Goal: Task Accomplishment & Management: Complete application form

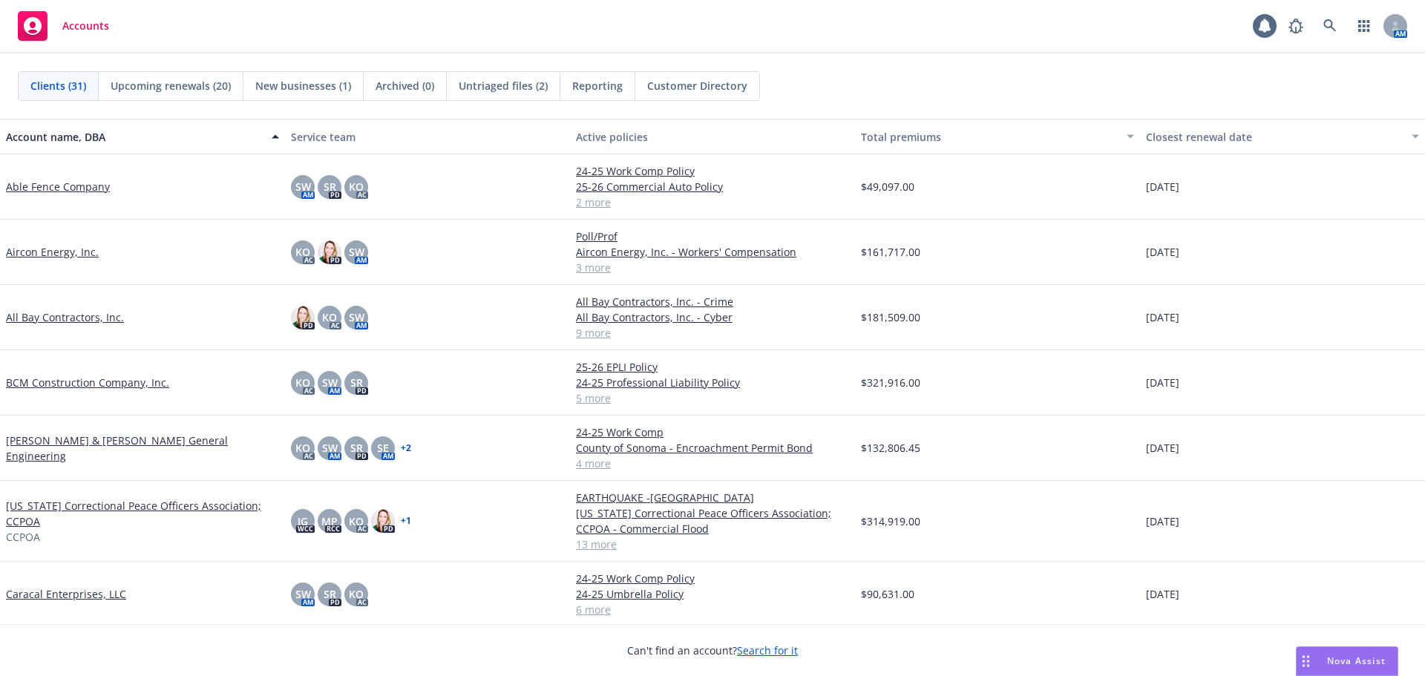
click at [105, 294] on link "BCM Construction Company, Inc." at bounding box center [87, 383] width 163 height 16
click at [103, 294] on link "BCM Construction Company, Inc." at bounding box center [87, 383] width 163 height 16
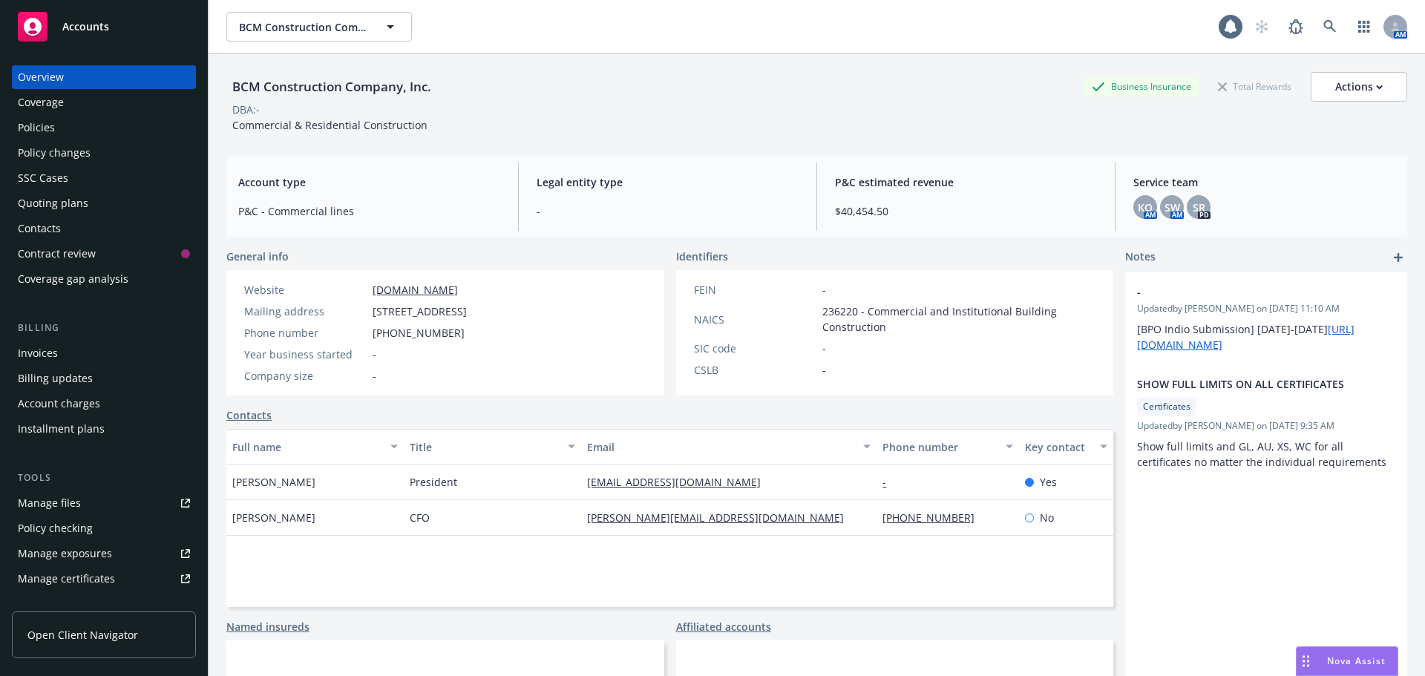
click at [71, 201] on div "Quoting plans" at bounding box center [53, 204] width 71 height 24
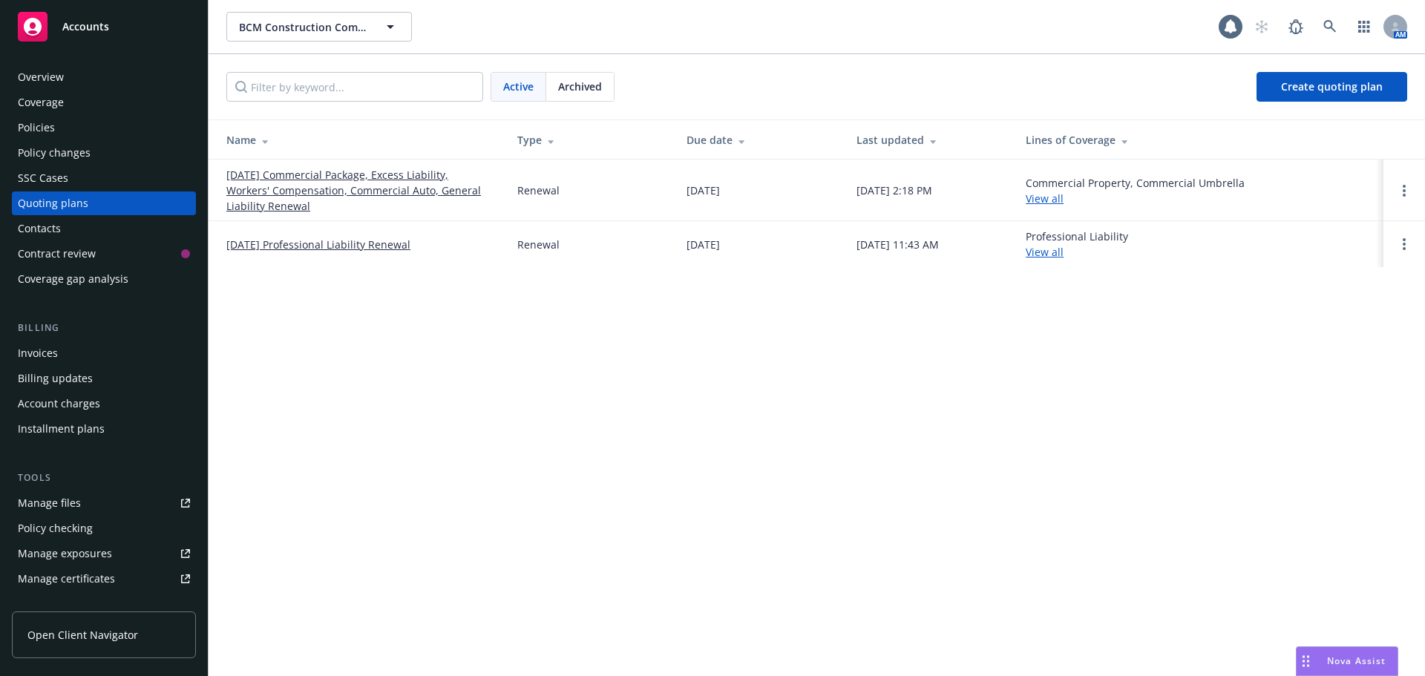
click at [354, 244] on link "10/17/25 Professional Liability Renewal" at bounding box center [318, 245] width 184 height 16
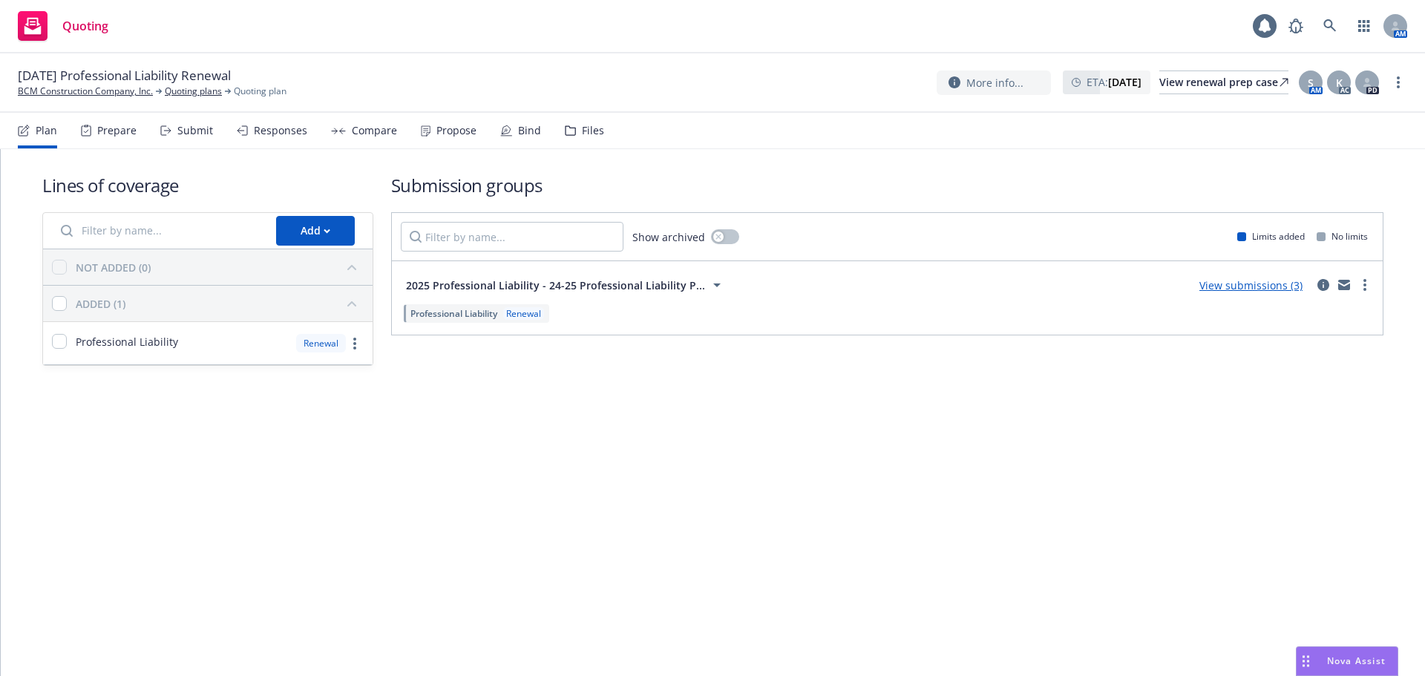
click at [307, 127] on div "Plan Prepare Submit Responses Compare Propose Bind Files" at bounding box center [311, 131] width 587 height 36
click at [297, 128] on div "Responses" at bounding box center [280, 131] width 53 height 12
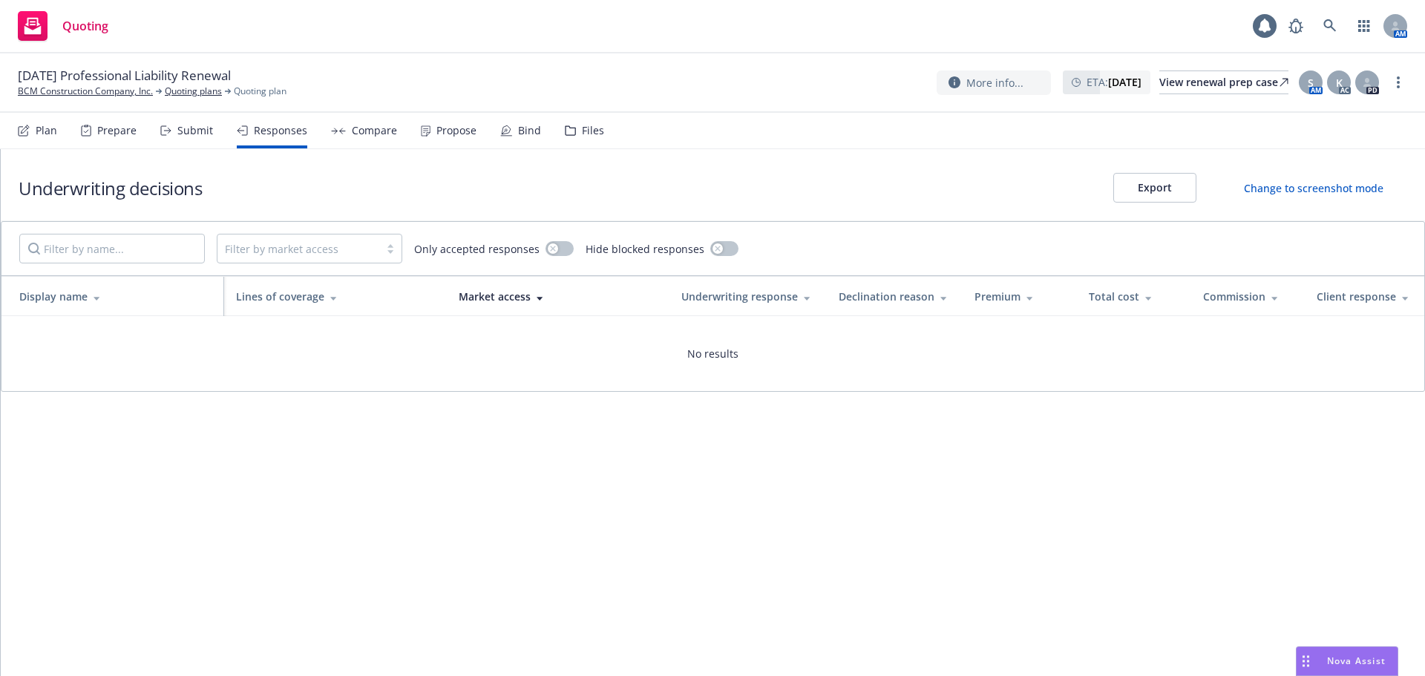
click at [191, 127] on div "Submit" at bounding box center [195, 131] width 36 height 12
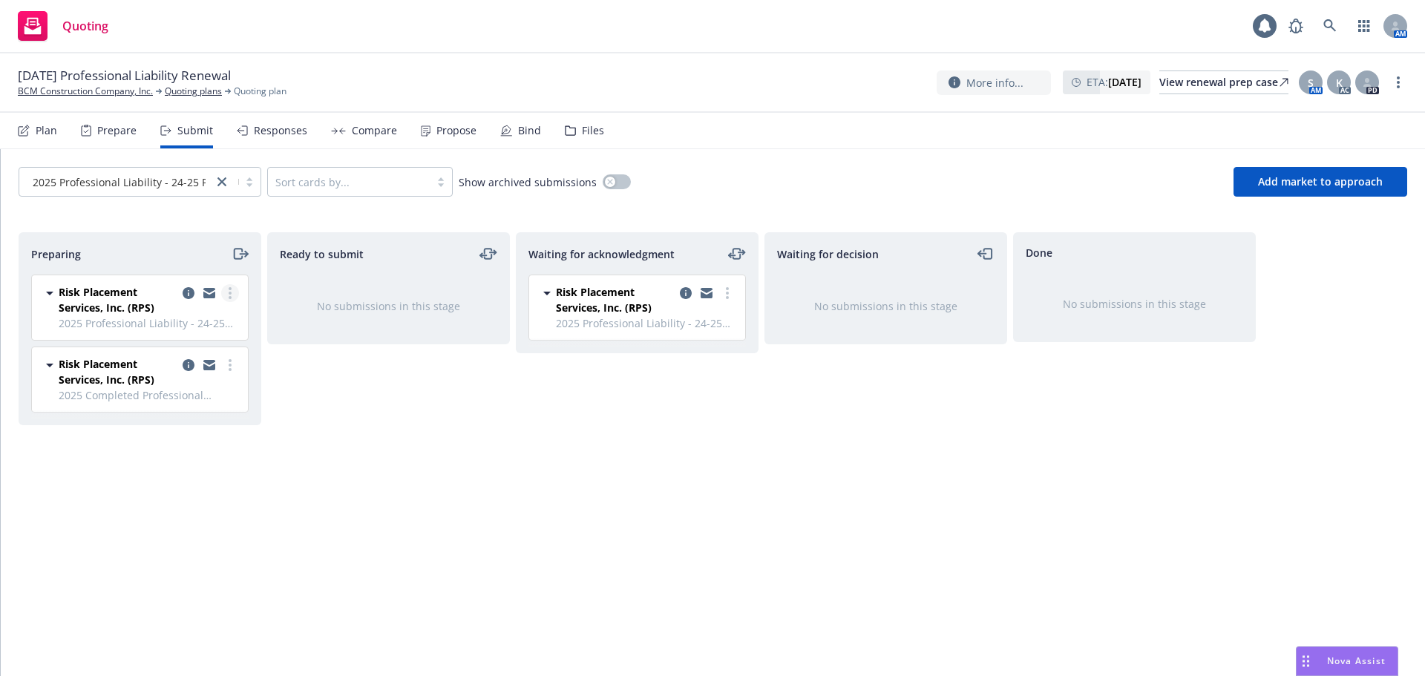
click at [233, 295] on link "more" at bounding box center [230, 293] width 18 height 18
click at [229, 293] on circle "more" at bounding box center [230, 293] width 3 height 3
click at [319, 427] on div "Ready to submit No submissions in this stage" at bounding box center [388, 438] width 243 height 413
click at [238, 296] on link "more" at bounding box center [230, 293] width 18 height 18
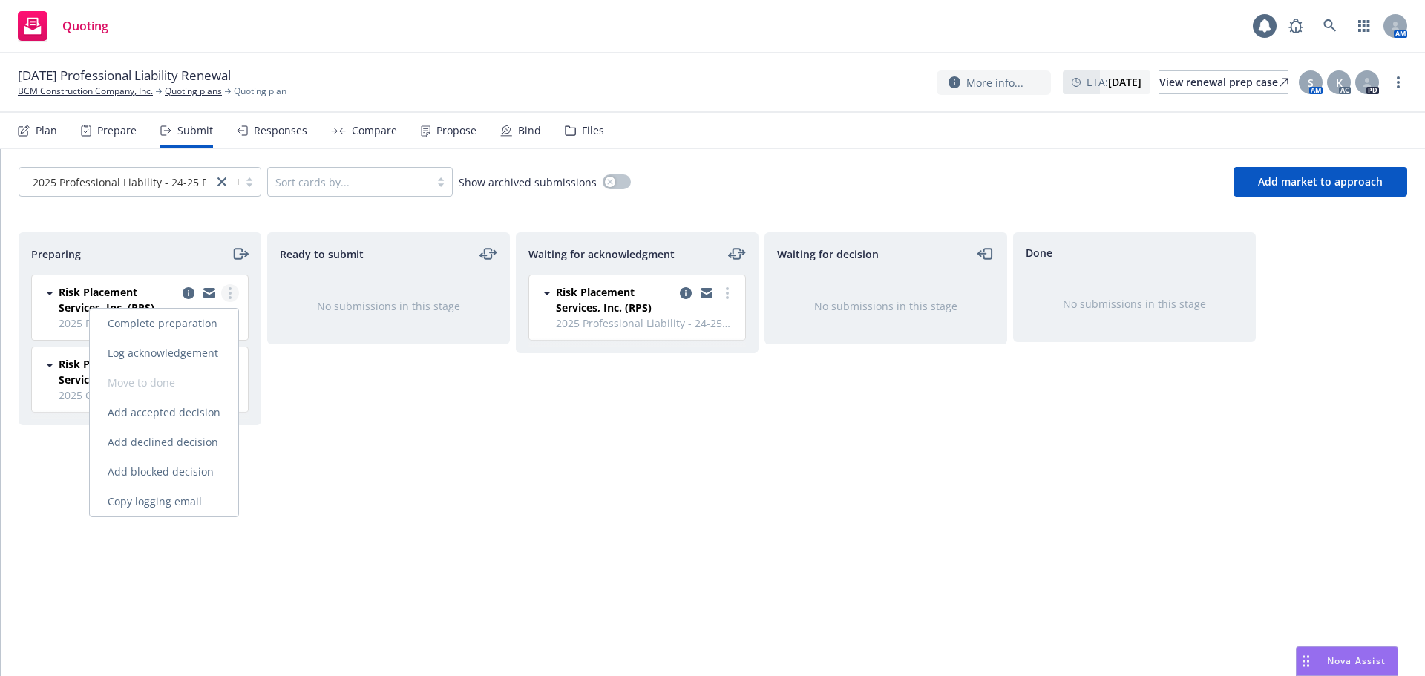
click at [238, 296] on link "more" at bounding box center [230, 293] width 18 height 18
click at [229, 287] on link "more" at bounding box center [230, 293] width 18 height 18
click at [232, 291] on link "more" at bounding box center [230, 293] width 18 height 18
click at [199, 264] on div "Preparing" at bounding box center [139, 254] width 241 height 42
click at [229, 367] on icon "more" at bounding box center [230, 365] width 3 height 12
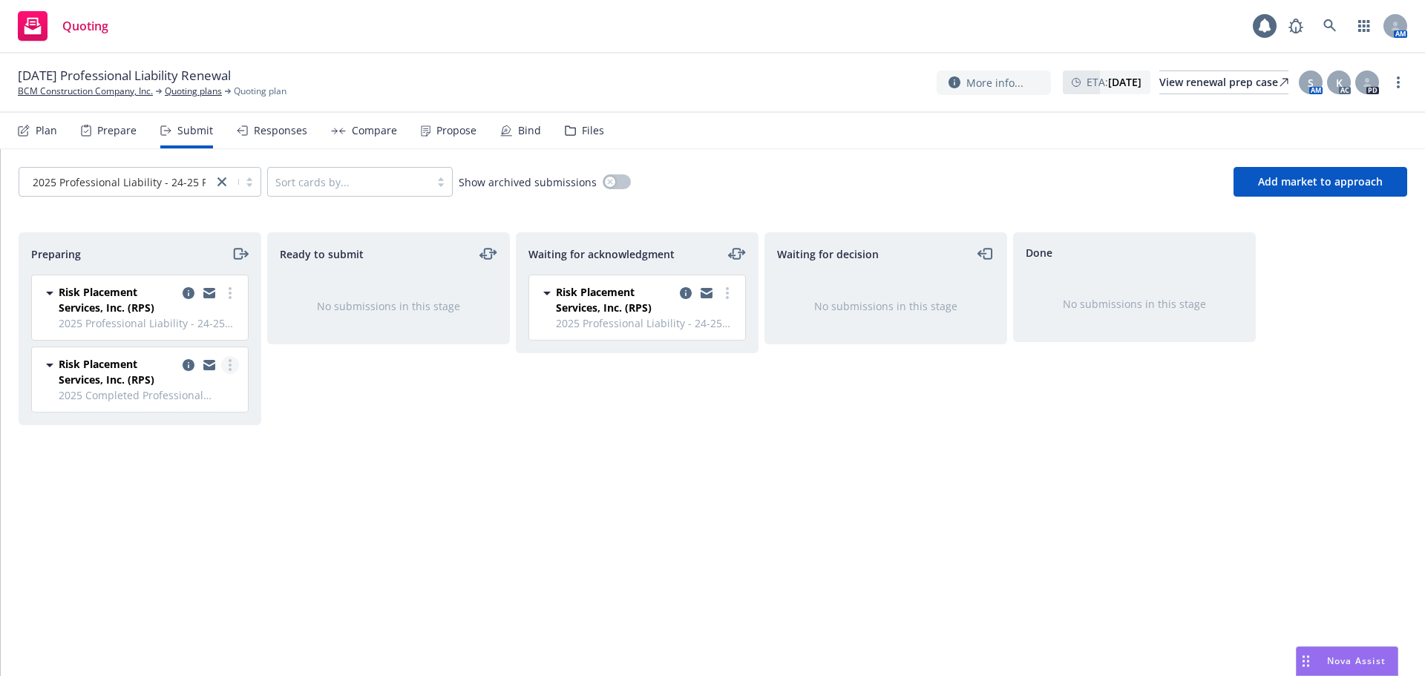
click at [229, 367] on icon "more" at bounding box center [230, 365] width 3 height 12
click at [339, 385] on div "Ready to submit No submissions in this stage" at bounding box center [388, 438] width 243 height 413
click at [188, 293] on icon "copy logging email" at bounding box center [189, 293] width 12 height 12
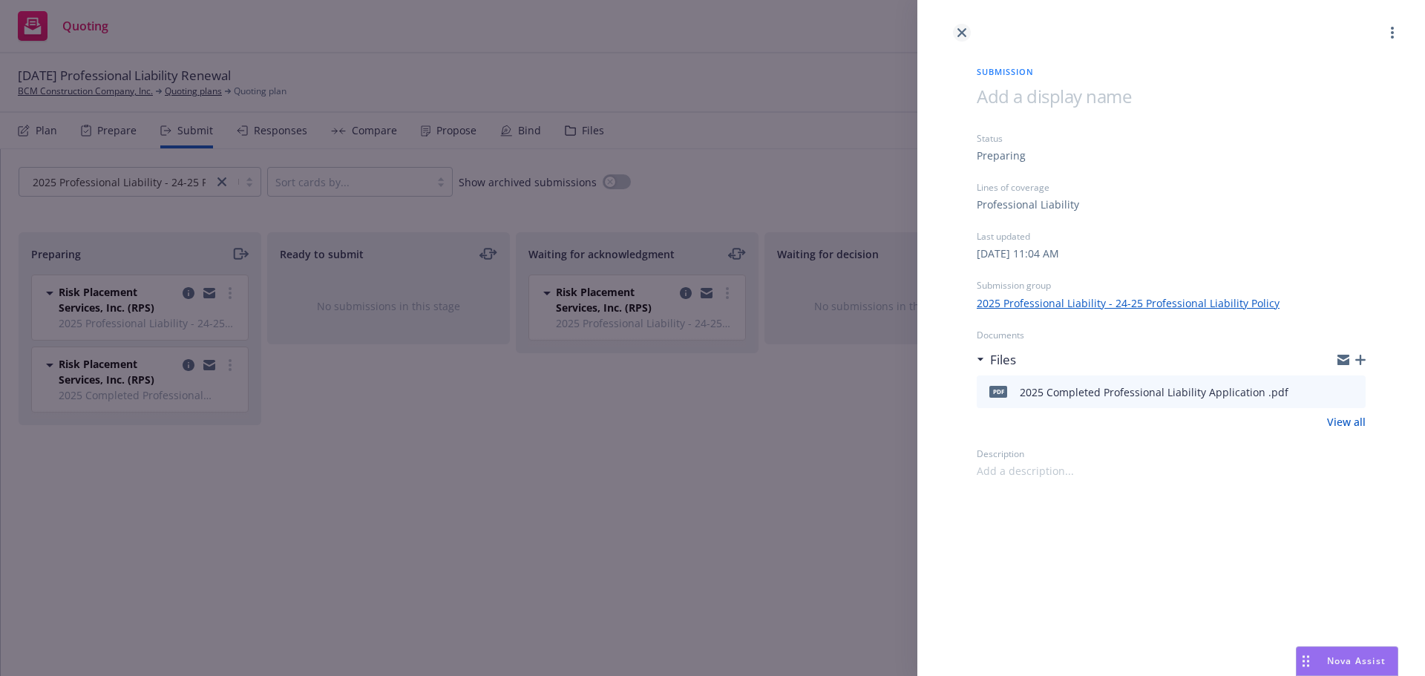
click at [963, 31] on icon "close" at bounding box center [962, 32] width 9 height 9
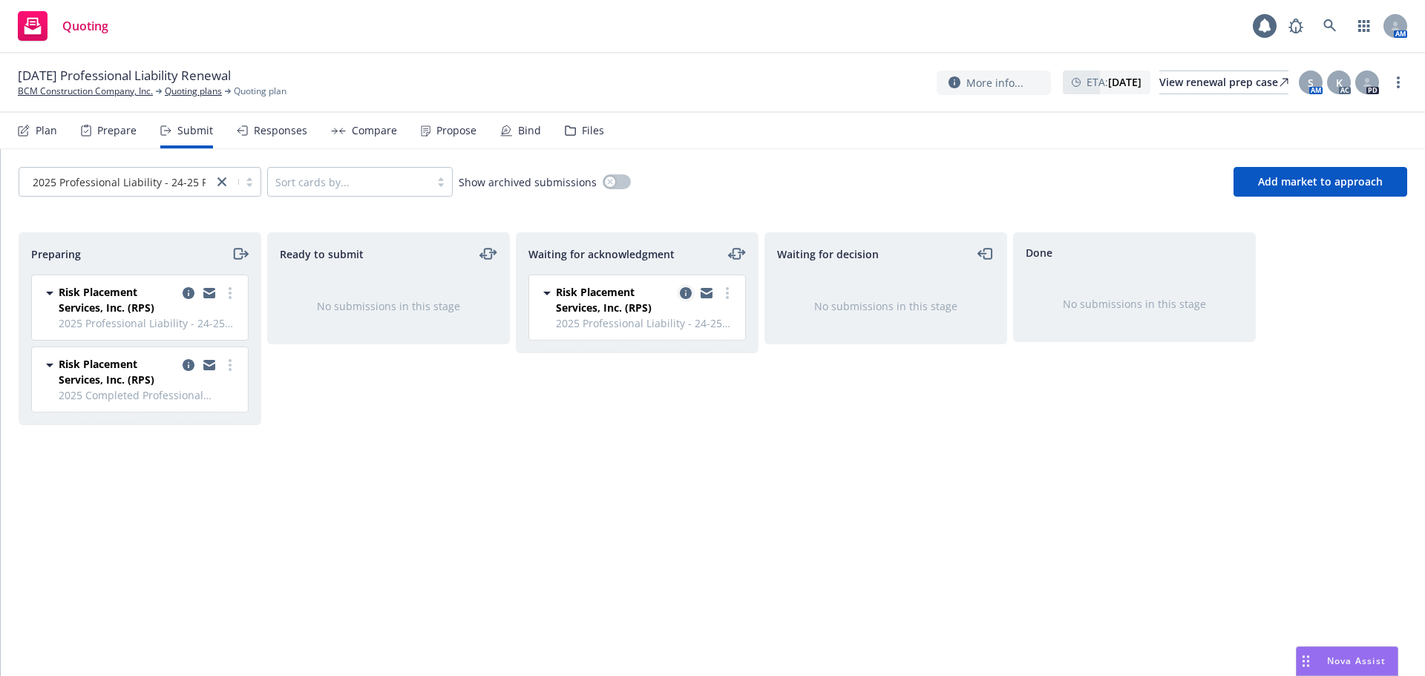
click at [684, 291] on icon "copy logging email" at bounding box center [686, 293] width 12 height 12
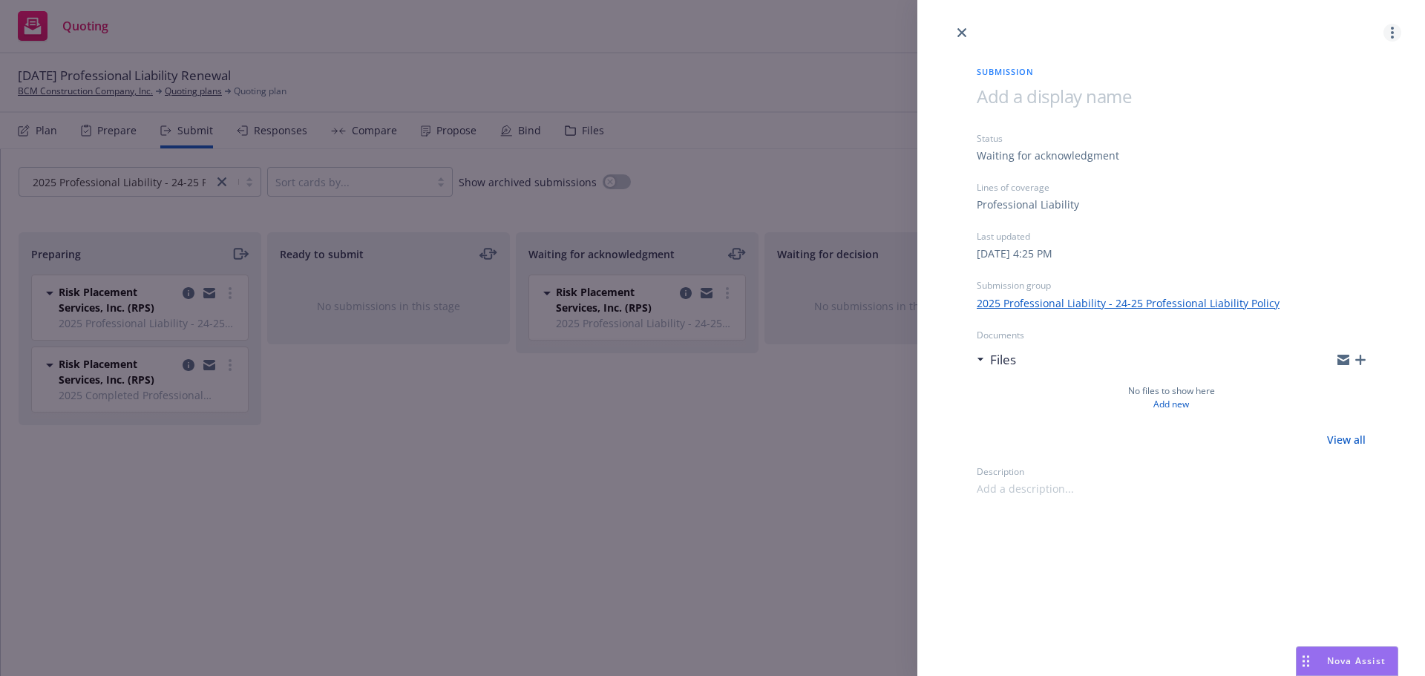
click at [1393, 35] on icon "more" at bounding box center [1392, 33] width 3 height 12
click at [1342, 96] on span "Archive submission" at bounding box center [1334, 98] width 133 height 14
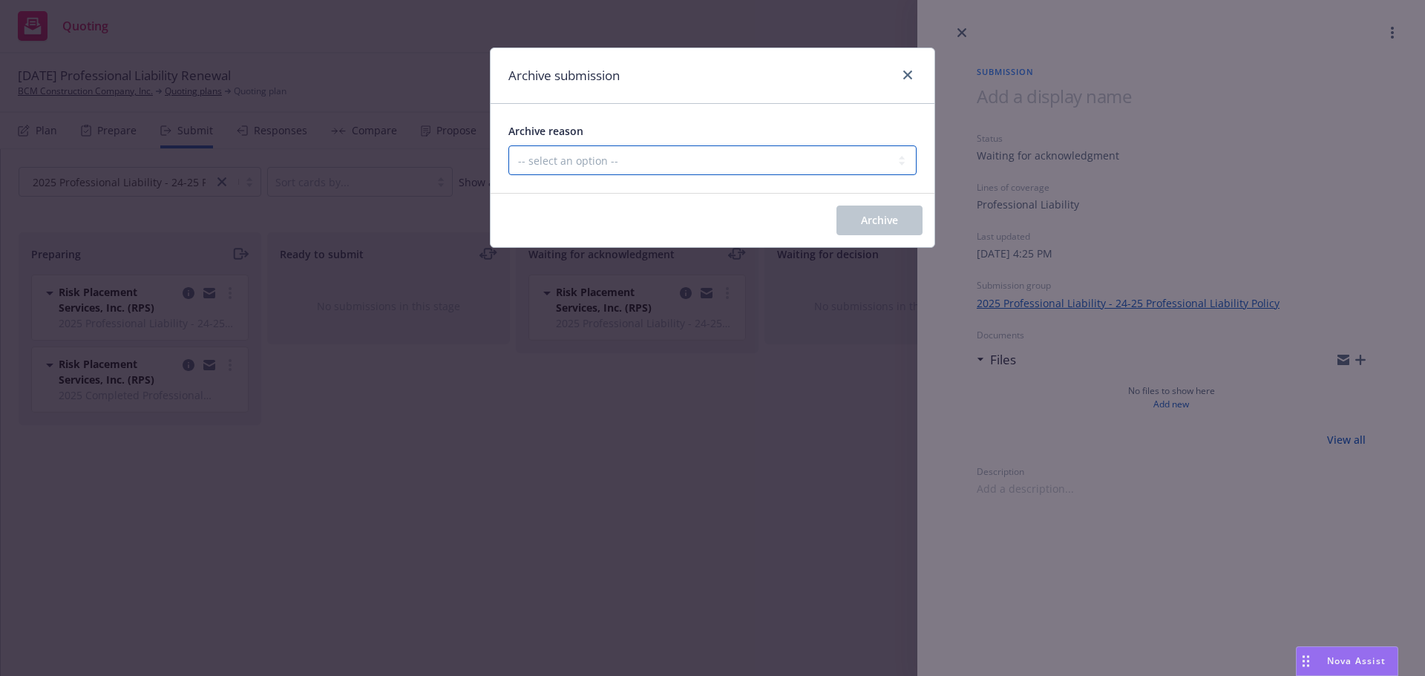
click at [794, 159] on select "-- select an option -- Carrier unresponsive Client decided not to proceed with …" at bounding box center [713, 161] width 408 height 30
select select "MADE_BY_MISTAKE"
click at [509, 146] on select "-- select an option -- Carrier unresponsive Client decided not to proceed with …" at bounding box center [713, 161] width 408 height 30
click at [877, 218] on span "Archive" at bounding box center [879, 220] width 37 height 14
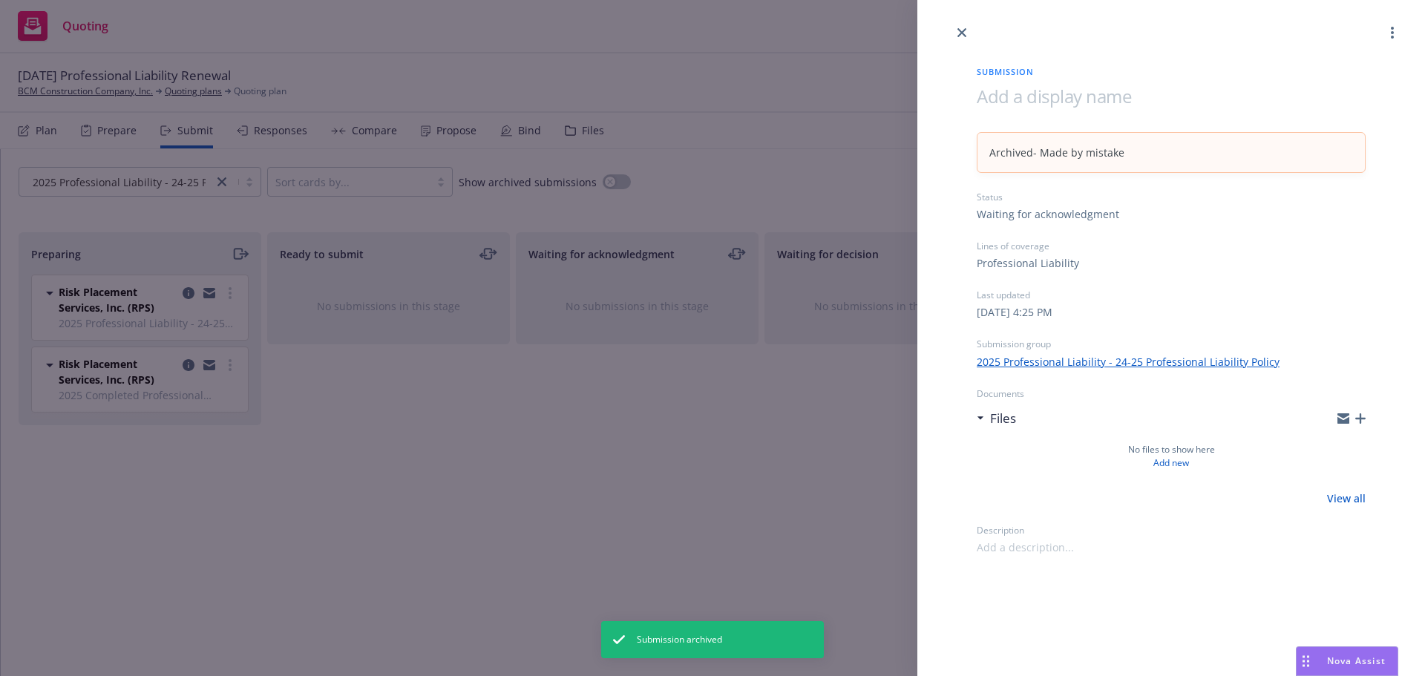
click at [968, 39] on div at bounding box center [1172, 21] width 508 height 42
click at [959, 34] on icon "close" at bounding box center [962, 32] width 9 height 9
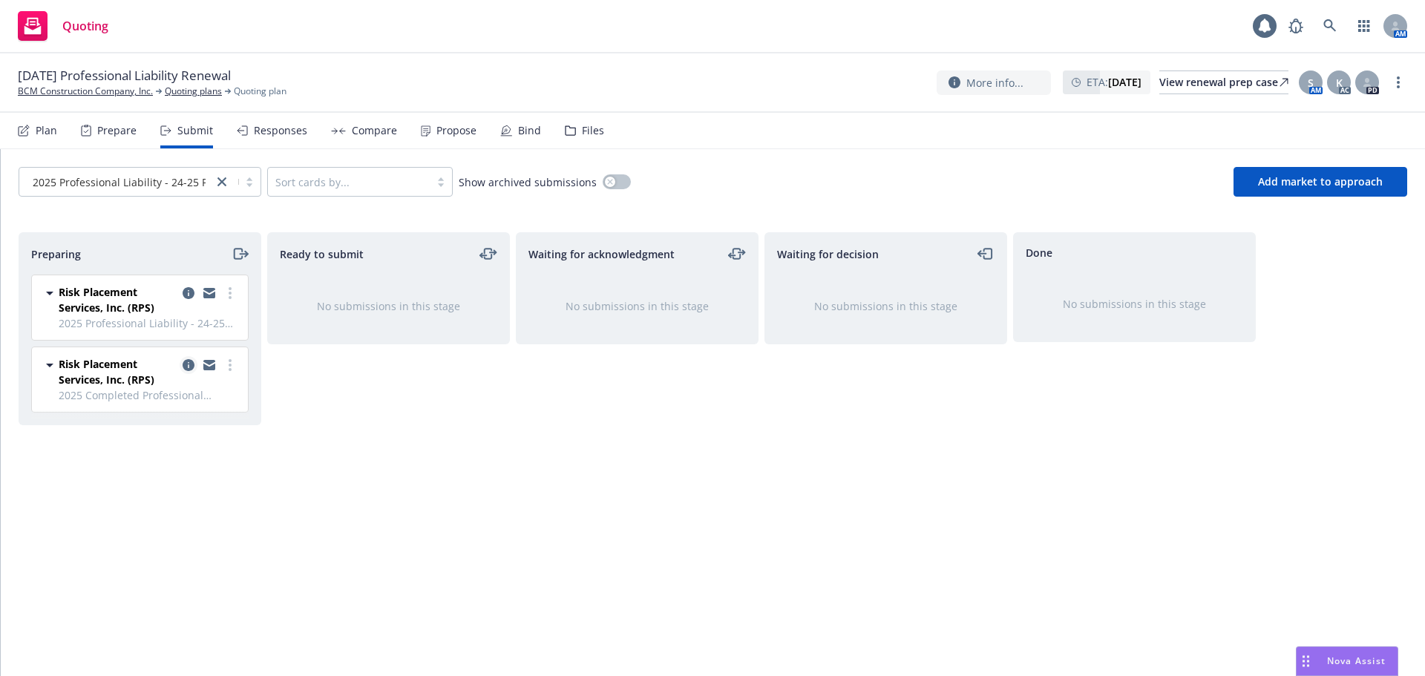
click at [190, 367] on icon "copy logging email" at bounding box center [189, 365] width 12 height 12
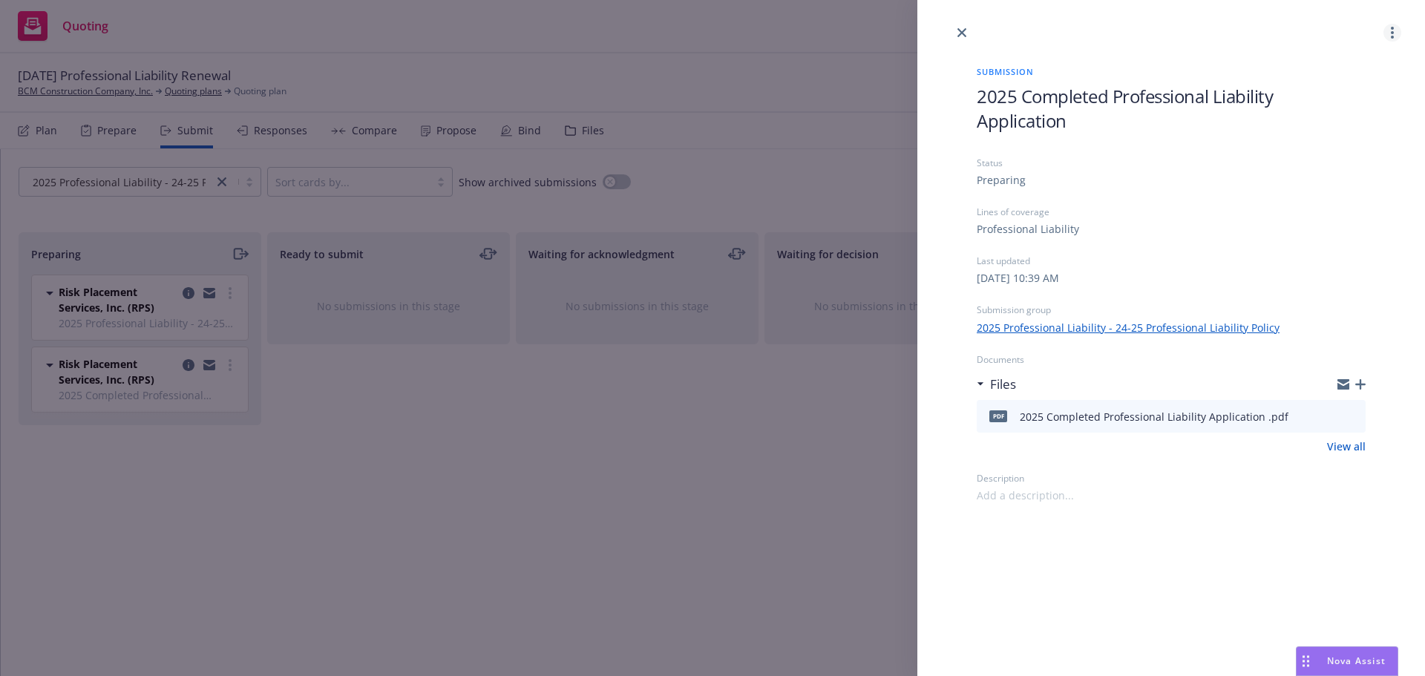
click at [1390, 36] on link "more" at bounding box center [1393, 33] width 18 height 18
click at [1335, 102] on span "Archive submission" at bounding box center [1334, 98] width 133 height 14
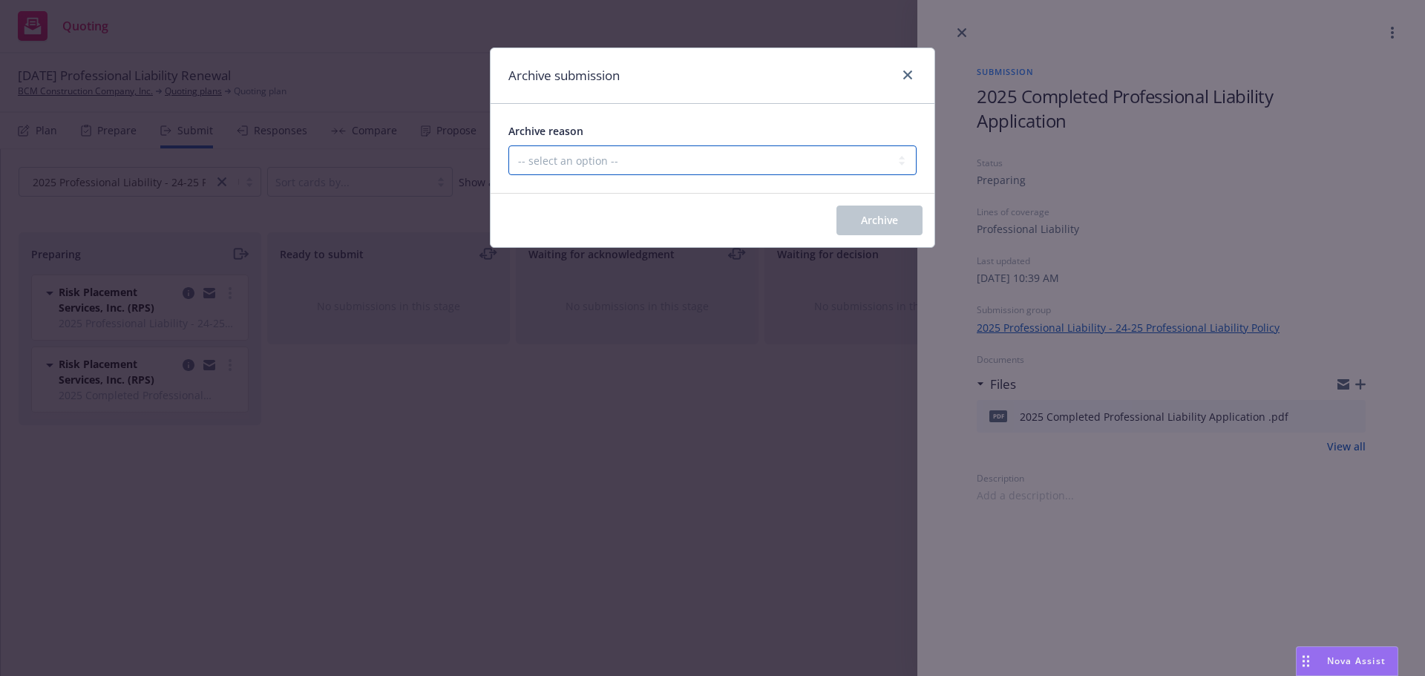
click at [693, 170] on select "-- select an option -- Carrier unresponsive Client decided not to proceed with …" at bounding box center [713, 161] width 408 height 30
select select "MADE_BY_MISTAKE"
click at [509, 146] on select "-- select an option -- Carrier unresponsive Client decided not to proceed with …" at bounding box center [713, 161] width 408 height 30
click at [866, 223] on span "Archive" at bounding box center [879, 220] width 37 height 14
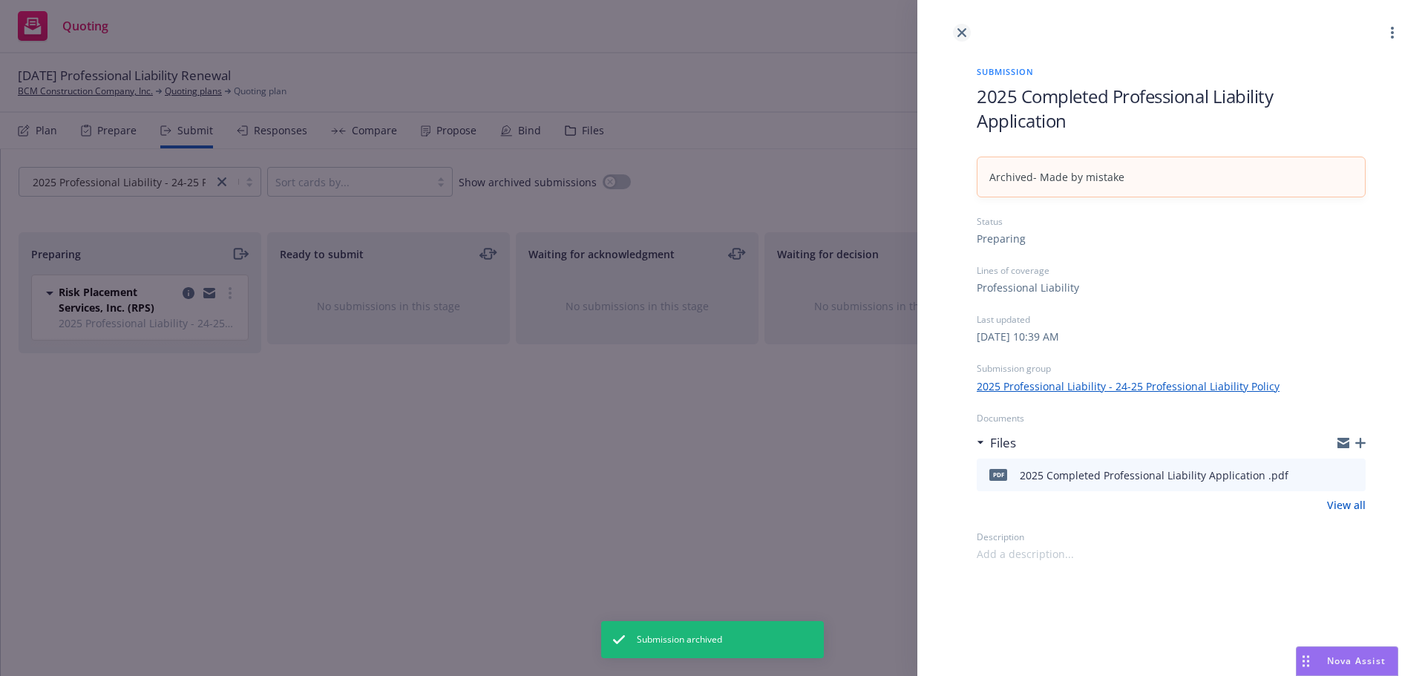
click at [961, 33] on icon "close" at bounding box center [962, 32] width 9 height 9
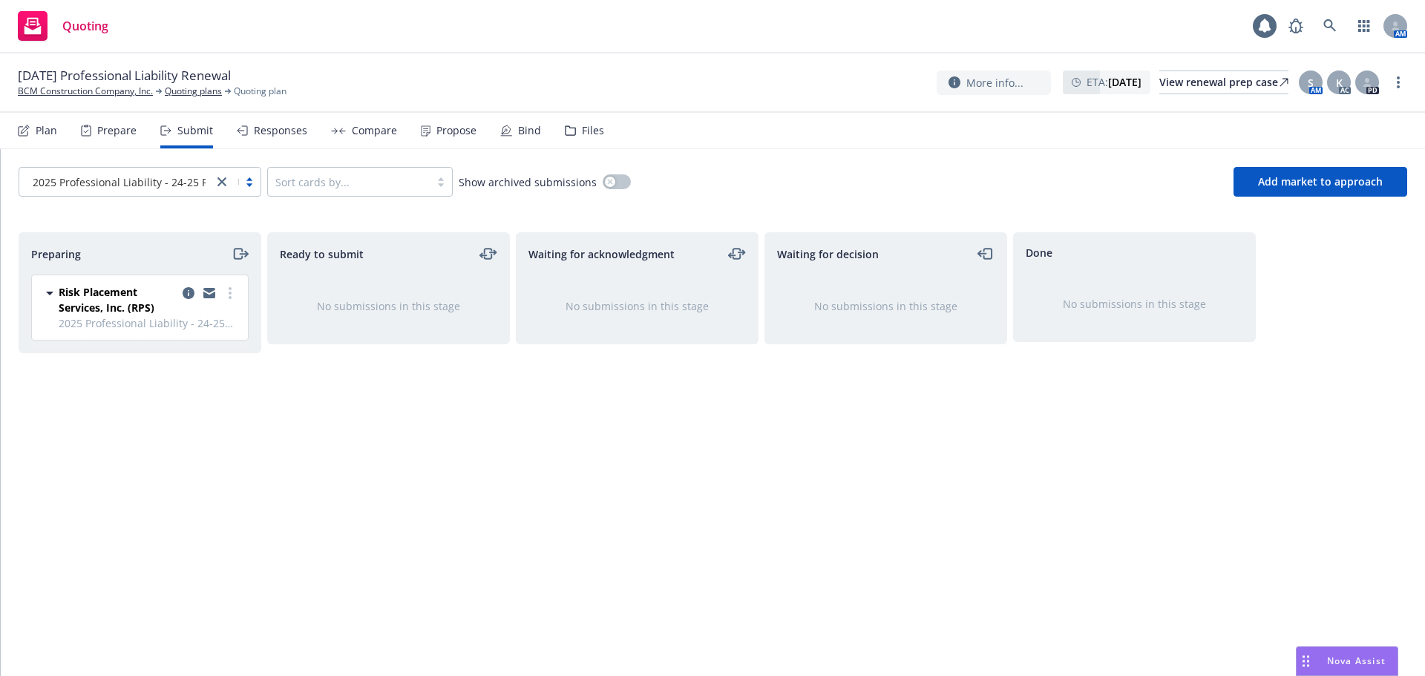
click at [15, 130] on nav "Plan Prepare Submit Responses Compare Propose Bind Files" at bounding box center [712, 131] width 1425 height 36
click at [45, 131] on div "Plan" at bounding box center [47, 131] width 22 height 12
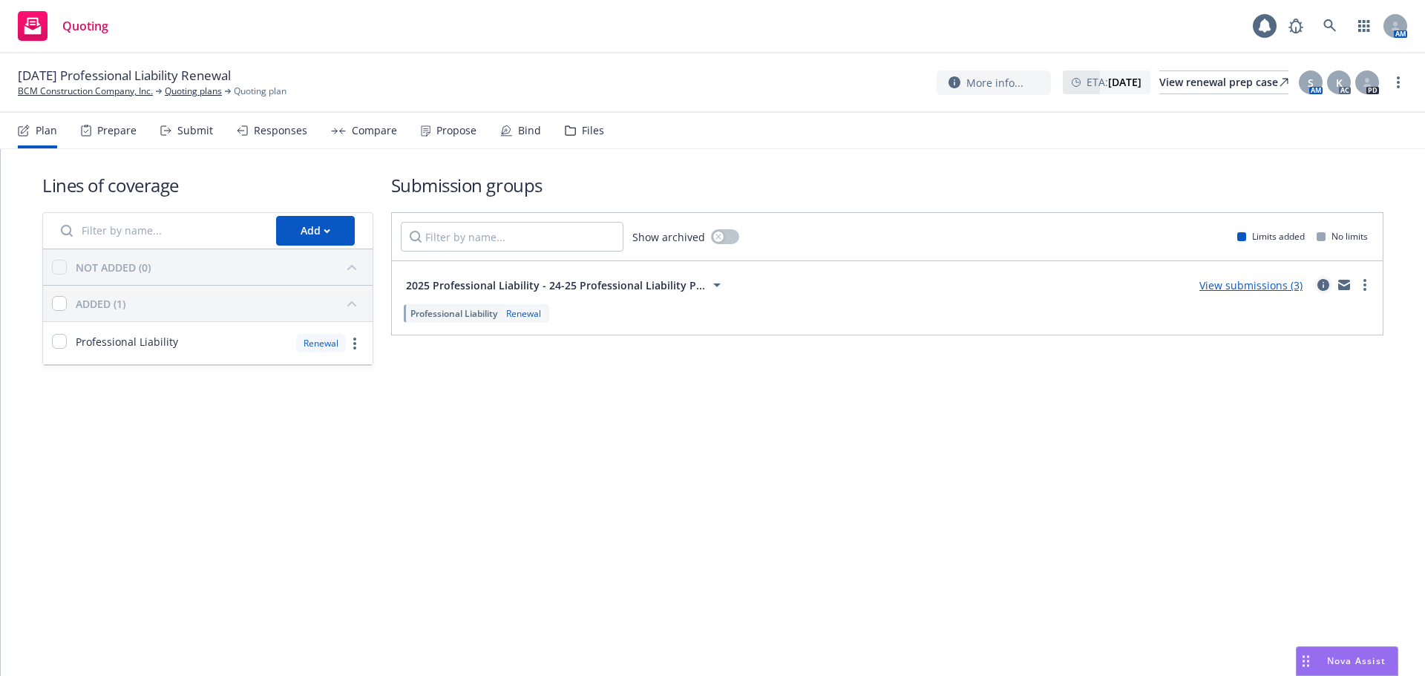
click at [1321, 288] on icon "circleInformation" at bounding box center [1324, 285] width 12 height 12
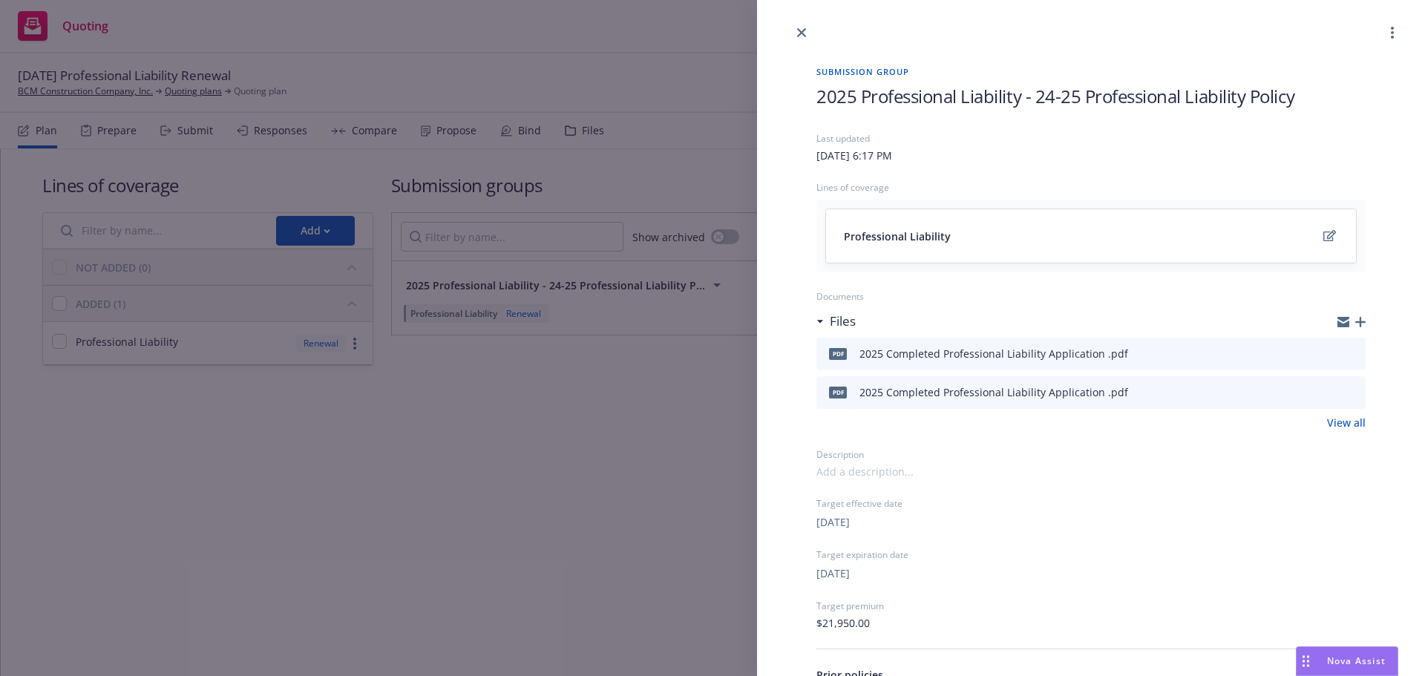
click at [1018, 102] on span "2025 Professional Liability - 24-25 Professional Liability Policy" at bounding box center [1056, 96] width 479 height 24
click at [1028, 94] on span "2025 Professional Liability - 24-25 Professional Liability Policy" at bounding box center [1056, 96] width 479 height 24
click at [1124, 277] on div "Last updated Thursday, July 17, 2025 at 6:17 PM Lines of coverage Professional …" at bounding box center [1091, 381] width 549 height 499
click at [797, 34] on link "close" at bounding box center [802, 33] width 18 height 18
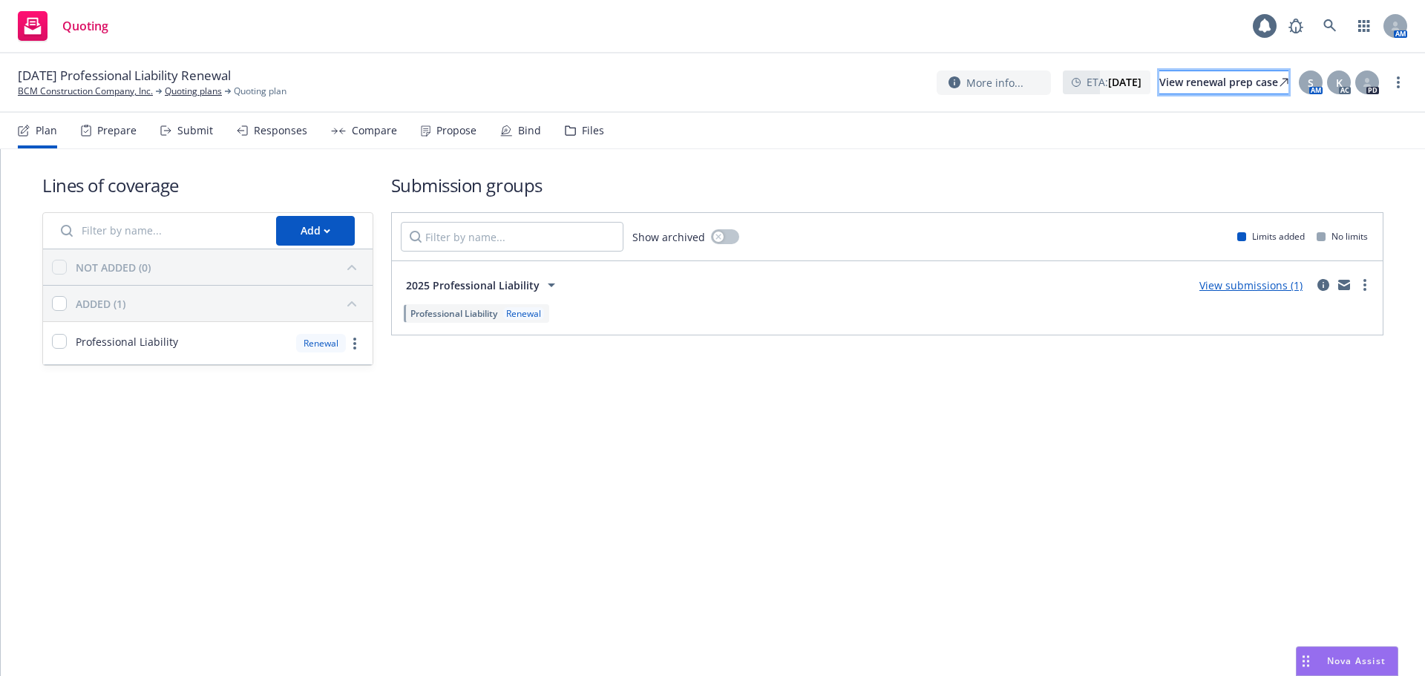
click at [1185, 92] on div "View renewal prep case" at bounding box center [1224, 82] width 129 height 22
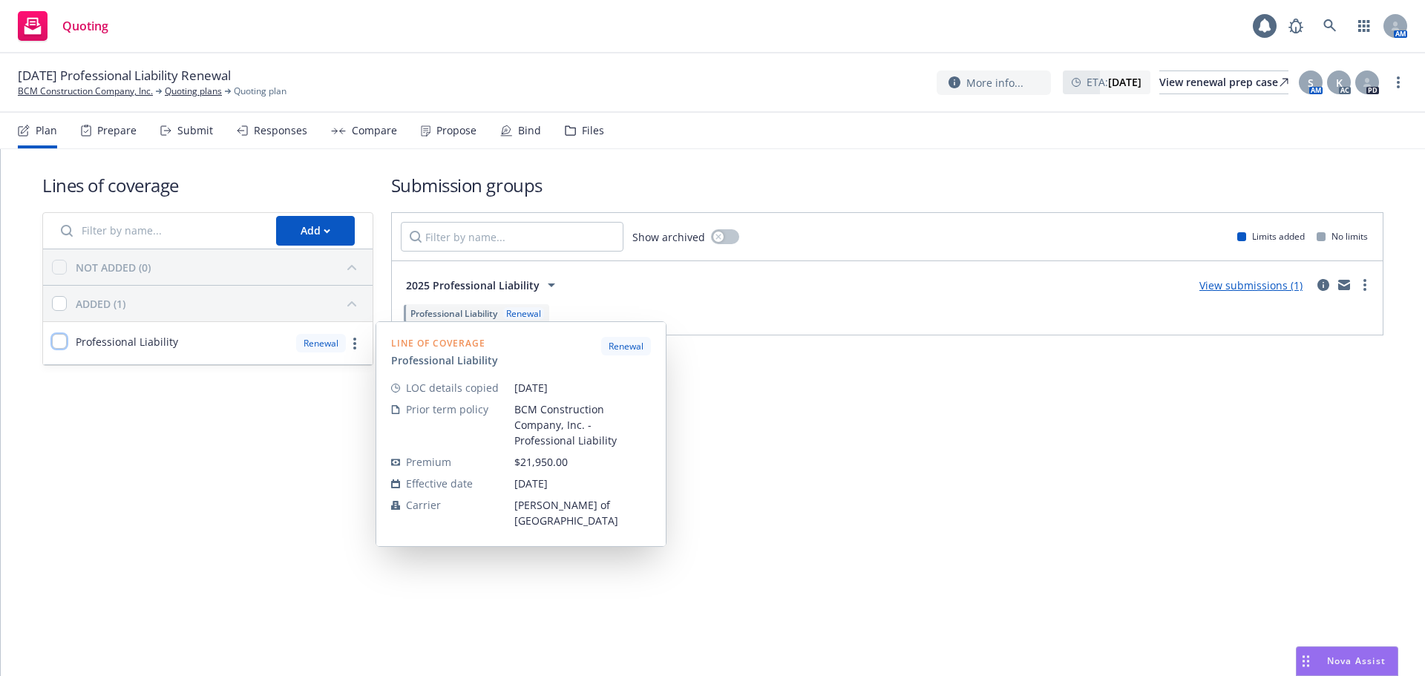
click at [59, 342] on input "checkbox" at bounding box center [59, 341] width 15 height 15
checkbox input "true"
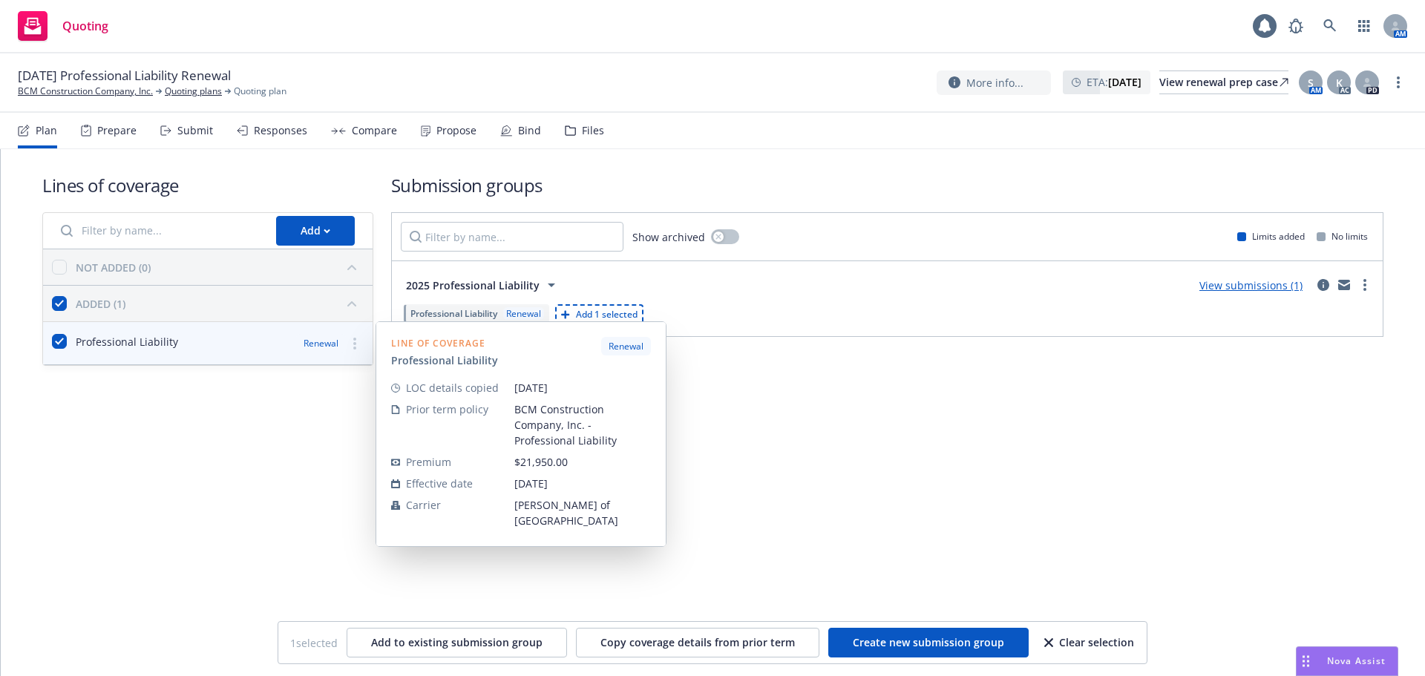
click at [358, 346] on link "more" at bounding box center [355, 344] width 18 height 18
click at [66, 342] on input "checkbox" at bounding box center [59, 341] width 15 height 15
checkbox input "false"
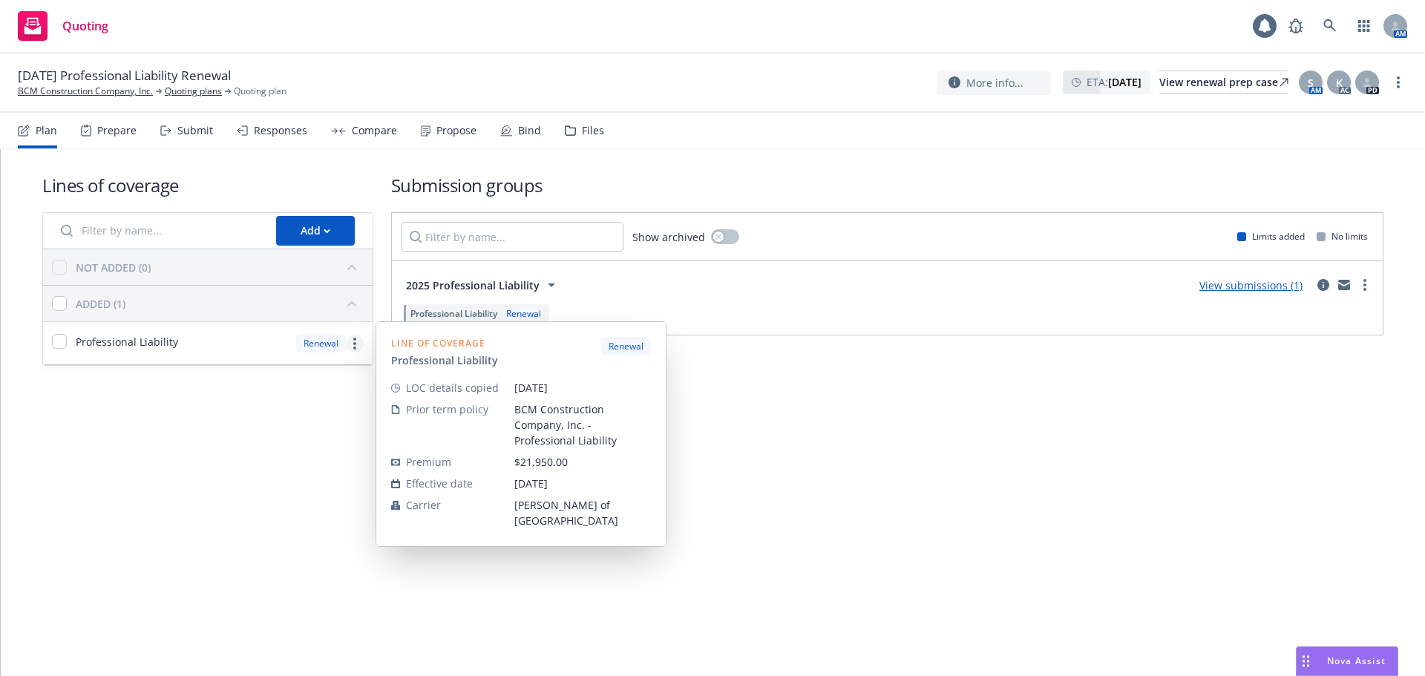
click at [354, 348] on circle "more" at bounding box center [354, 348] width 3 height 3
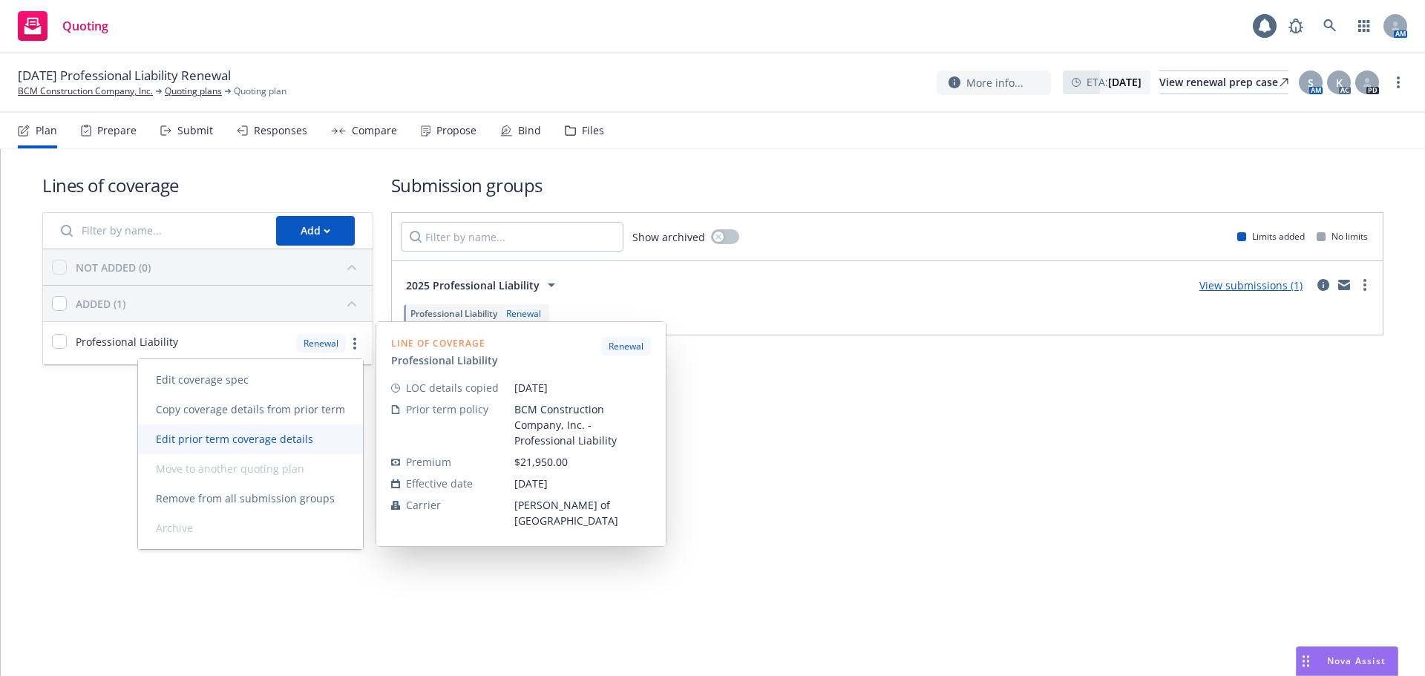
click at [278, 442] on span "Edit prior term coverage details" at bounding box center [234, 439] width 193 height 14
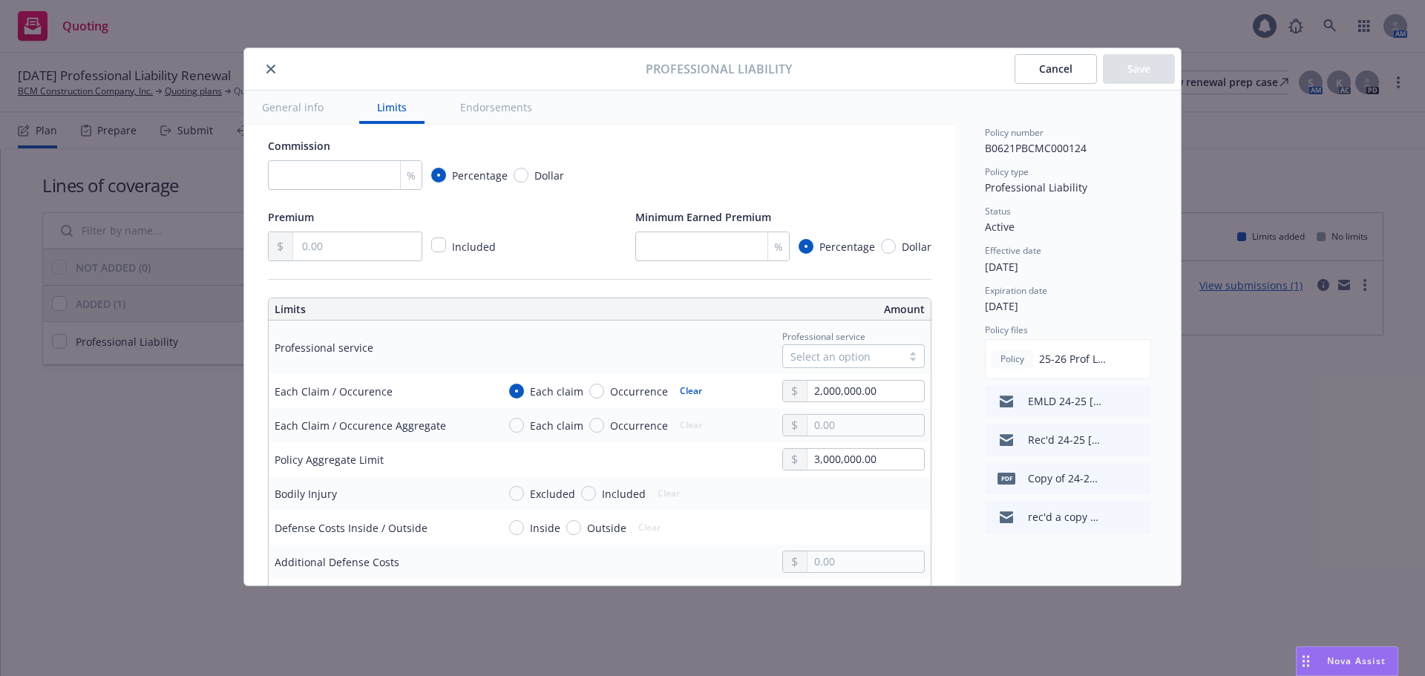
scroll to position [371, 0]
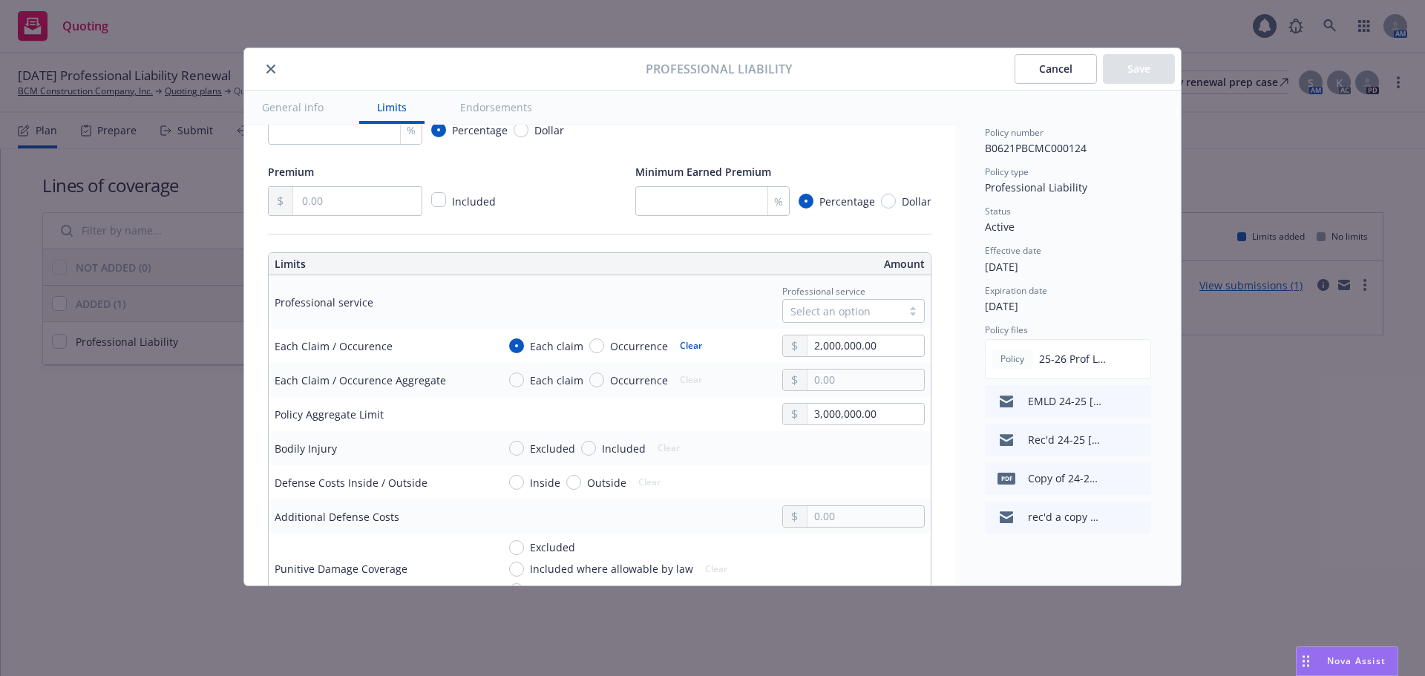
click at [904, 316] on div at bounding box center [913, 311] width 22 height 12
click at [845, 413] on div "Contractors" at bounding box center [842, 416] width 125 height 16
type textarea "x"
type input "Contractors"
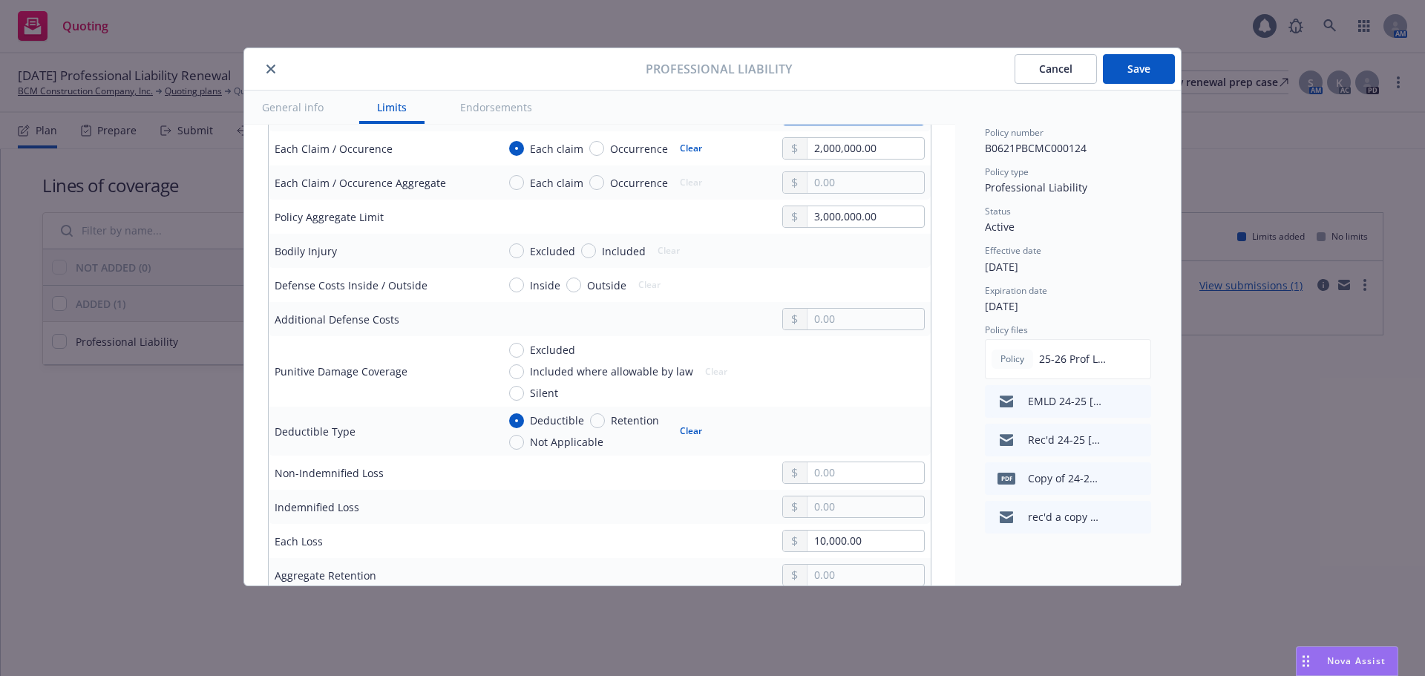
scroll to position [594, 0]
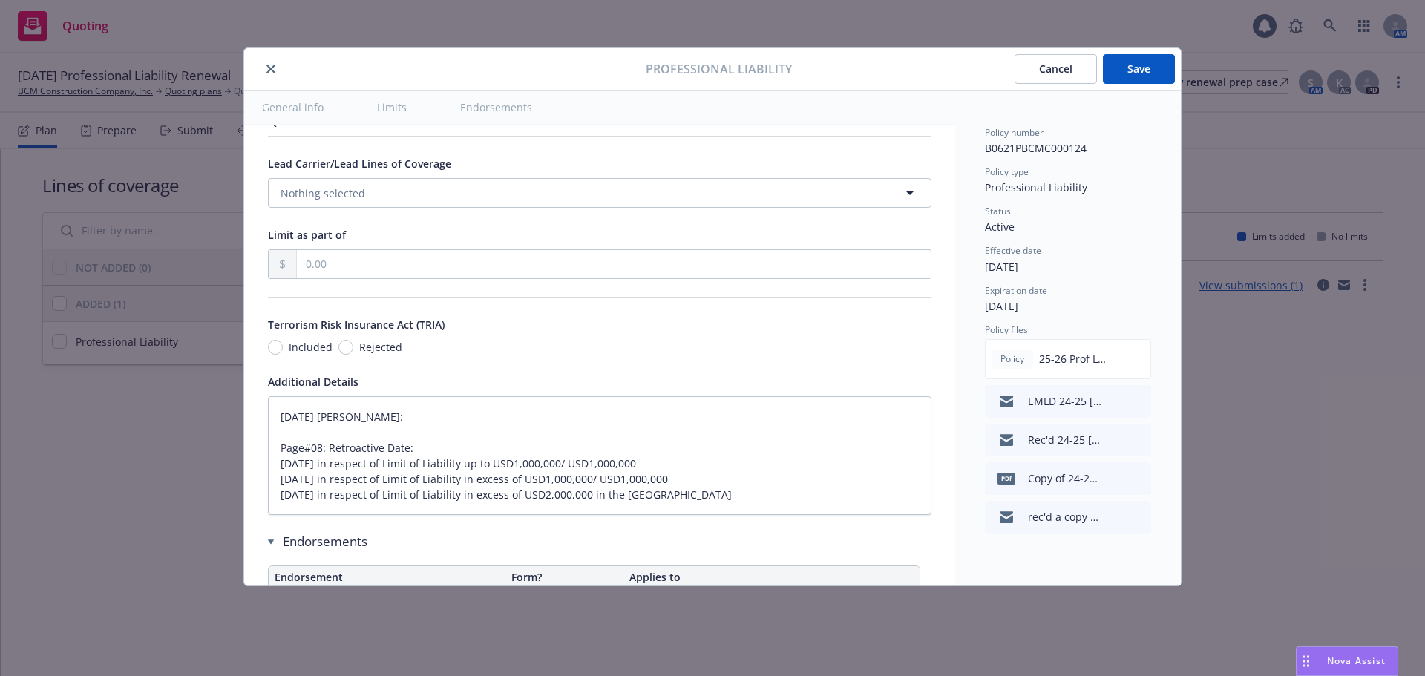
type textarea "x"
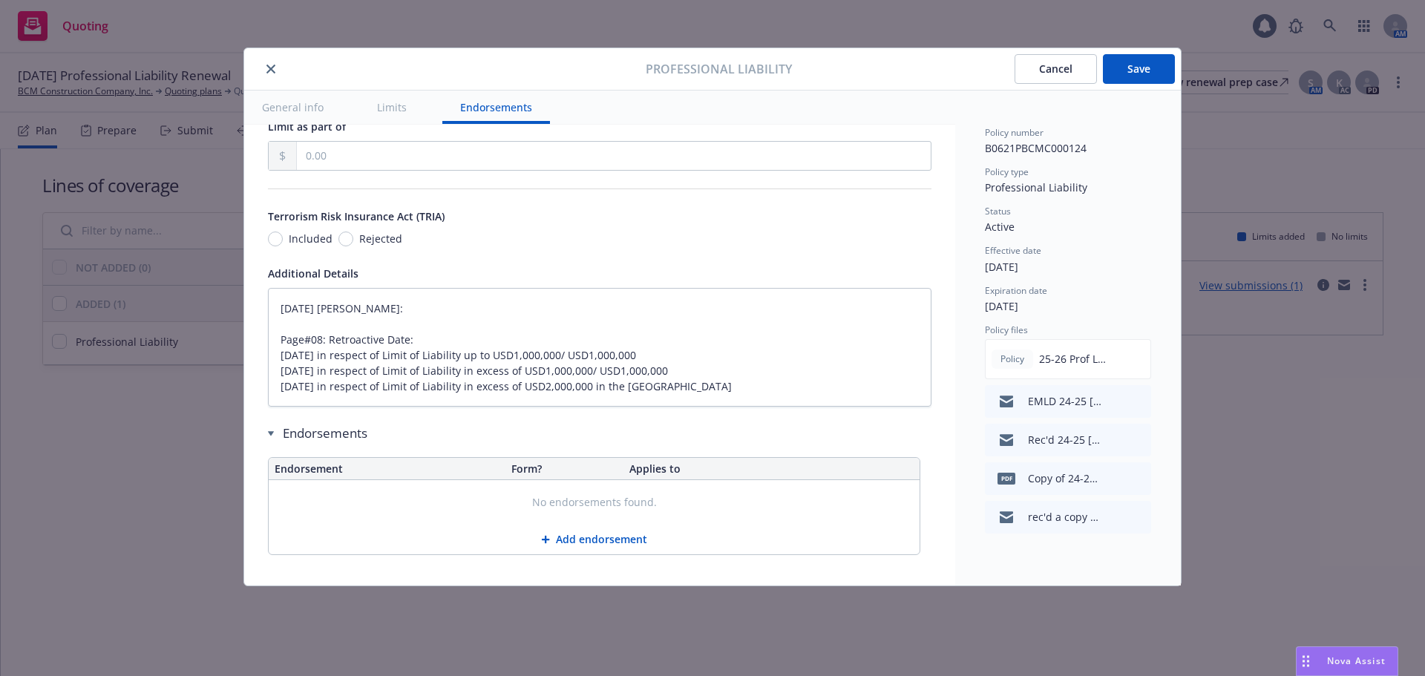
scroll to position [1262, 0]
click at [339, 245] on input "Rejected" at bounding box center [346, 237] width 15 height 15
radio input "true"
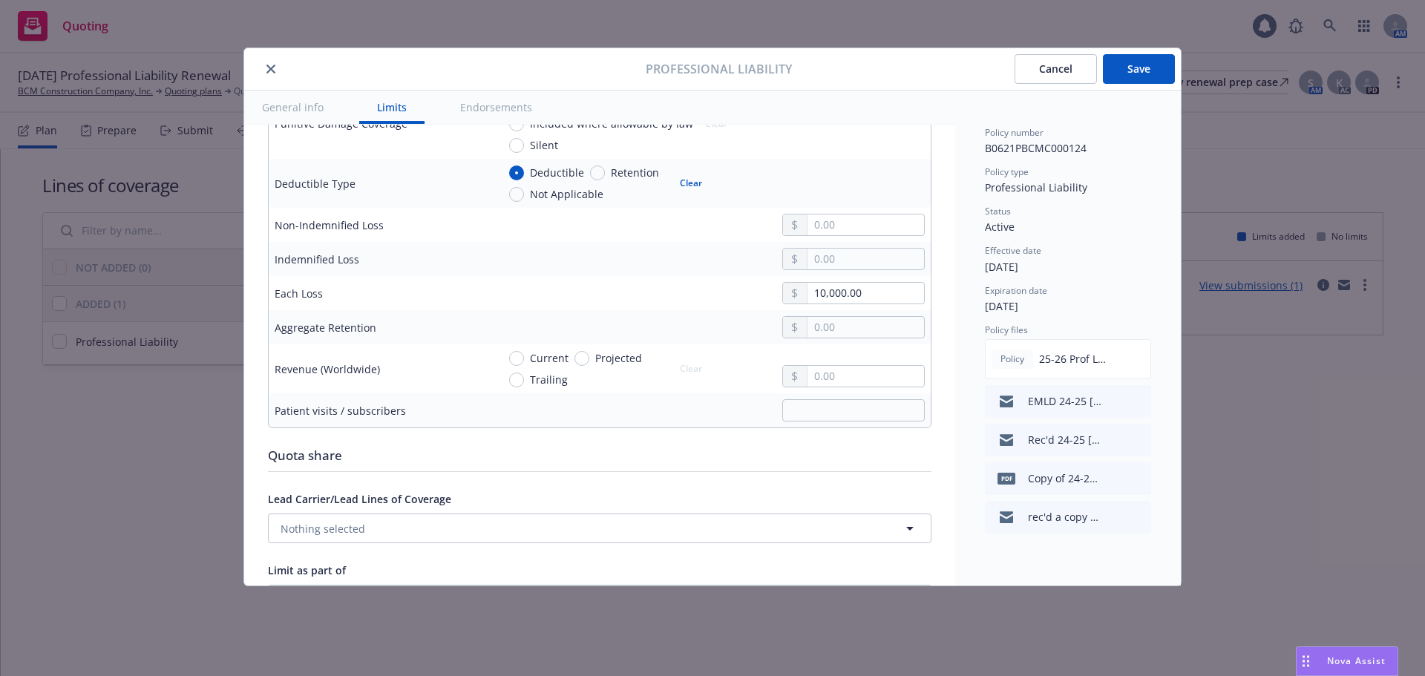
scroll to position [742, 0]
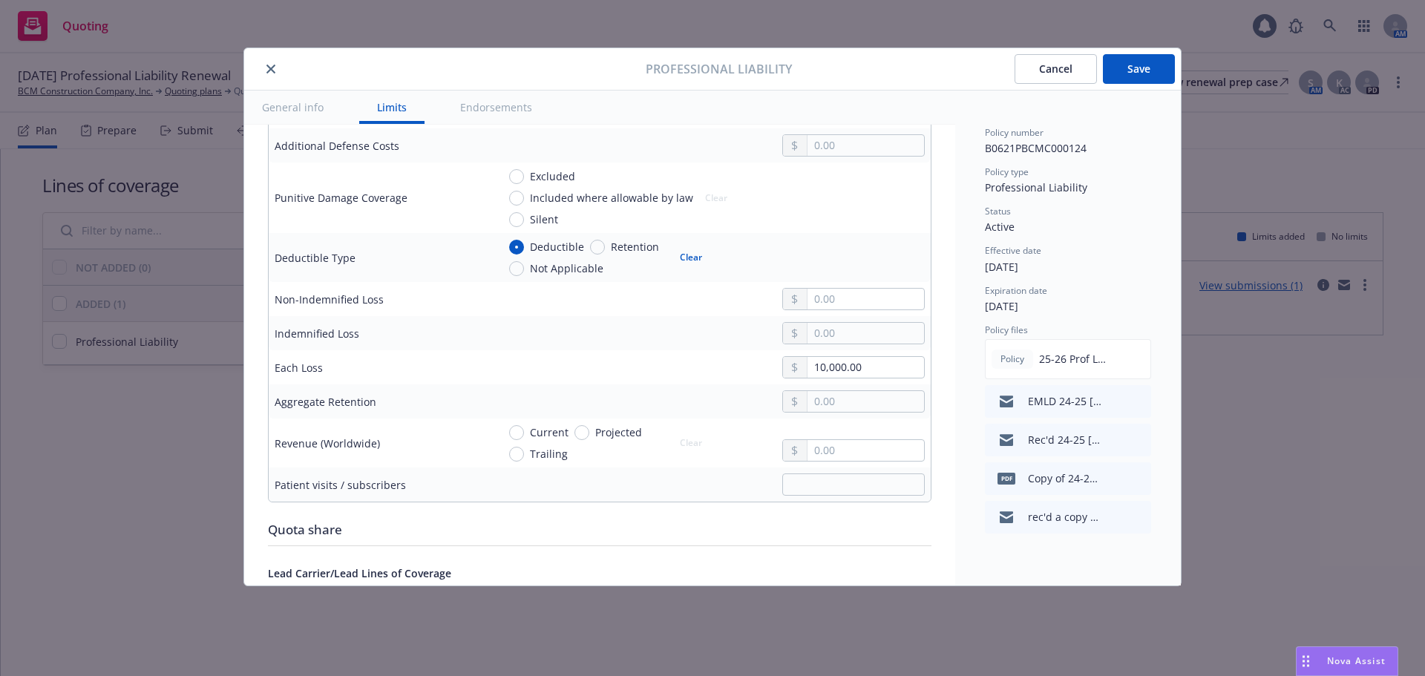
click at [1140, 65] on button "Save" at bounding box center [1139, 69] width 72 height 30
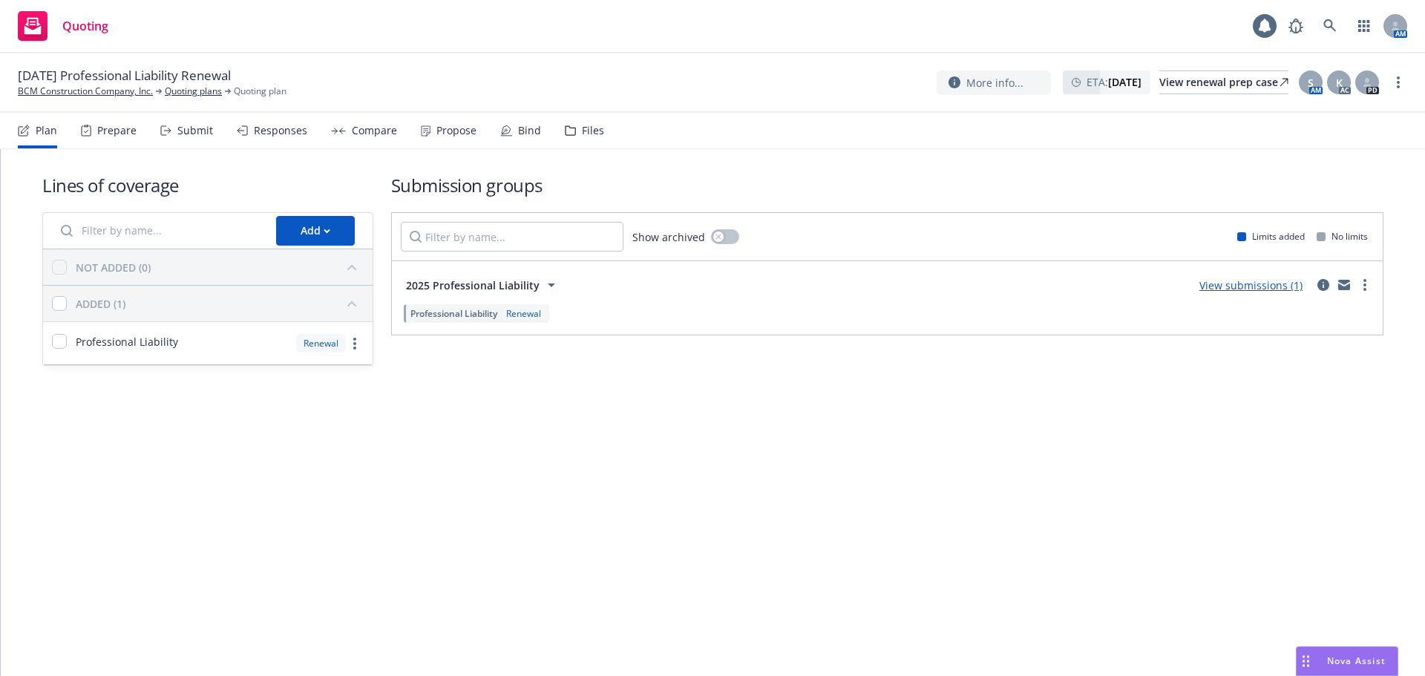
click at [512, 317] on div "Renewal" at bounding box center [523, 313] width 41 height 13
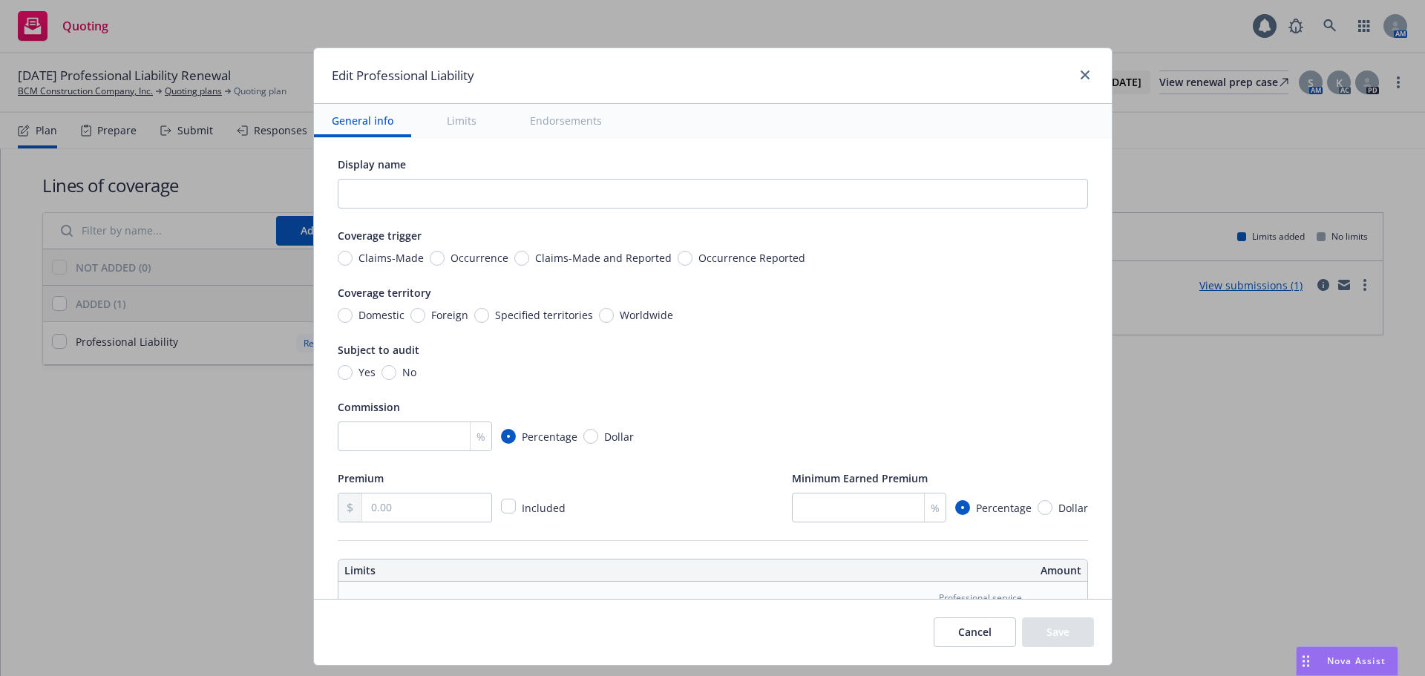
scroll to position [0, 0]
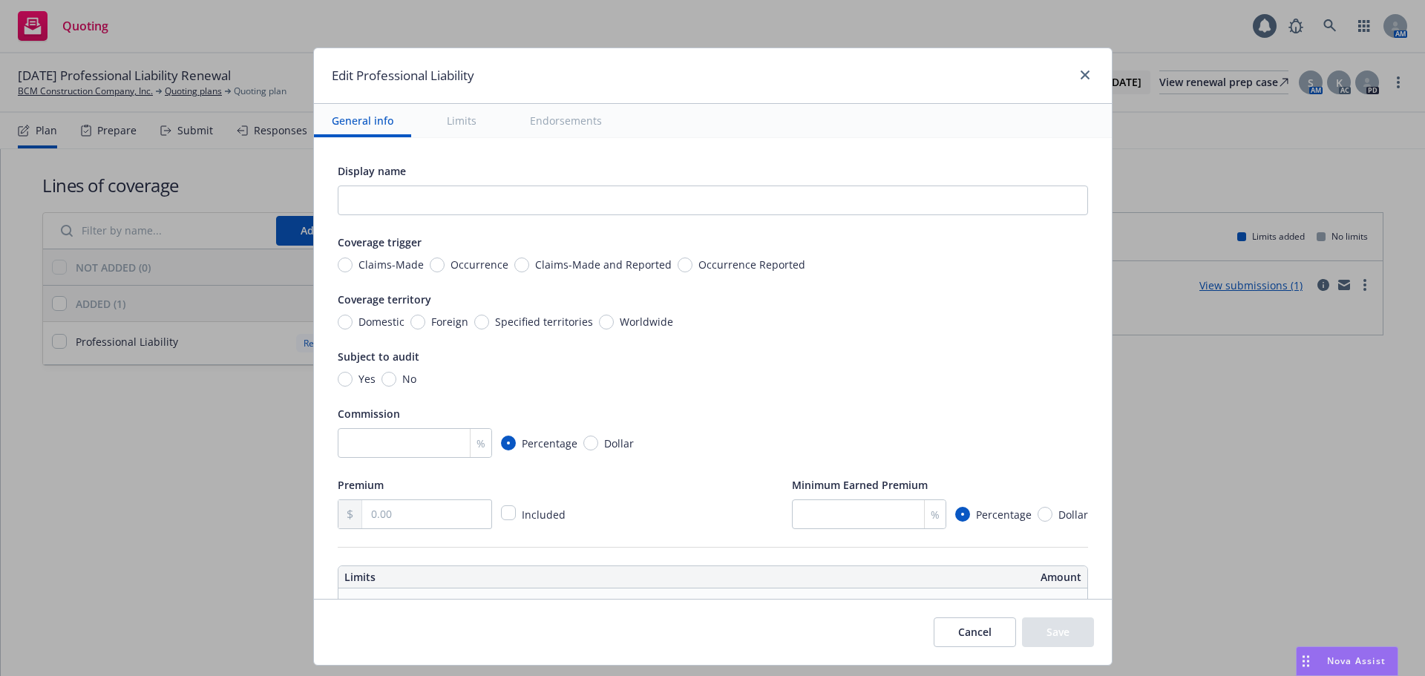
click at [938, 634] on button "Cancel" at bounding box center [975, 633] width 82 height 30
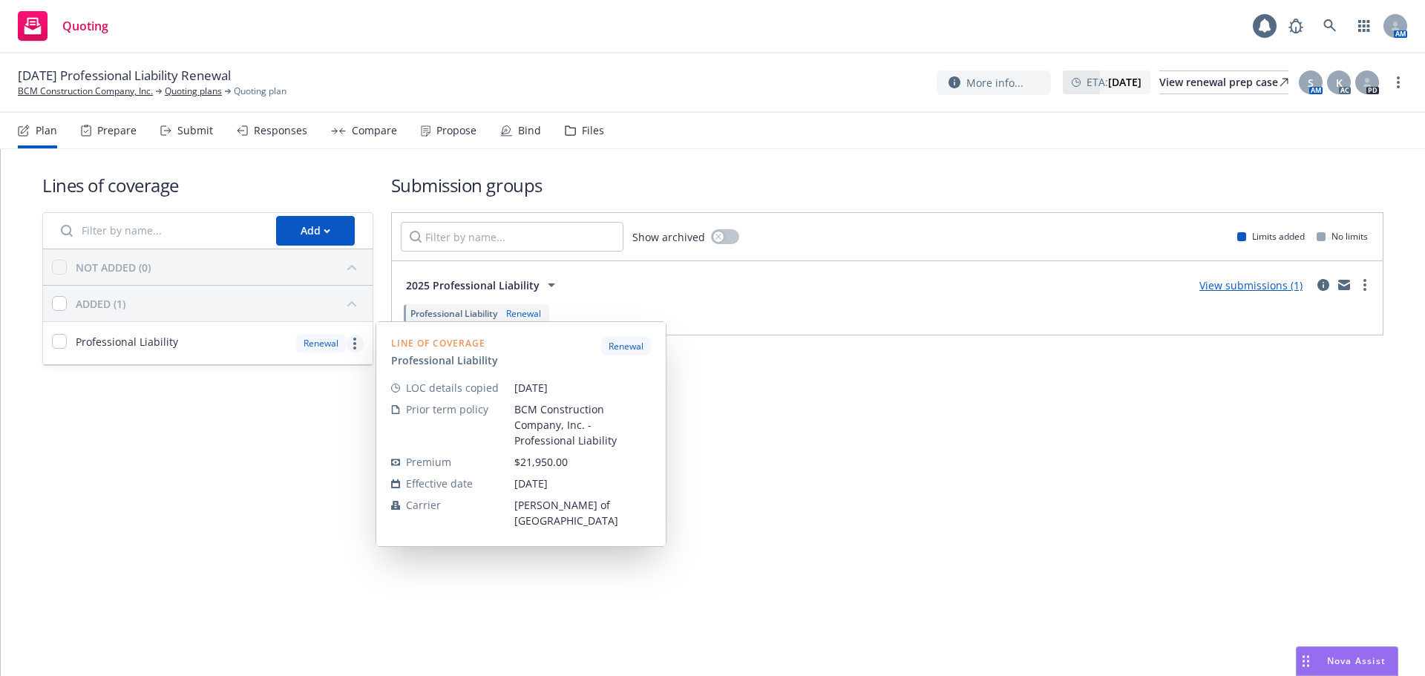
click at [354, 340] on circle "more" at bounding box center [354, 339] width 3 height 3
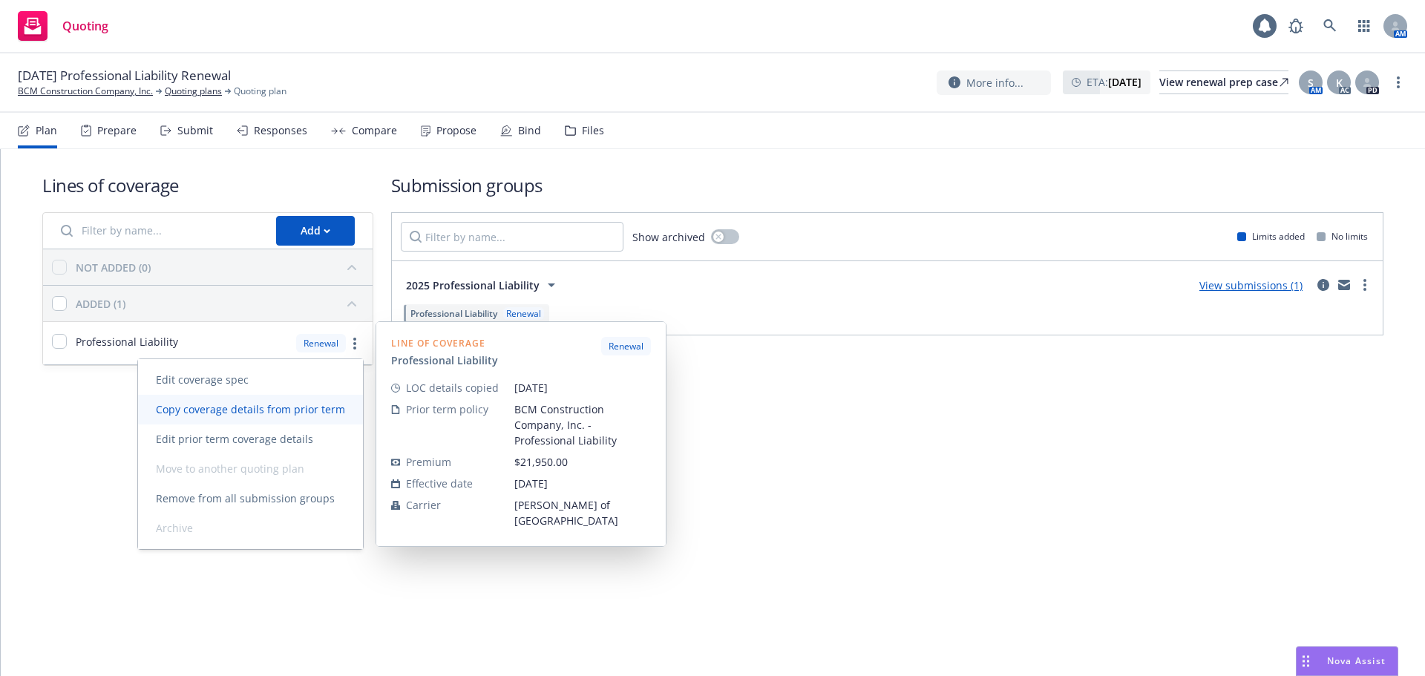
click at [321, 408] on span "Copy coverage details from prior term" at bounding box center [250, 409] width 225 height 14
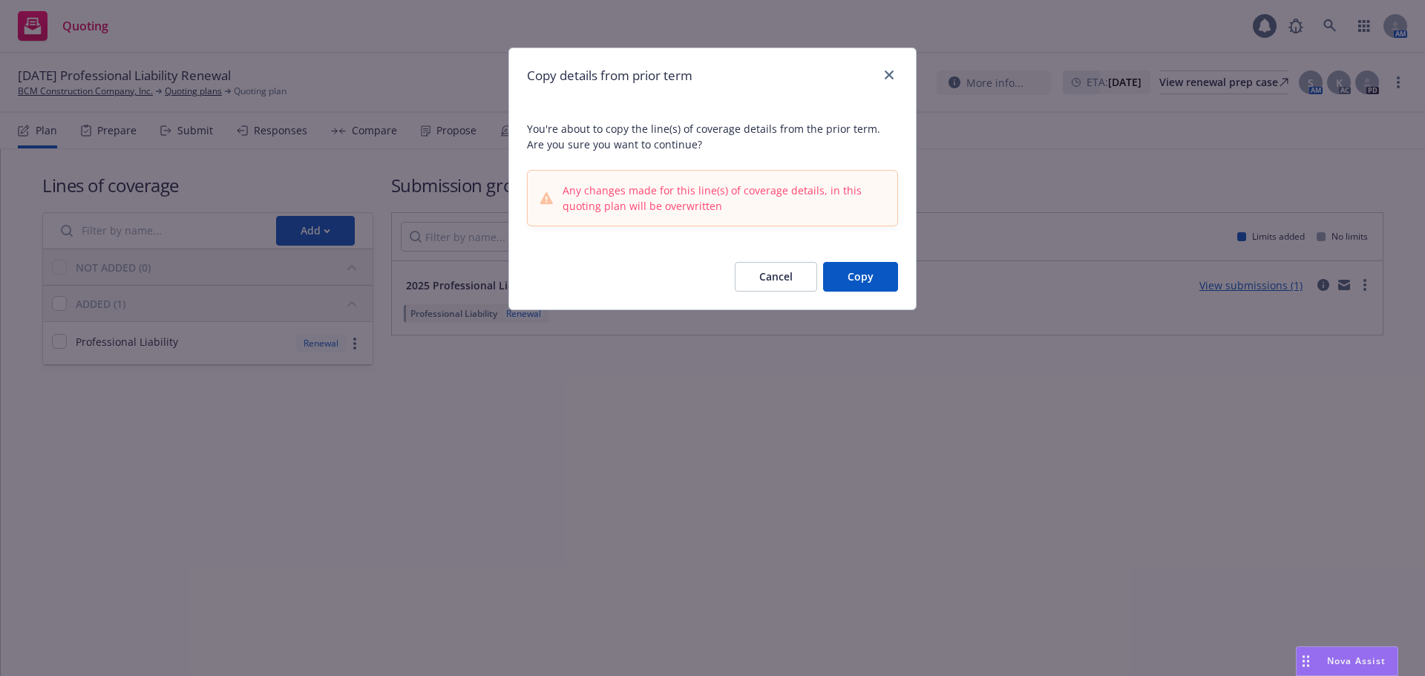
click at [863, 274] on button "Copy" at bounding box center [860, 277] width 75 height 30
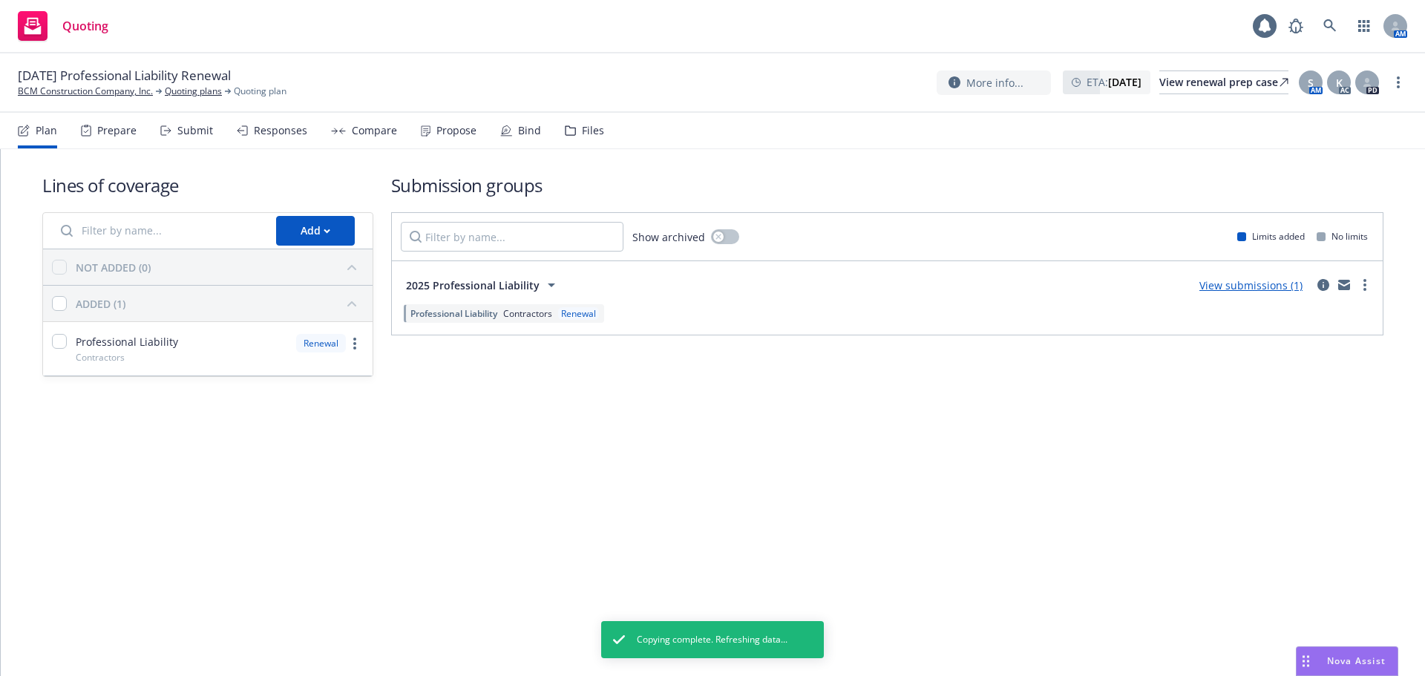
click at [563, 315] on div "Renewal" at bounding box center [578, 313] width 41 height 13
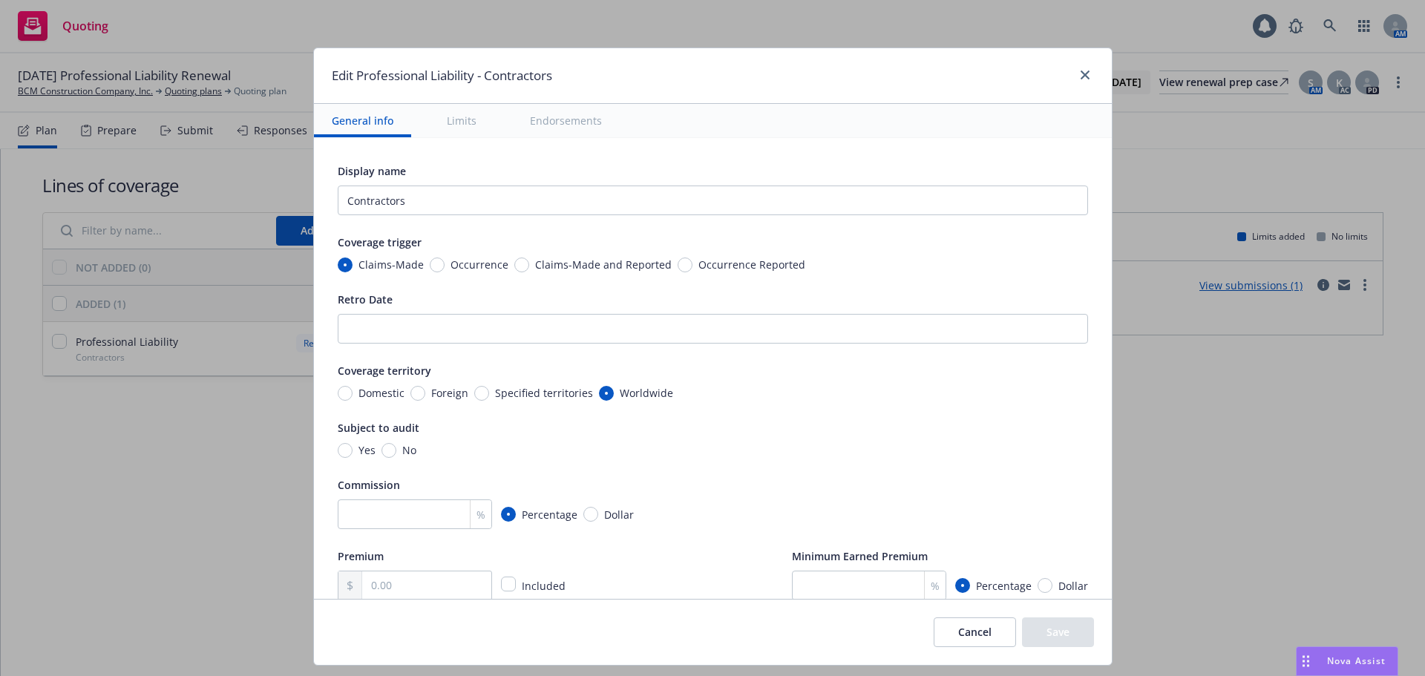
click at [951, 636] on button "Cancel" at bounding box center [975, 633] width 82 height 30
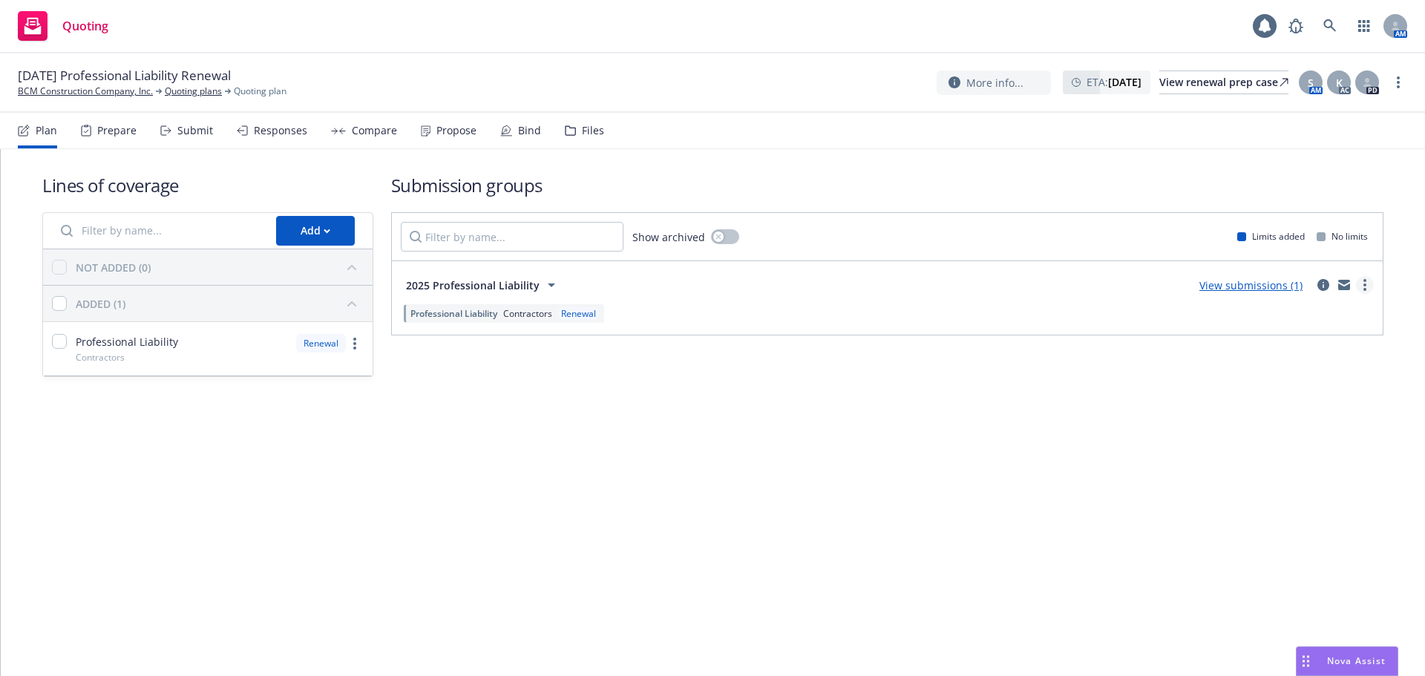
click at [1370, 289] on link "more" at bounding box center [1365, 285] width 18 height 18
click at [1324, 281] on icon "circleInformation" at bounding box center [1324, 285] width 12 height 12
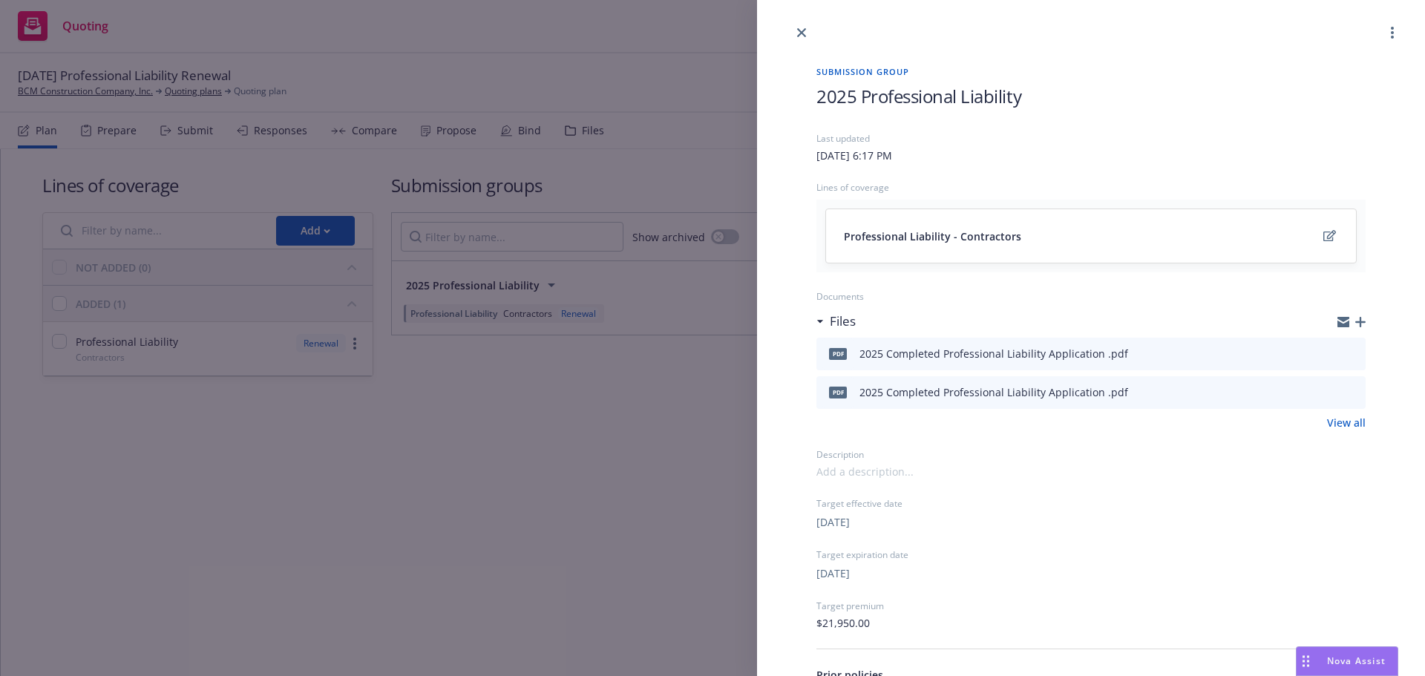
click at [1062, 241] on div "Professional Liability - Contractors" at bounding box center [1091, 236] width 494 height 18
click at [1324, 236] on icon "edit" at bounding box center [1330, 236] width 13 height 12
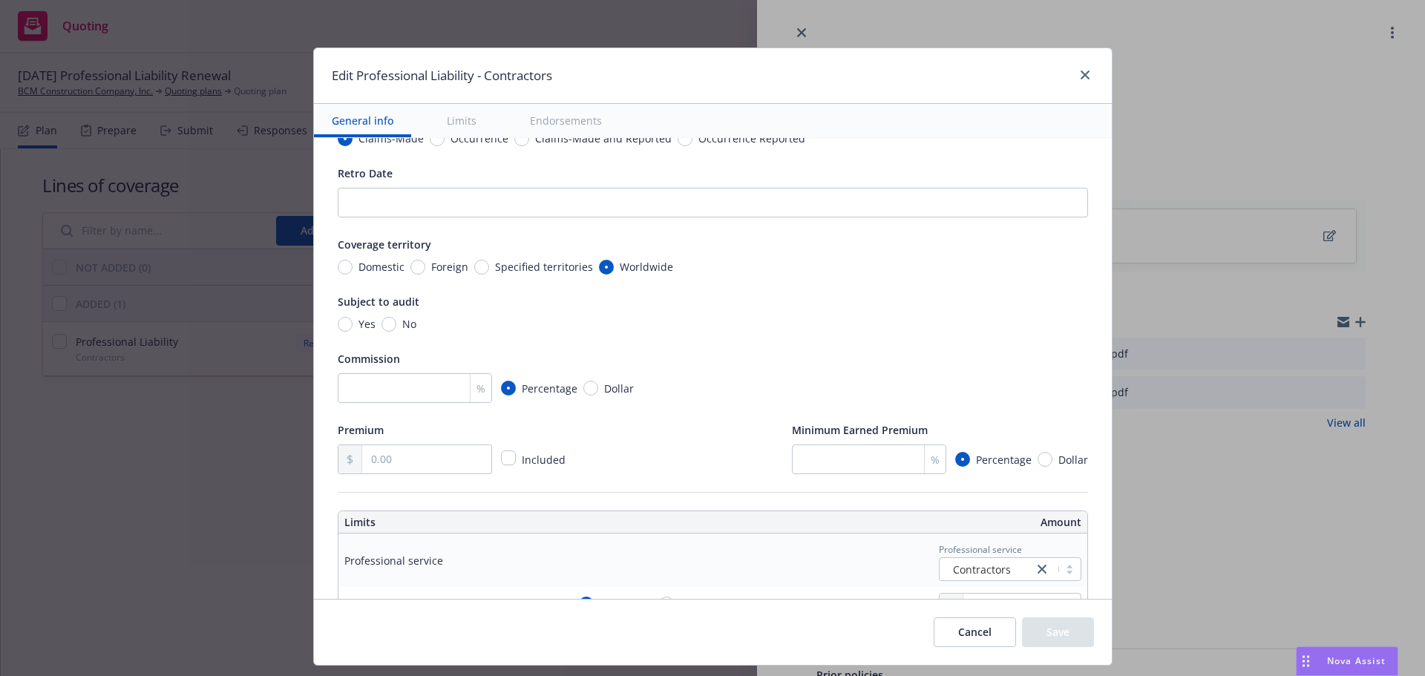
type textarea "x"
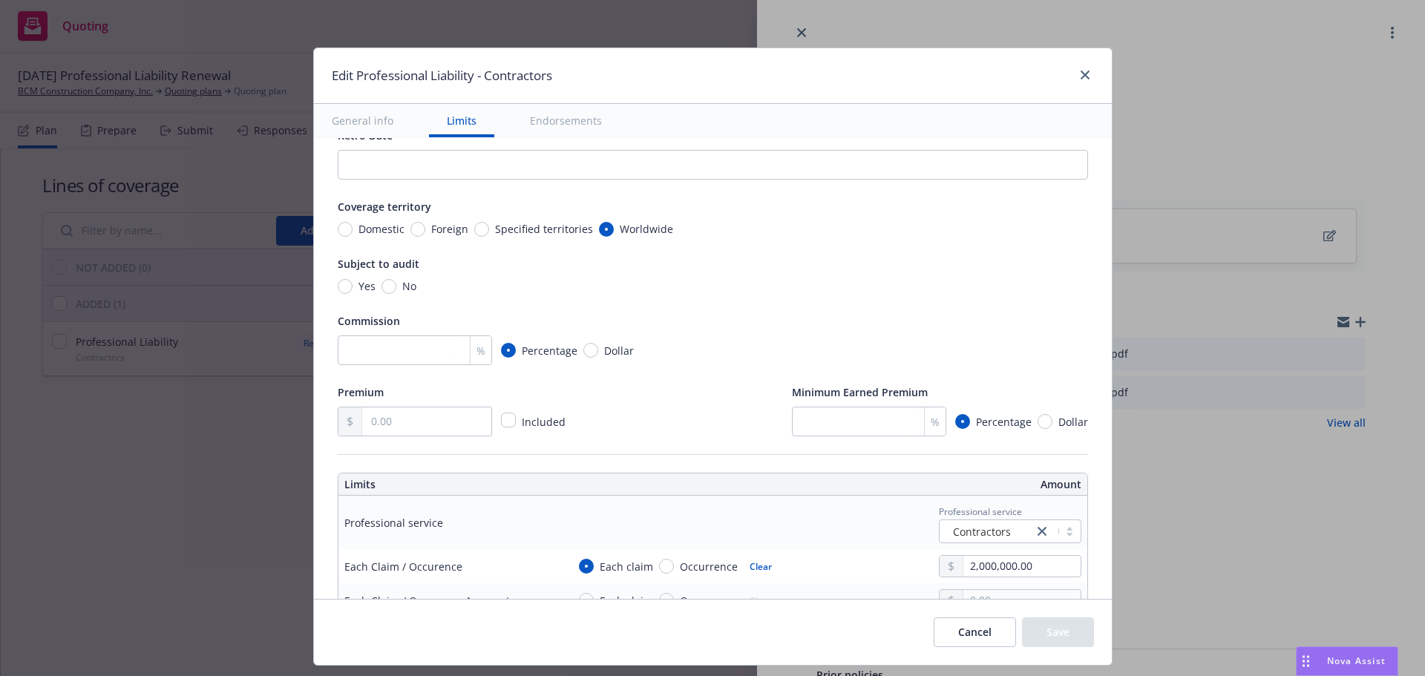
scroll to position [223, 0]
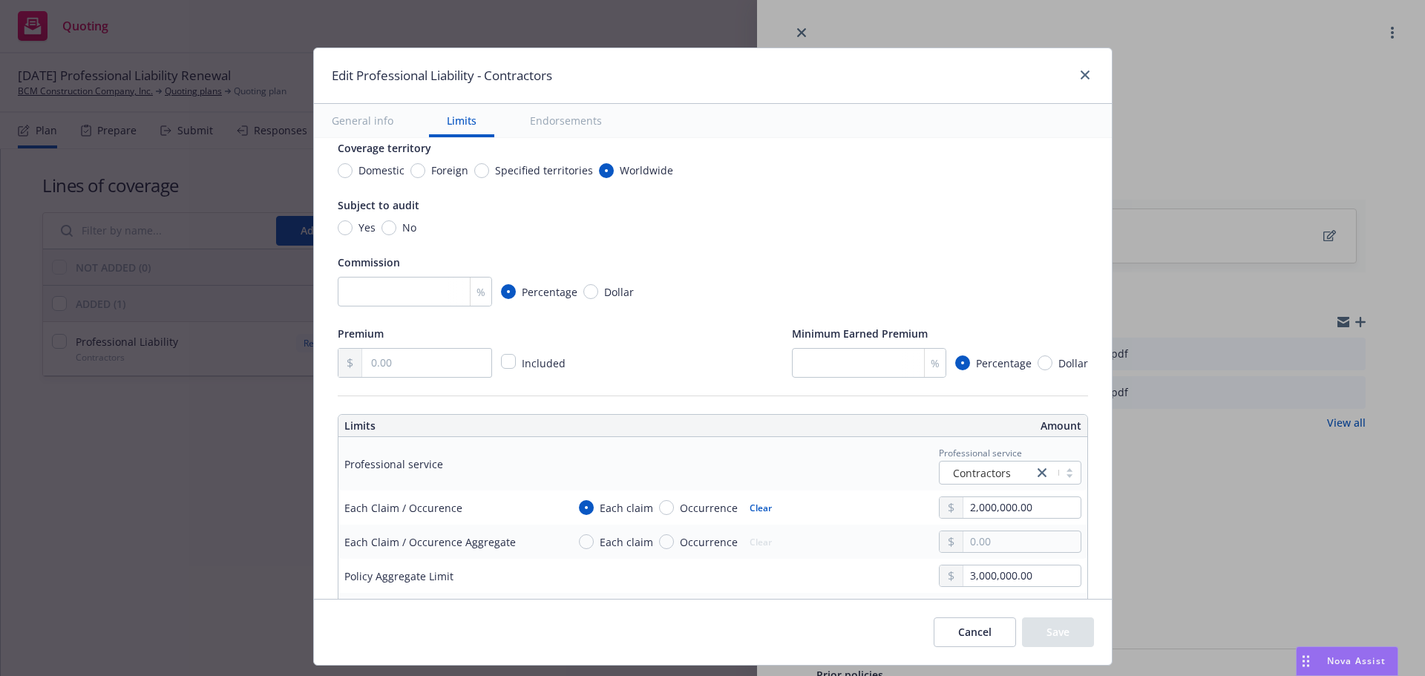
click at [977, 638] on button "Cancel" at bounding box center [975, 633] width 82 height 30
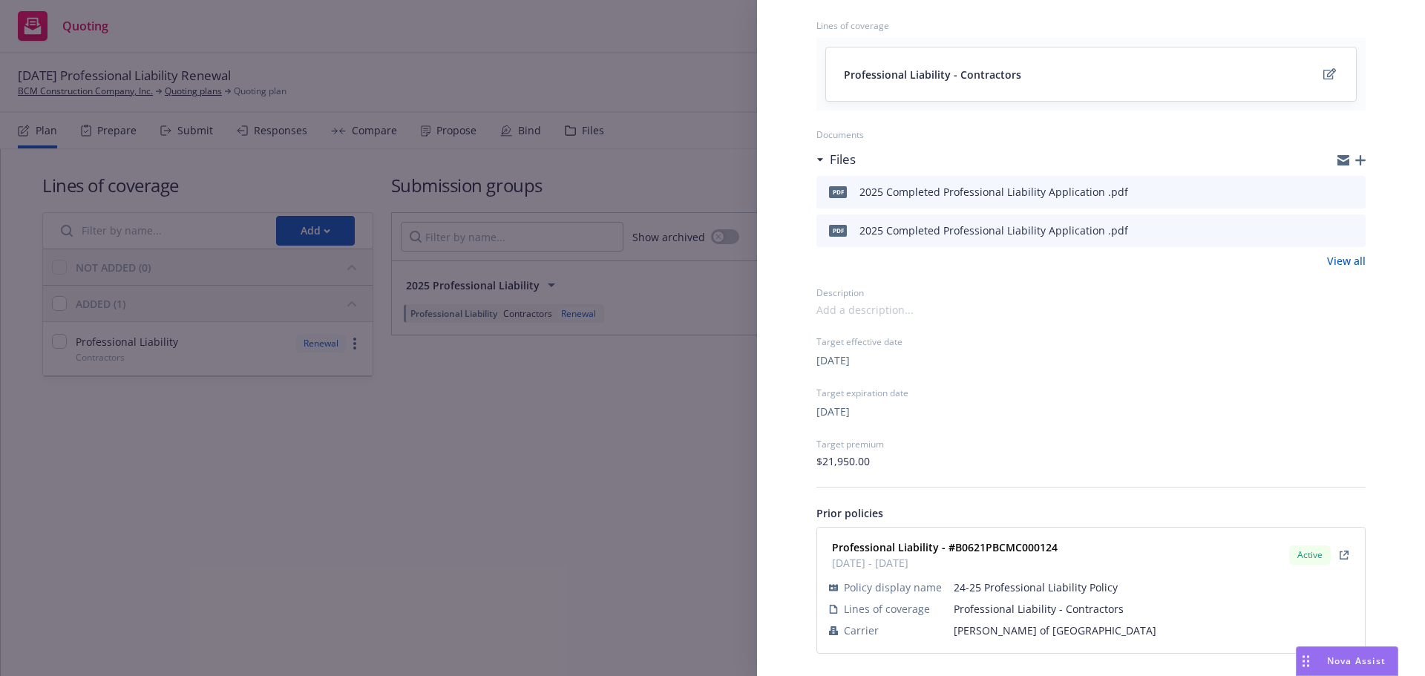
scroll to position [163, 0]
click at [908, 414] on div "10/17/2026" at bounding box center [1091, 410] width 549 height 18
click at [897, 416] on div "10/17/2026" at bounding box center [1091, 410] width 549 height 18
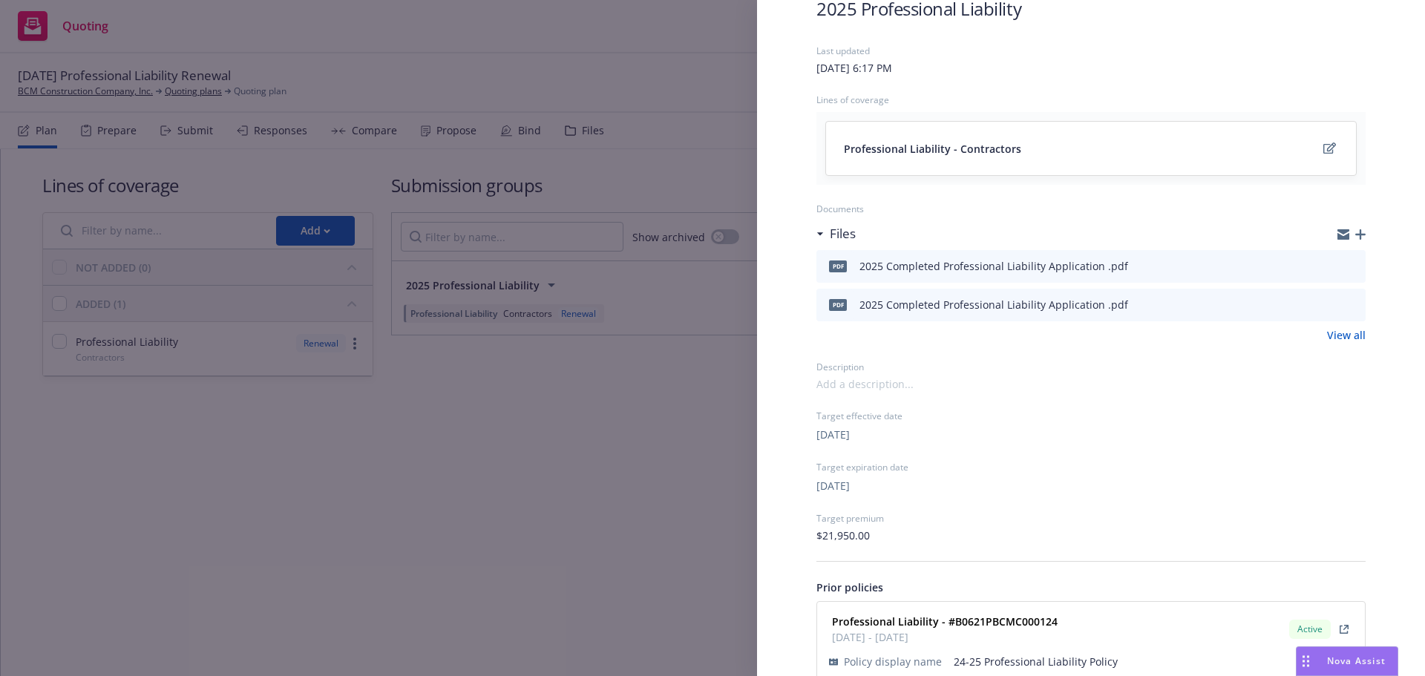
scroll to position [0, 0]
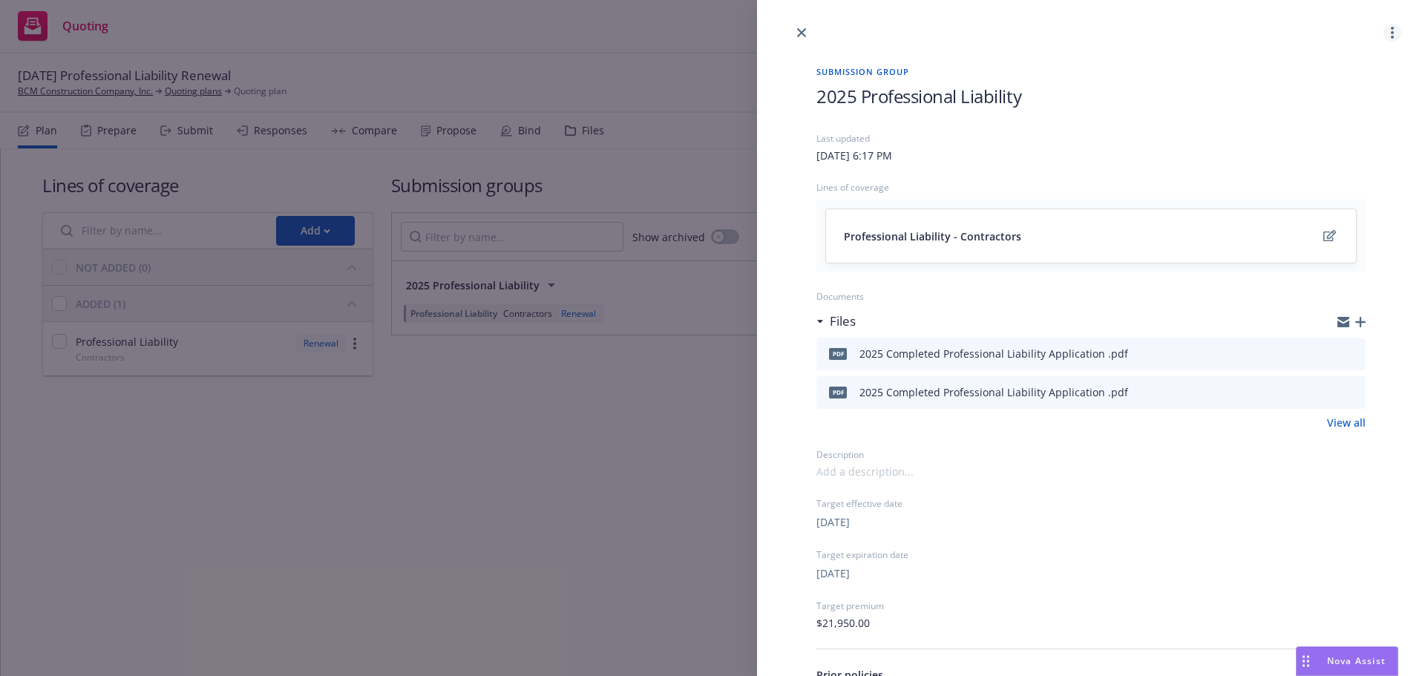
click at [1384, 35] on link "more" at bounding box center [1393, 33] width 18 height 18
click at [802, 28] on icon "close" at bounding box center [801, 32] width 9 height 9
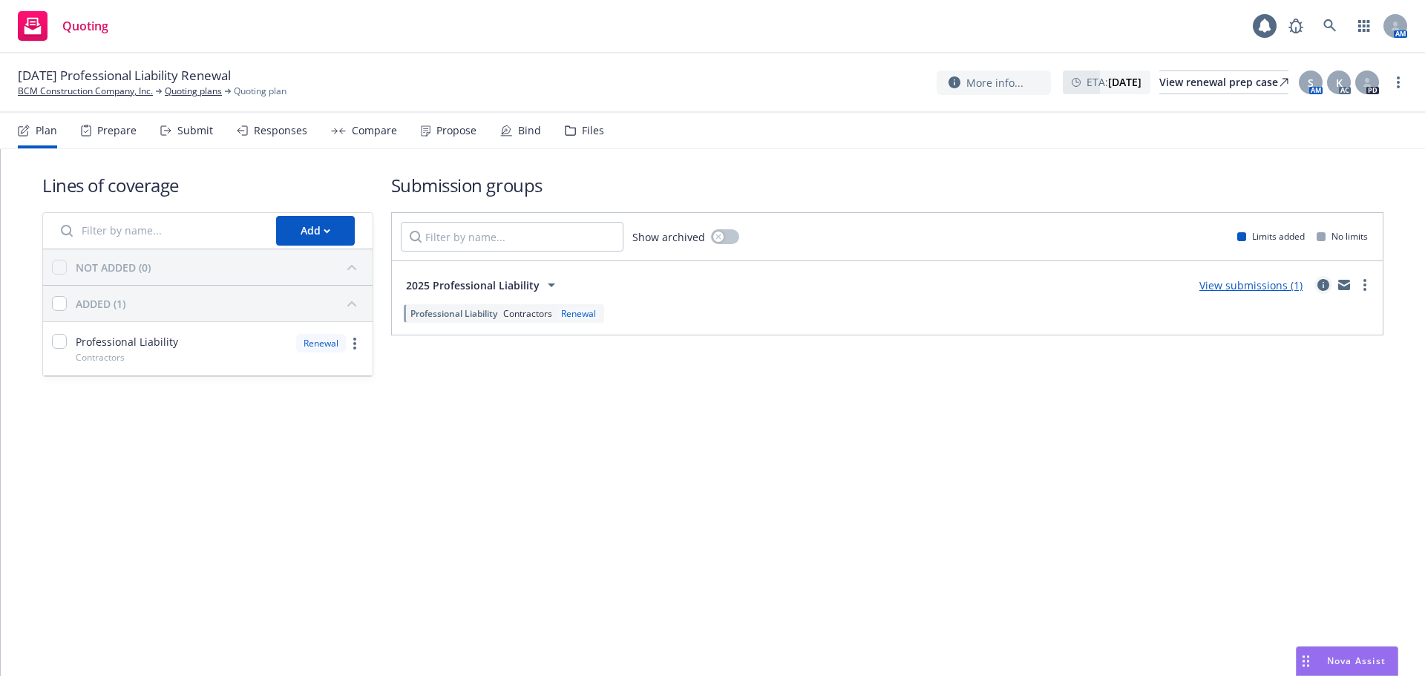
click at [1324, 286] on icon "circleInformation" at bounding box center [1324, 285] width 12 height 12
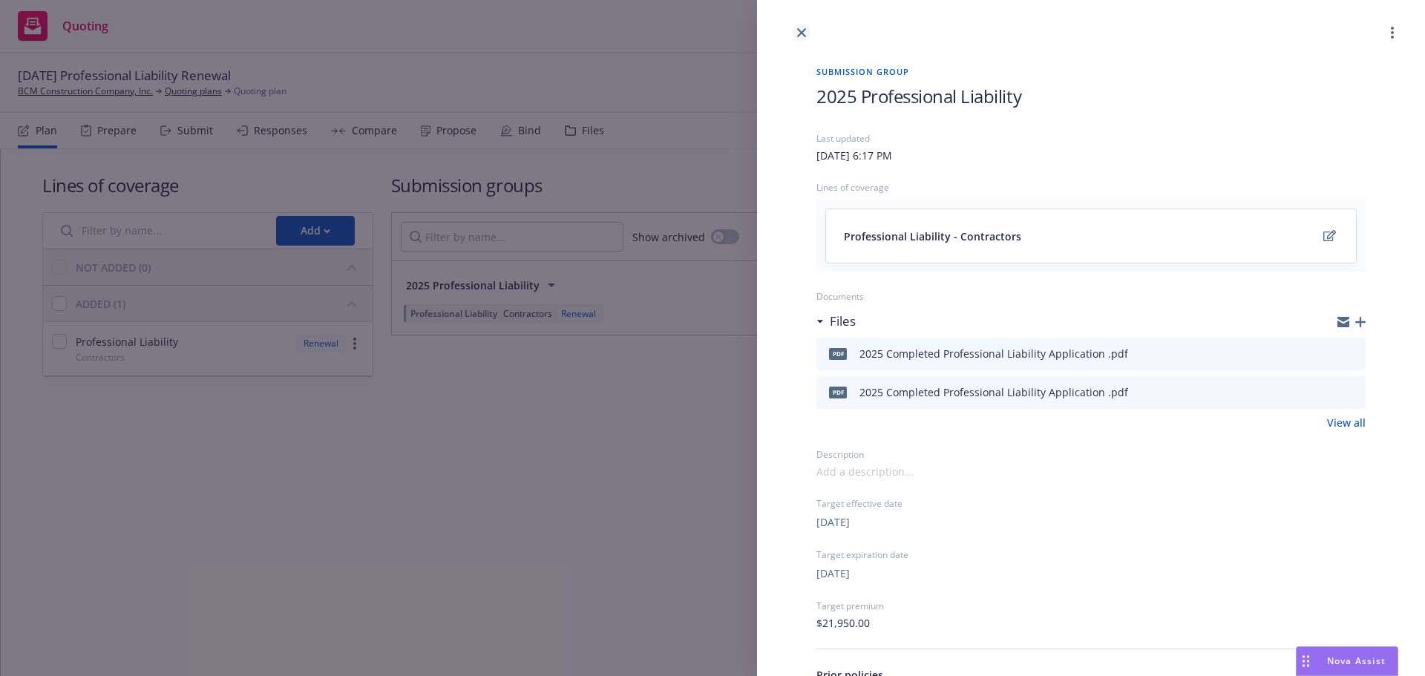
click at [795, 33] on link "close" at bounding box center [802, 33] width 18 height 18
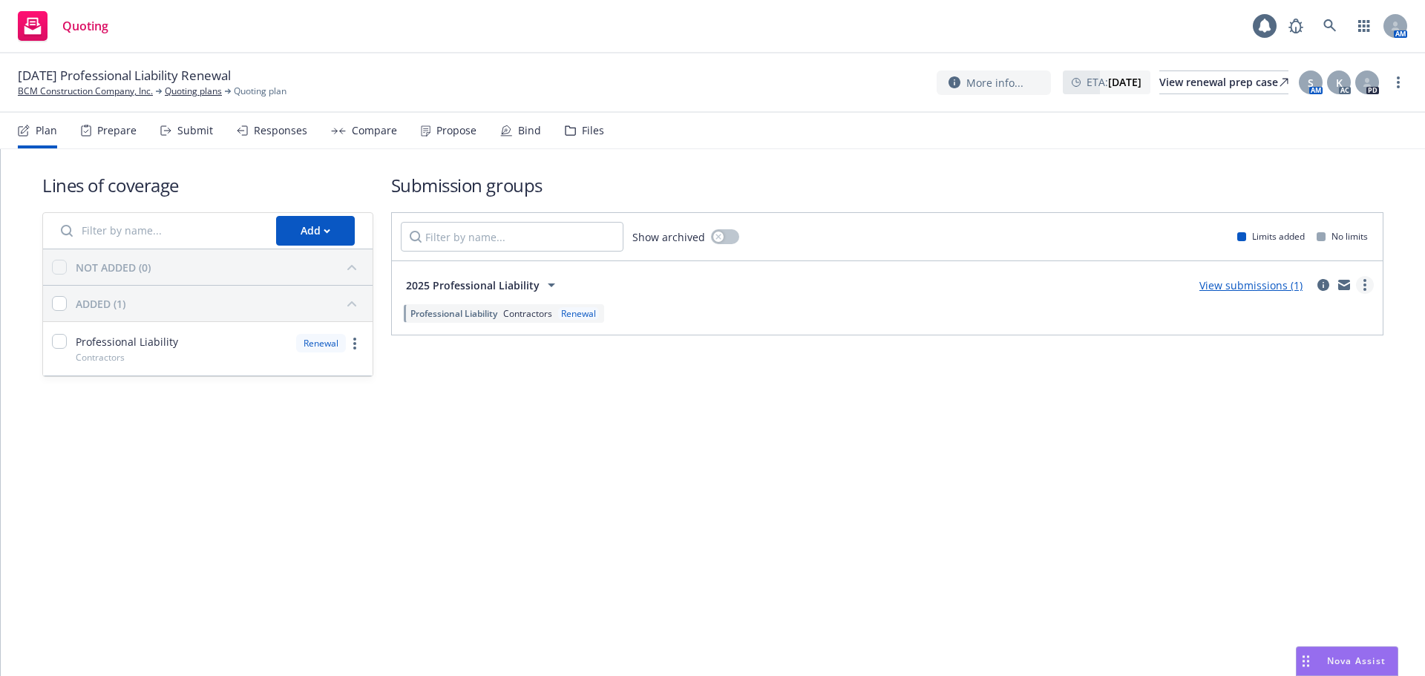
click at [1368, 290] on link "more" at bounding box center [1365, 285] width 18 height 18
click at [656, 371] on div "Submission groups Show archived Limits added No limits 2025 Professional Liabil…" at bounding box center [887, 275] width 993 height 204
click at [114, 129] on div "Prepare" at bounding box center [116, 131] width 39 height 12
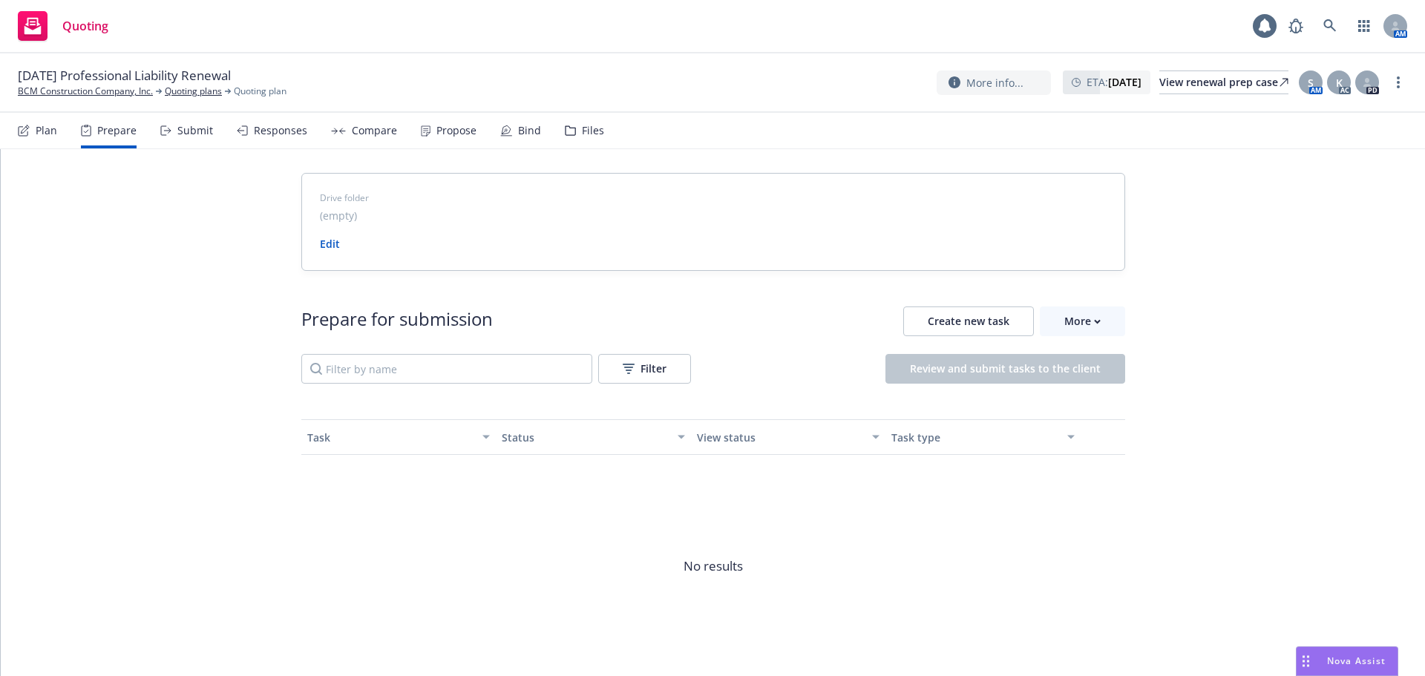
click at [574, 132] on div "Files" at bounding box center [584, 131] width 39 height 36
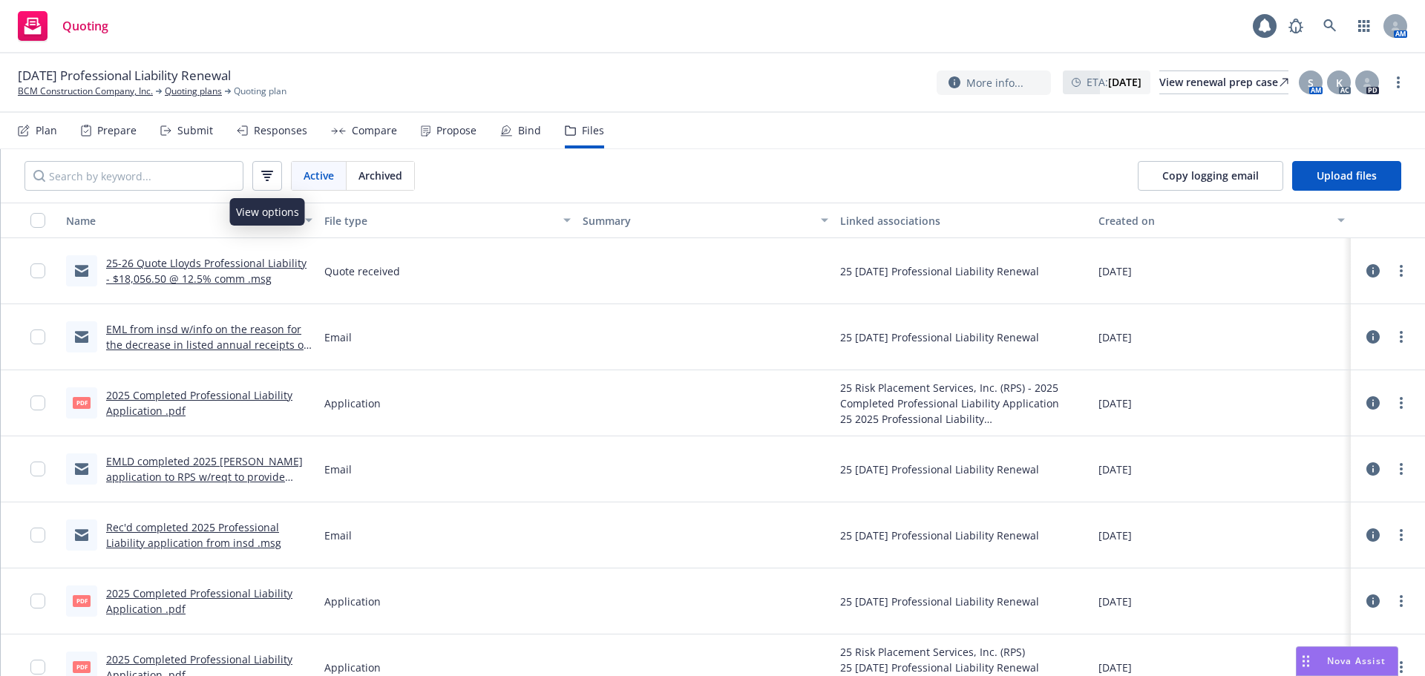
click at [261, 182] on button "button" at bounding box center [267, 176] width 30 height 30
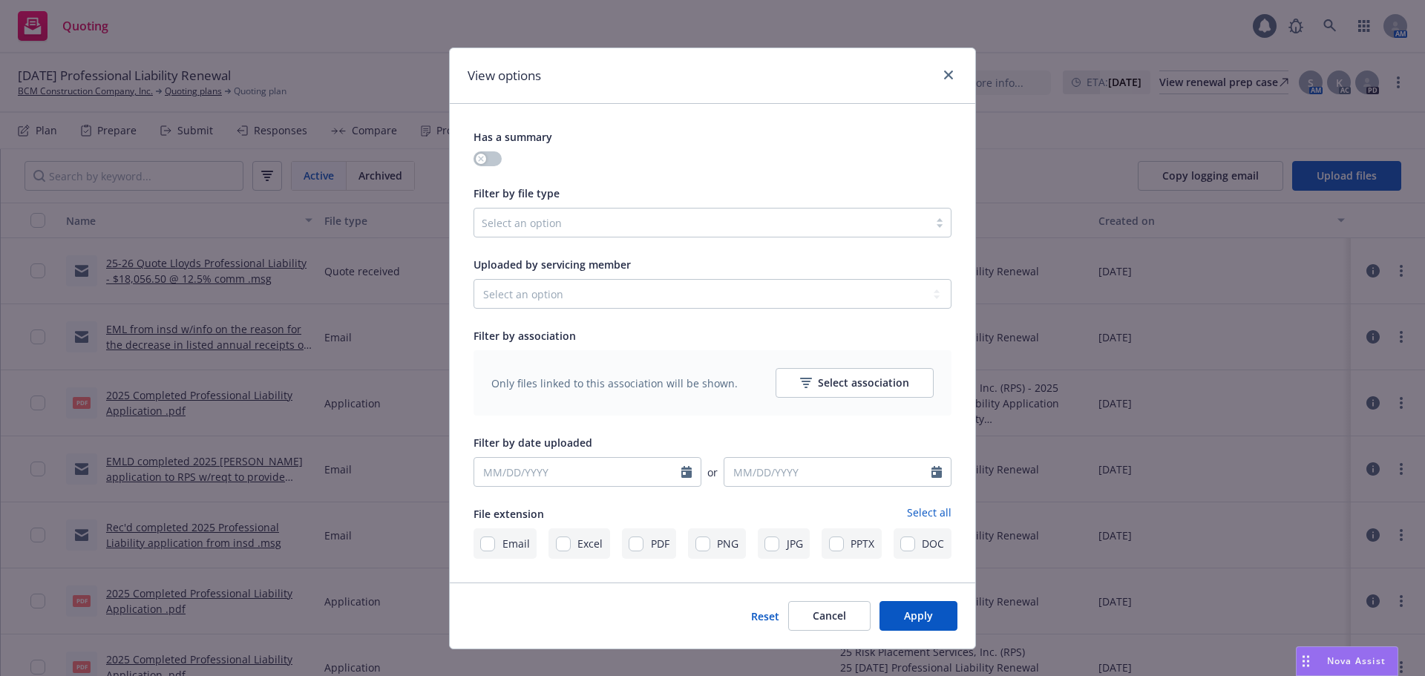
click at [657, 240] on div "Has a summary Filter by file type Select an option Uploaded by servicing member…" at bounding box center [713, 343] width 478 height 431
click at [639, 222] on div at bounding box center [702, 223] width 440 height 18
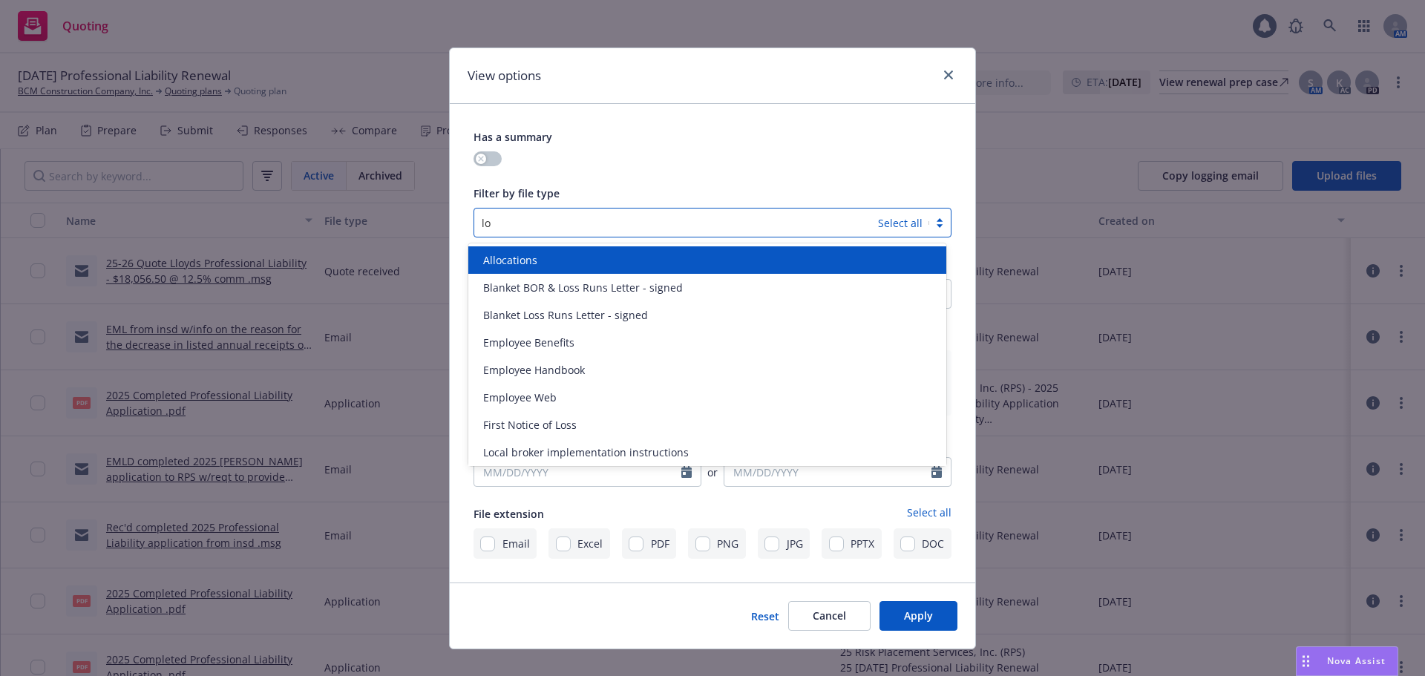
type input "los"
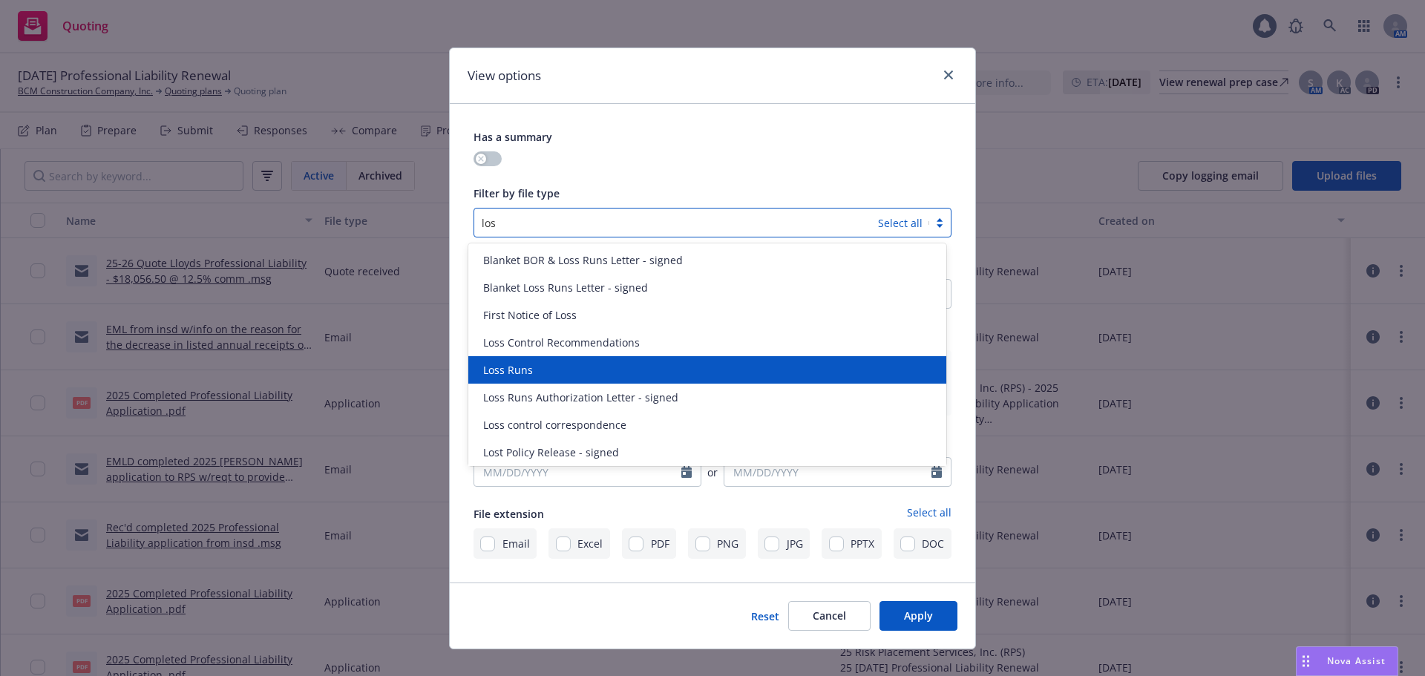
click at [599, 368] on div "Loss Runs" at bounding box center [707, 370] width 460 height 16
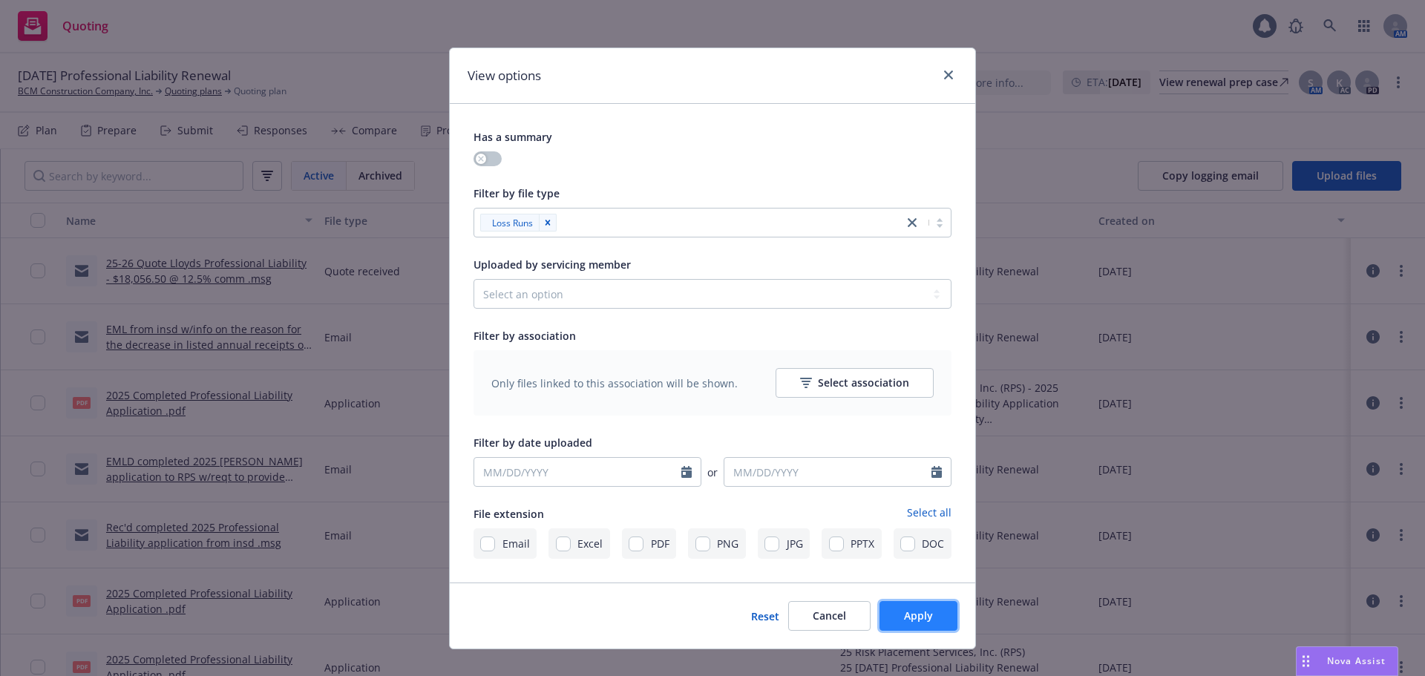
click at [916, 615] on span "Apply" at bounding box center [918, 616] width 29 height 14
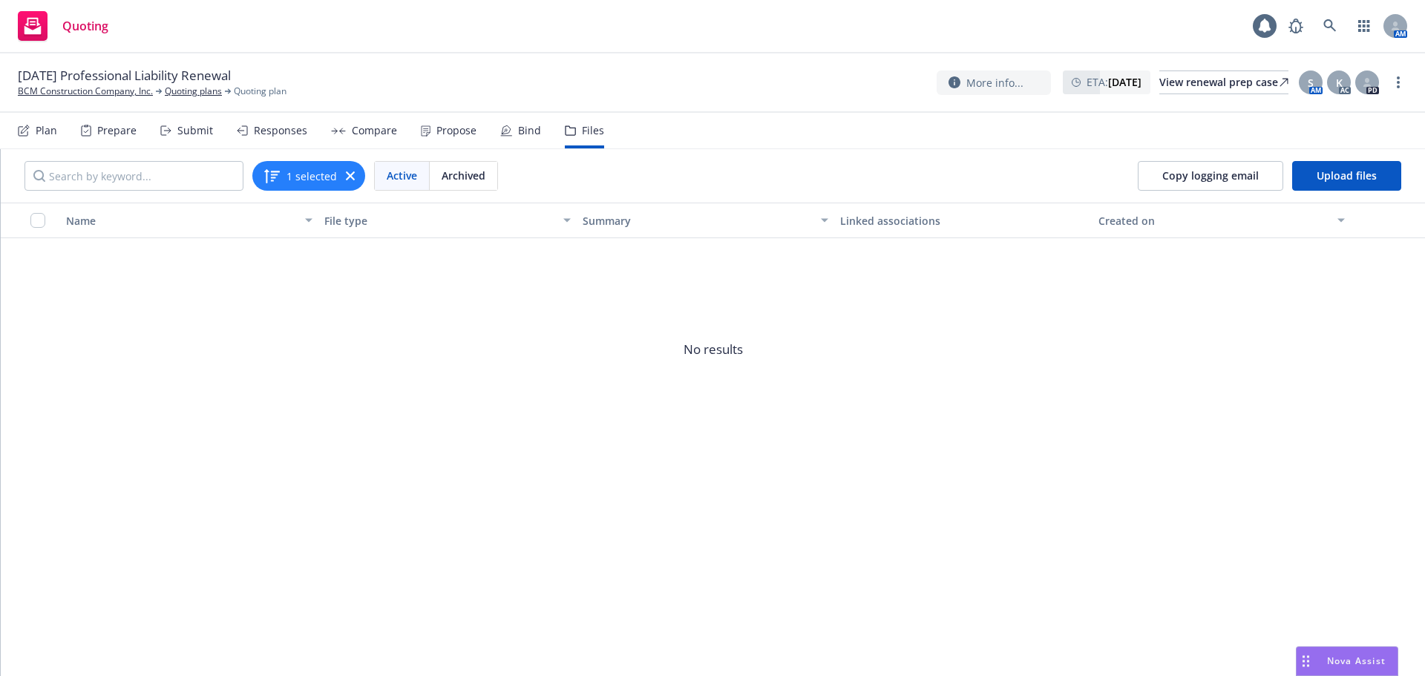
click at [346, 177] on icon "button" at bounding box center [350, 175] width 9 height 9
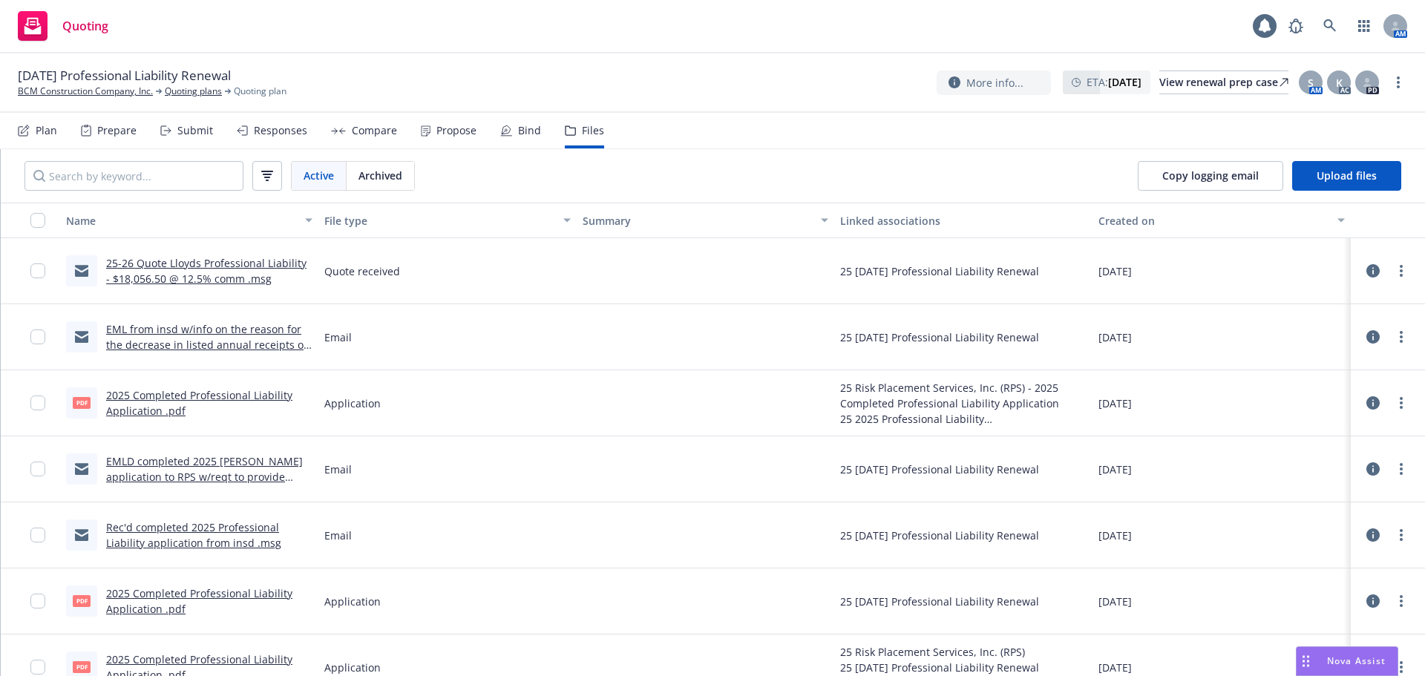
click at [94, 131] on div "Prepare" at bounding box center [109, 131] width 56 height 36
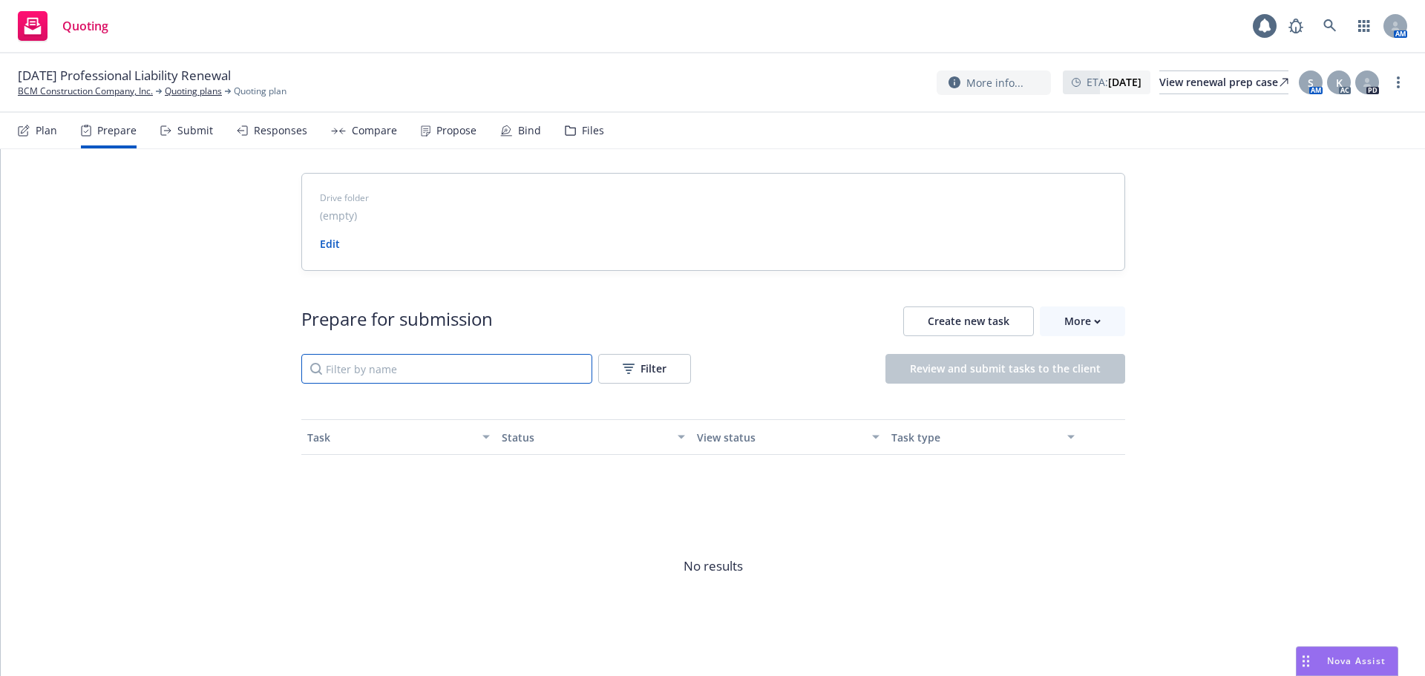
click at [412, 356] on input "Filter by name" at bounding box center [446, 369] width 291 height 30
click at [1070, 319] on div "More" at bounding box center [1083, 321] width 36 height 28
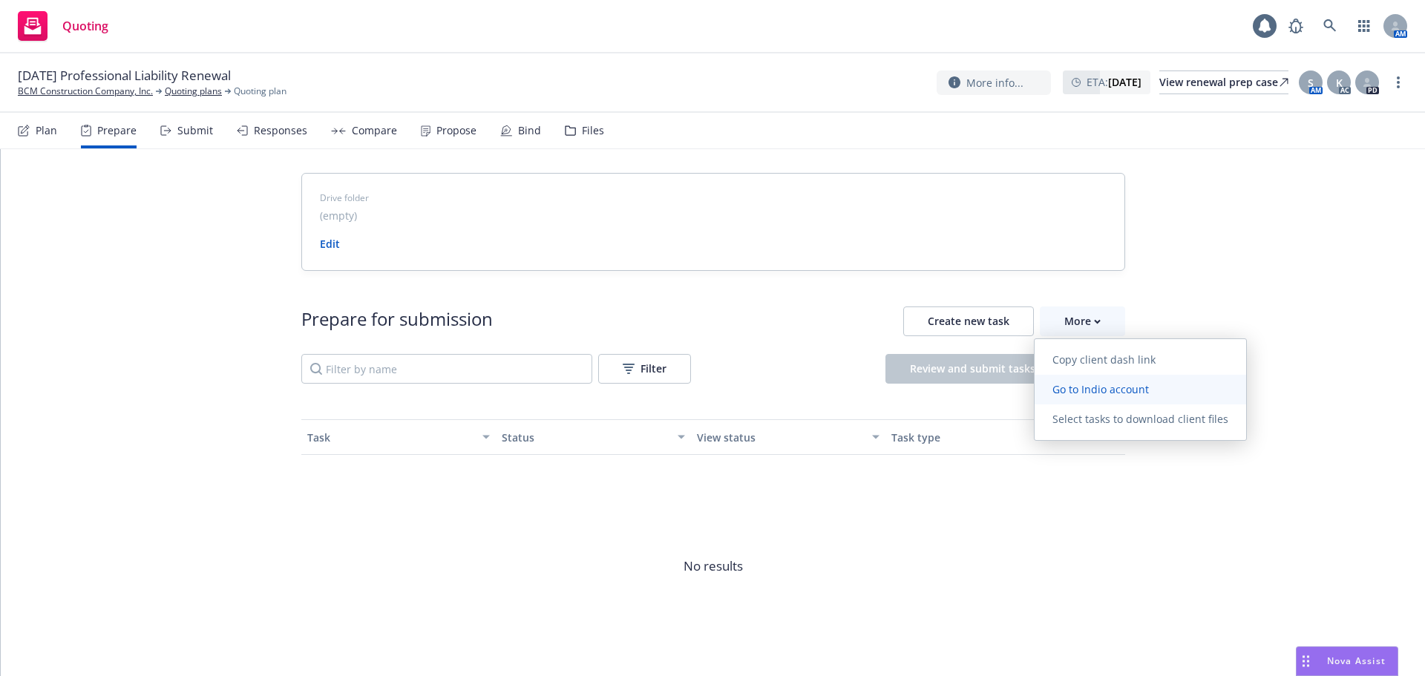
click at [1081, 390] on span "Go to Indio account" at bounding box center [1101, 389] width 132 height 14
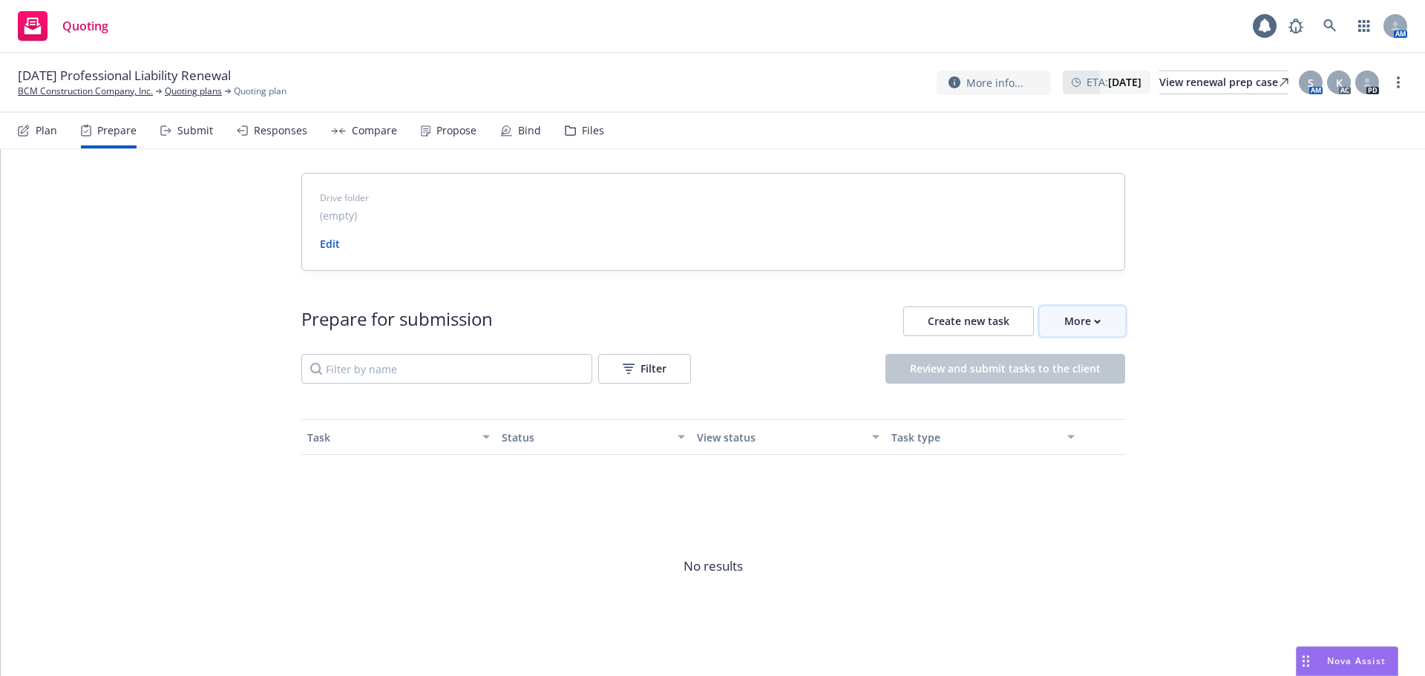
click at [1088, 331] on div "More" at bounding box center [1083, 321] width 36 height 28
click at [380, 218] on div "(empty)" at bounding box center [713, 215] width 787 height 15
click at [179, 137] on div "Submit" at bounding box center [186, 131] width 53 height 36
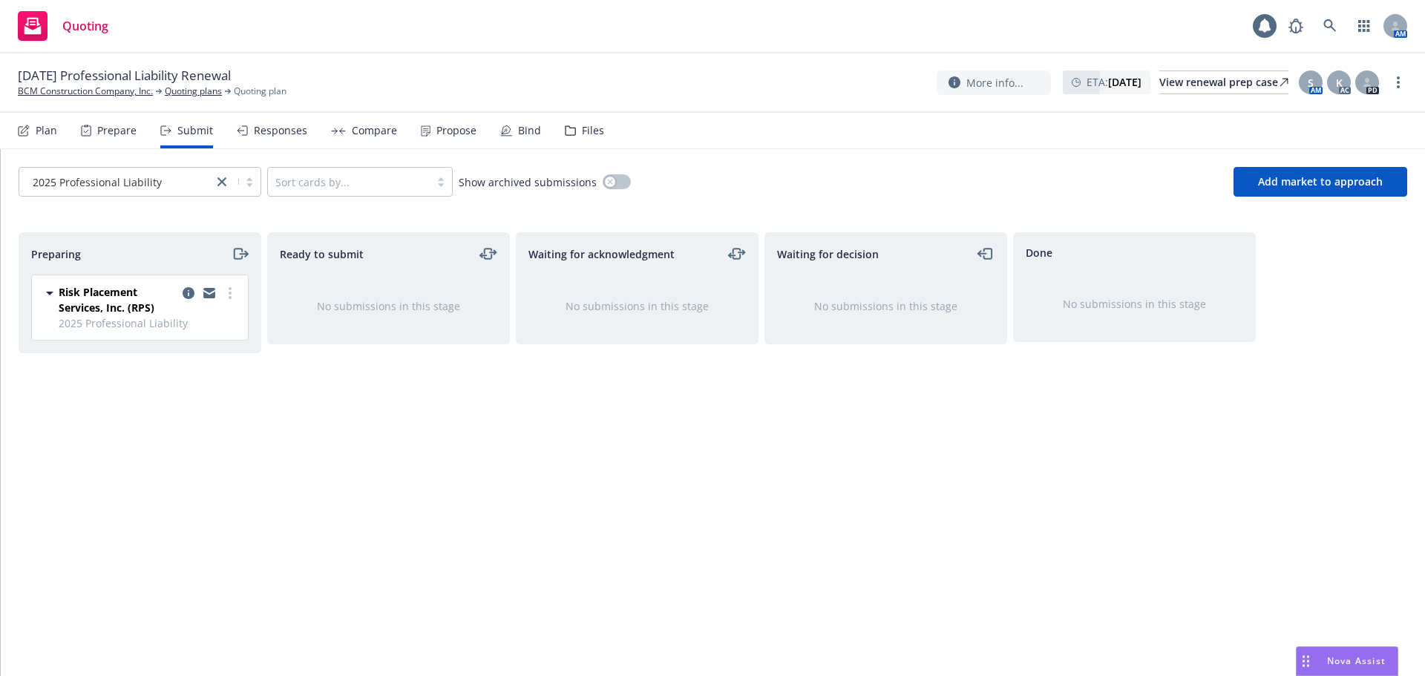
click at [187, 134] on div "Submit" at bounding box center [195, 131] width 36 height 12
click at [1363, 189] on button "Add market to approach" at bounding box center [1321, 182] width 174 height 30
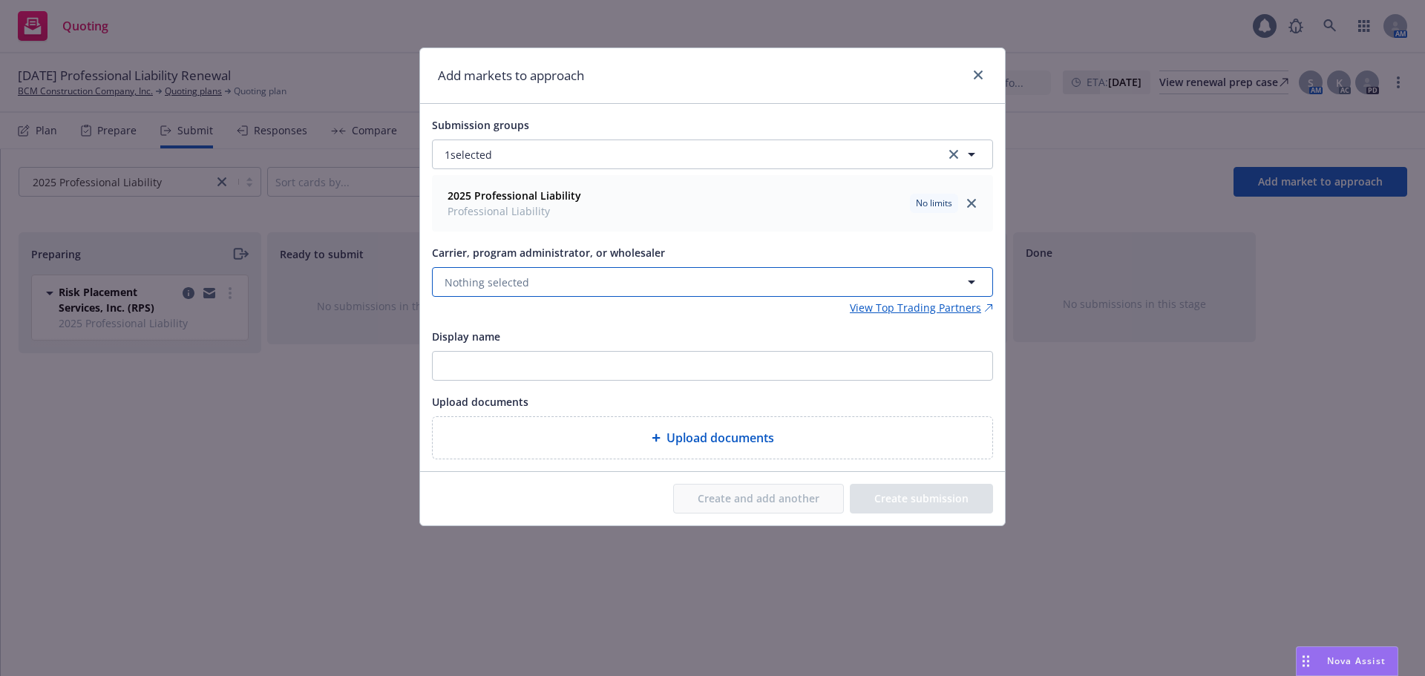
click at [702, 284] on button "Nothing selected" at bounding box center [712, 282] width 561 height 30
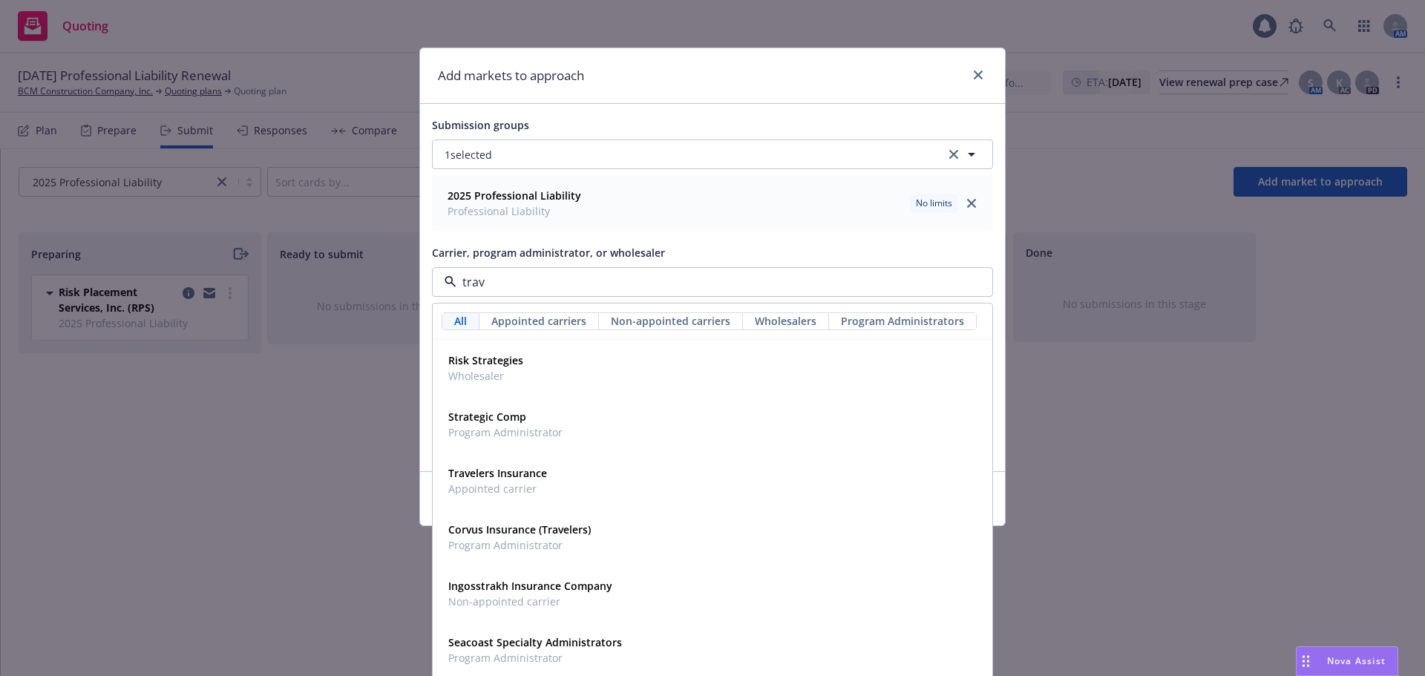
type input "trave"
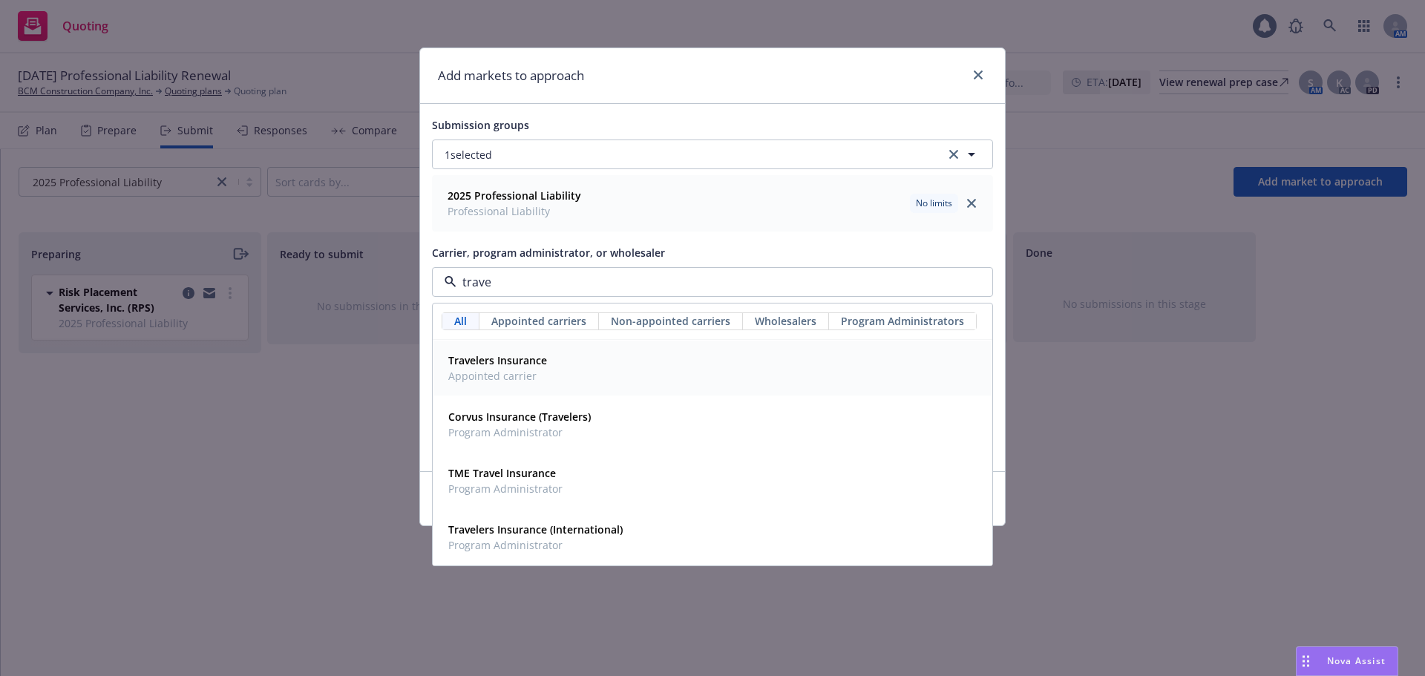
click at [612, 365] on div "Travelers Insurance Appointed carrier" at bounding box center [712, 368] width 540 height 37
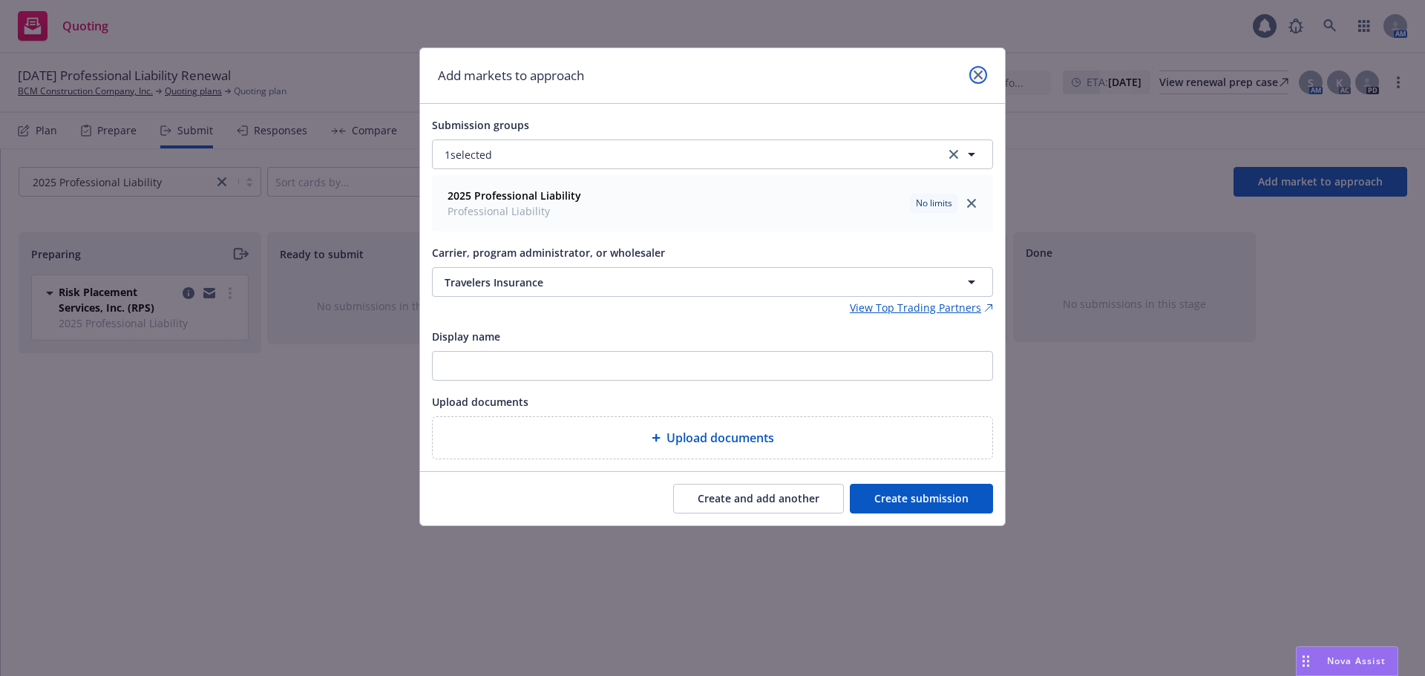
click at [981, 79] on link "close" at bounding box center [979, 75] width 18 height 18
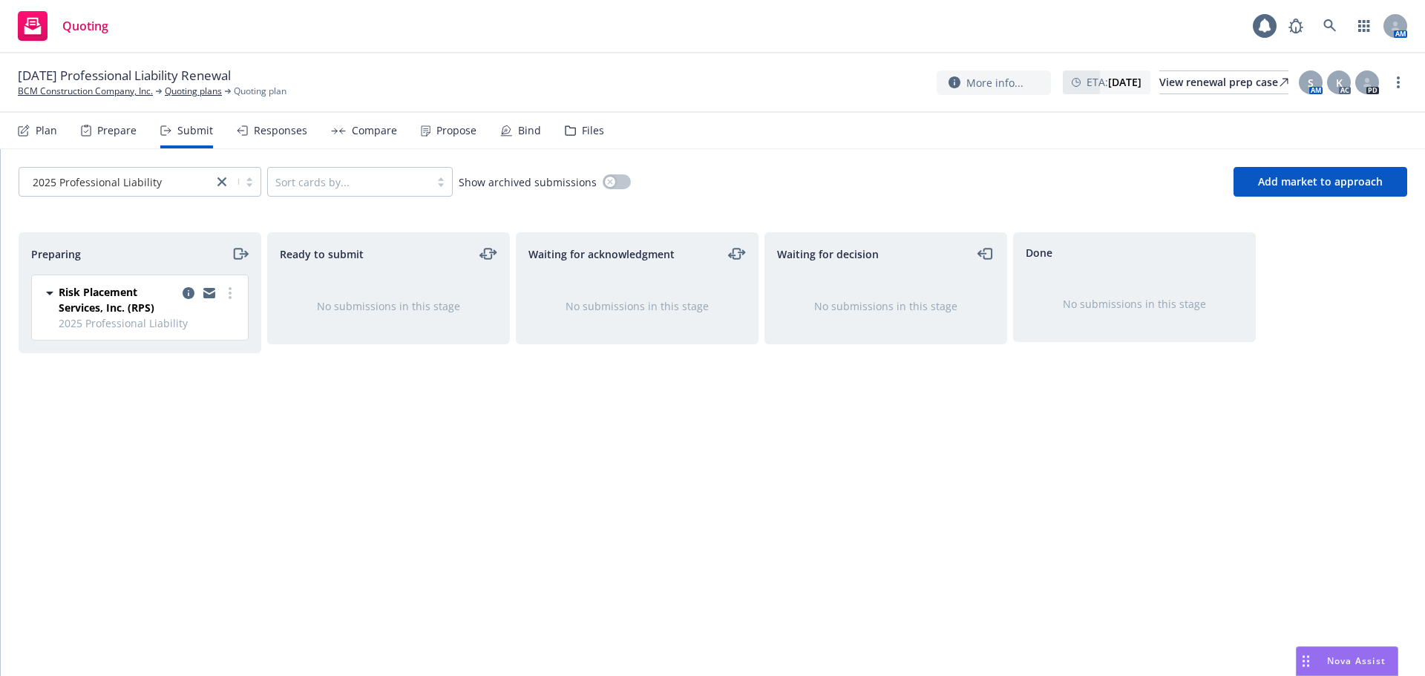
click at [582, 128] on div "Files" at bounding box center [593, 131] width 22 height 12
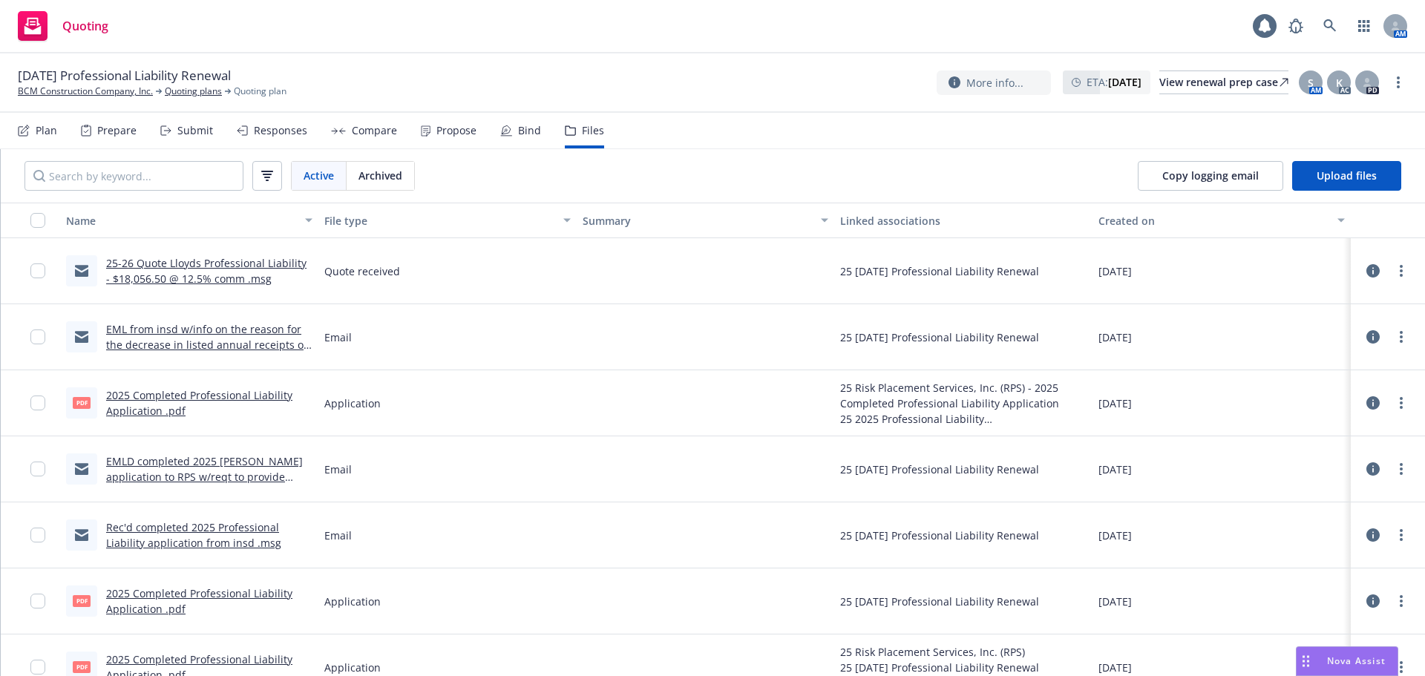
click at [180, 131] on div "Submit" at bounding box center [195, 131] width 36 height 12
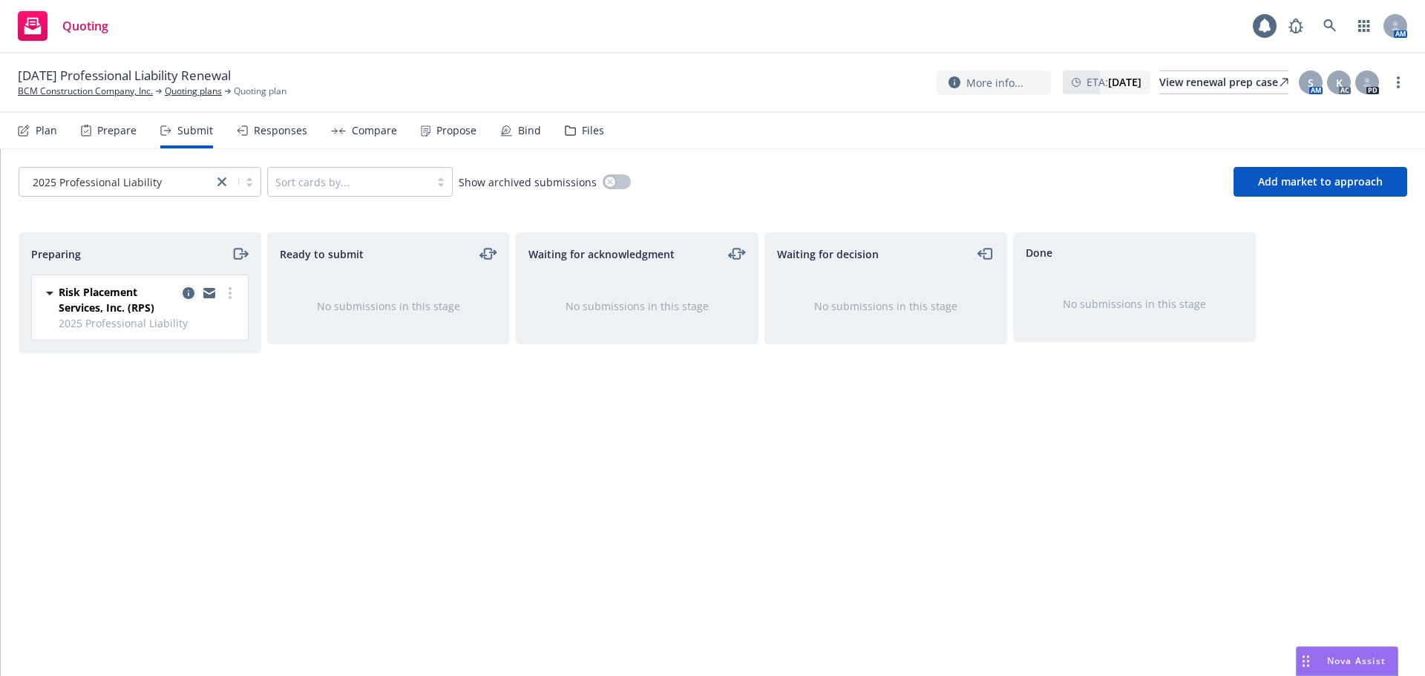
click at [189, 298] on icon "copy logging email" at bounding box center [189, 293] width 12 height 12
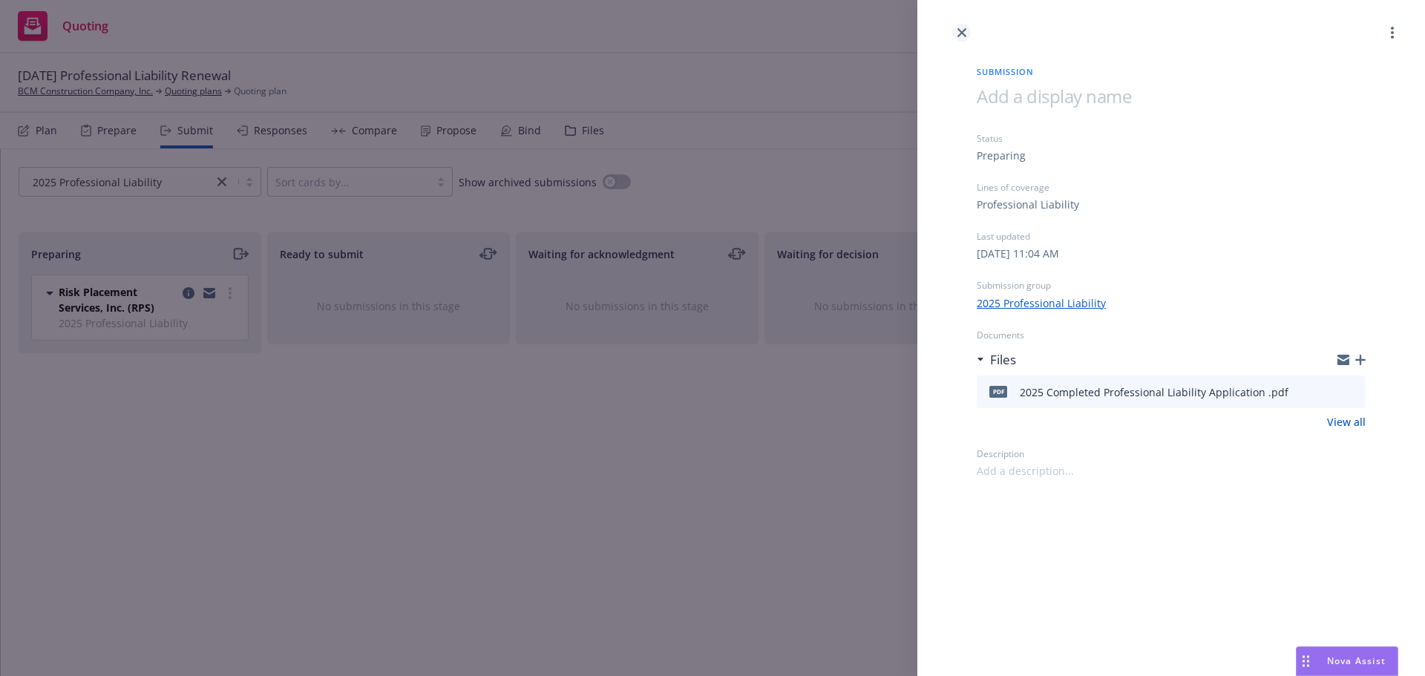
click at [966, 29] on icon "close" at bounding box center [962, 32] width 9 height 9
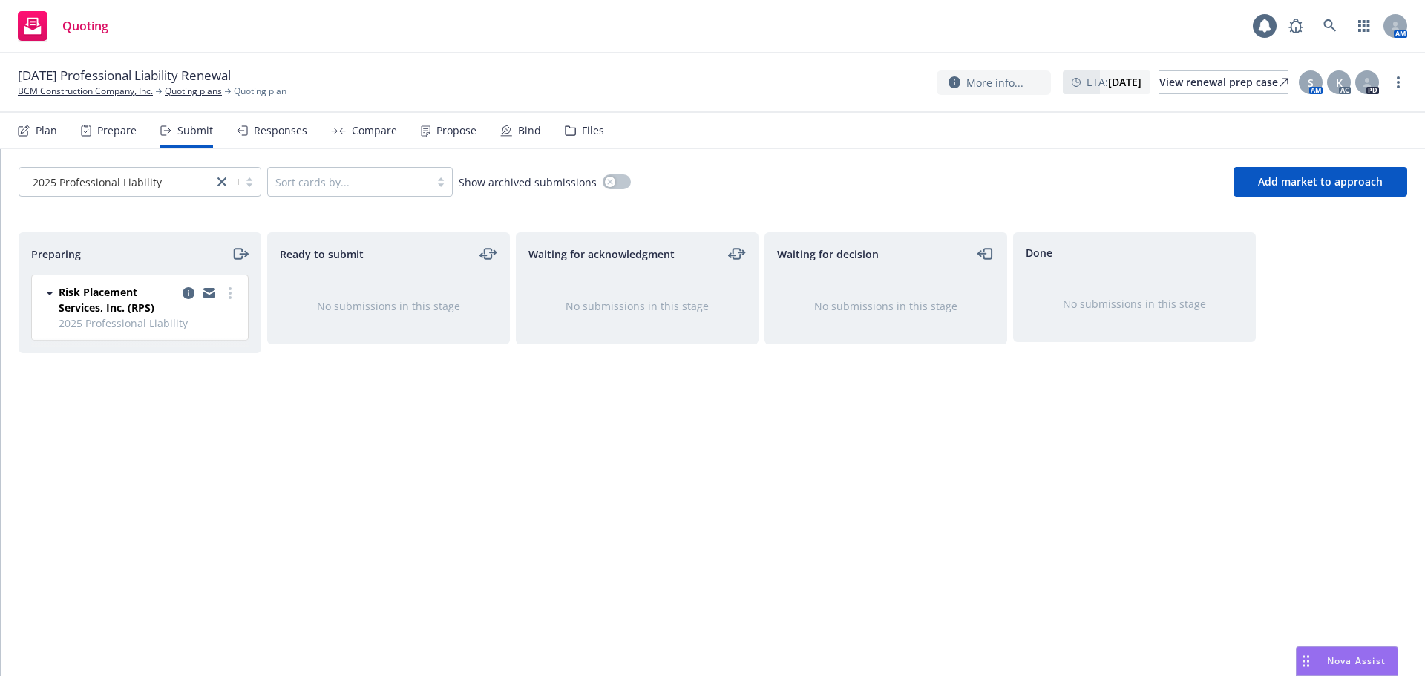
click at [582, 135] on div "Files" at bounding box center [593, 131] width 22 height 12
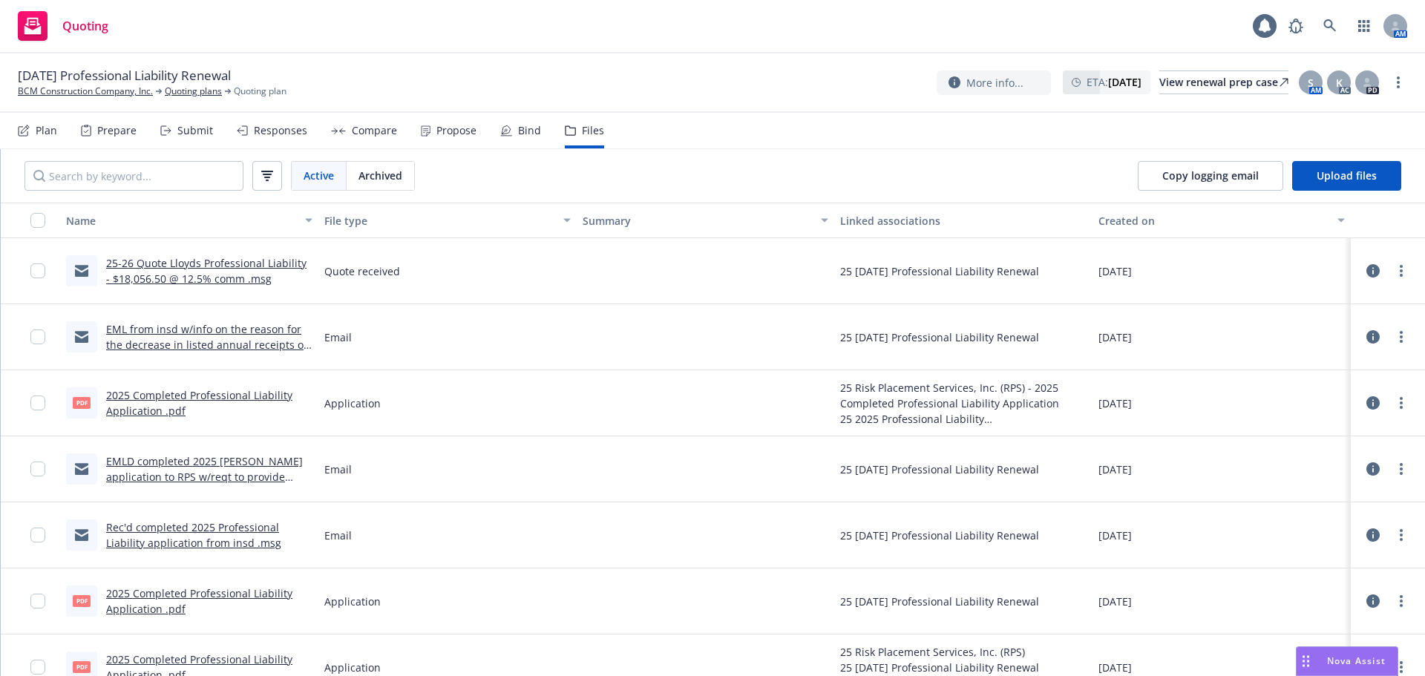
click at [1367, 468] on icon at bounding box center [1373, 469] width 13 height 13
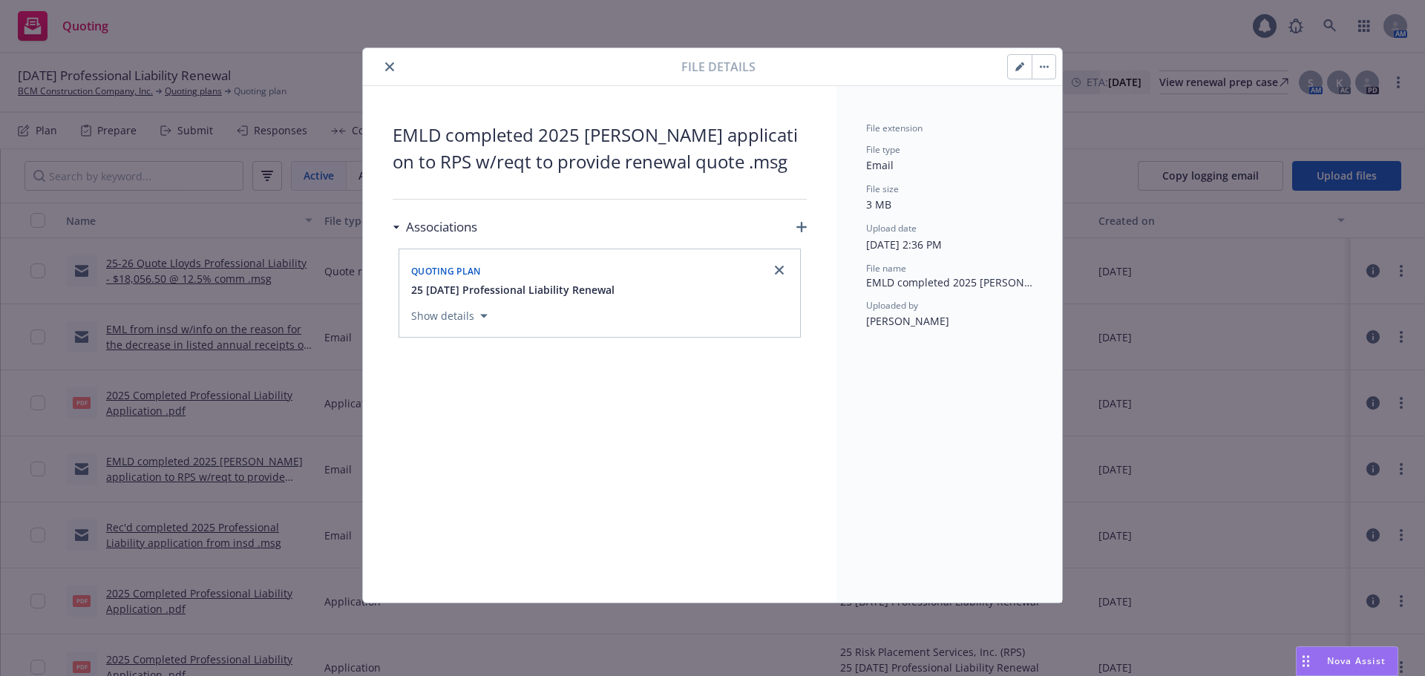
click at [389, 68] on icon "close" at bounding box center [389, 66] width 9 height 9
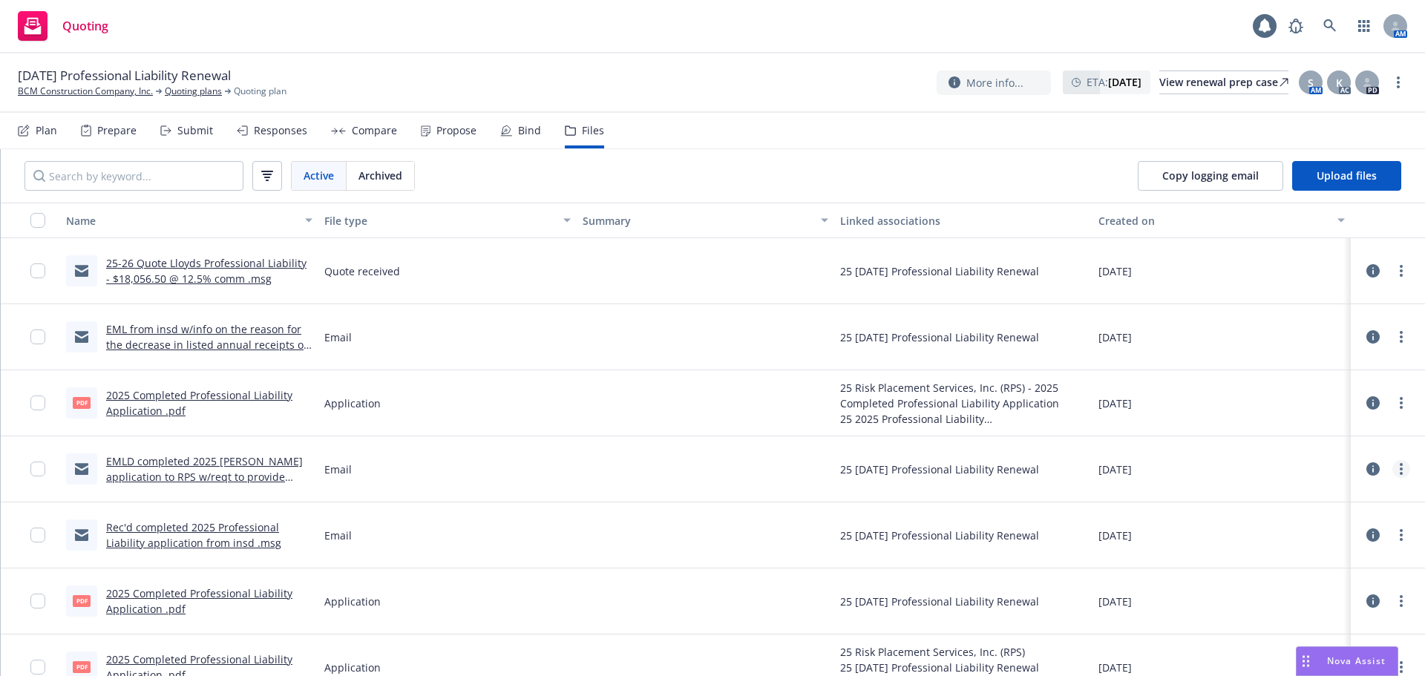
click at [1398, 472] on link "more" at bounding box center [1402, 469] width 18 height 18
click at [1289, 565] on link "Edit" at bounding box center [1325, 559] width 148 height 30
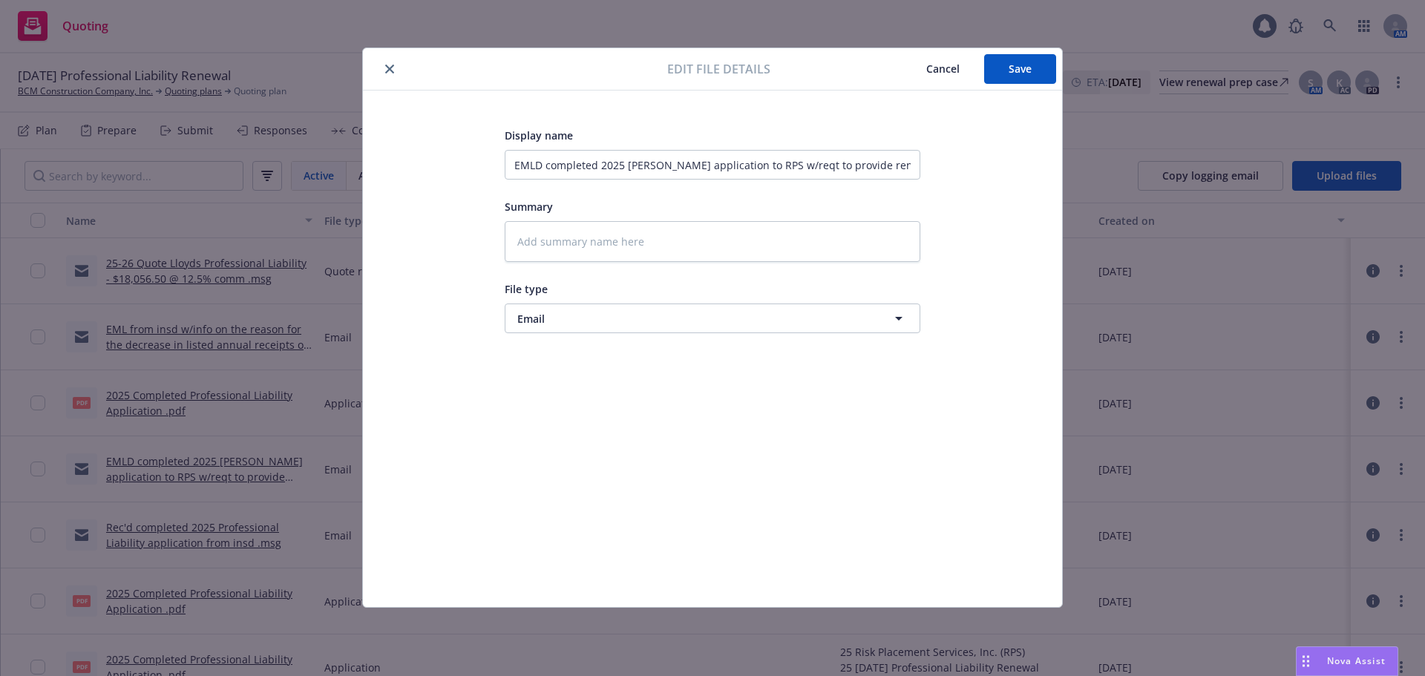
type textarea "x"
click at [608, 327] on button "Email" at bounding box center [713, 319] width 416 height 30
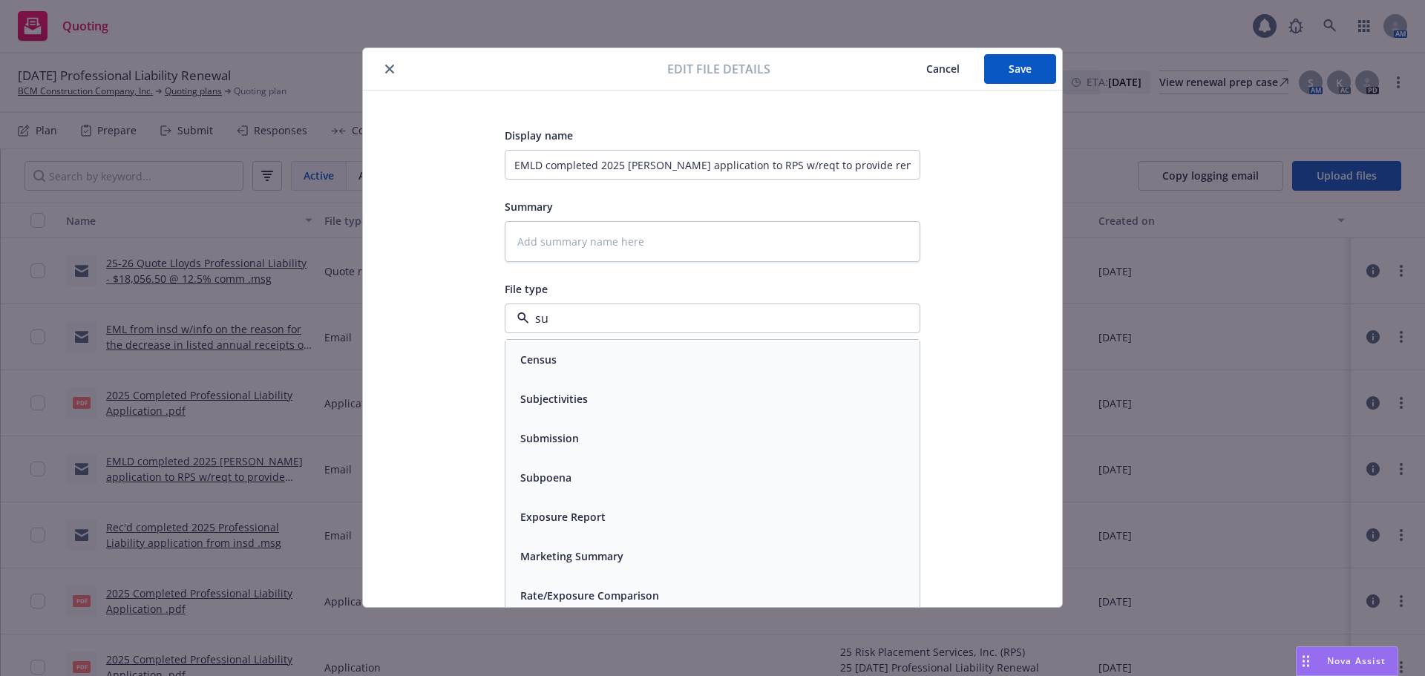
type input "sub"
click at [591, 400] on div "Submission" at bounding box center [712, 399] width 396 height 22
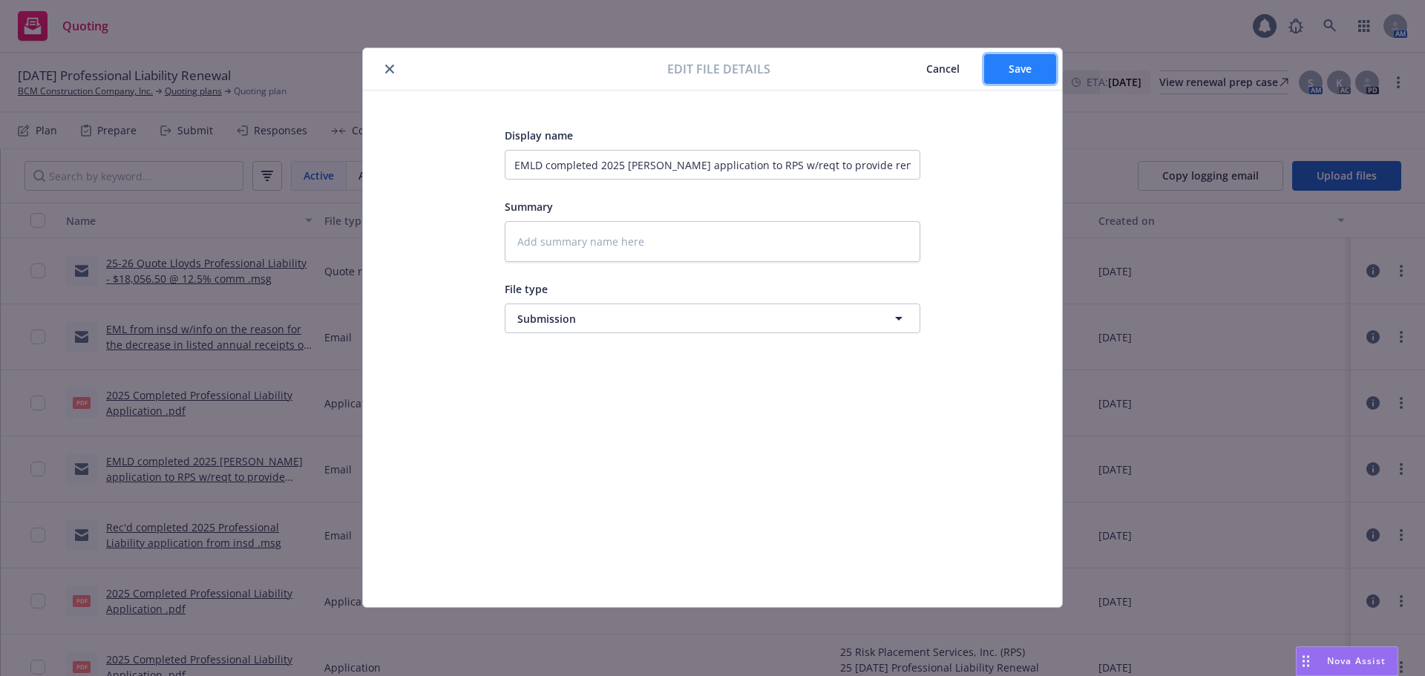
click at [1009, 68] on span "Save" at bounding box center [1020, 69] width 23 height 14
type textarea "x"
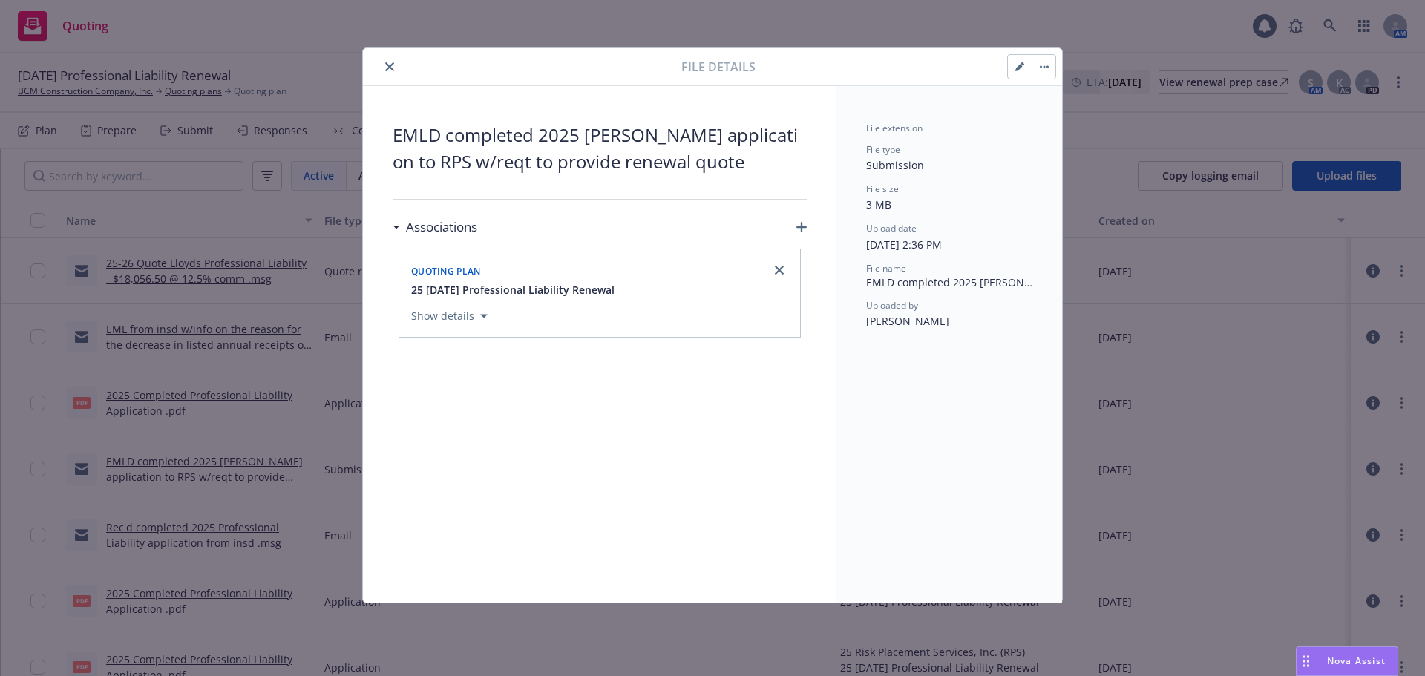
click at [387, 68] on icon "close" at bounding box center [389, 66] width 9 height 9
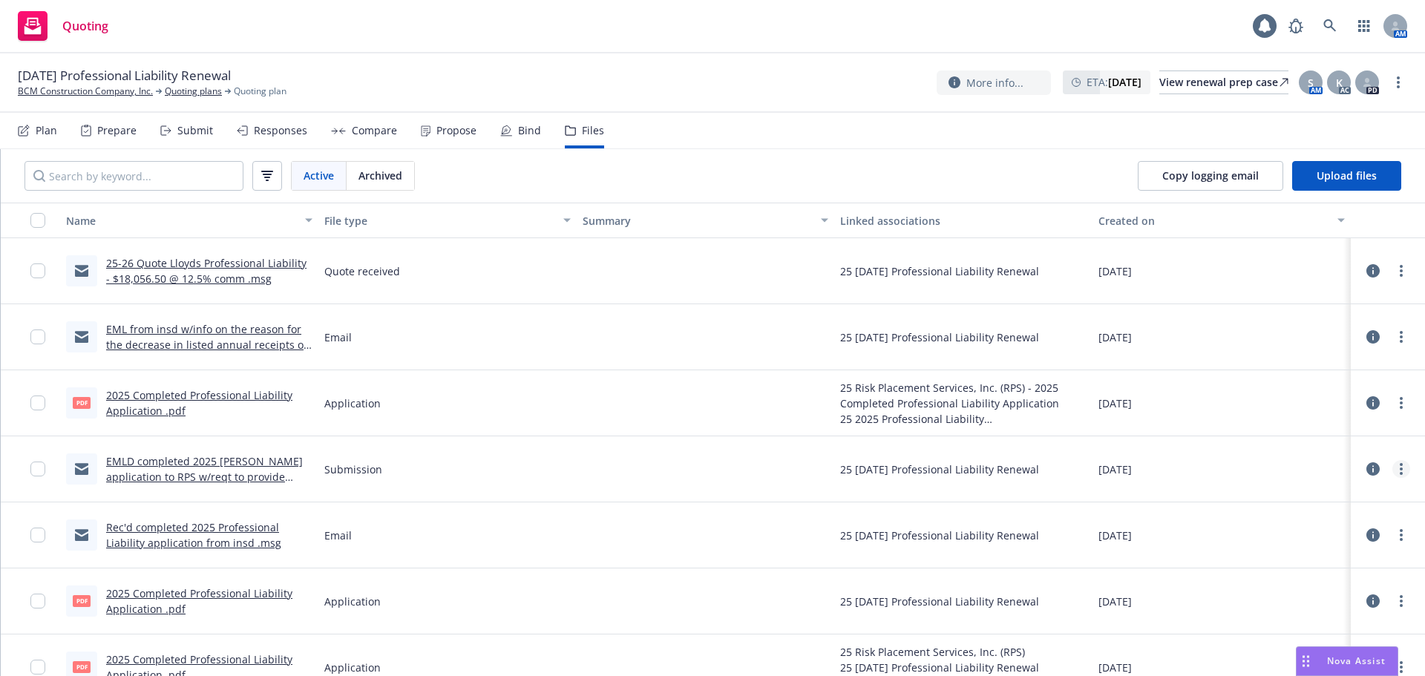
click at [1393, 472] on link "more" at bounding box center [1402, 469] width 18 height 18
click at [1347, 587] on link "Update associations" at bounding box center [1325, 589] width 148 height 30
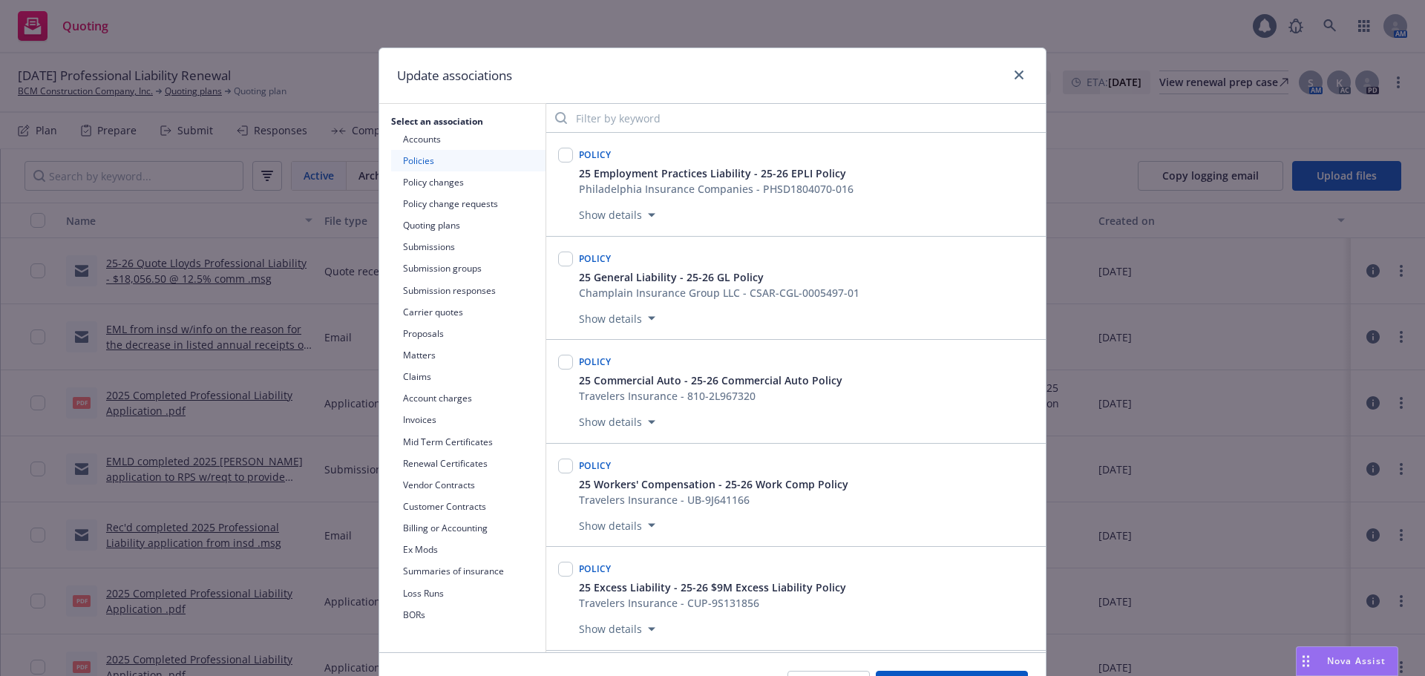
click at [467, 246] on button "Submissions" at bounding box center [468, 247] width 154 height 22
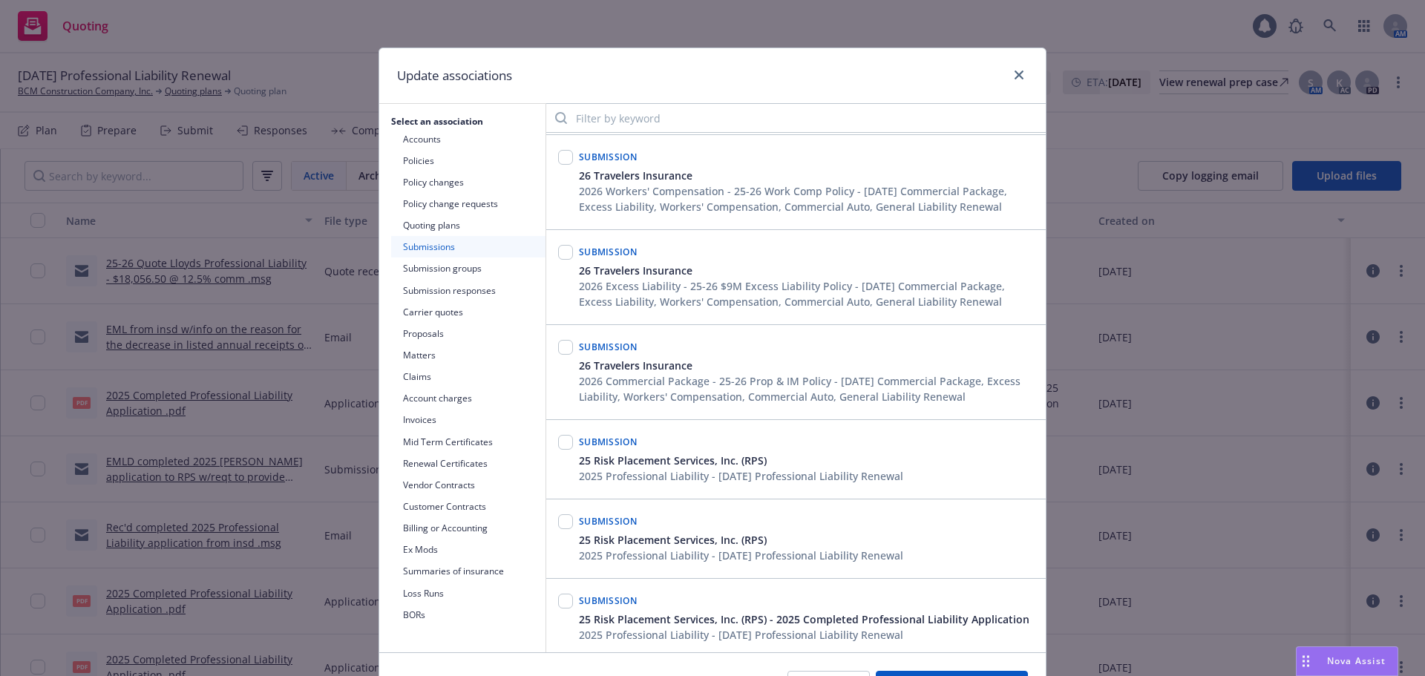
scroll to position [206, 0]
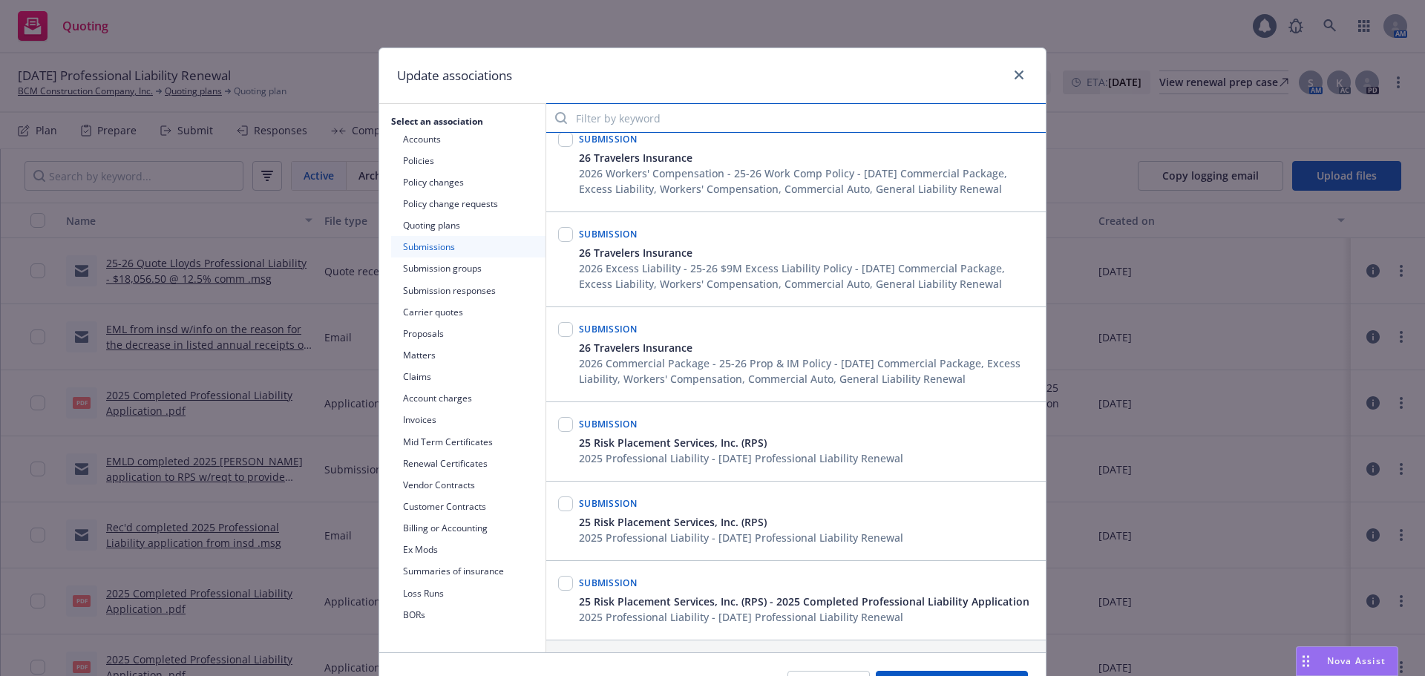
click at [613, 125] on input "Filter by keyword" at bounding box center [796, 118] width 500 height 30
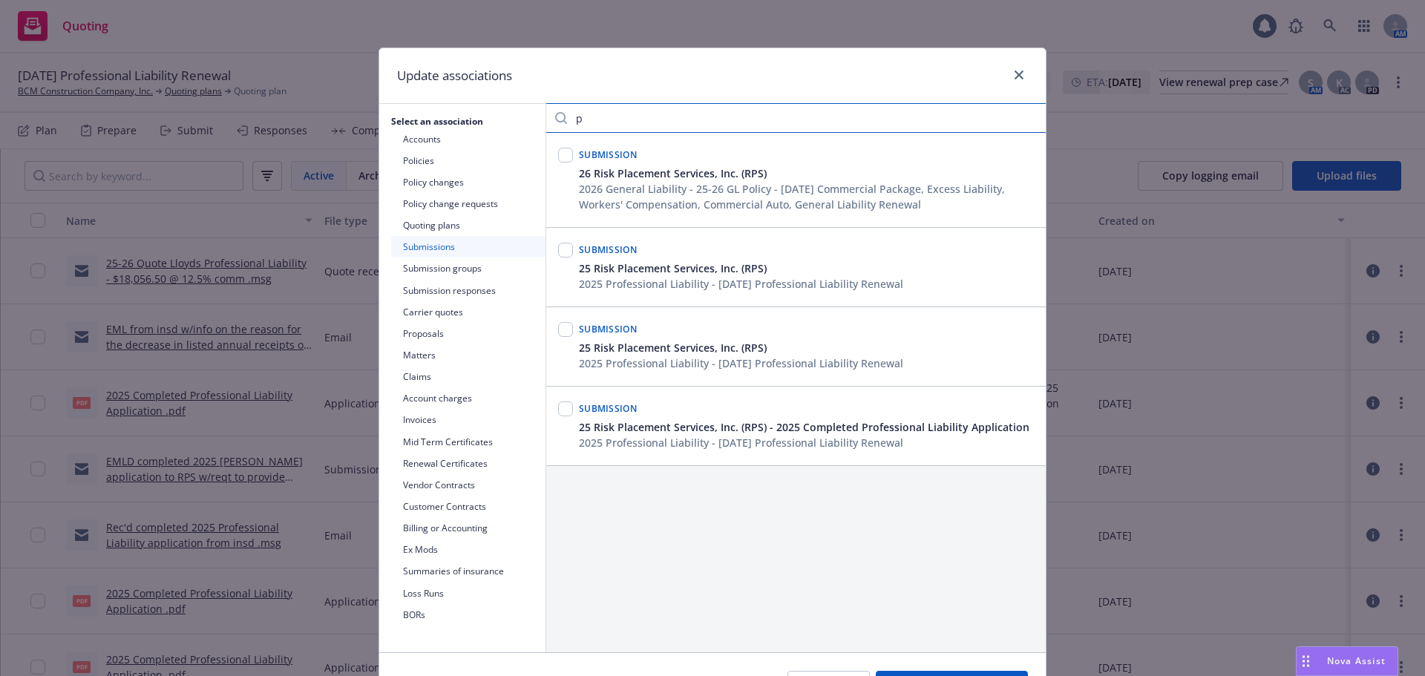
scroll to position [0, 0]
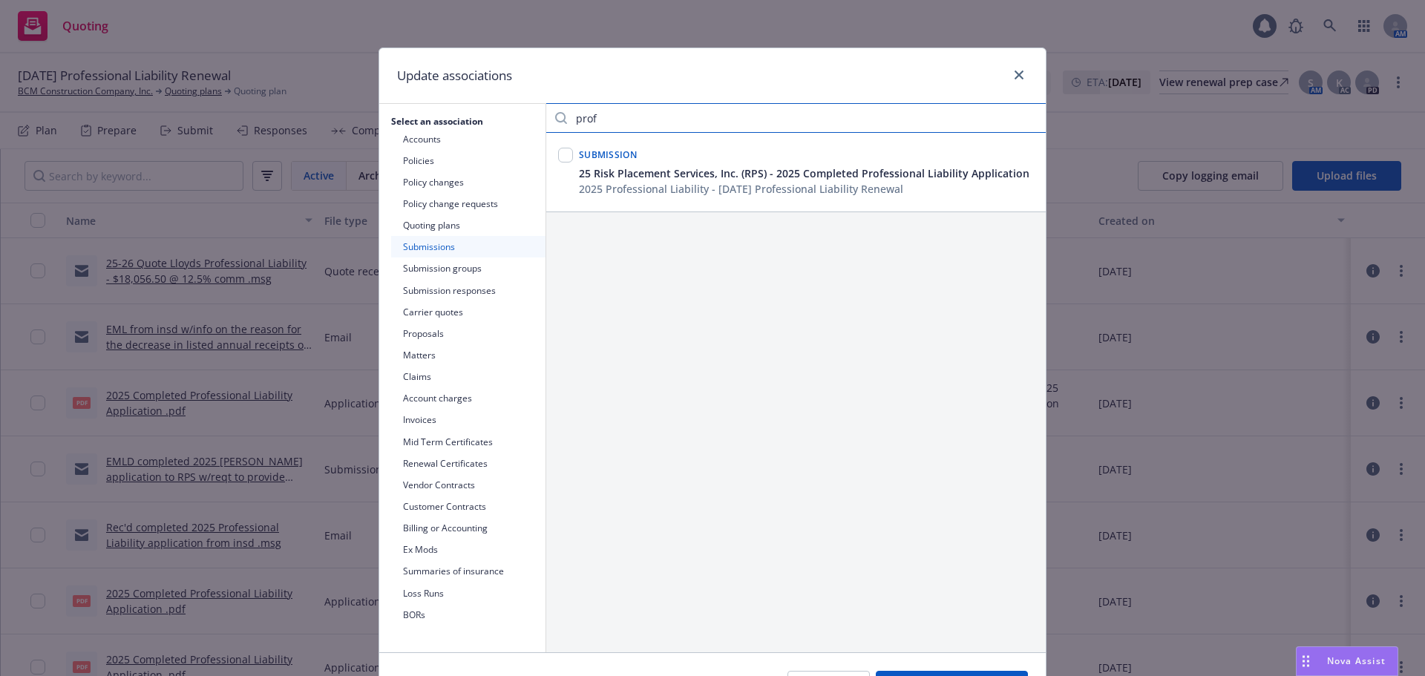
type input "prof"
click at [559, 153] on input "checkbox" at bounding box center [565, 155] width 15 height 15
checkbox input "true"
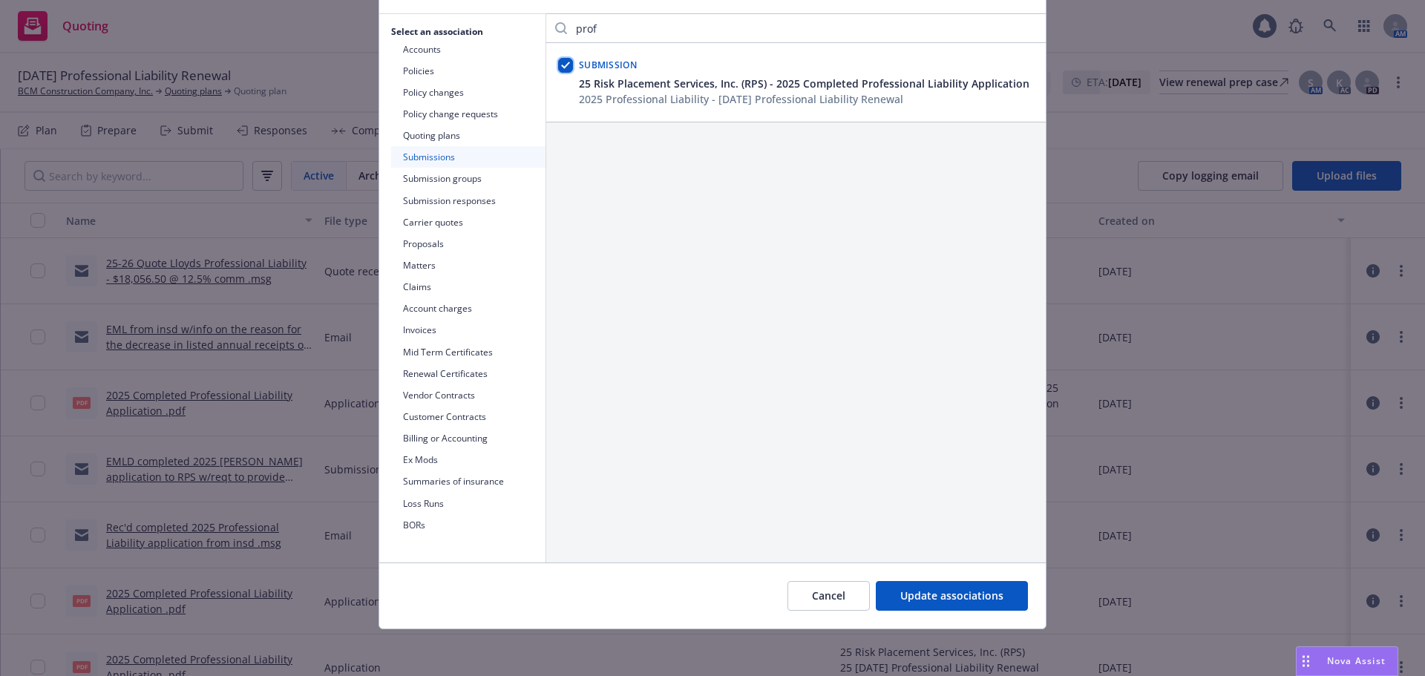
scroll to position [91, 0]
click at [952, 599] on span "Update associations" at bounding box center [952, 595] width 103 height 14
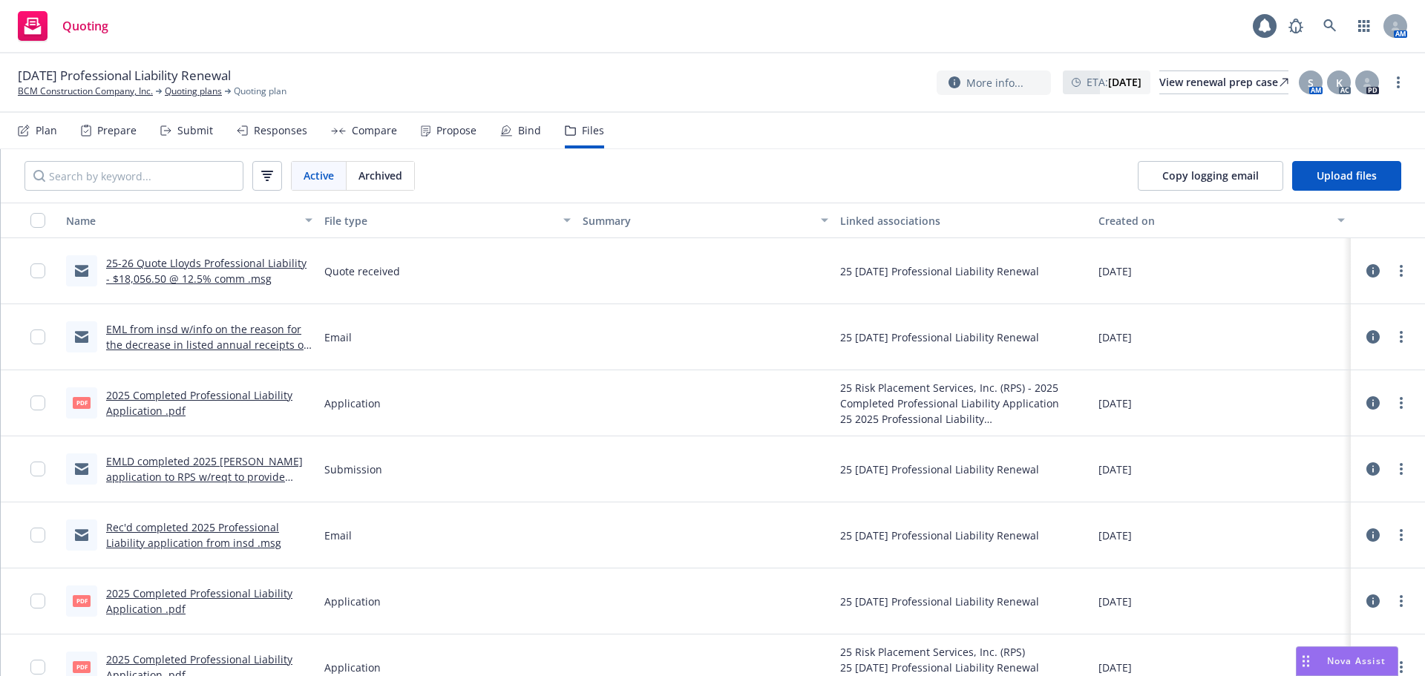
click at [166, 125] on icon at bounding box center [165, 130] width 11 height 10
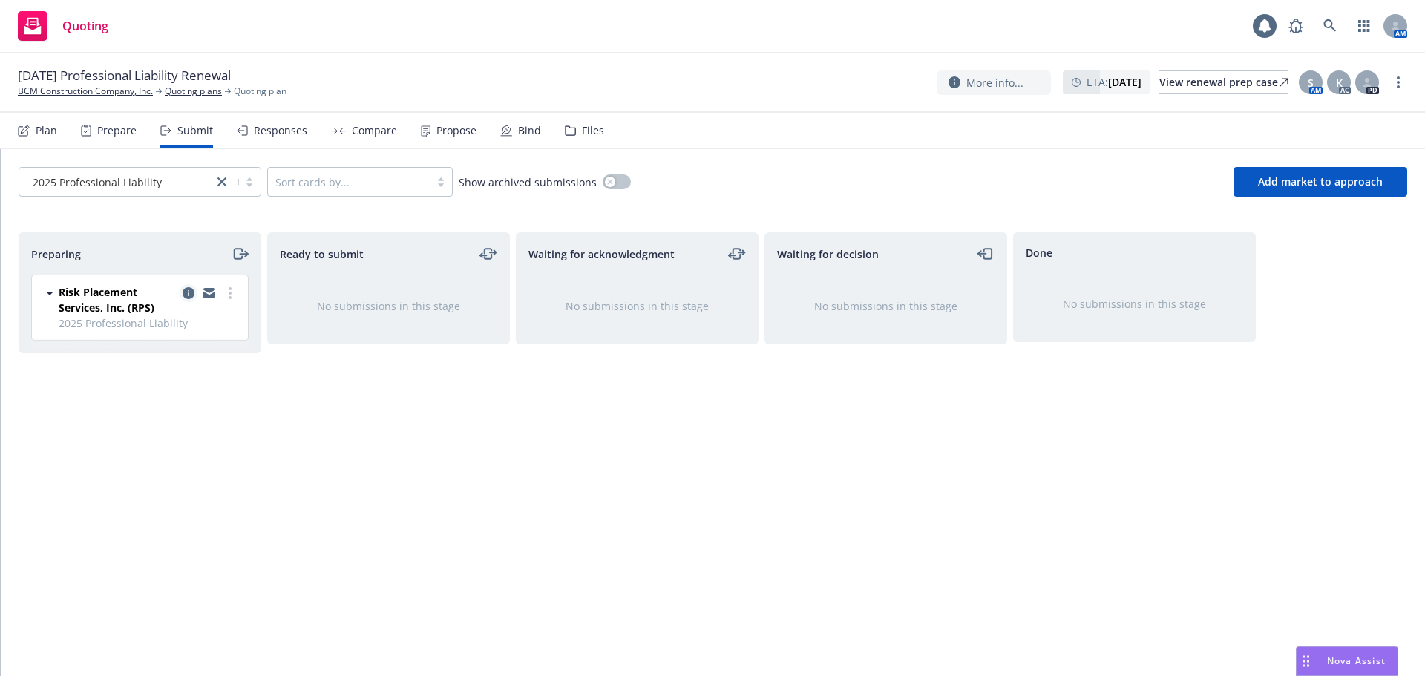
click at [190, 296] on icon "copy logging email" at bounding box center [189, 293] width 12 height 12
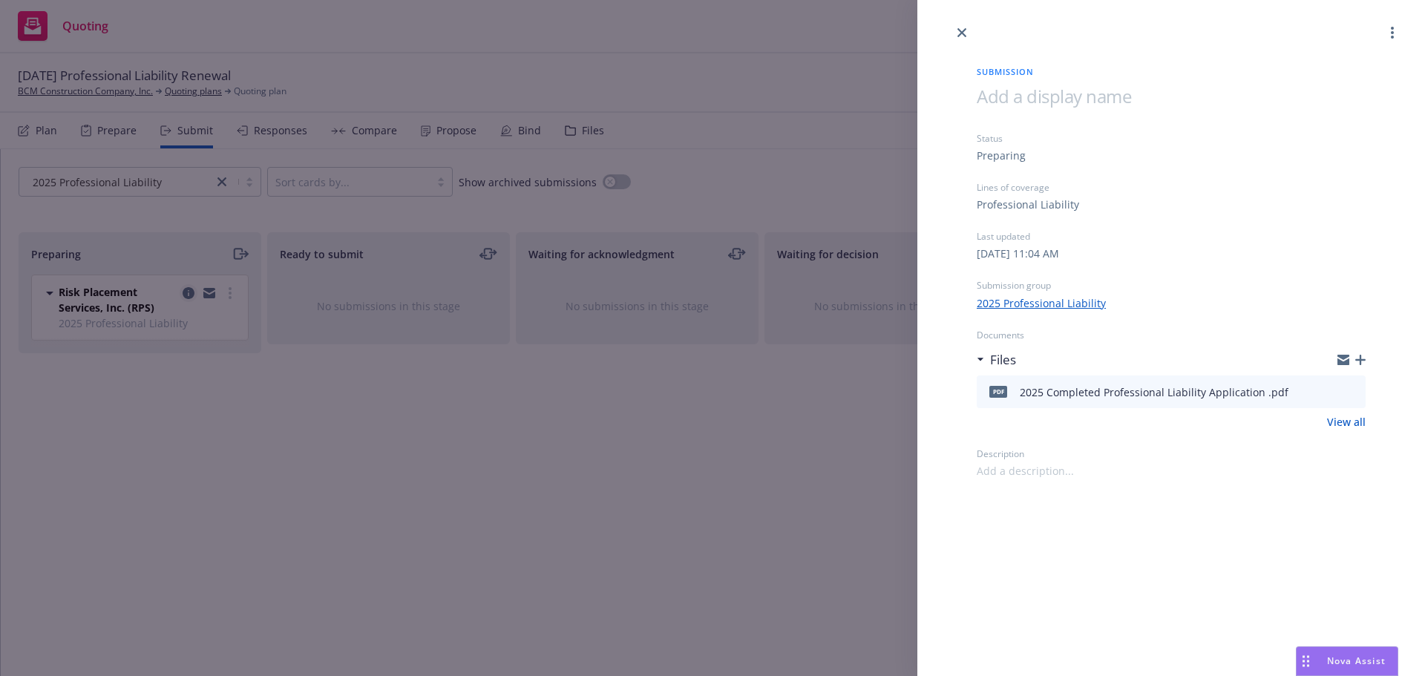
click at [190, 296] on div "Submission Status Preparing Lines of coverage Professional Liability Last updat…" at bounding box center [712, 338] width 1425 height 676
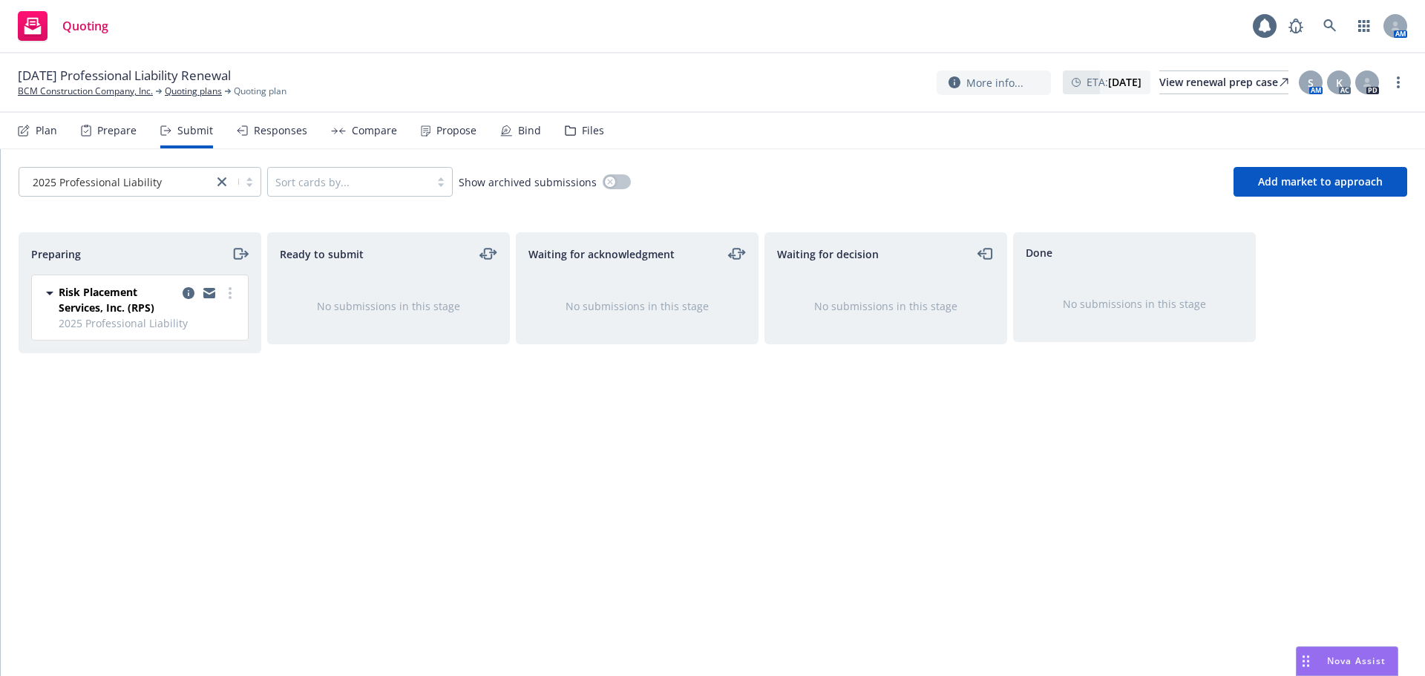
click at [582, 132] on div "Files" at bounding box center [593, 131] width 22 height 12
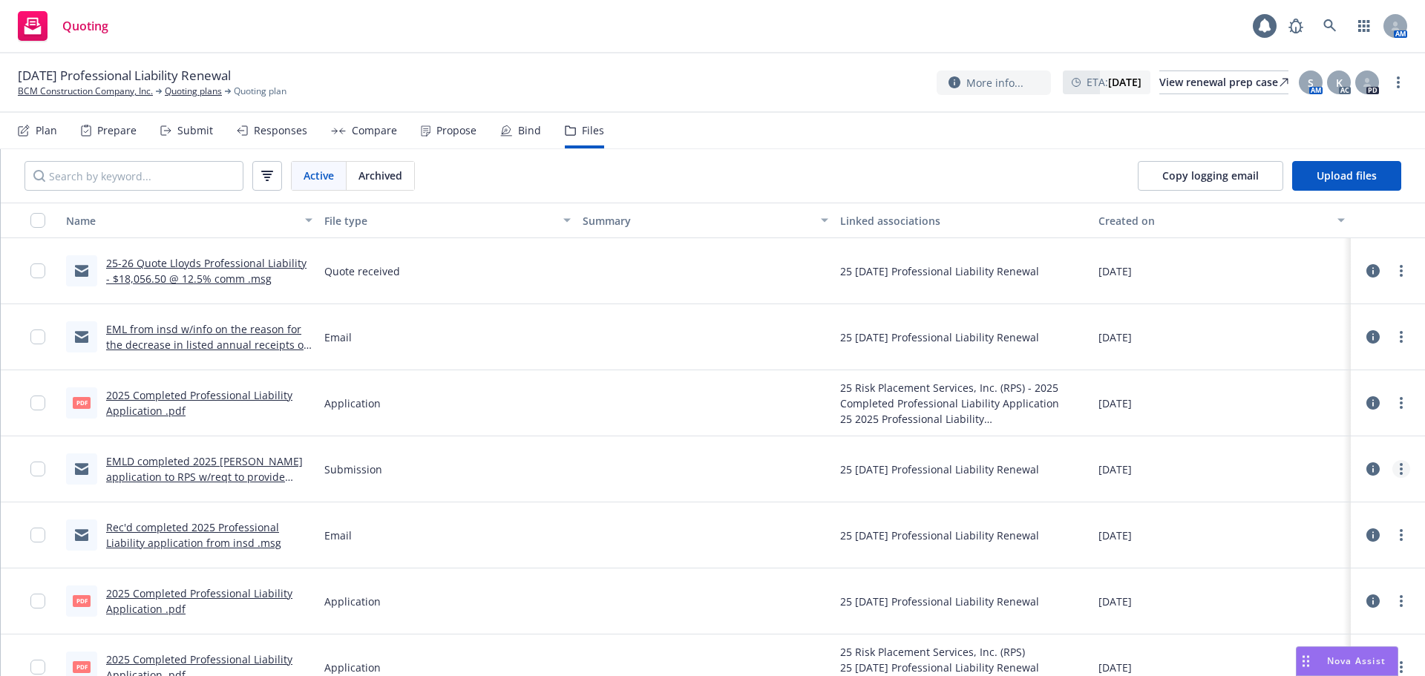
click at [1393, 469] on link "more" at bounding box center [1402, 469] width 18 height 18
click at [1300, 557] on link "Edit" at bounding box center [1325, 559] width 148 height 30
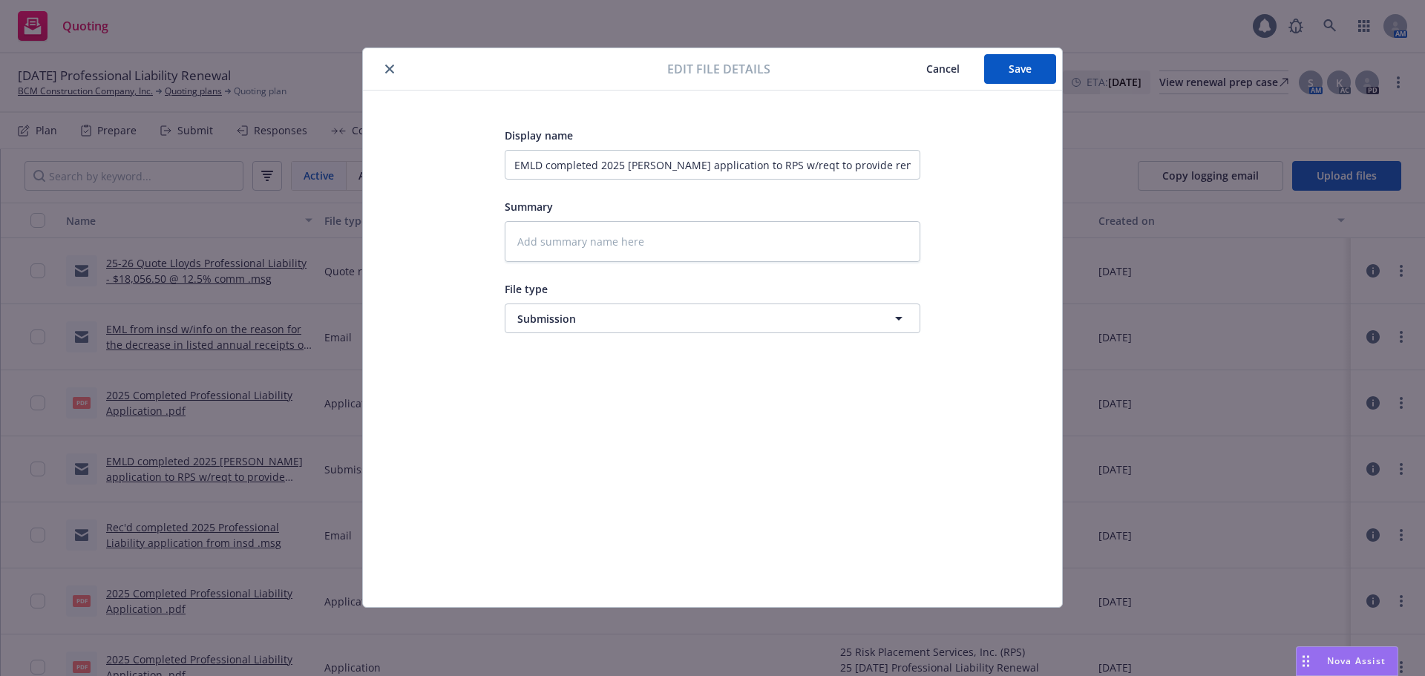
type textarea "x"
click at [383, 69] on button "close" at bounding box center [390, 69] width 18 height 18
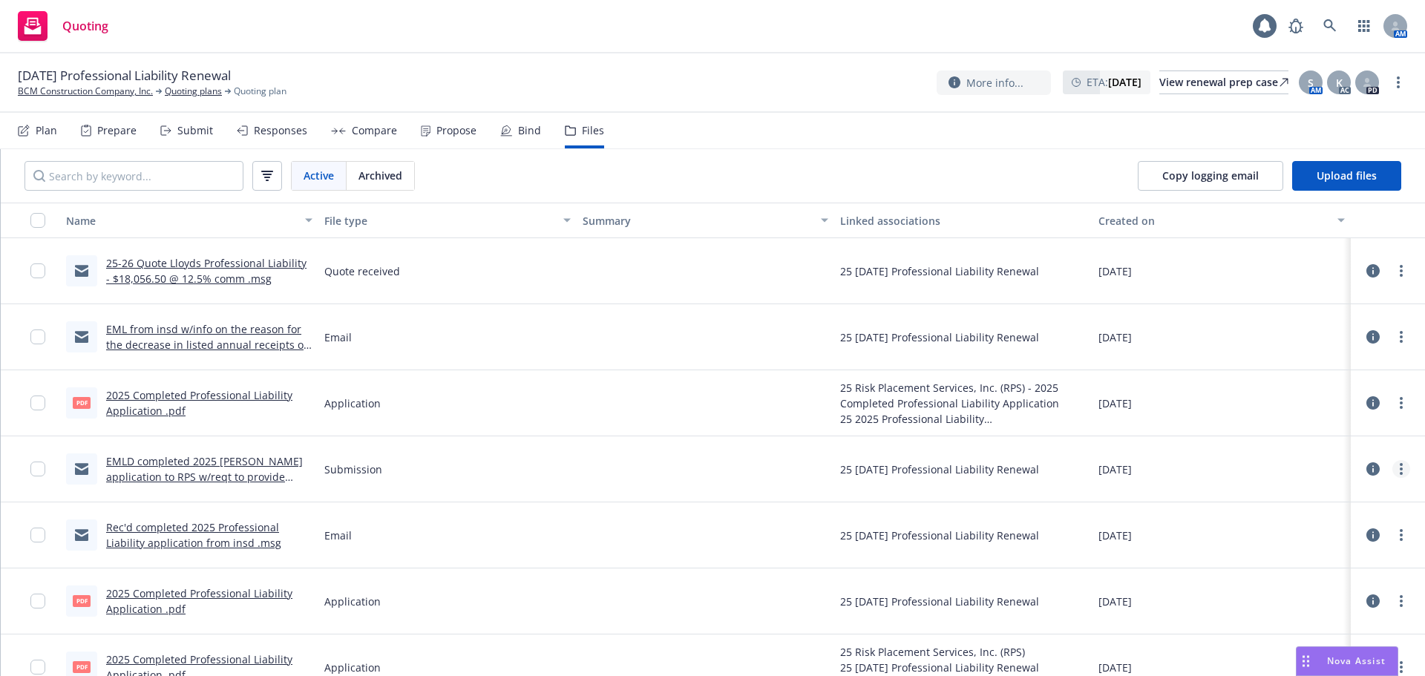
click at [1393, 472] on link "more" at bounding box center [1402, 469] width 18 height 18
click at [1335, 589] on link "Update associations" at bounding box center [1325, 589] width 148 height 30
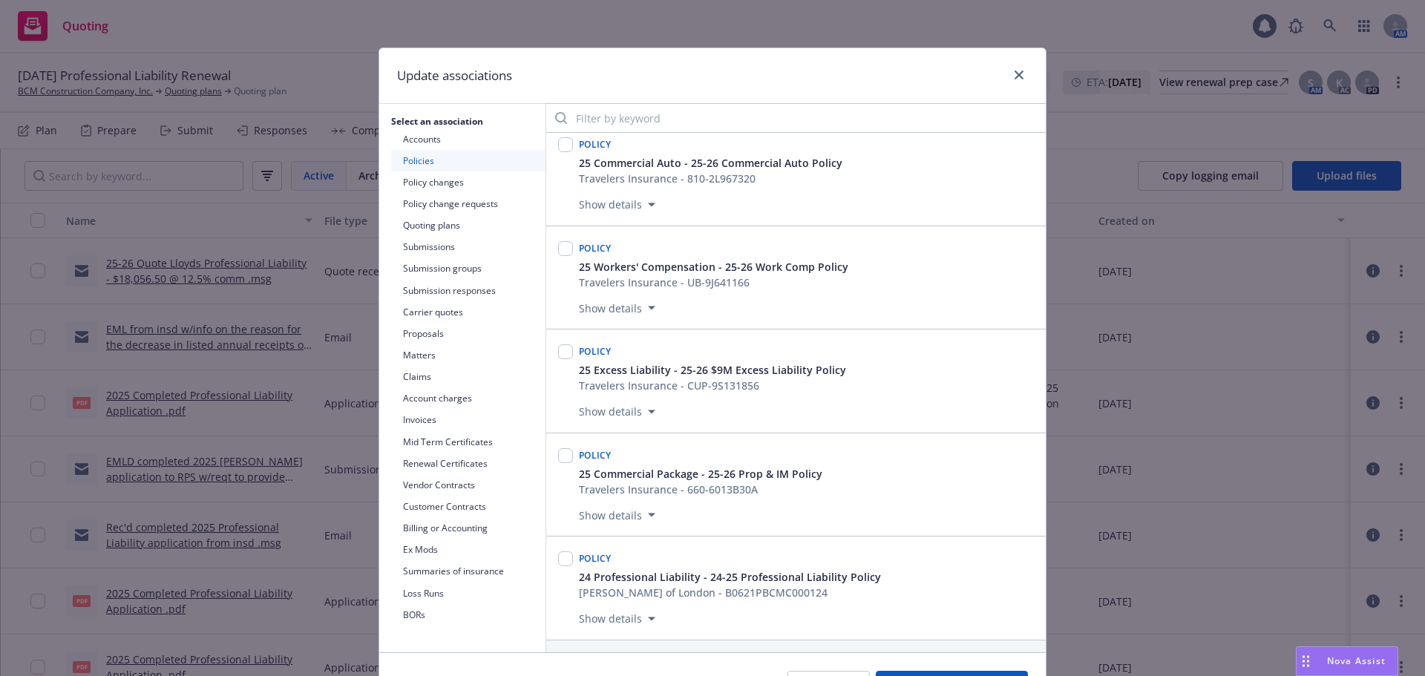
click at [419, 250] on button "Submissions" at bounding box center [468, 247] width 154 height 22
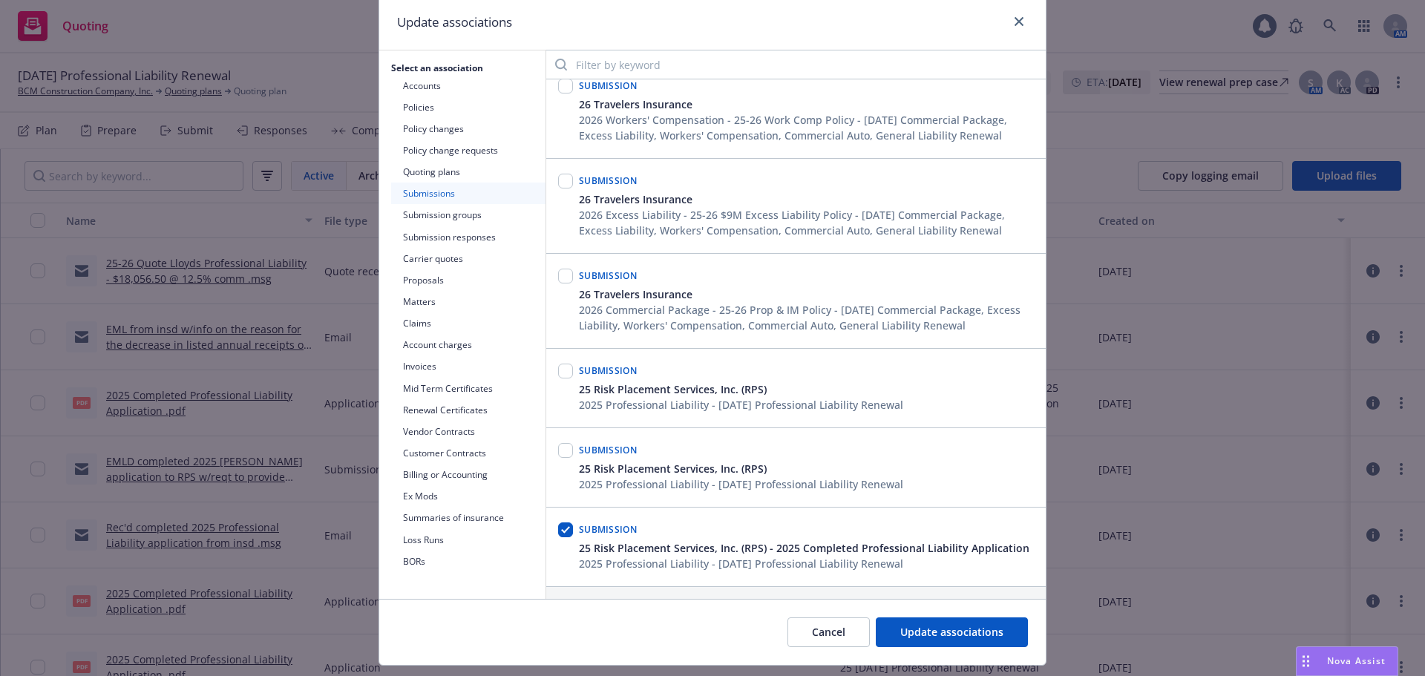
scroll to position [91, 0]
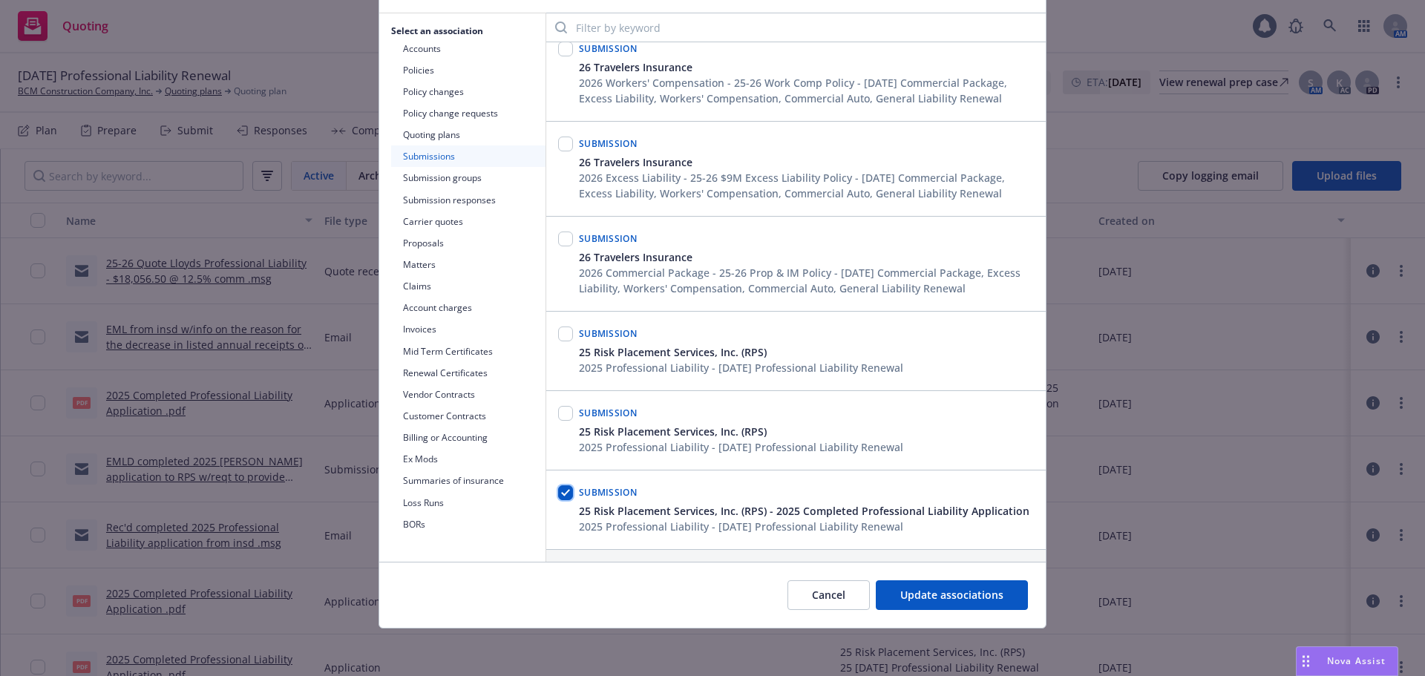
click at [563, 497] on input "checkbox" at bounding box center [565, 493] width 15 height 15
checkbox input "false"
click at [559, 417] on input "checkbox" at bounding box center [565, 413] width 15 height 15
checkbox input "true"
click at [558, 330] on input "checkbox" at bounding box center [565, 334] width 15 height 15
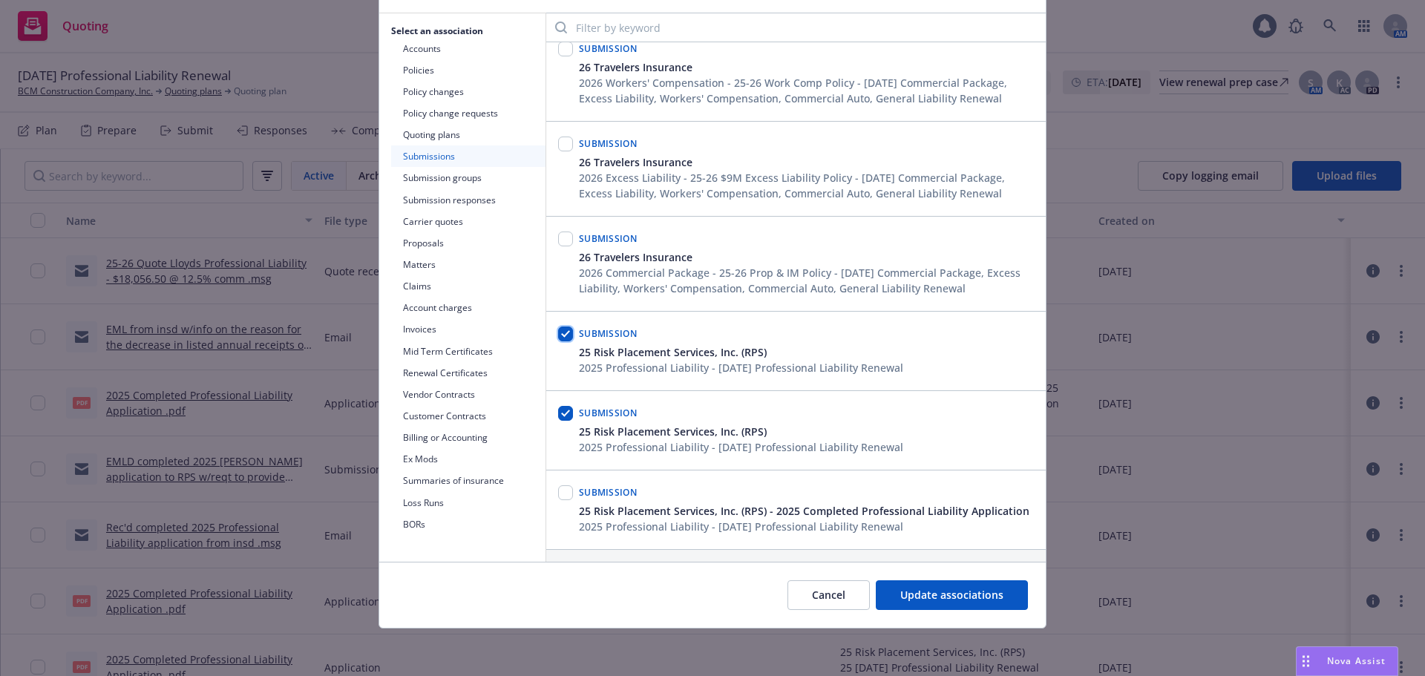
checkbox input "true"
click at [958, 601] on span "Update associations" at bounding box center [952, 595] width 103 height 14
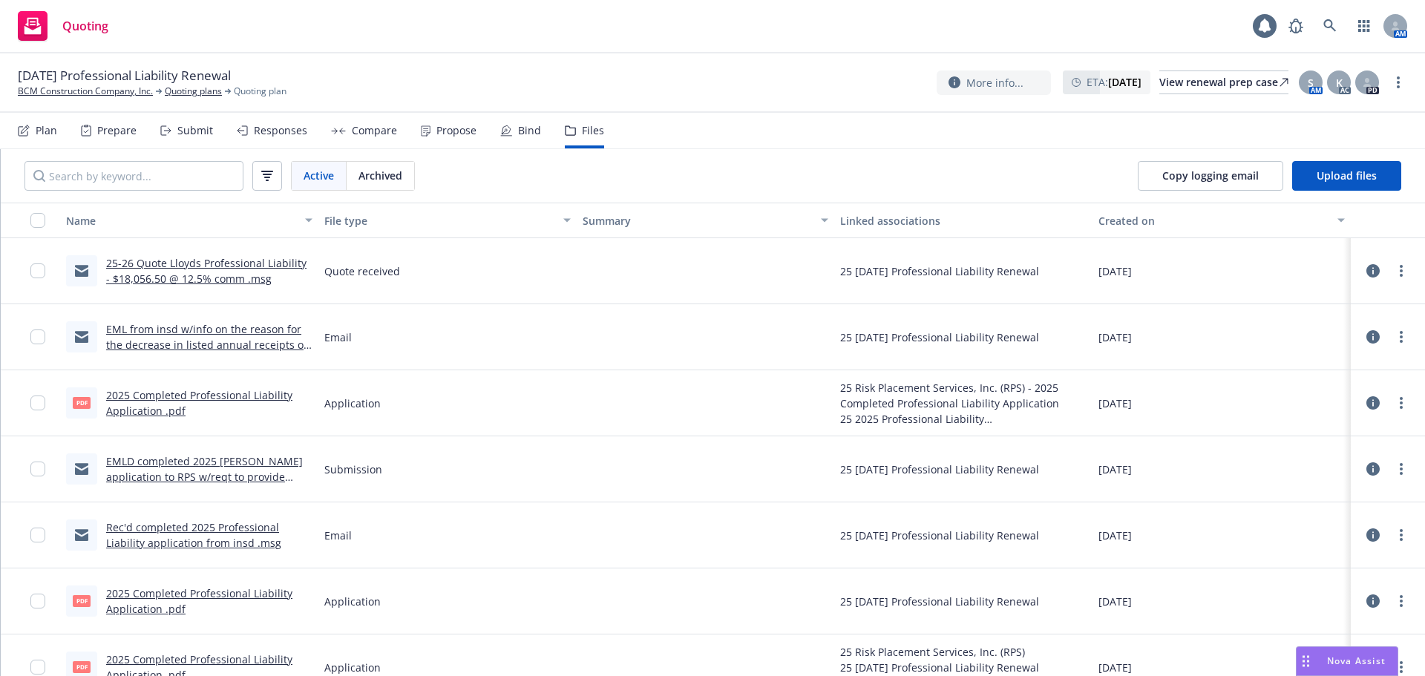
click at [169, 131] on icon at bounding box center [167, 131] width 7 height 0
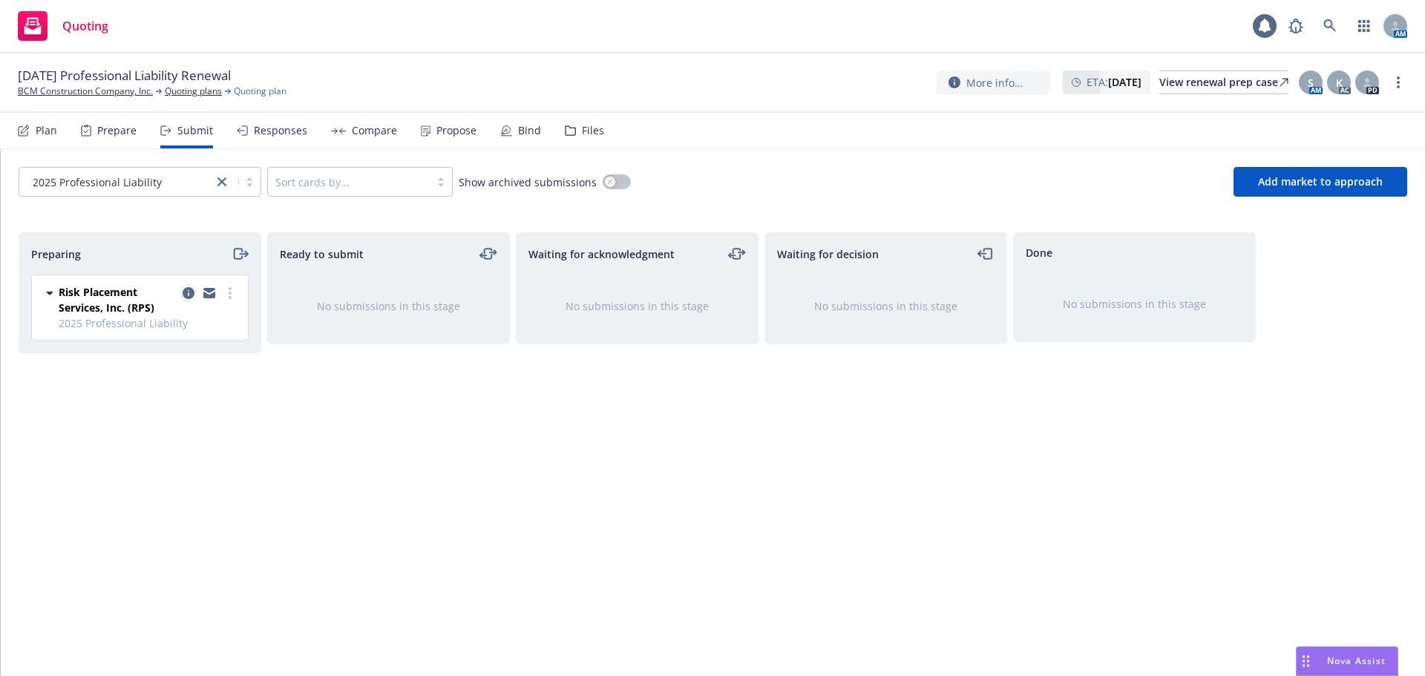
click at [187, 294] on icon "copy logging email" at bounding box center [189, 293] width 12 height 12
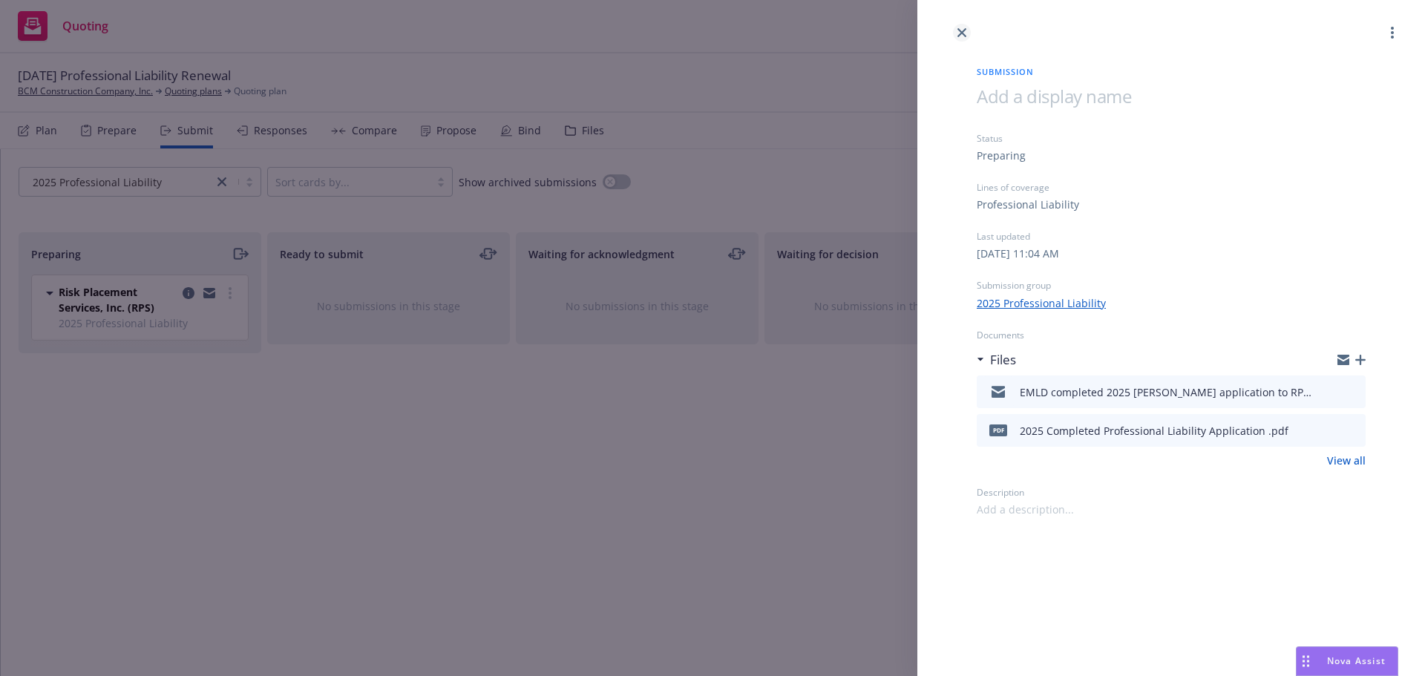
drag, startPoint x: 951, startPoint y: 27, endPoint x: 970, endPoint y: 33, distance: 19.5
click at [951, 28] on div at bounding box center [1172, 21] width 508 height 42
click at [968, 34] on link "close" at bounding box center [962, 33] width 18 height 18
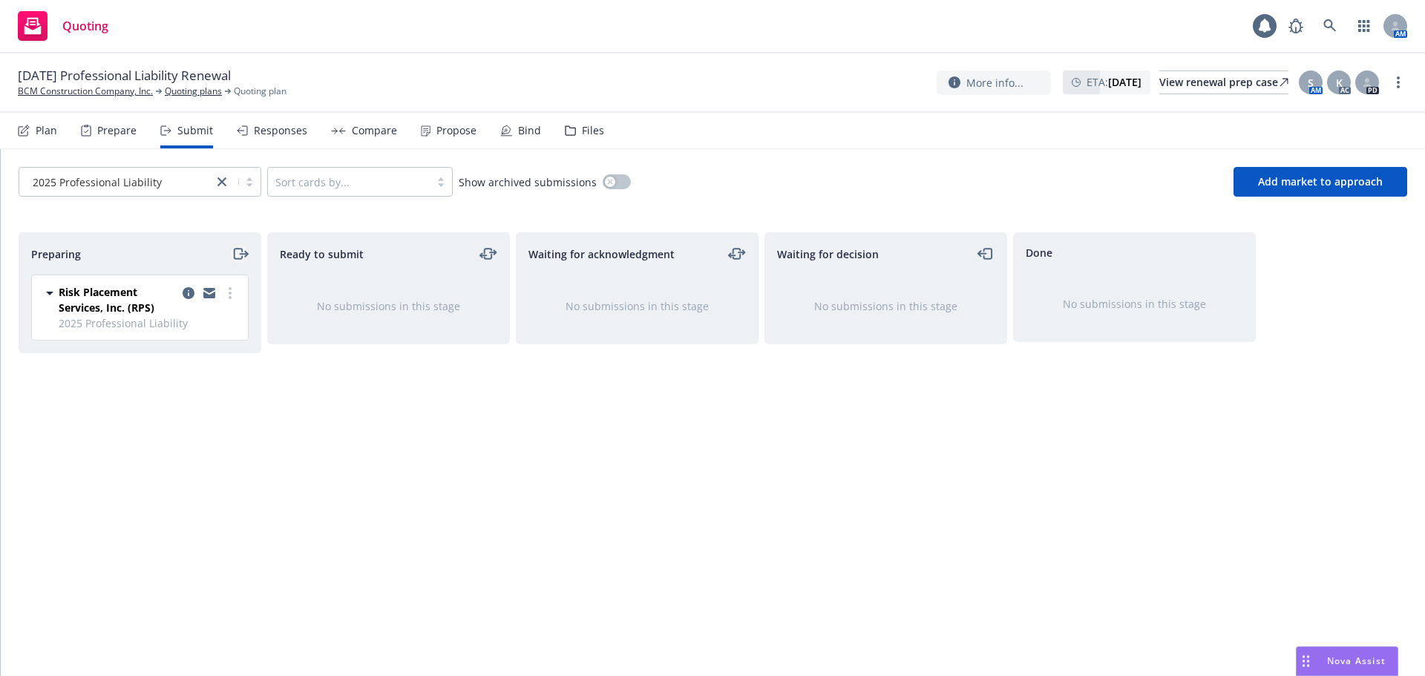
click at [242, 254] on icon "moveRight" at bounding box center [243, 254] width 7 height 0
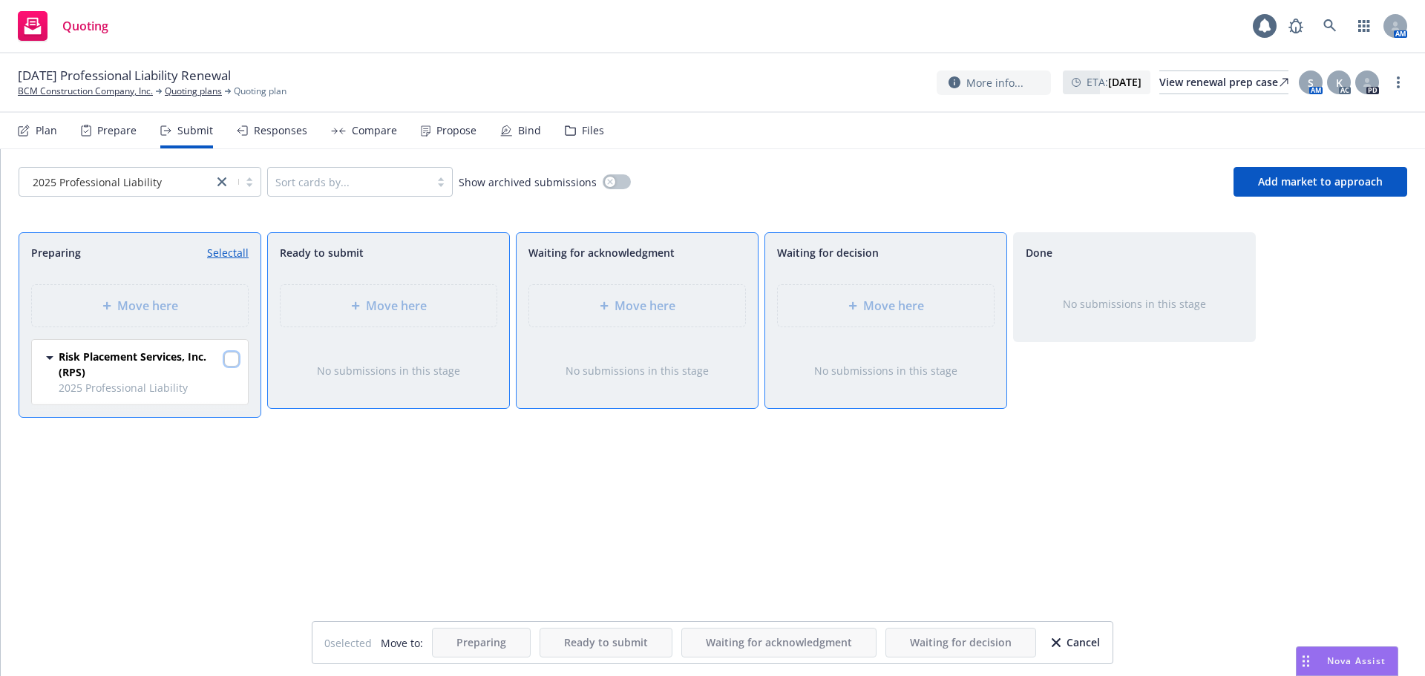
click at [228, 362] on input "checkbox" at bounding box center [231, 359] width 15 height 15
checkbox input "true"
click at [826, 314] on div "Move here" at bounding box center [886, 306] width 192 height 18
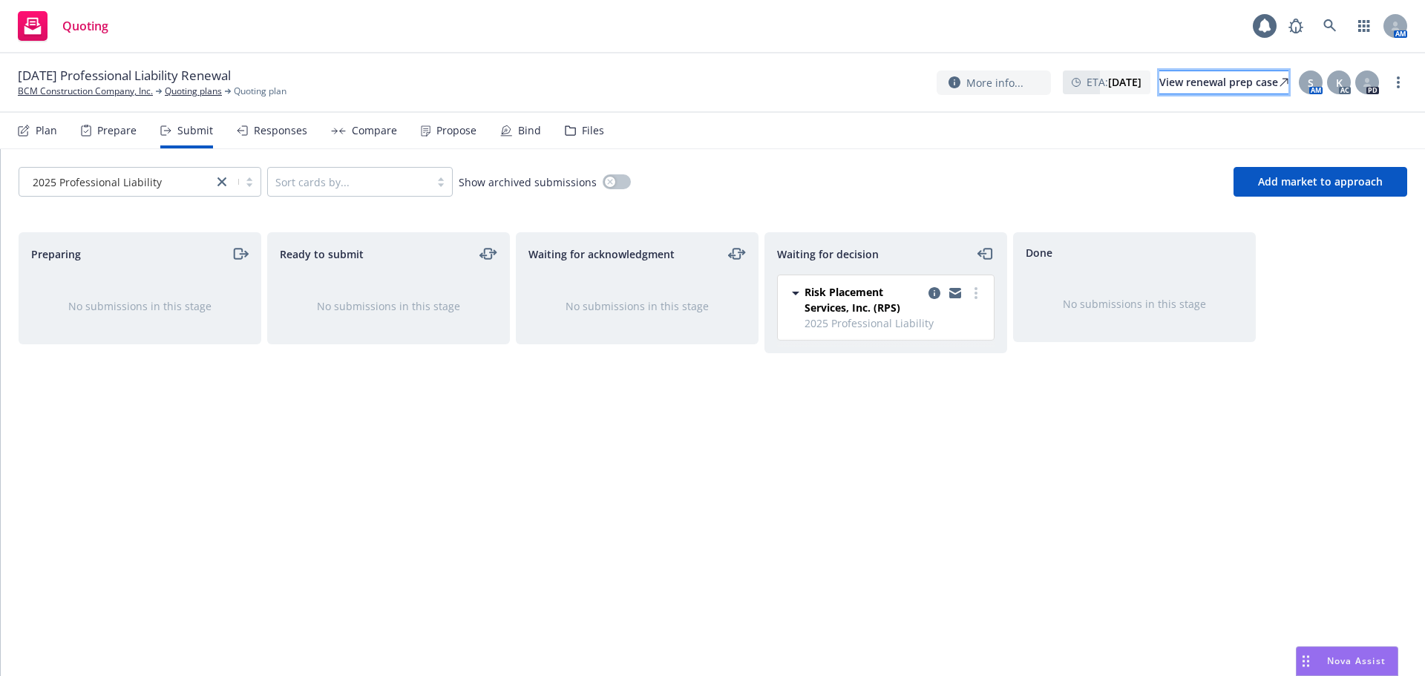
click at [1160, 88] on div "View renewal prep case" at bounding box center [1224, 82] width 129 height 22
click at [978, 293] on link "more" at bounding box center [976, 293] width 18 height 18
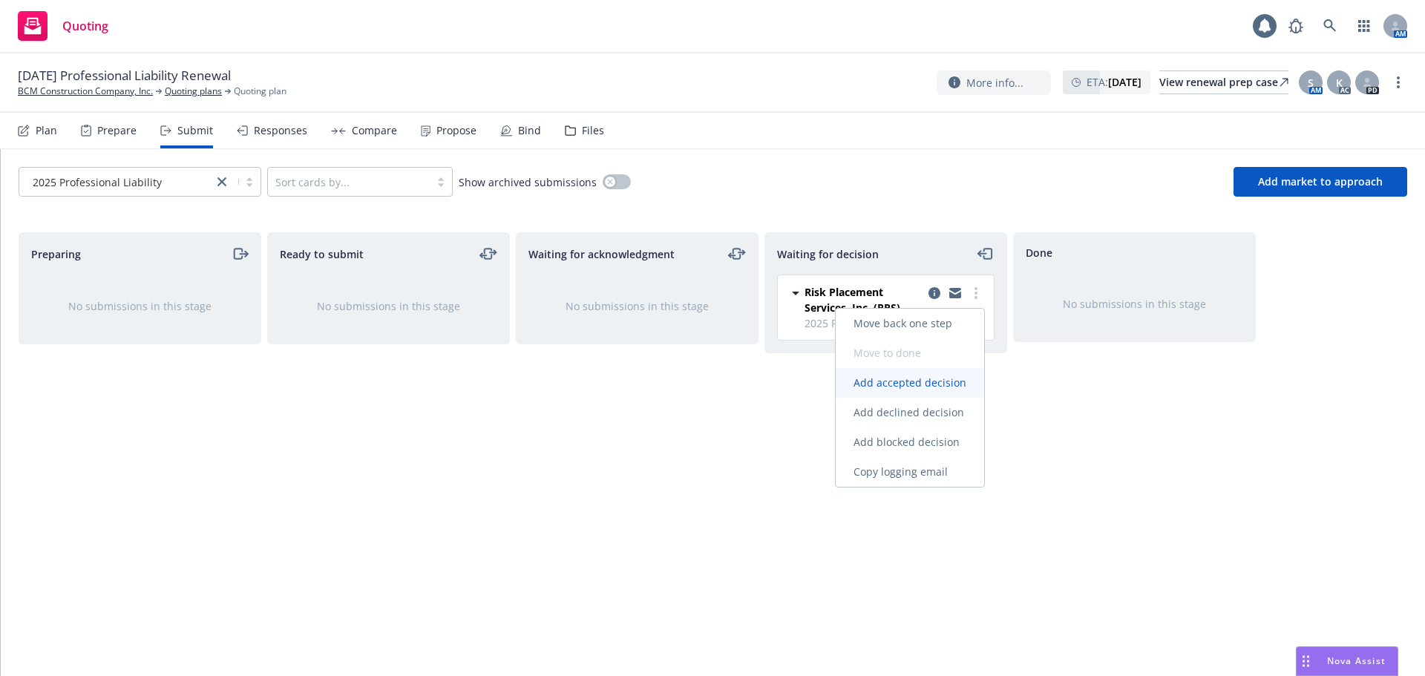
click at [926, 379] on span "Add accepted decision" at bounding box center [910, 383] width 148 height 14
select select "12"
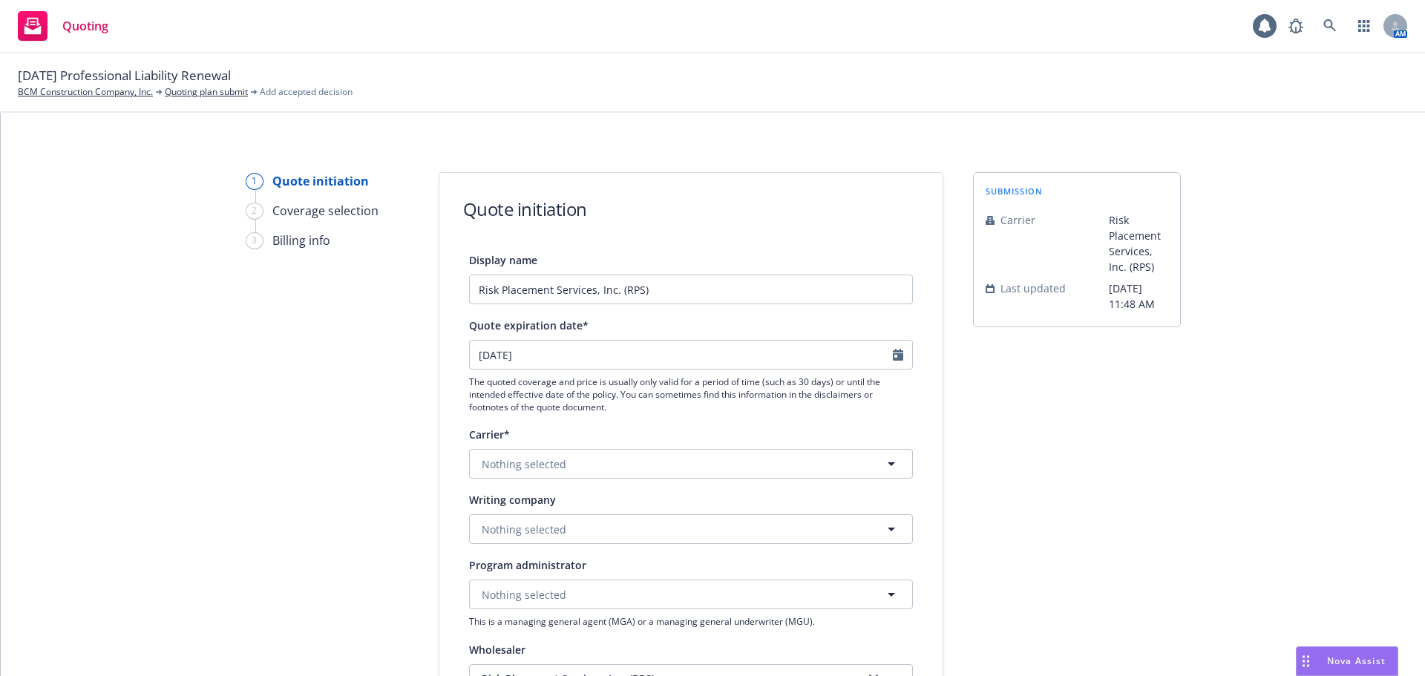
scroll to position [74, 0]
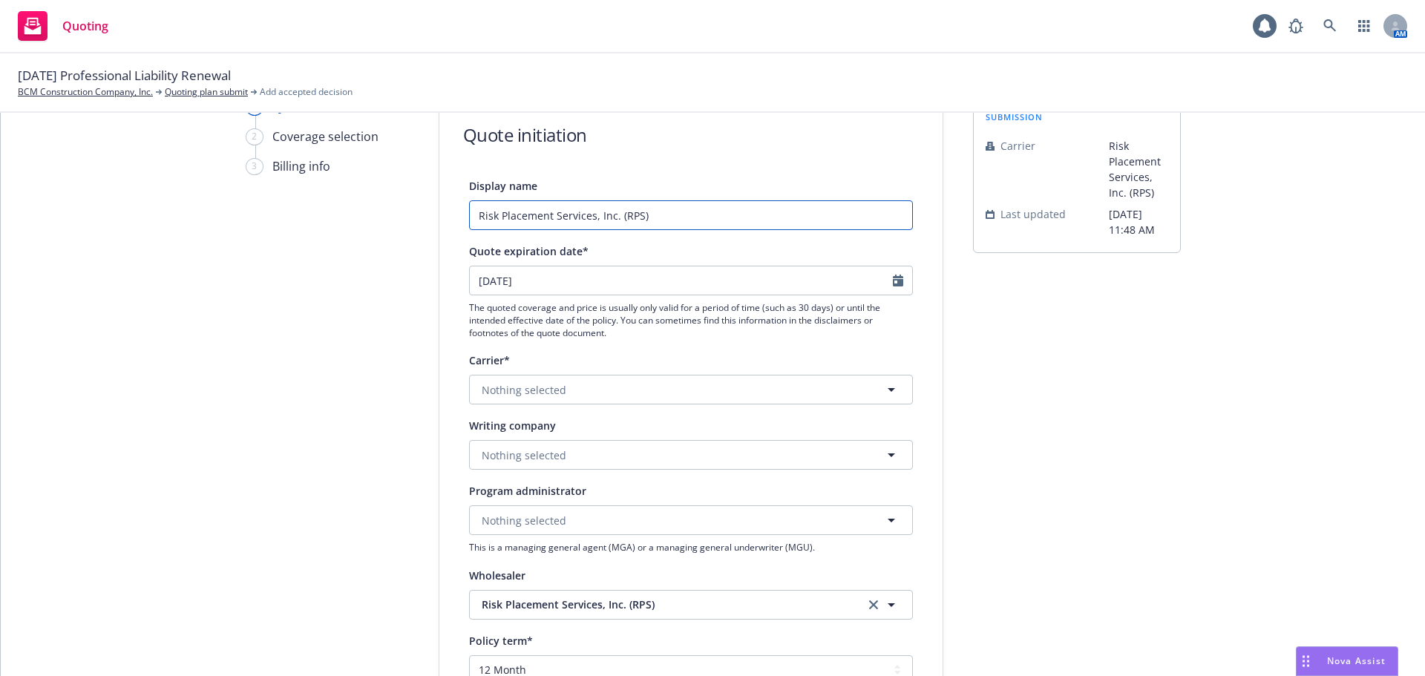
drag, startPoint x: 702, startPoint y: 218, endPoint x: 442, endPoint y: 217, distance: 259.8
click at [442, 217] on div "Display name Risk Placement Services, Inc. (RPS) Quote expiration date* 10/11/2…" at bounding box center [691, 590] width 503 height 826
type input "RPS/Und at Lloyds"
select select "10"
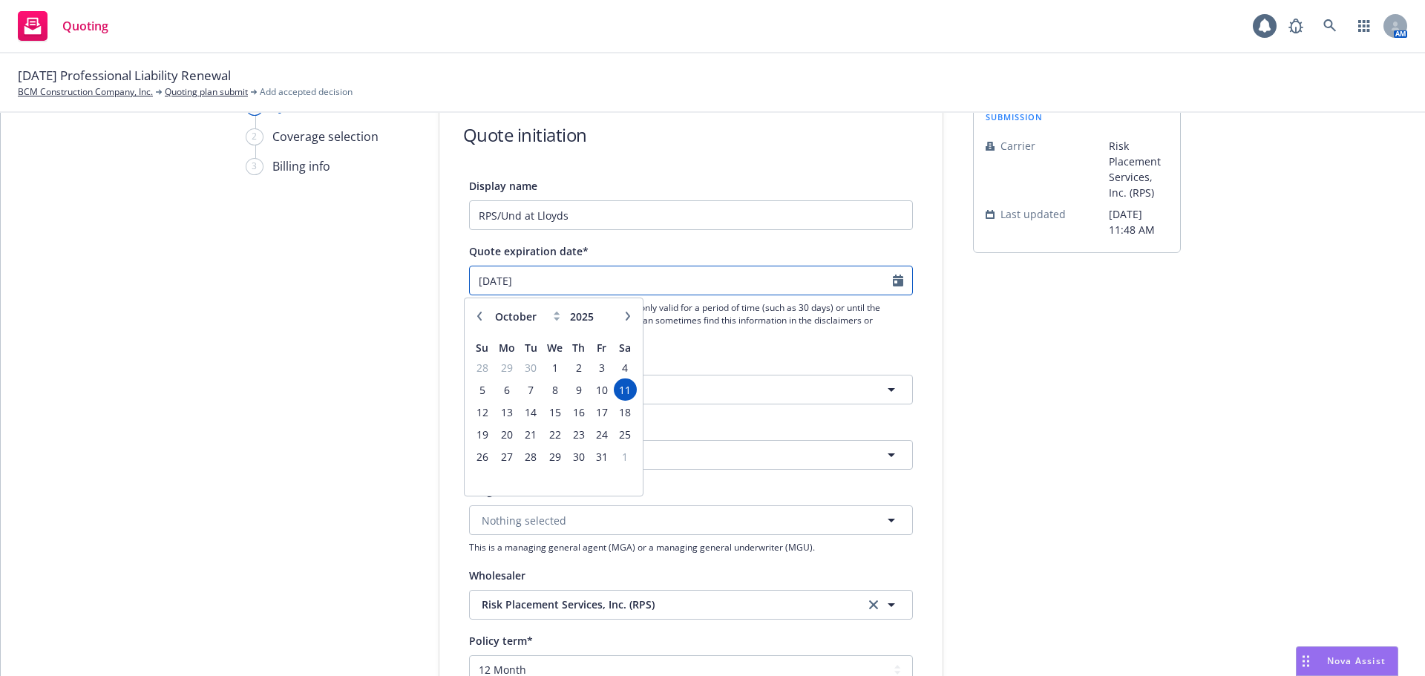
click at [593, 281] on input "10/11/2025" at bounding box center [681, 281] width 423 height 28
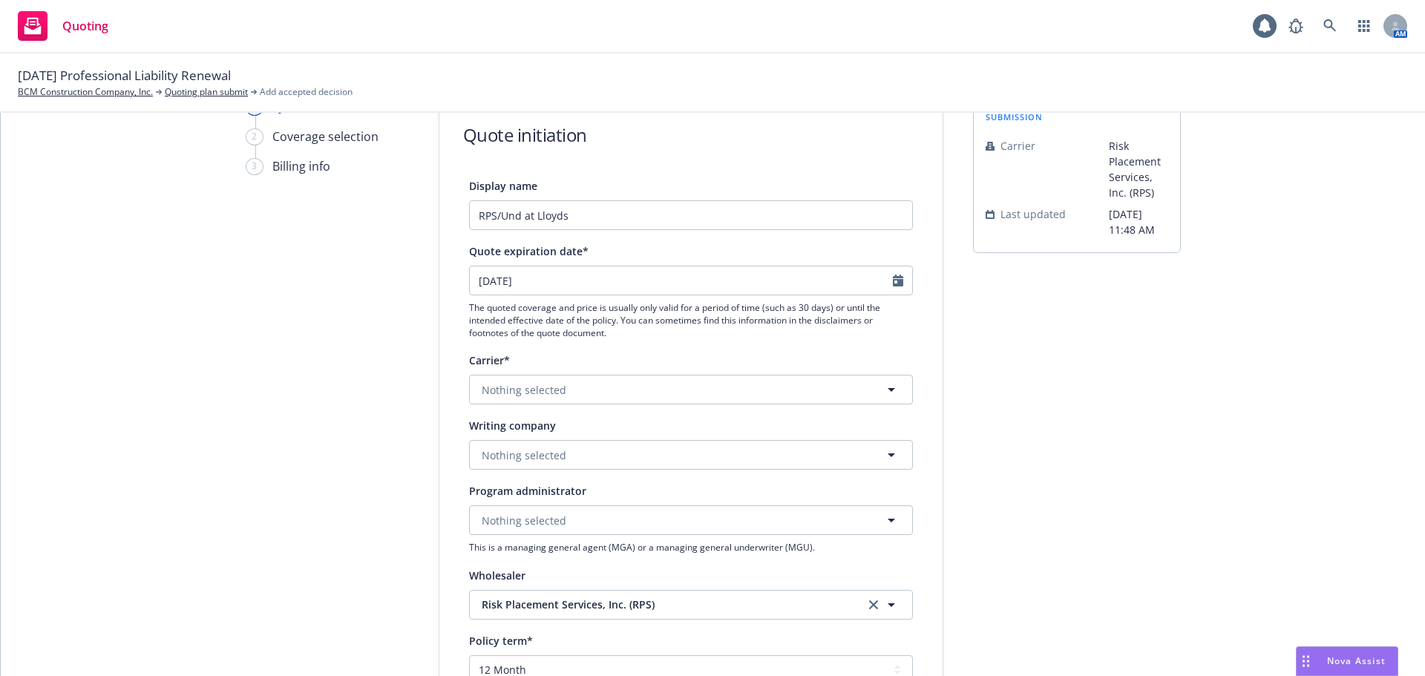
click at [728, 347] on div "Display name RPS/Und at Lloyds Quote expiration date* 10/11/2025 January Februa…" at bounding box center [691, 590] width 444 height 826
click at [723, 395] on button "Nothing selected" at bounding box center [691, 390] width 444 height 30
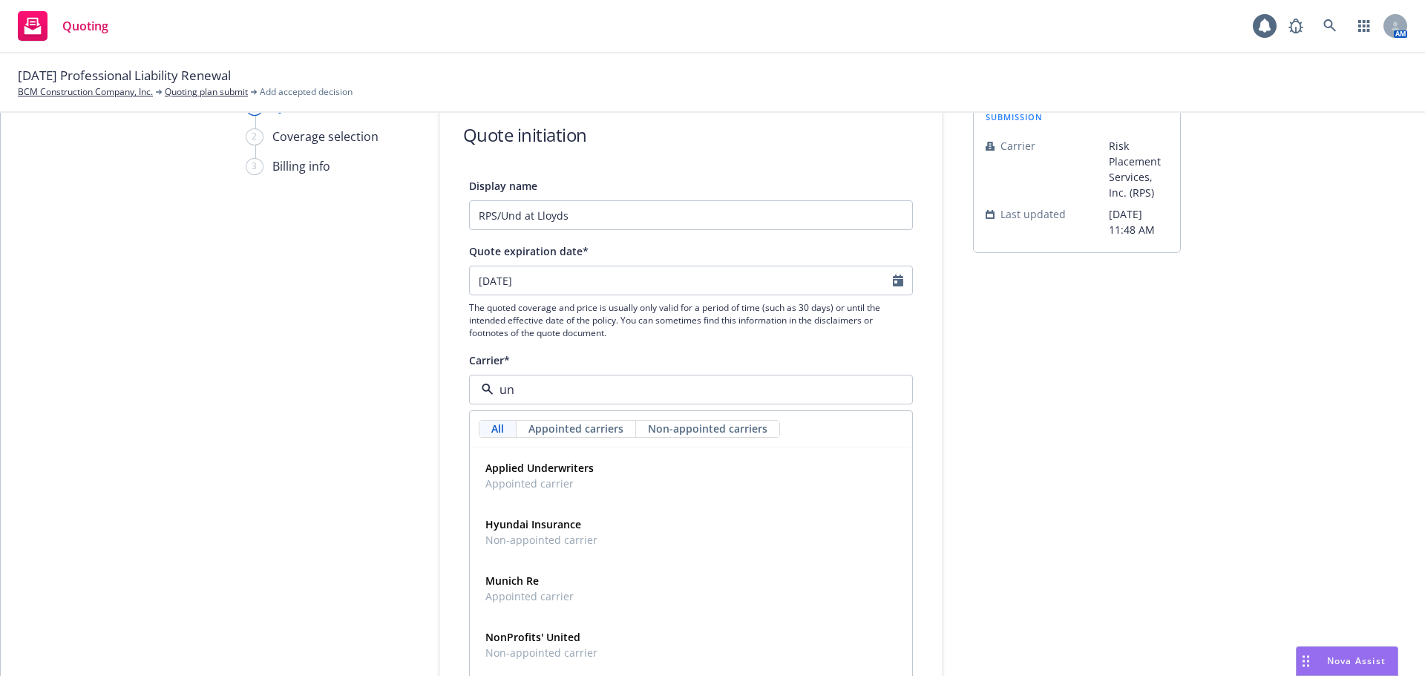
type input "u"
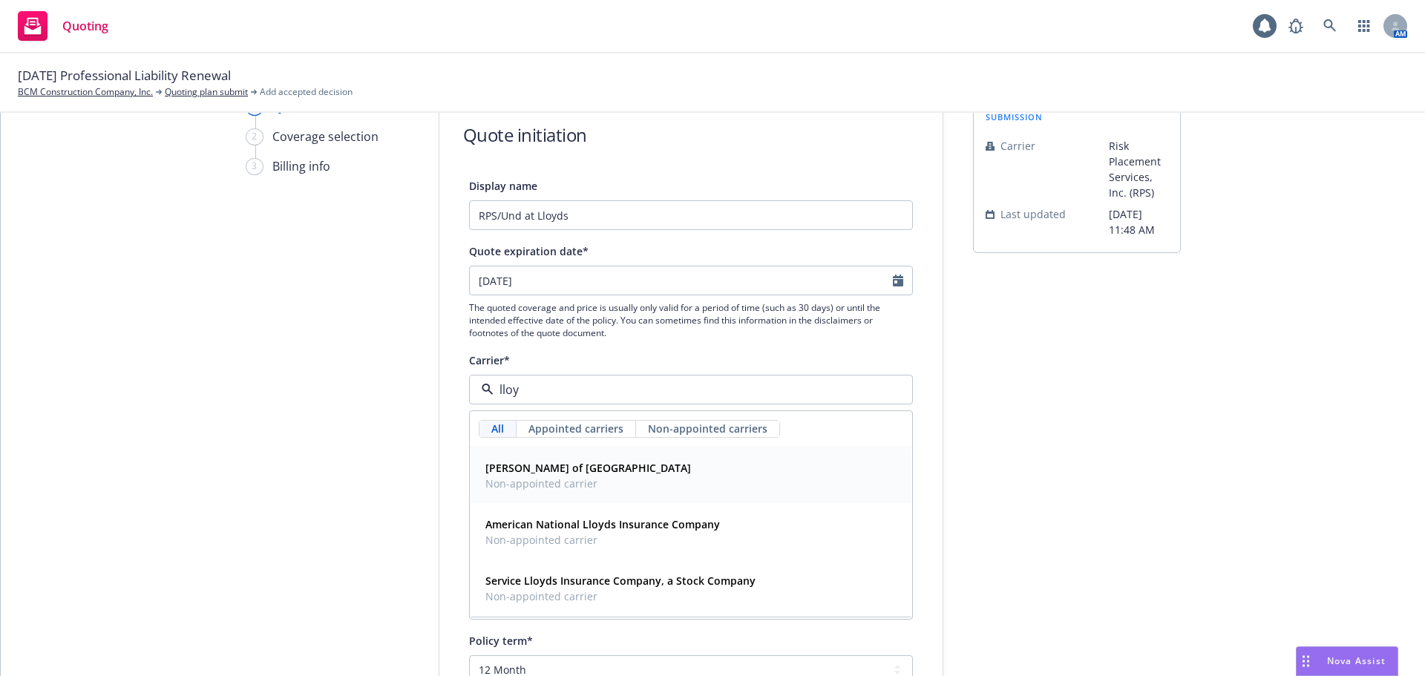
click at [638, 488] on div "Lloyd's of London Non-appointed carrier" at bounding box center [691, 475] width 423 height 37
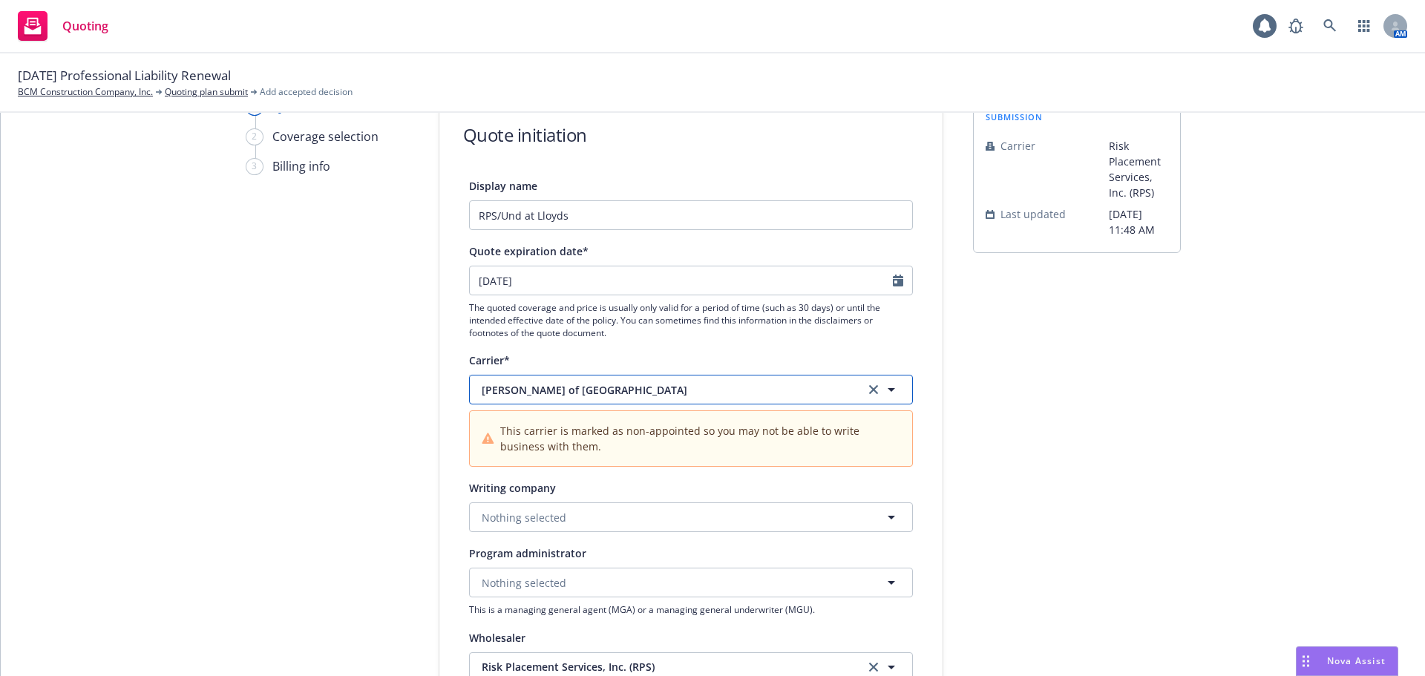
click at [607, 383] on span "Lloyd's of London" at bounding box center [662, 390] width 361 height 16
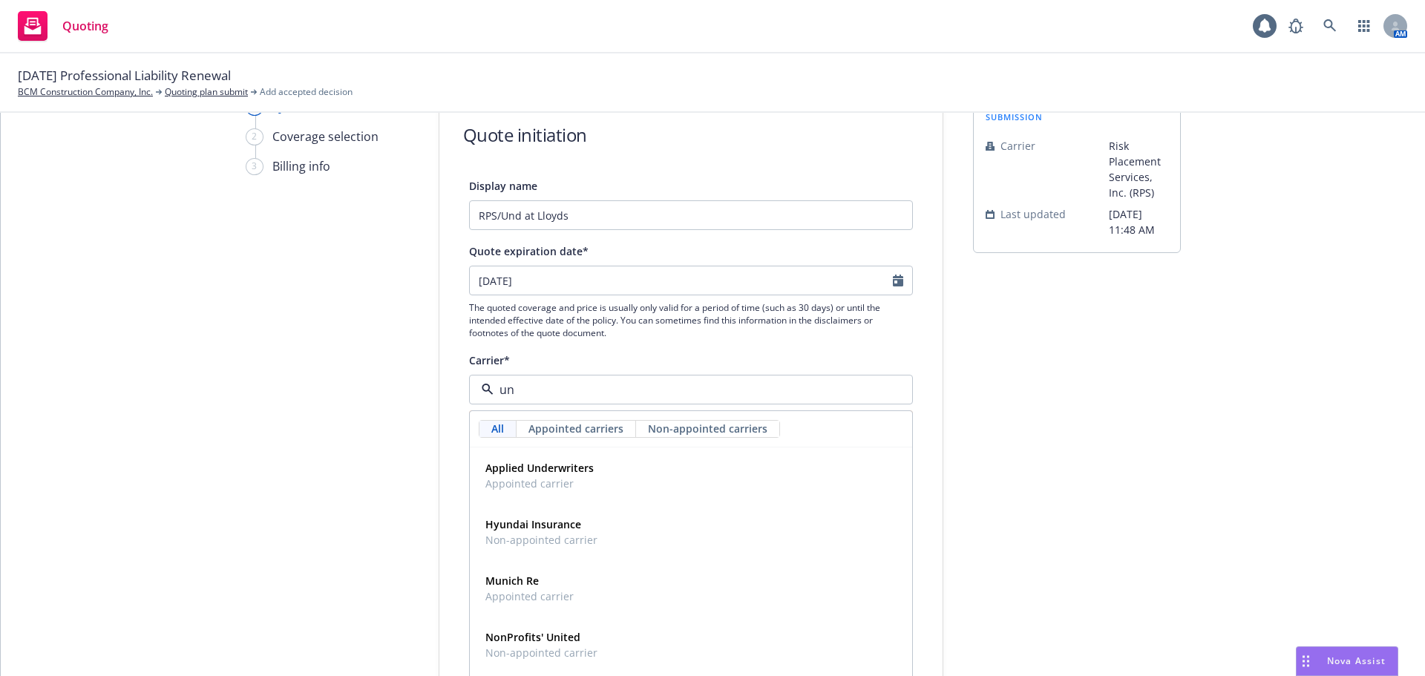
type input "u"
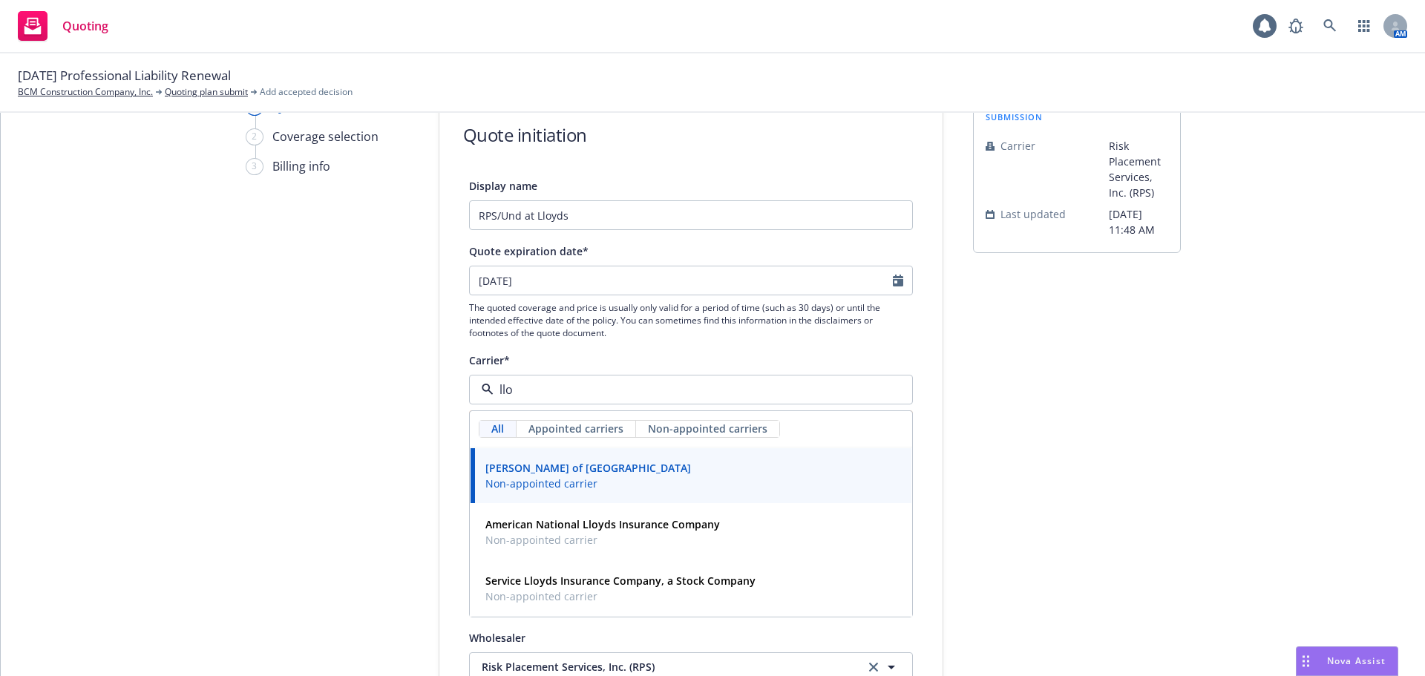
type input "lloy"
click at [623, 492] on div "Lloyd's of London Non-appointed carrier" at bounding box center [691, 475] width 423 height 37
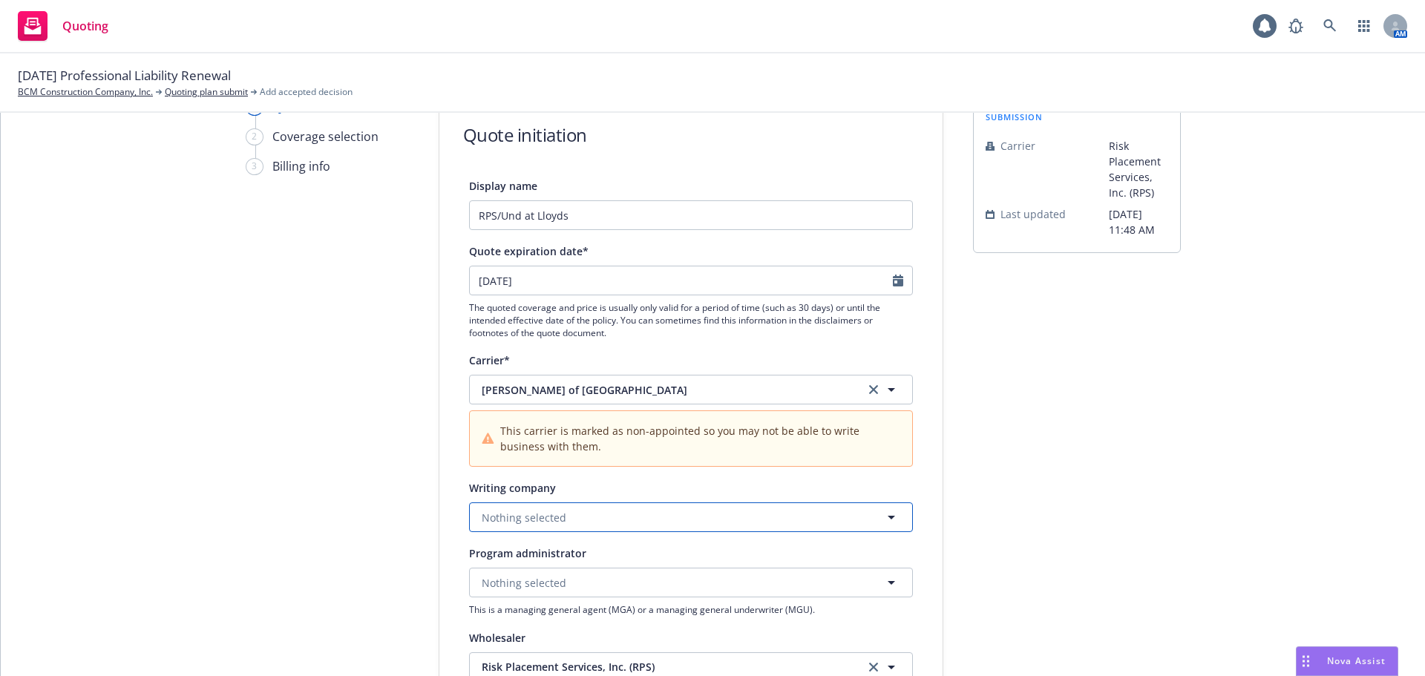
click at [607, 524] on button "Nothing selected" at bounding box center [691, 518] width 444 height 30
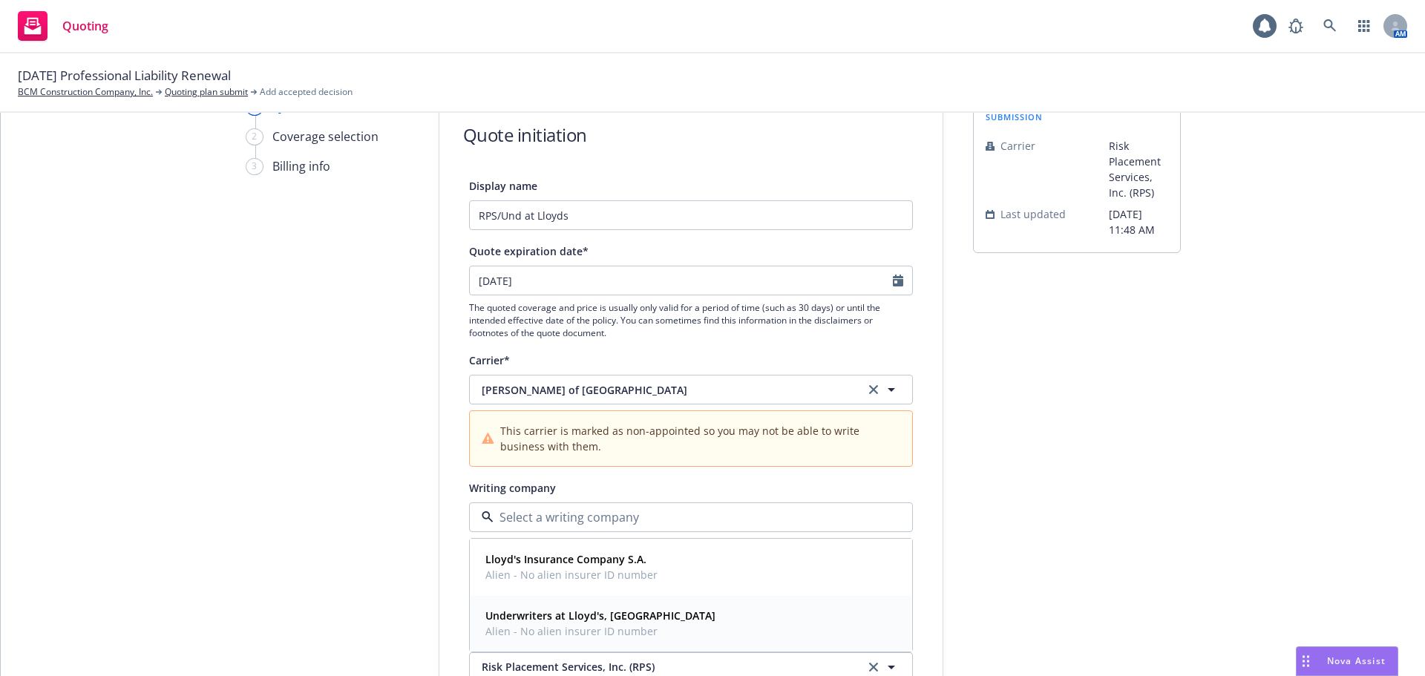
click at [567, 621] on strong "Underwriters at Lloyd's, London" at bounding box center [601, 616] width 230 height 14
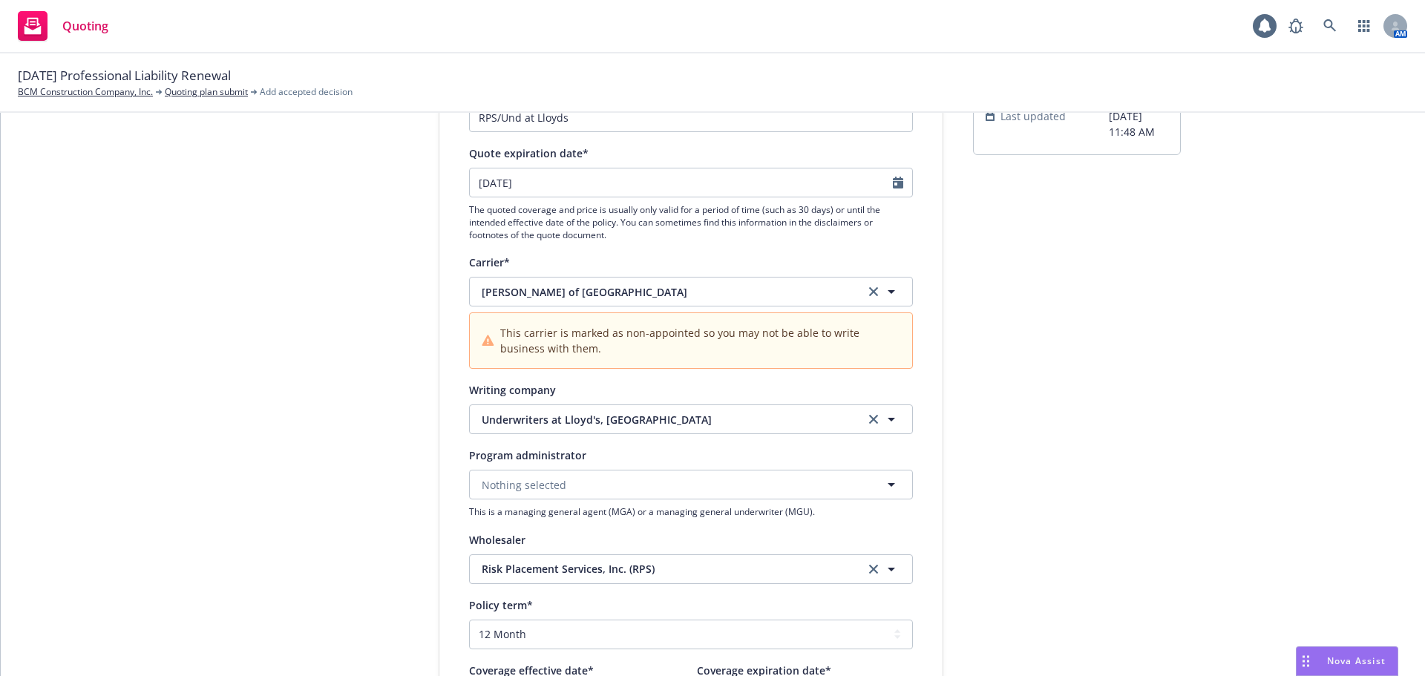
scroll to position [223, 0]
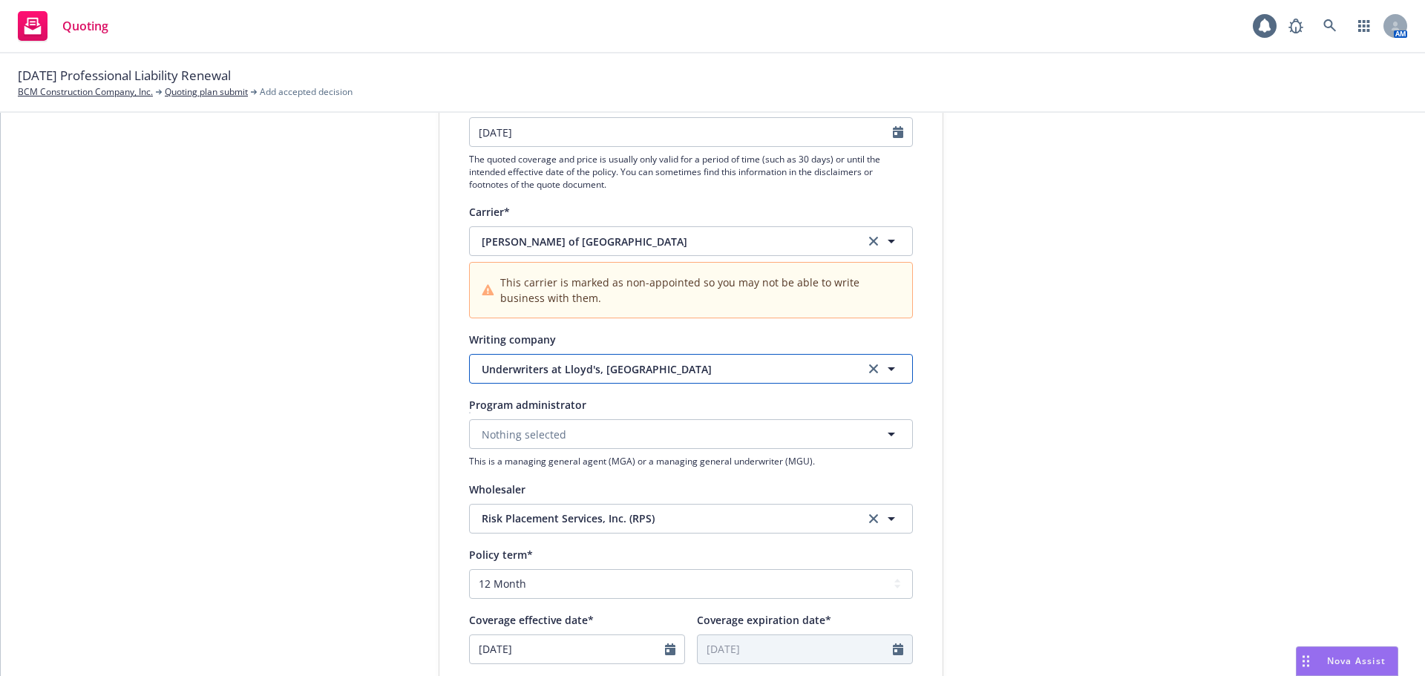
click at [627, 373] on span "Underwriters at Lloyd's, London" at bounding box center [662, 370] width 361 height 16
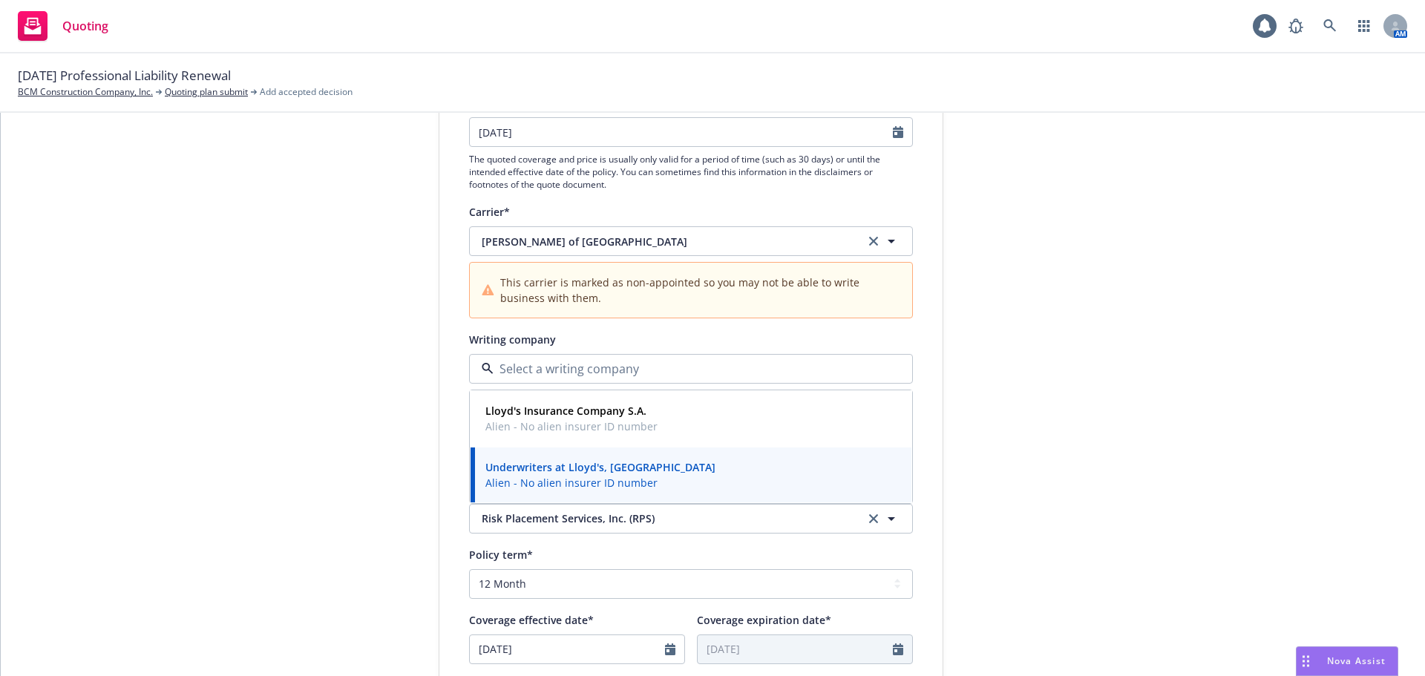
click at [559, 298] on span "This carrier is marked as non-appointed so you may not be able to write busines…" at bounding box center [699, 290] width 399 height 31
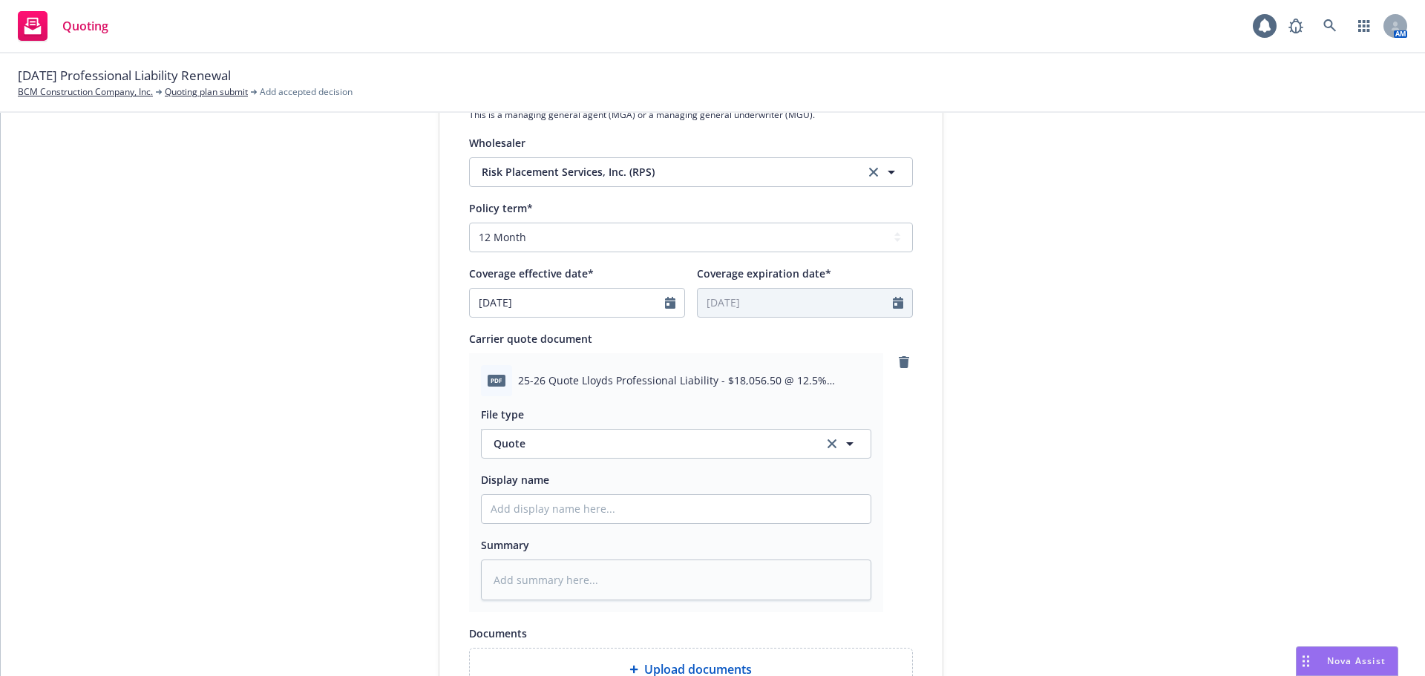
scroll to position [594, 0]
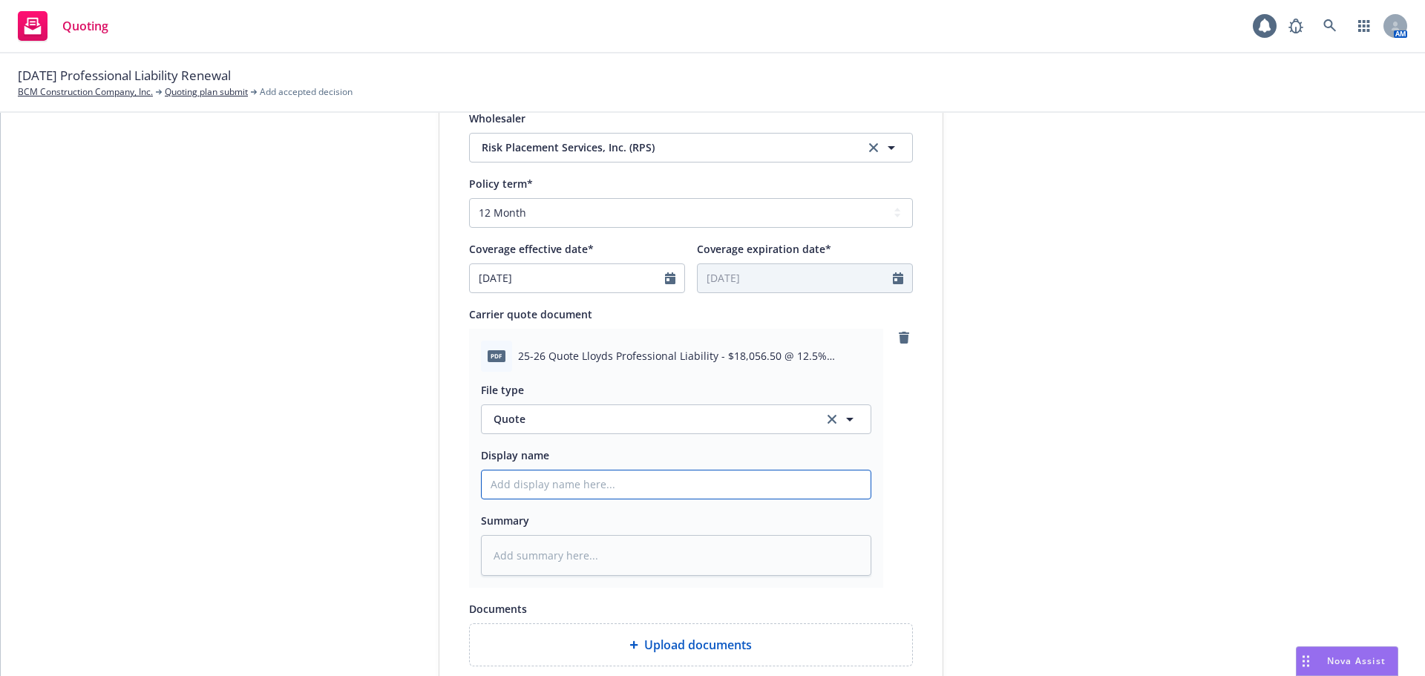
click at [662, 495] on input "Display name" at bounding box center [676, 485] width 389 height 28
type textarea "x"
type input "2"
type textarea "x"
type input "25"
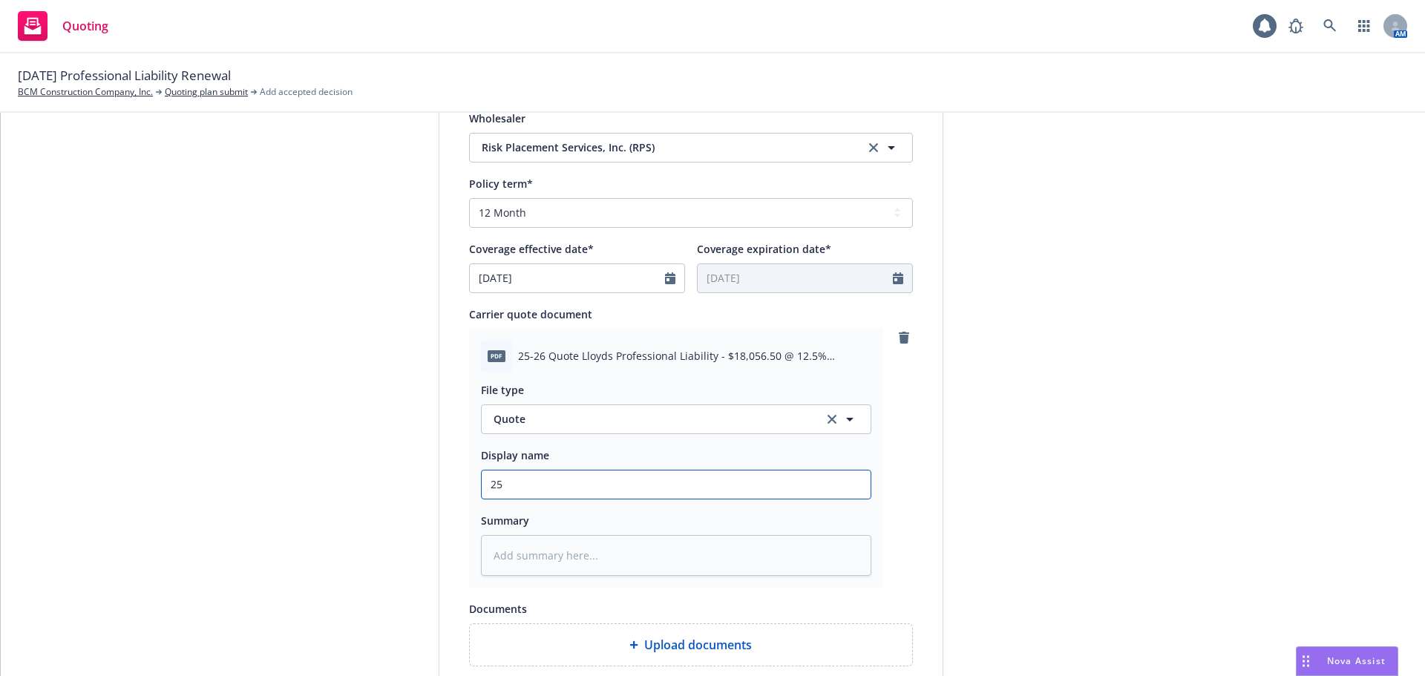
type textarea "x"
type input "25-2"
type textarea "x"
type input "25-26"
type textarea "x"
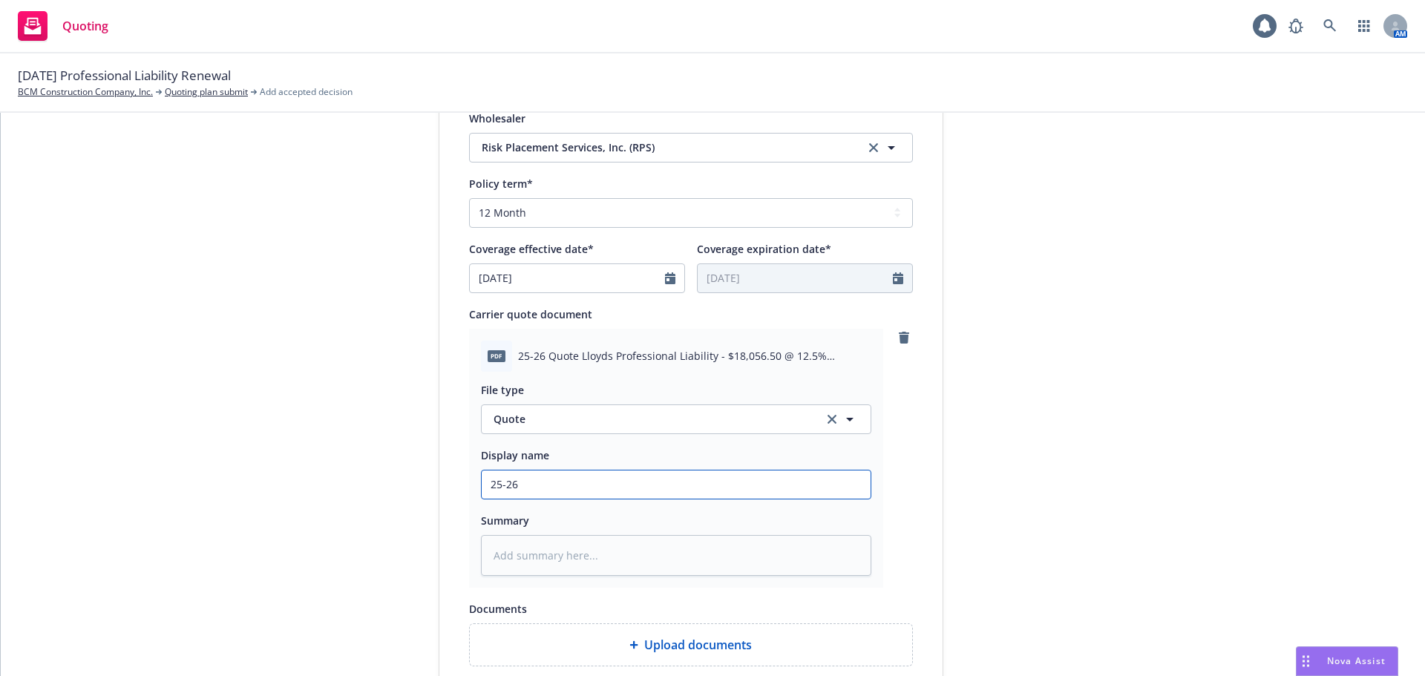
type input "25-26"
type textarea "x"
type input "25-26 Q"
type textarea "x"
type input "25-26 Qu"
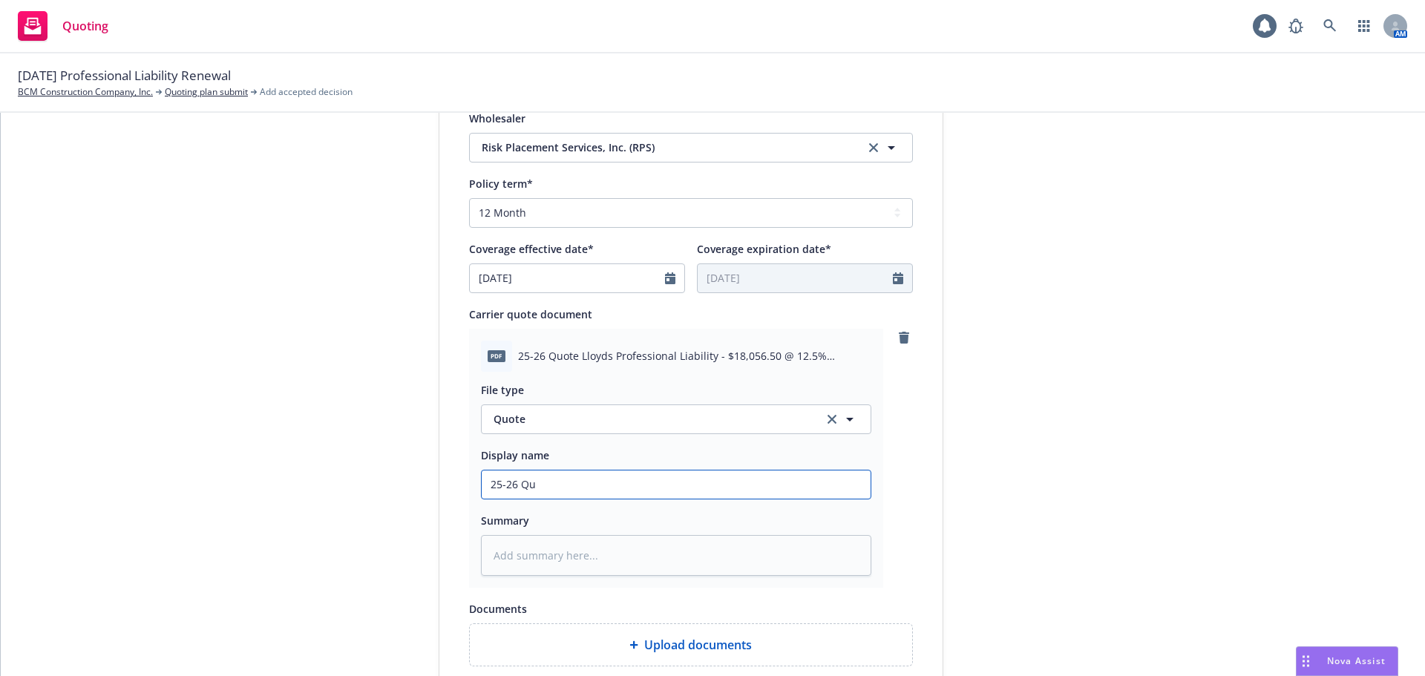
type textarea "x"
type input "25-26 Quo"
type textarea "x"
type input "25-26 Quot"
type textarea "x"
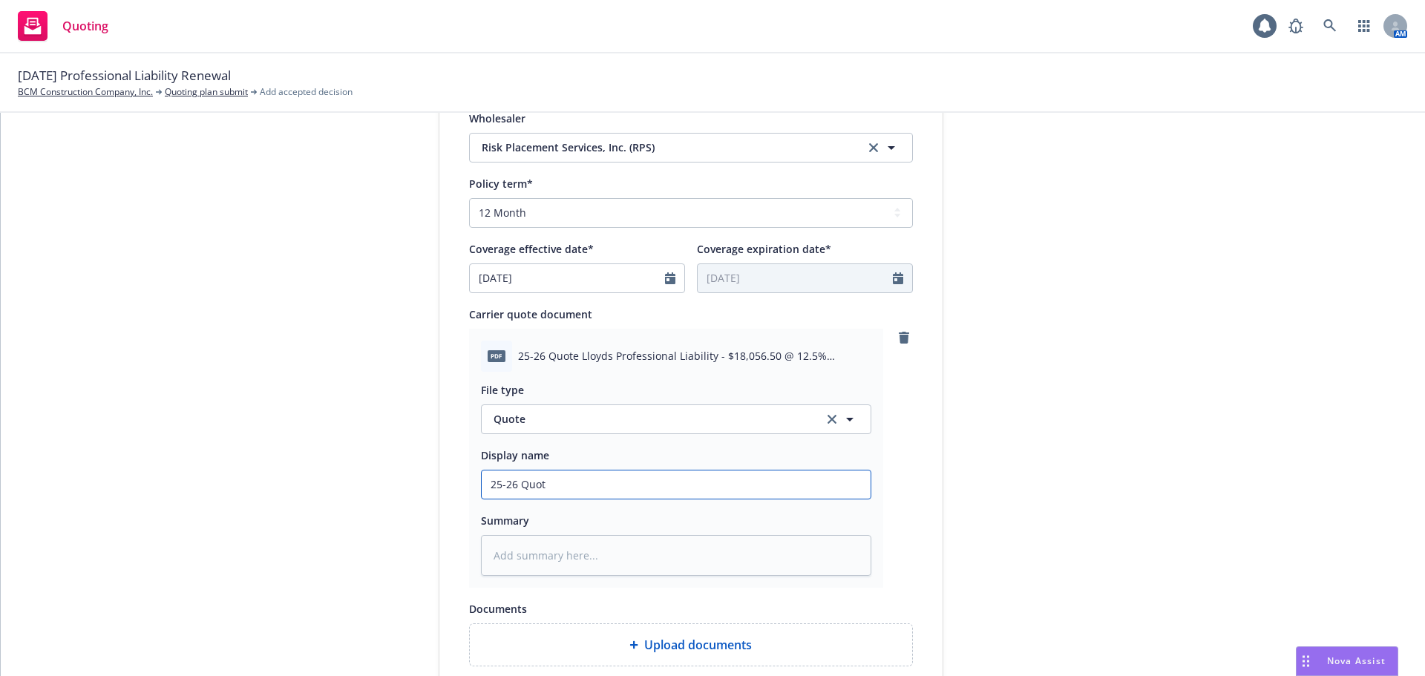
type input "25-26 Quote"
type textarea "x"
type input "25-26 Quote"
type textarea "x"
type input "25-26 Quote L"
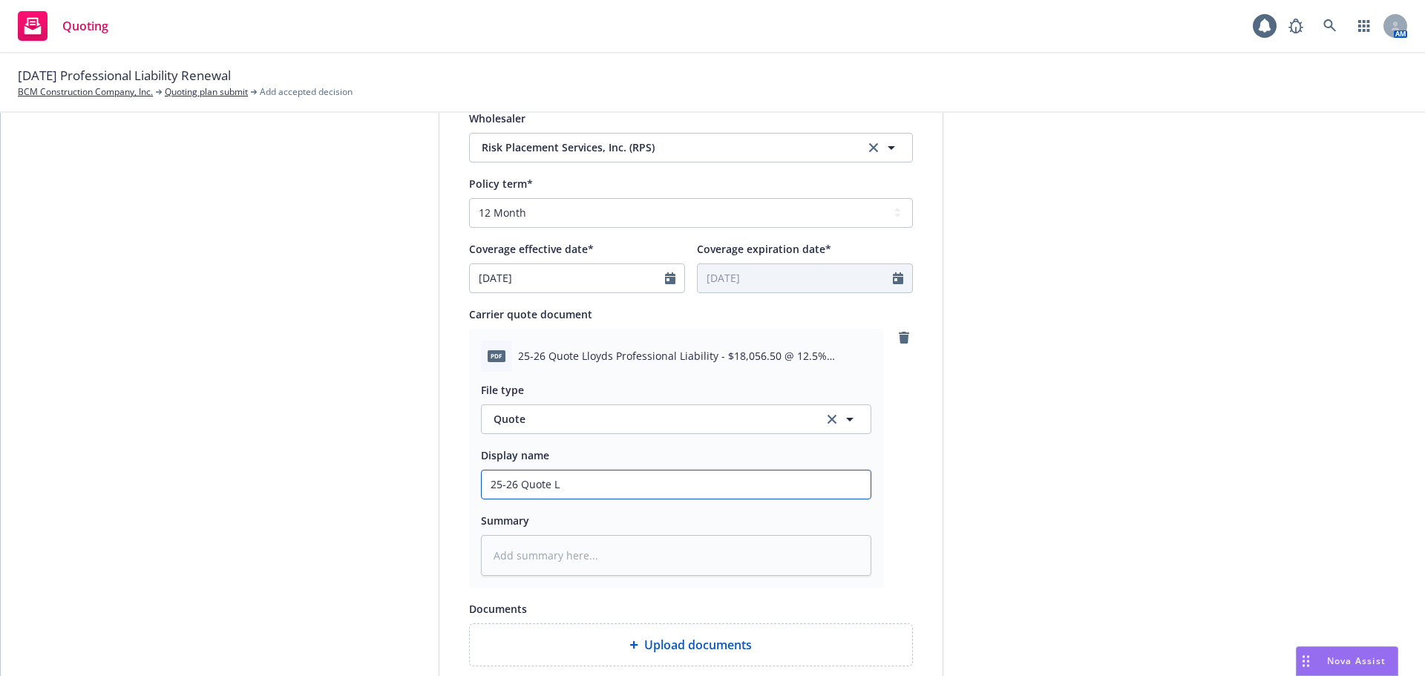
type textarea "x"
type input "25-26 Quote Ll"
type textarea "x"
type input "25-26 Quote Lloy"
type textarea "x"
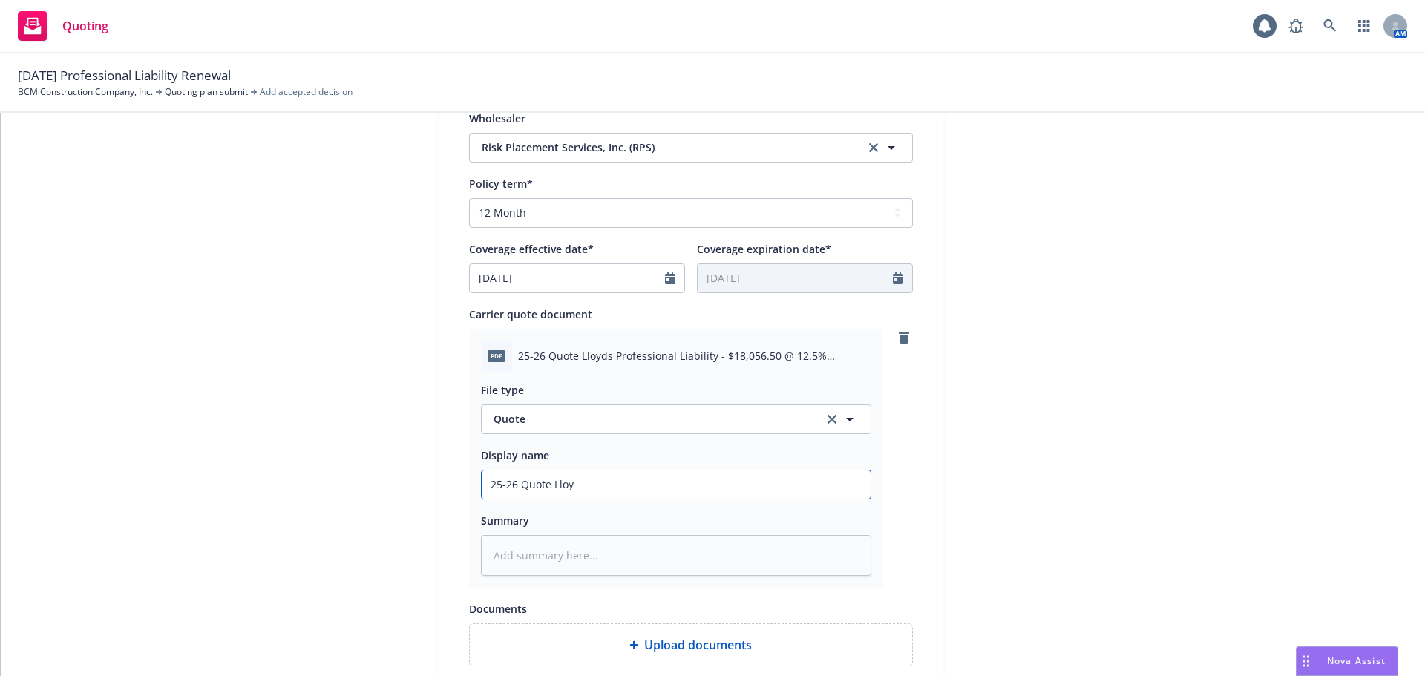
type input "25-26 Quote Lloyd"
type textarea "x"
type input "25-26 Quote Lloyds"
type textarea "x"
type input "25-26 Quote Lloyds Professional Liability - $18,056.50 @ 12.5% comm"
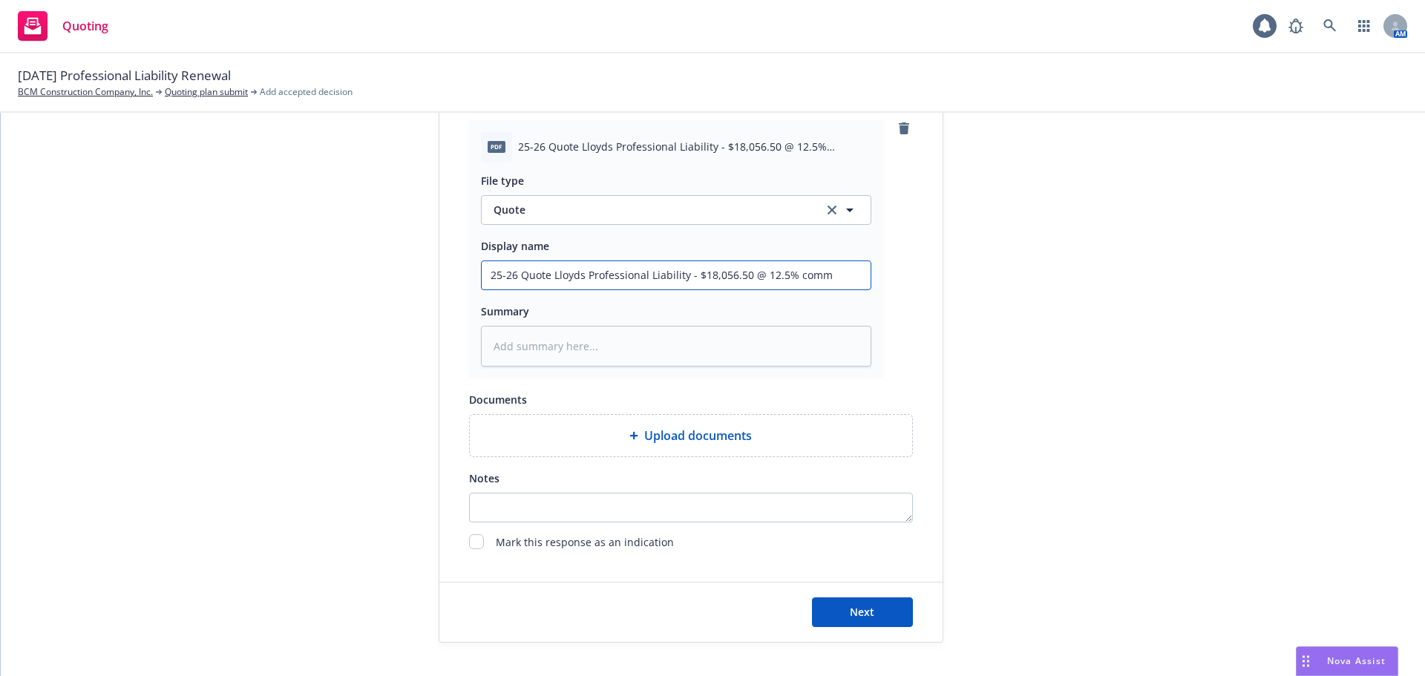
scroll to position [829, 0]
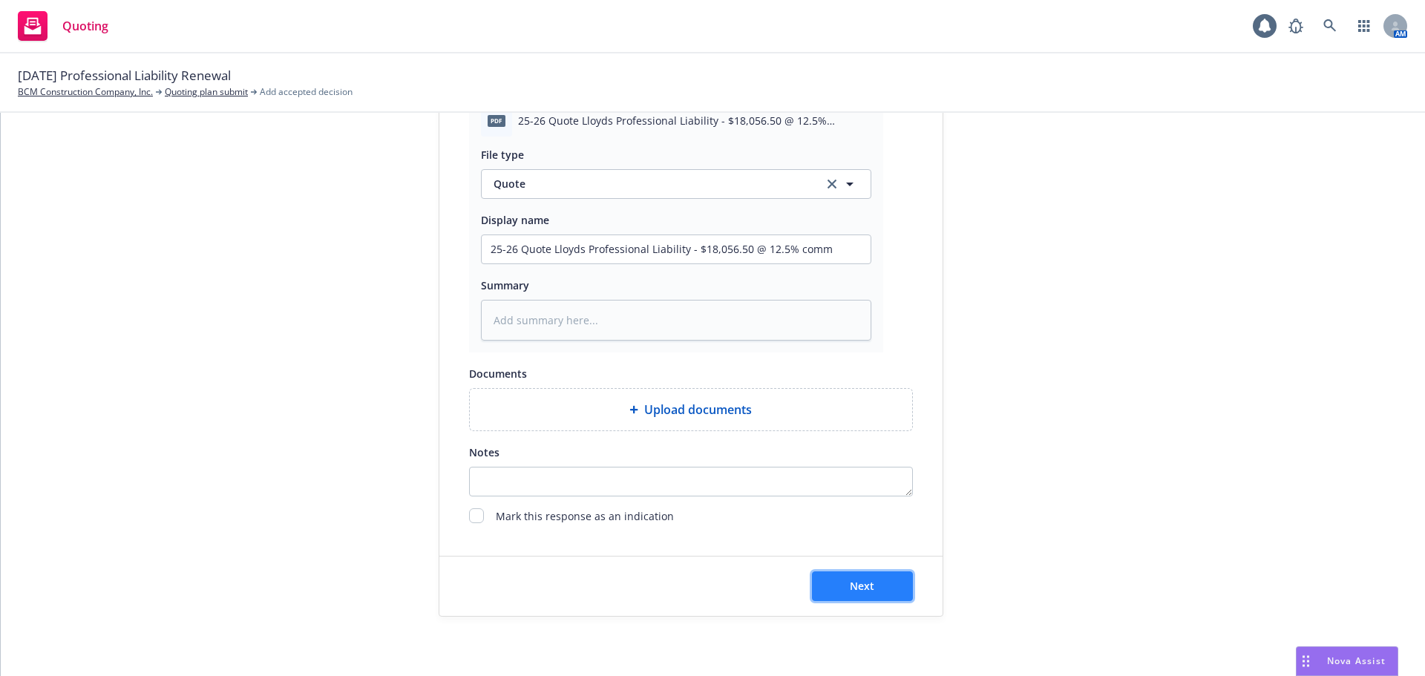
click at [850, 587] on span "Next" at bounding box center [862, 586] width 24 height 14
type textarea "x"
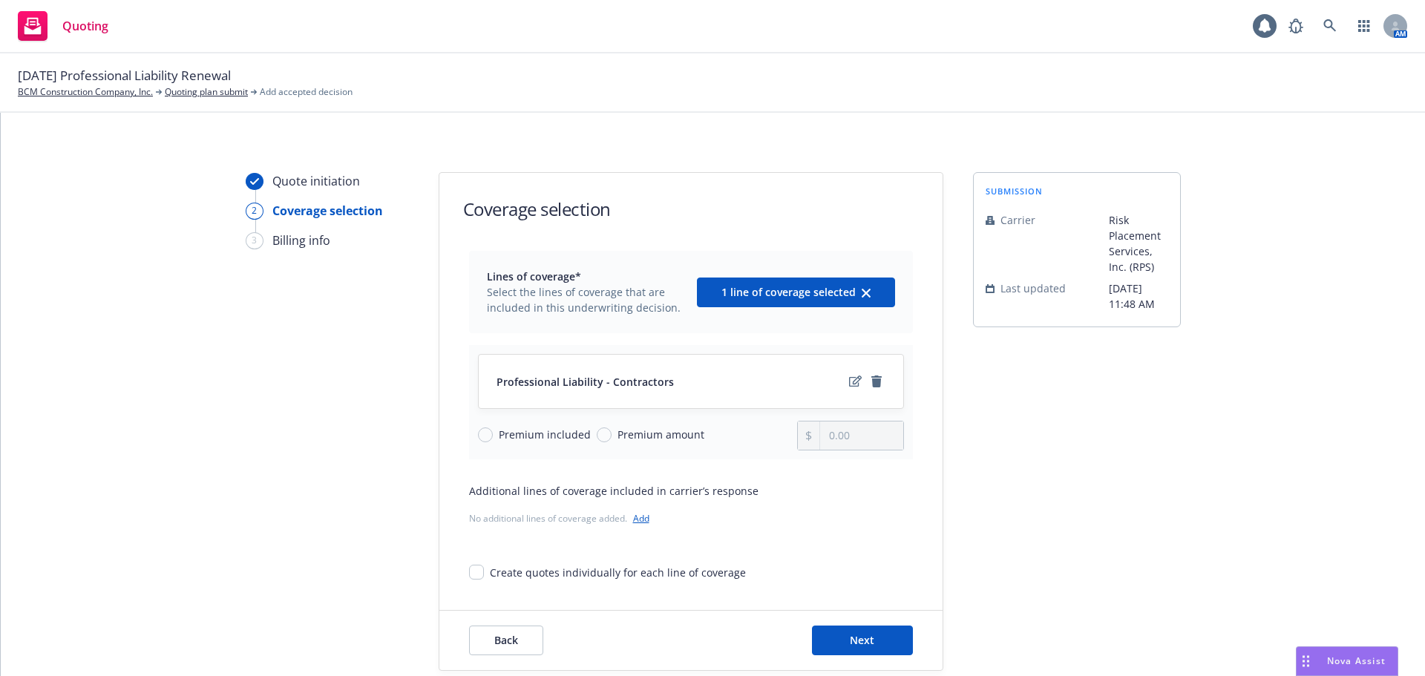
click at [612, 437] on span "Premium amount" at bounding box center [658, 435] width 93 height 16
click at [603, 437] on input "Premium amount" at bounding box center [604, 435] width 15 height 15
radio input "true"
drag, startPoint x: 863, startPoint y: 442, endPoint x: 804, endPoint y: 440, distance: 59.4
click at [804, 440] on div "0.00" at bounding box center [850, 436] width 107 height 30
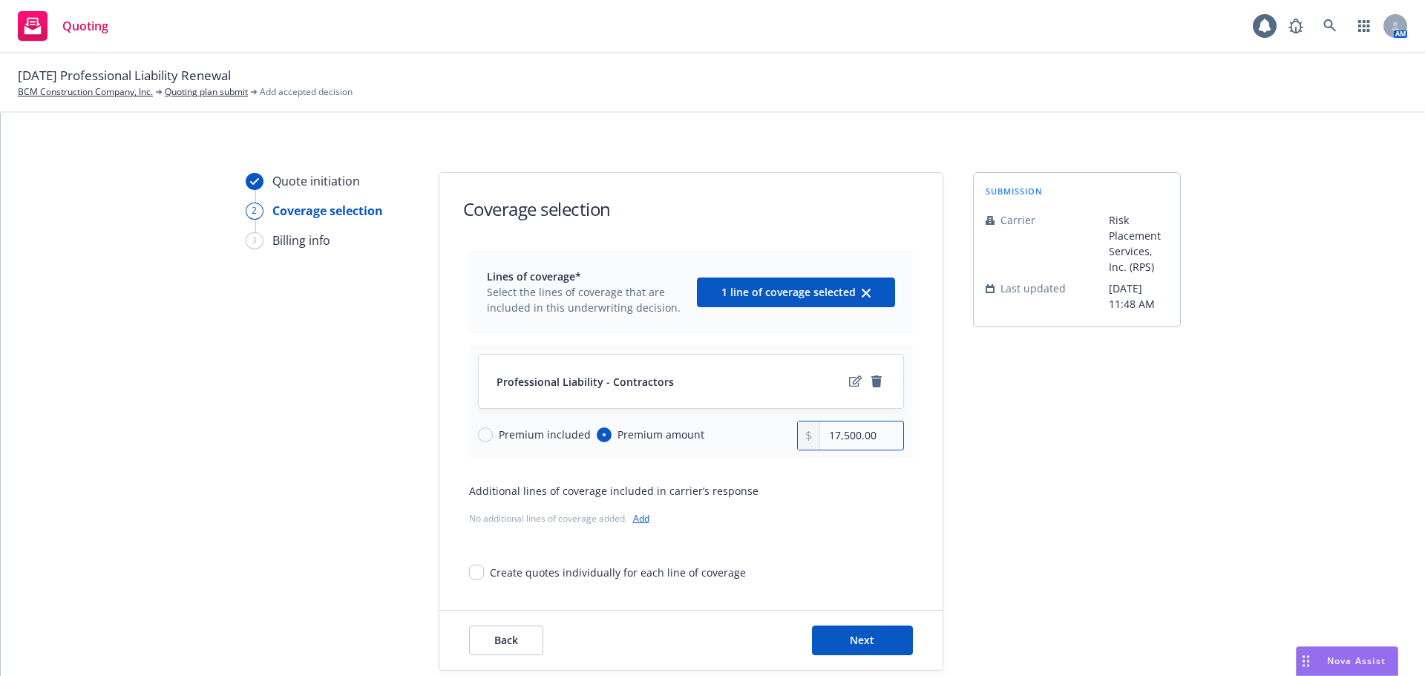
type input "17,500.00"
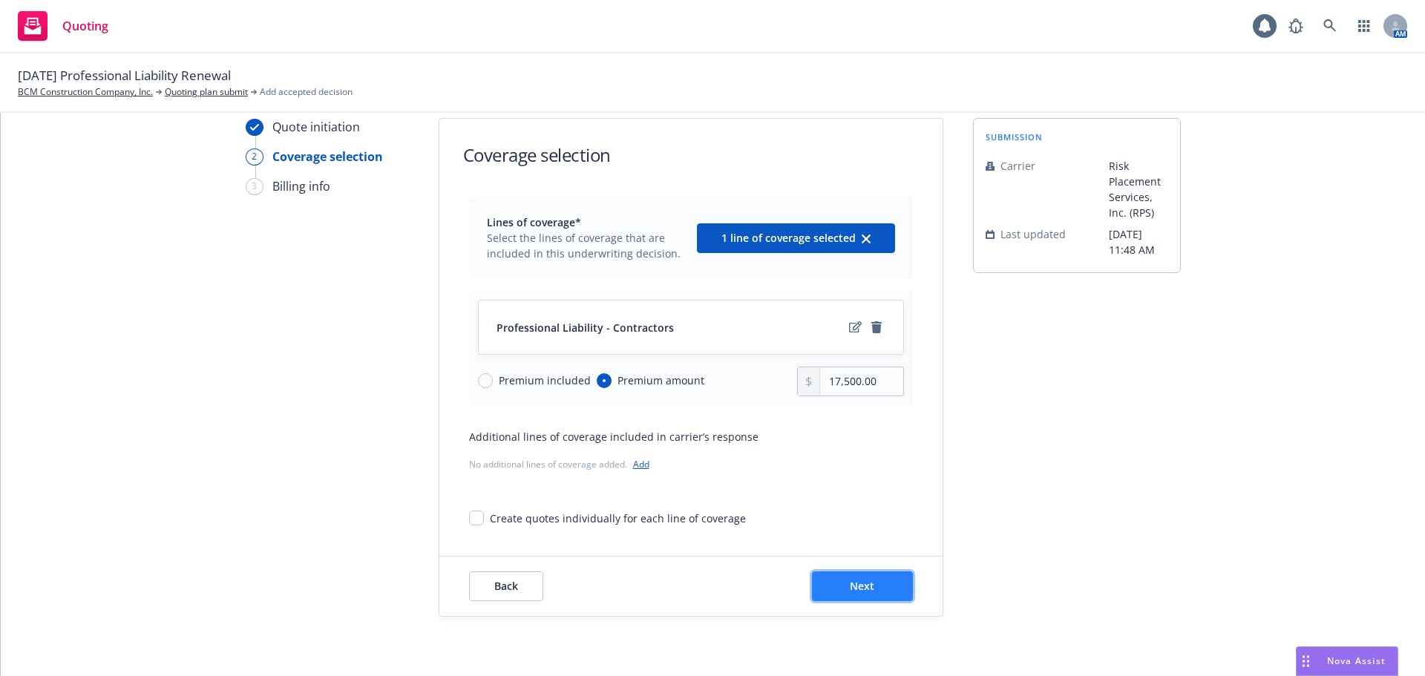
click at [874, 590] on button "Next" at bounding box center [862, 587] width 101 height 30
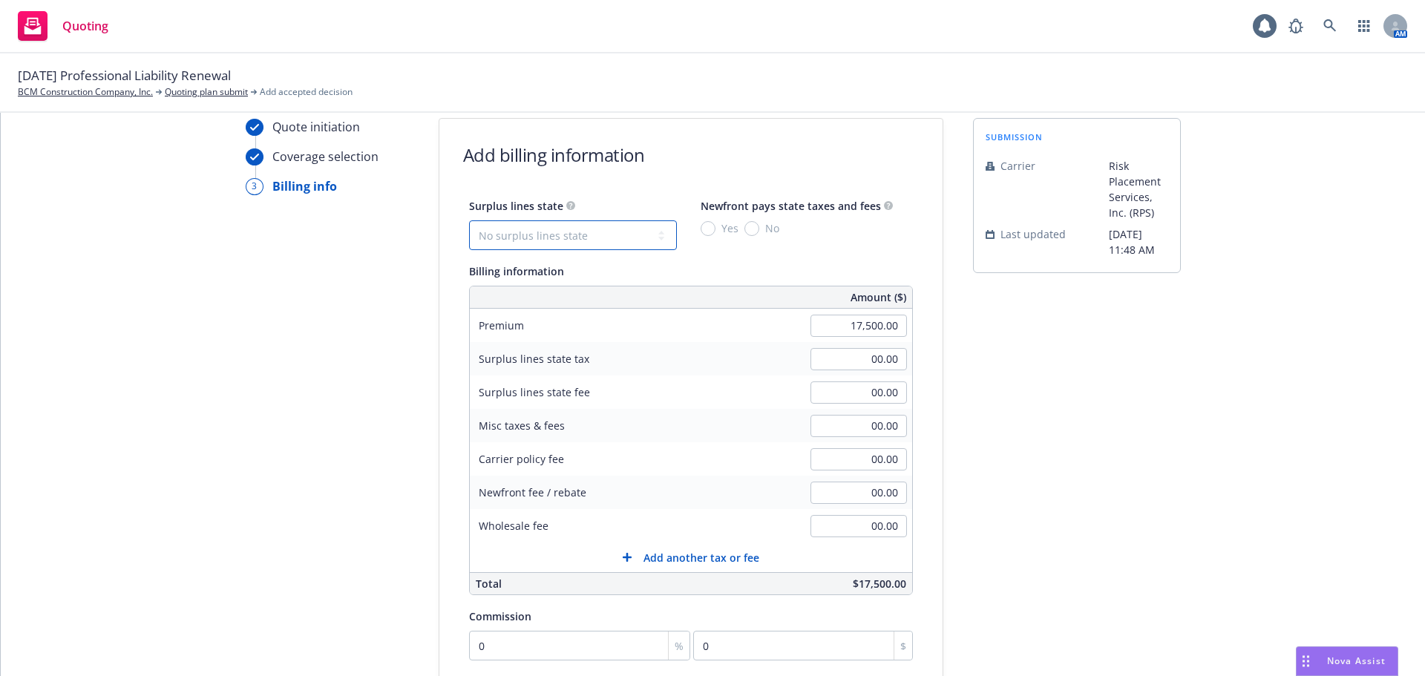
click at [542, 232] on select "No surplus lines state Alaska Alabama Arkansas Arizona California Colorado Conn…" at bounding box center [573, 235] width 208 height 30
select select "CA"
click at [469, 220] on select "No surplus lines state Alaska Alabama Arkansas Arizona California Colorado Conn…" at bounding box center [573, 235] width 208 height 30
type input "525.00"
type input "31.50"
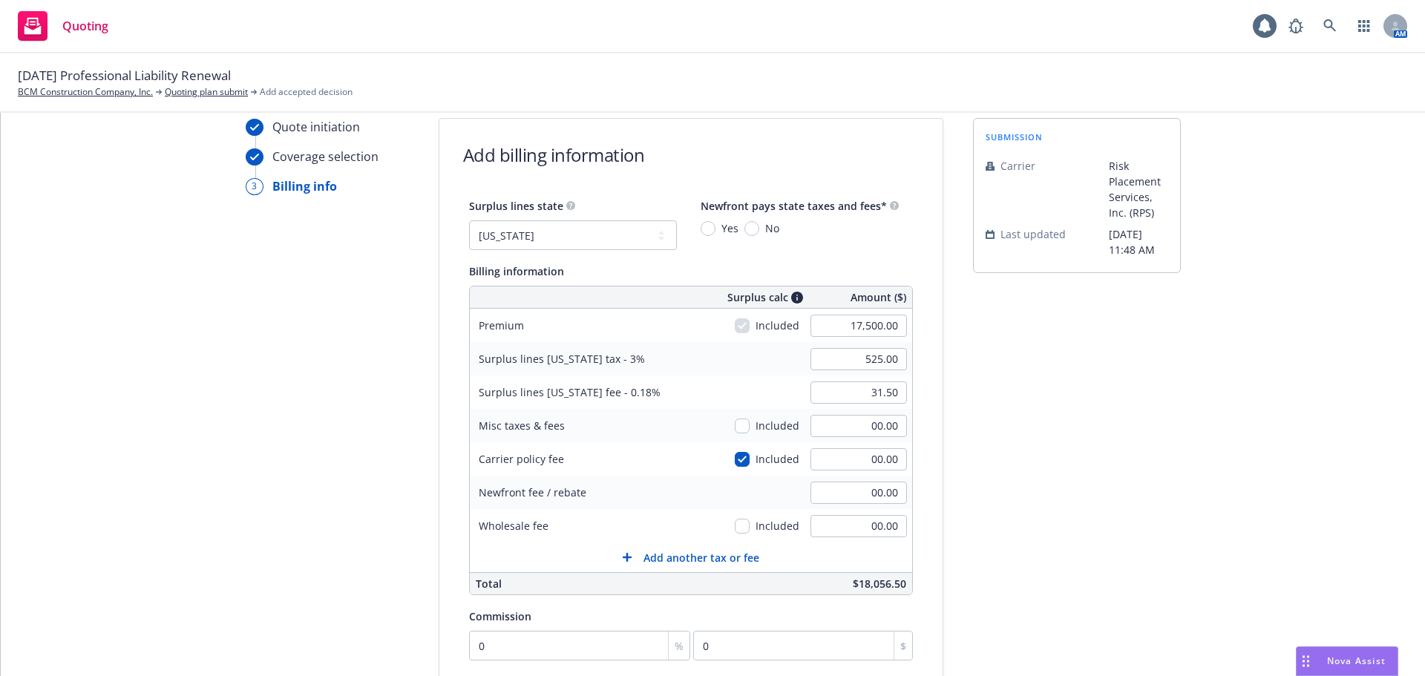
click at [730, 232] on div "Yes No" at bounding box center [740, 228] width 79 height 16
click at [765, 232] on span "No" at bounding box center [772, 228] width 14 height 16
click at [759, 232] on input "No" at bounding box center [752, 228] width 15 height 15
radio input "true"
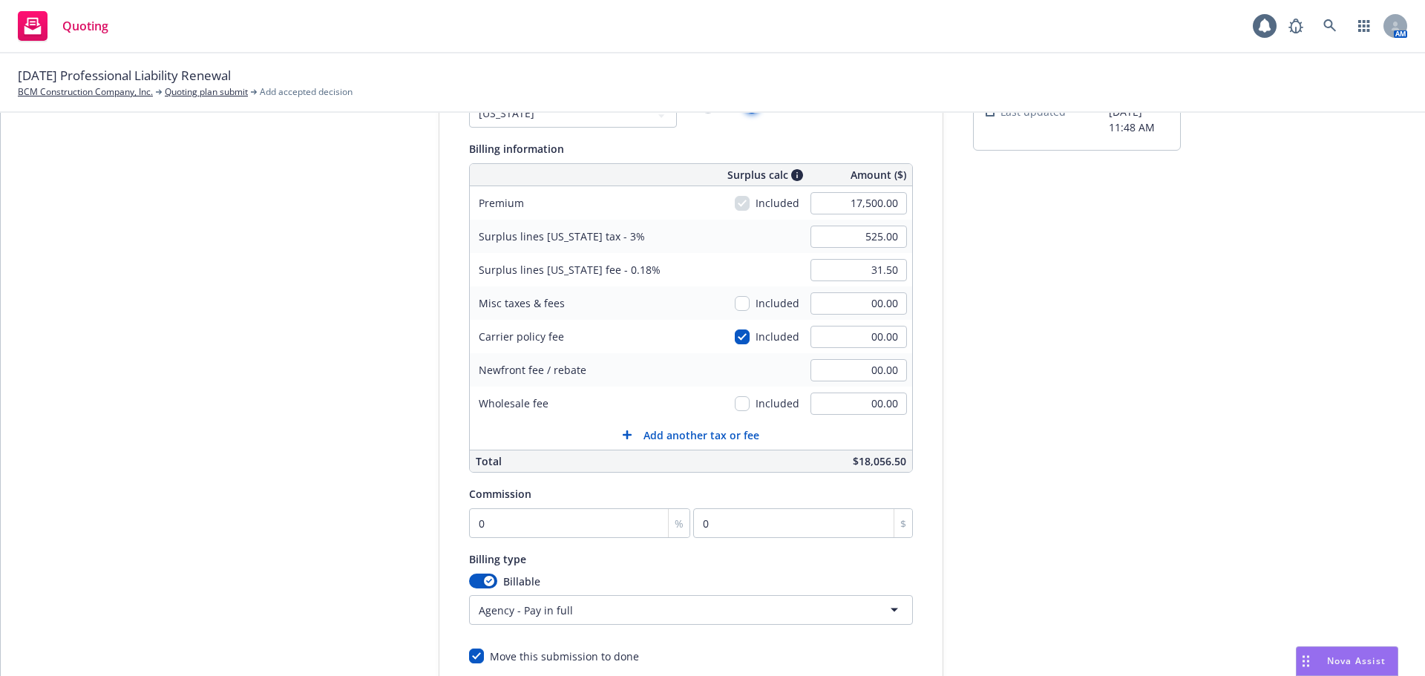
scroll to position [203, 0]
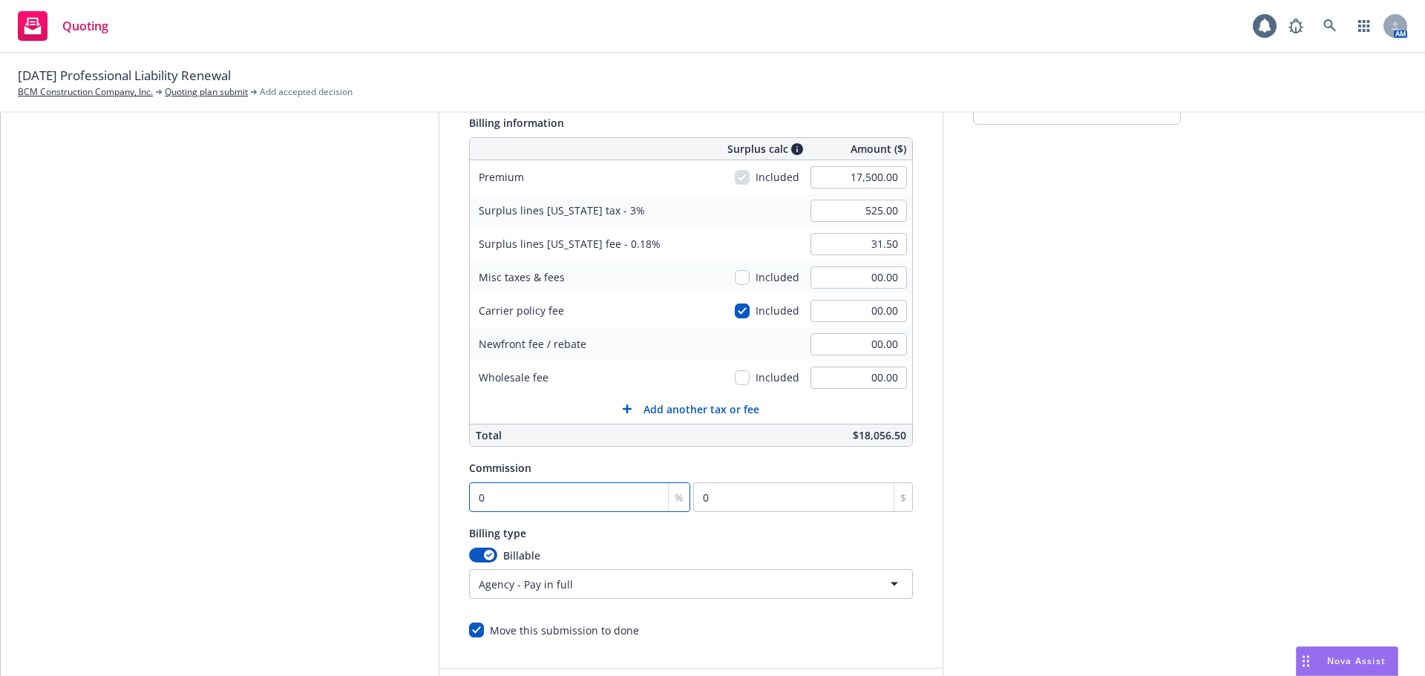
click at [485, 493] on input "0" at bounding box center [580, 498] width 222 height 30
type input "1"
type input "175"
type input "12"
type input "2100"
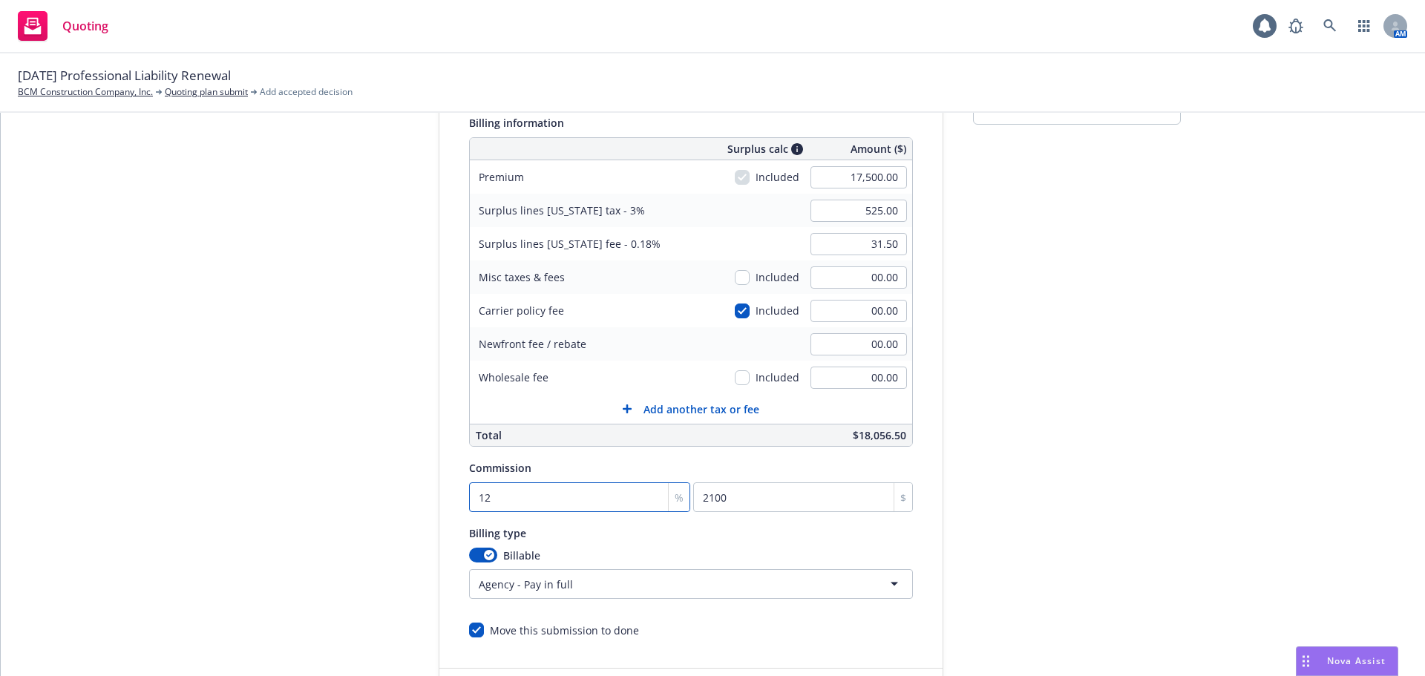
type input "12.5"
type input "2187.5"
type input "12.5"
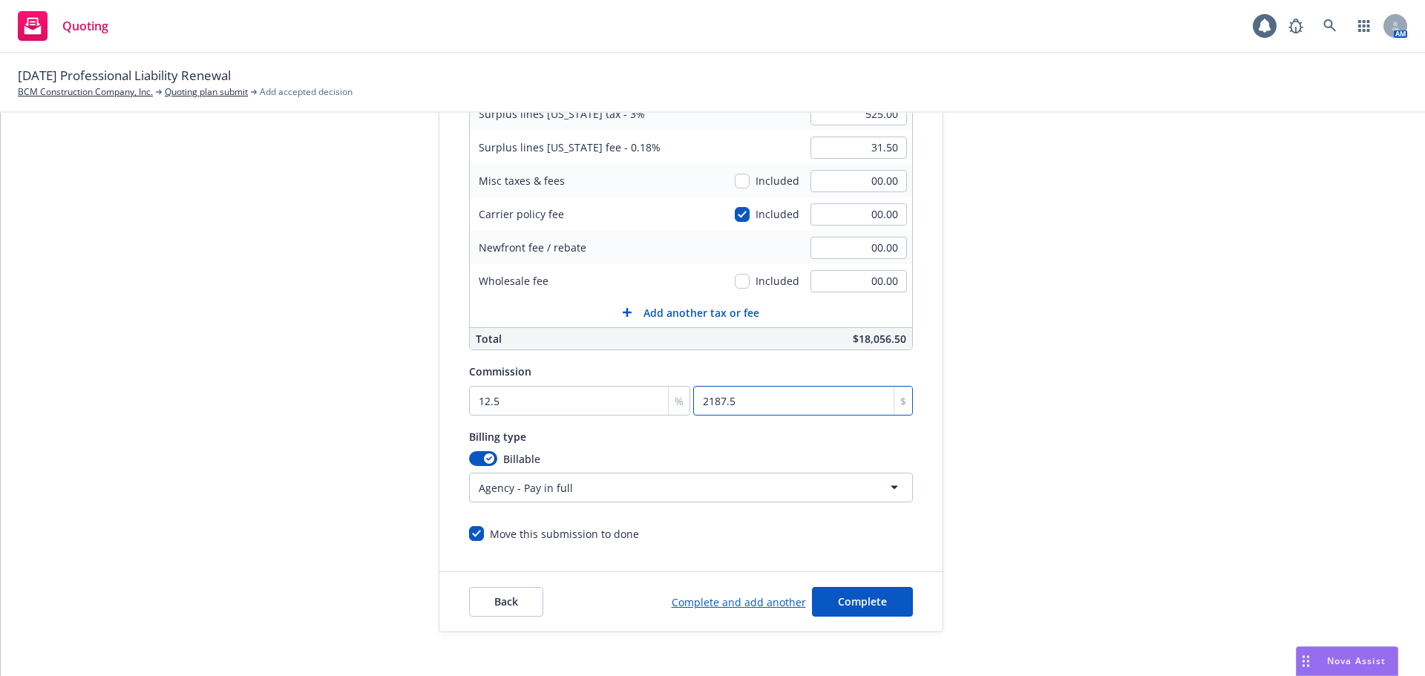
scroll to position [315, 0]
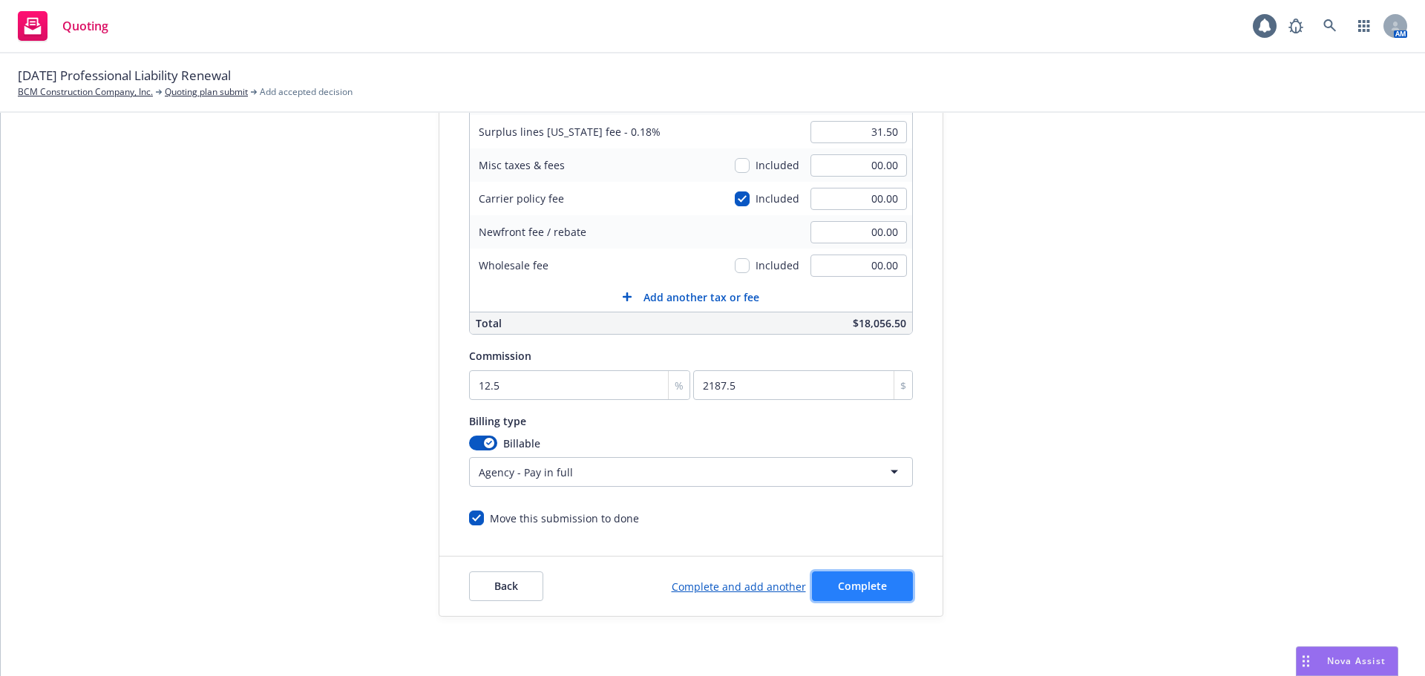
click at [838, 579] on span "Complete" at bounding box center [862, 586] width 49 height 14
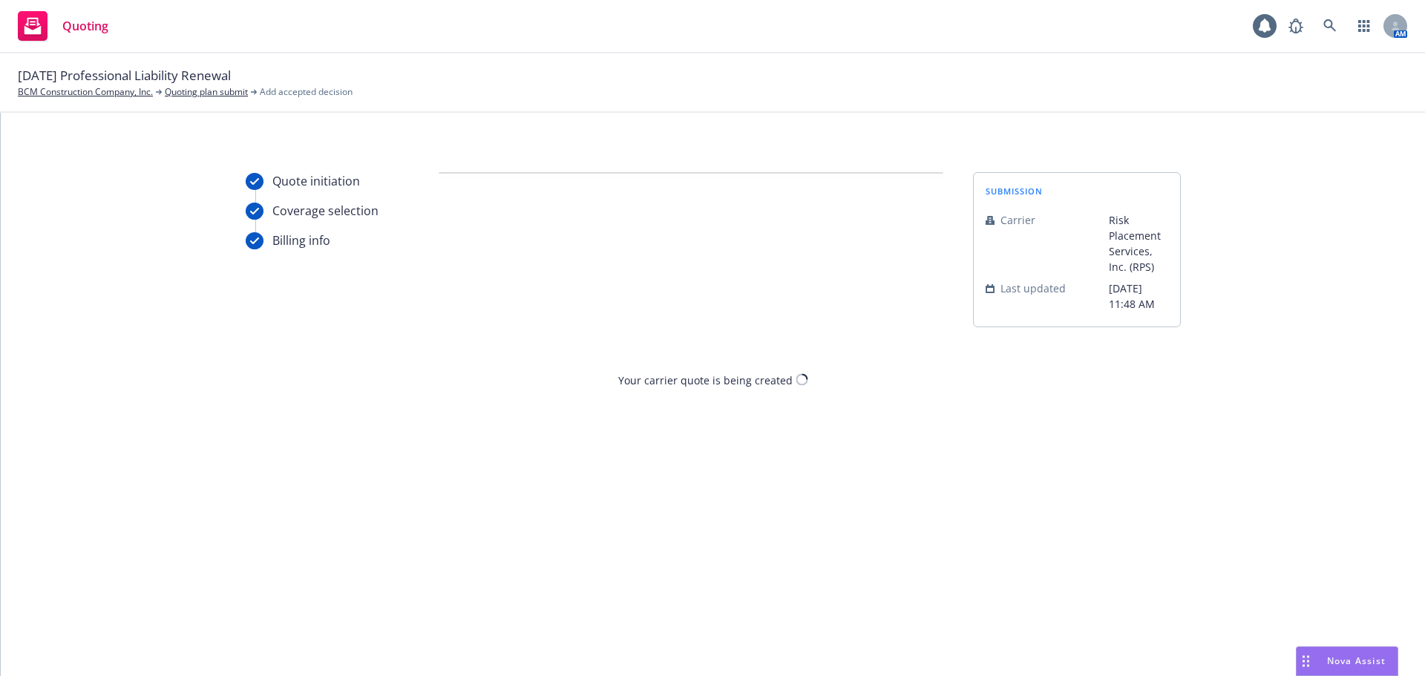
scroll to position [0, 0]
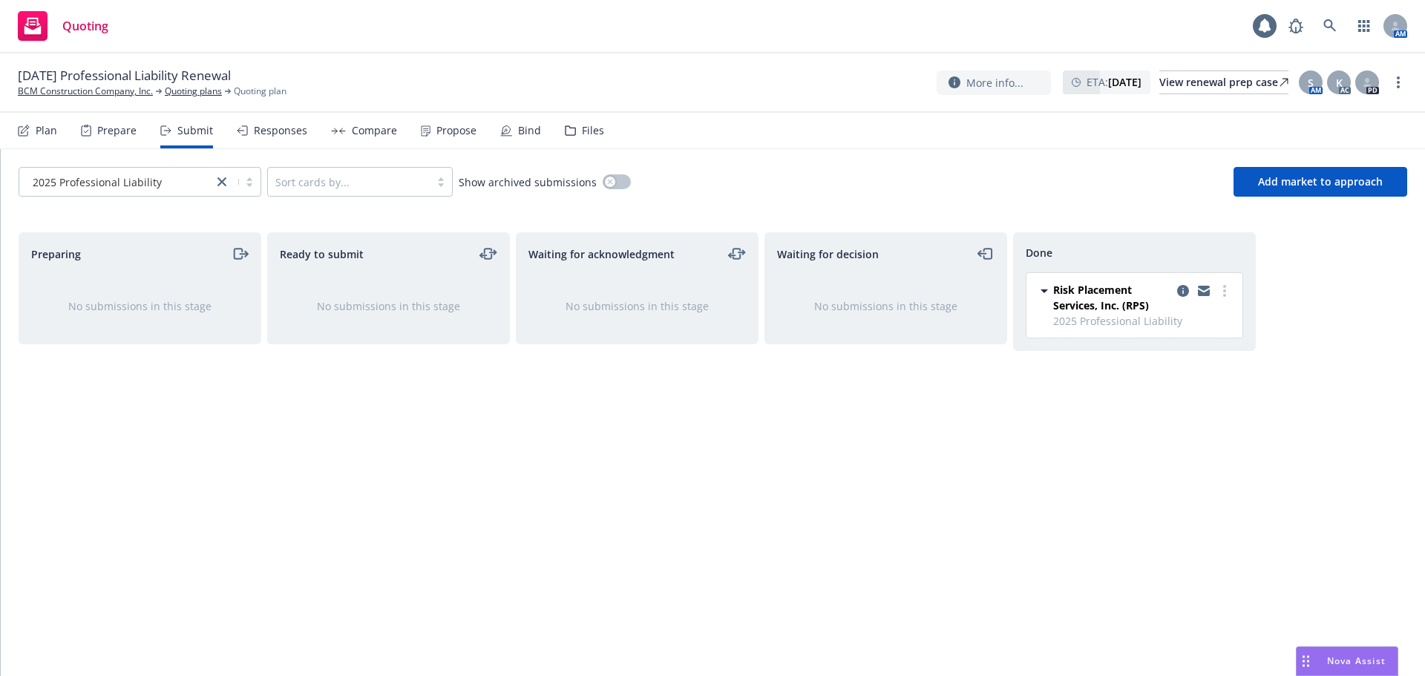
click at [287, 132] on div "Responses" at bounding box center [280, 131] width 53 height 12
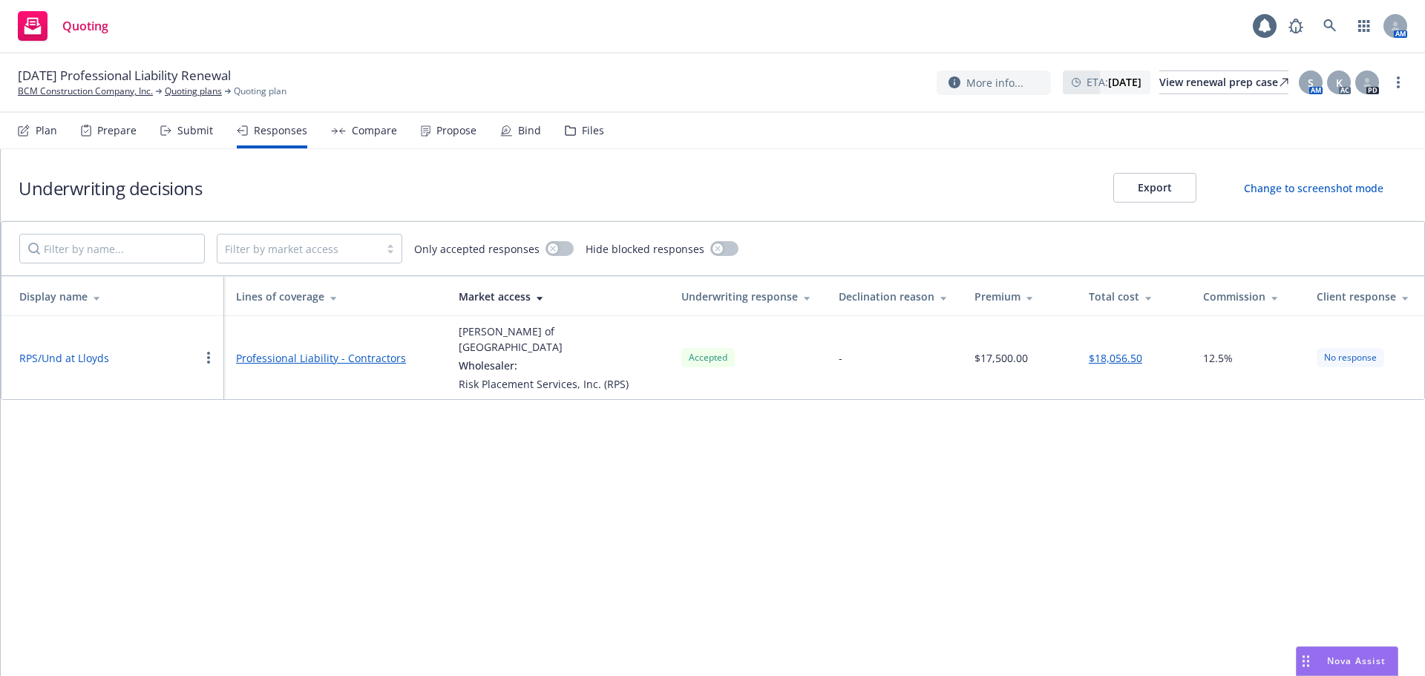
click at [202, 129] on div "Submit" at bounding box center [195, 131] width 36 height 12
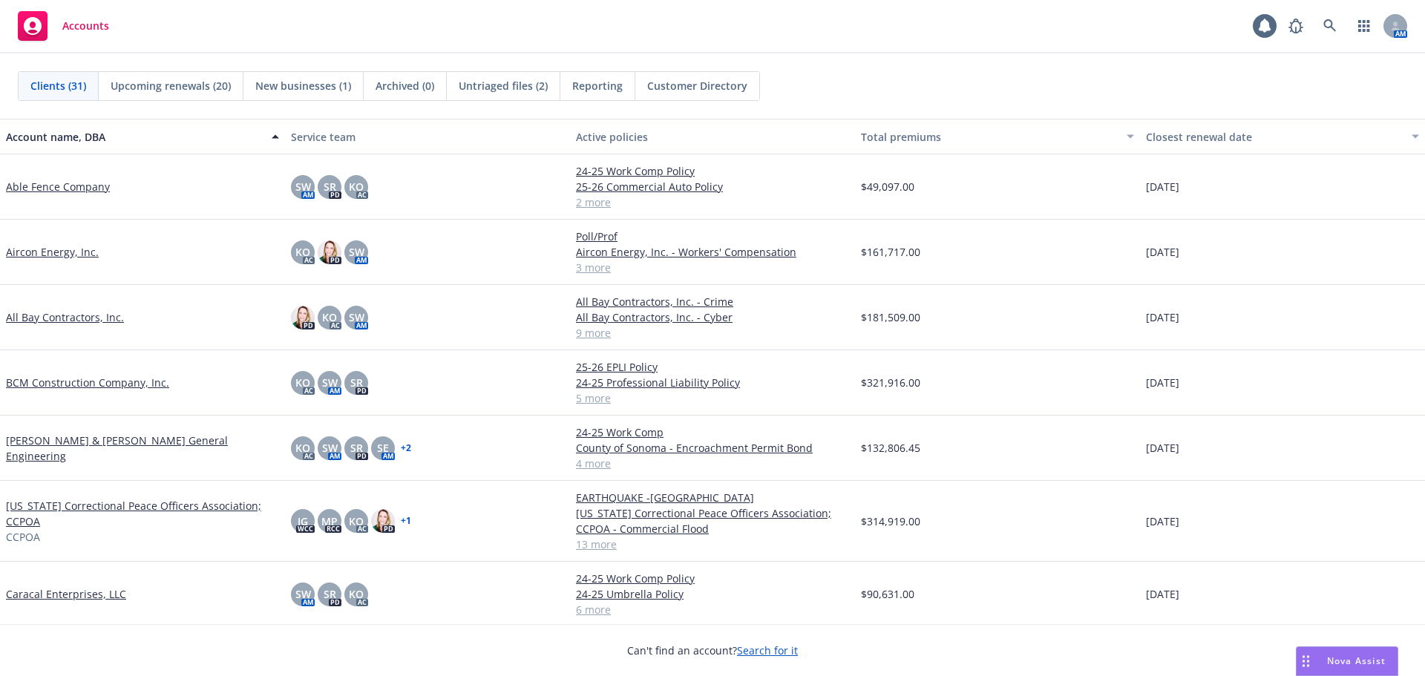
click at [152, 73] on div "Upcoming renewals (20)" at bounding box center [171, 86] width 145 height 28
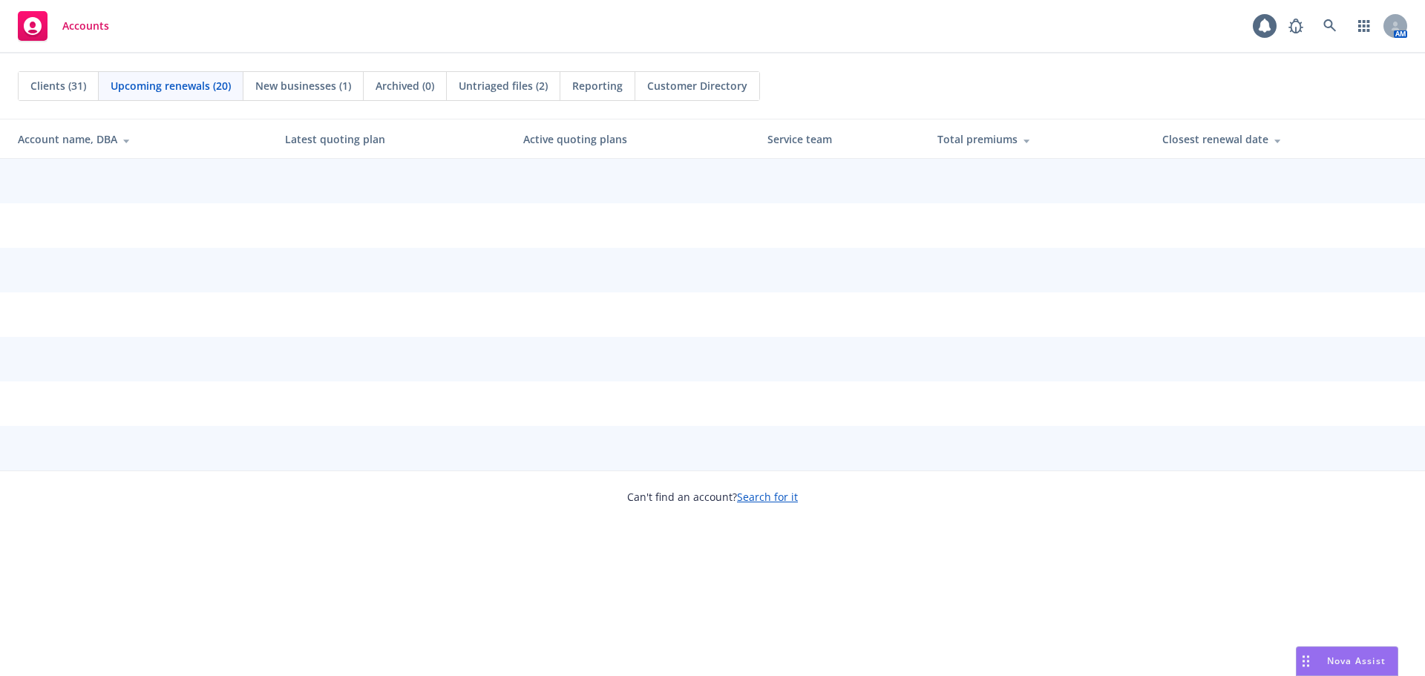
click at [159, 90] on span "Upcoming renewals (20)" at bounding box center [171, 86] width 120 height 16
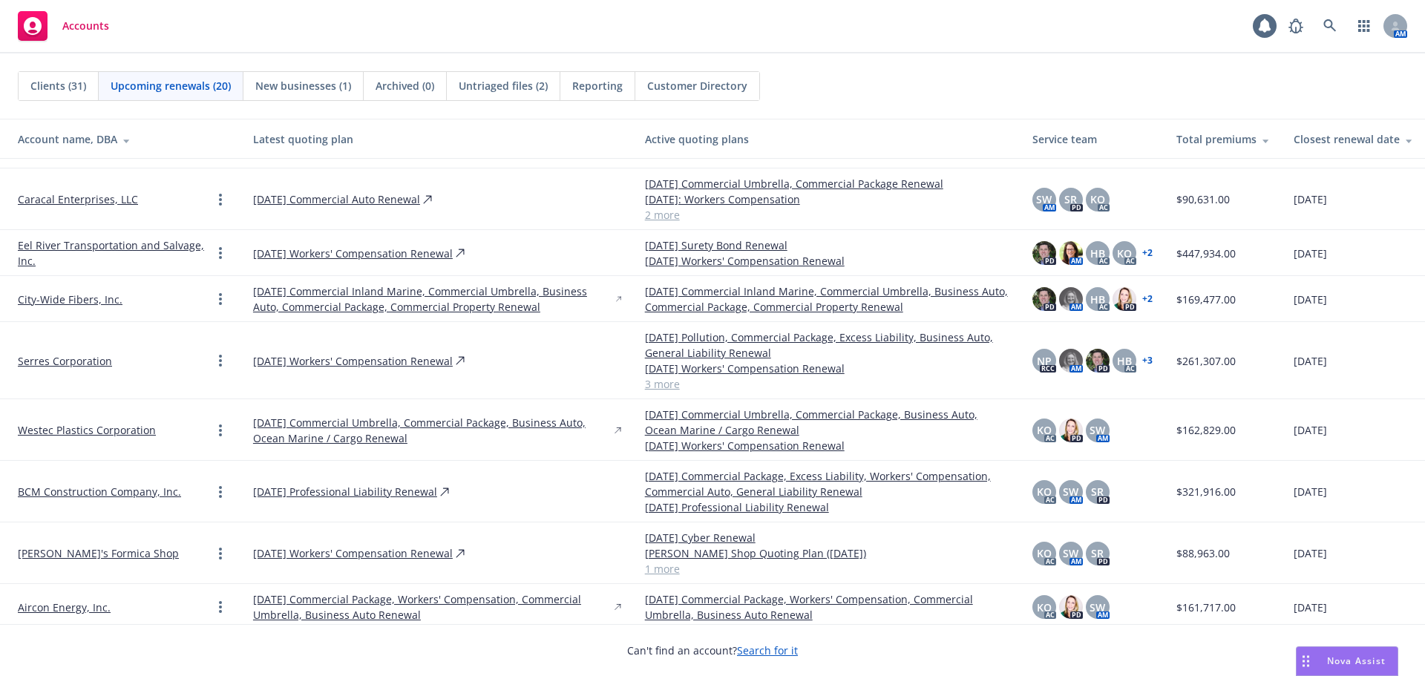
scroll to position [148, 0]
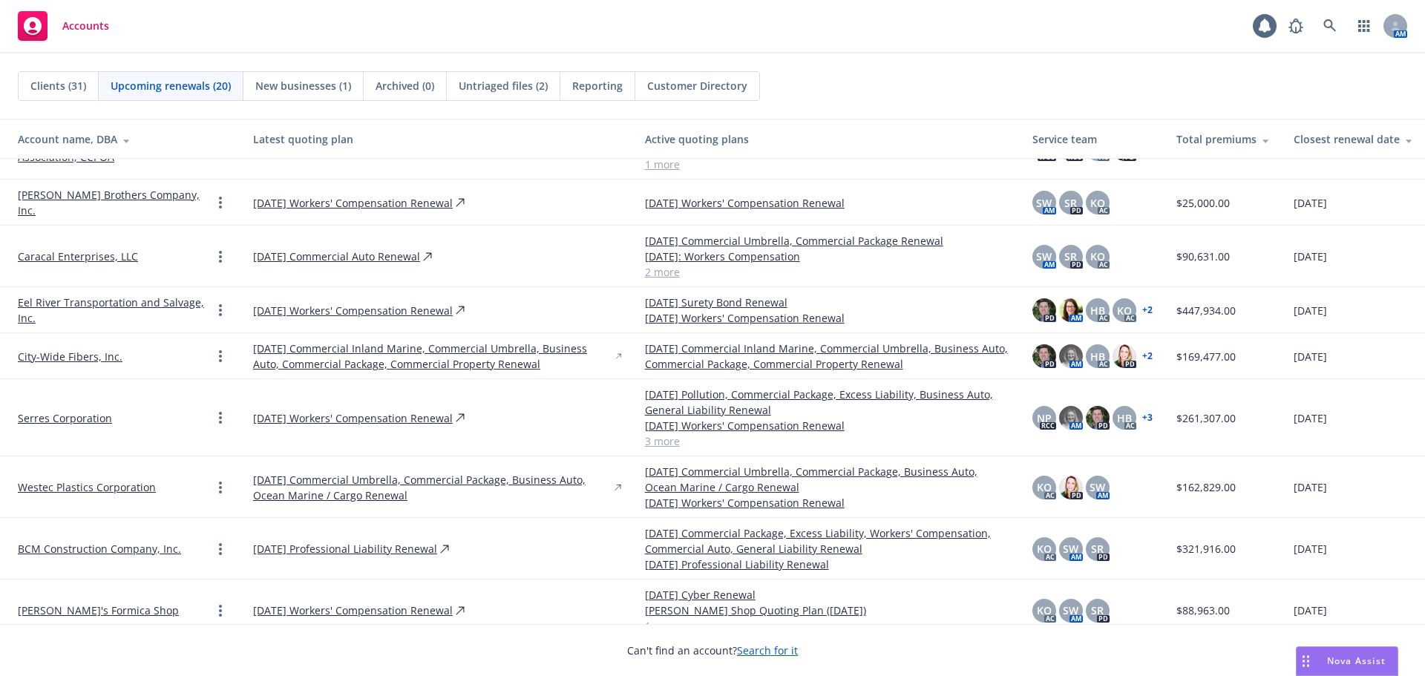
click at [259, 249] on link "09/26/25 Commercial Auto Renewal" at bounding box center [336, 257] width 167 height 16
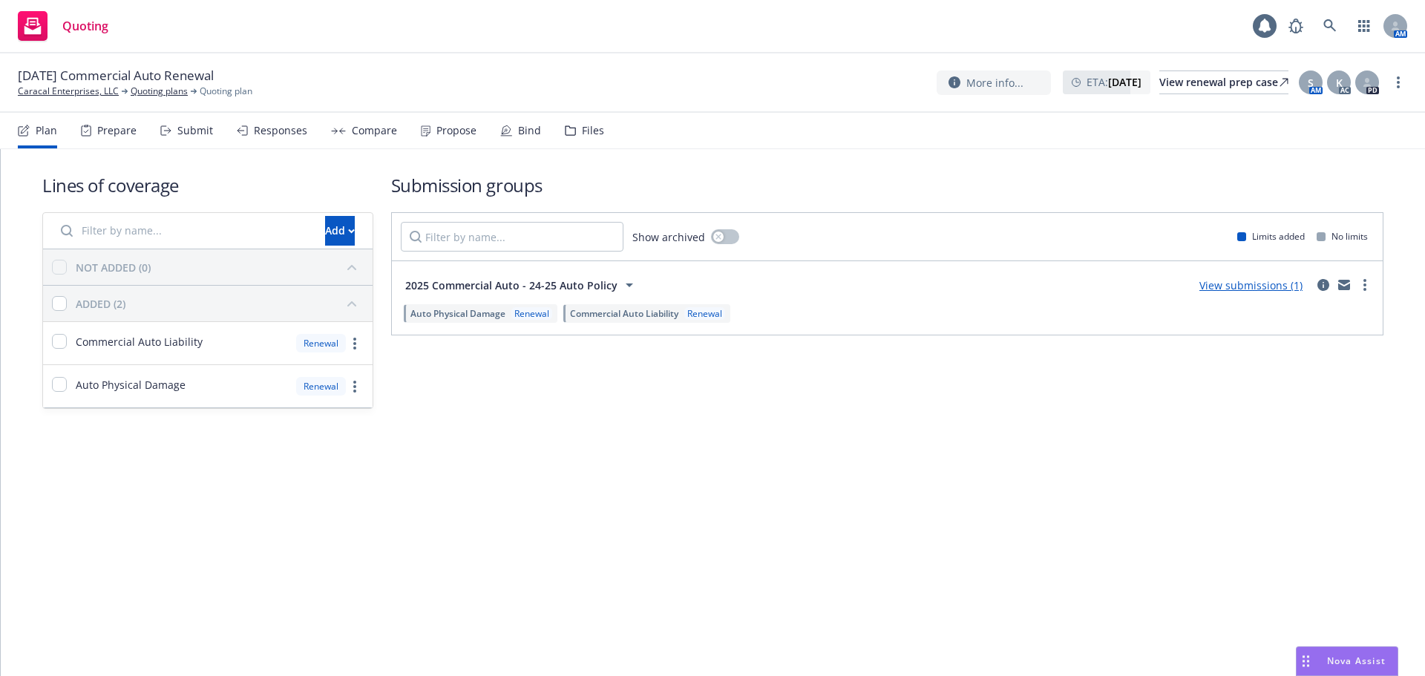
click at [115, 132] on div "Prepare" at bounding box center [116, 131] width 39 height 12
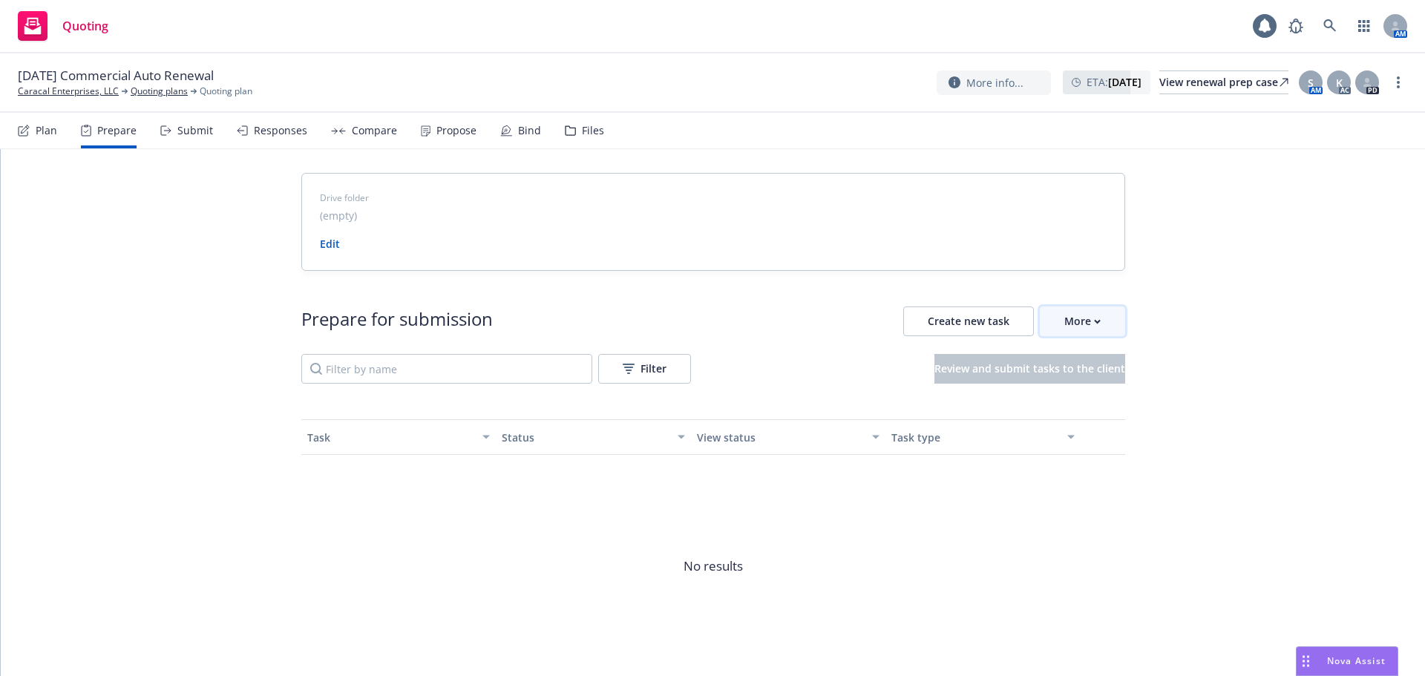
click at [1080, 316] on div "More" at bounding box center [1083, 321] width 36 height 28
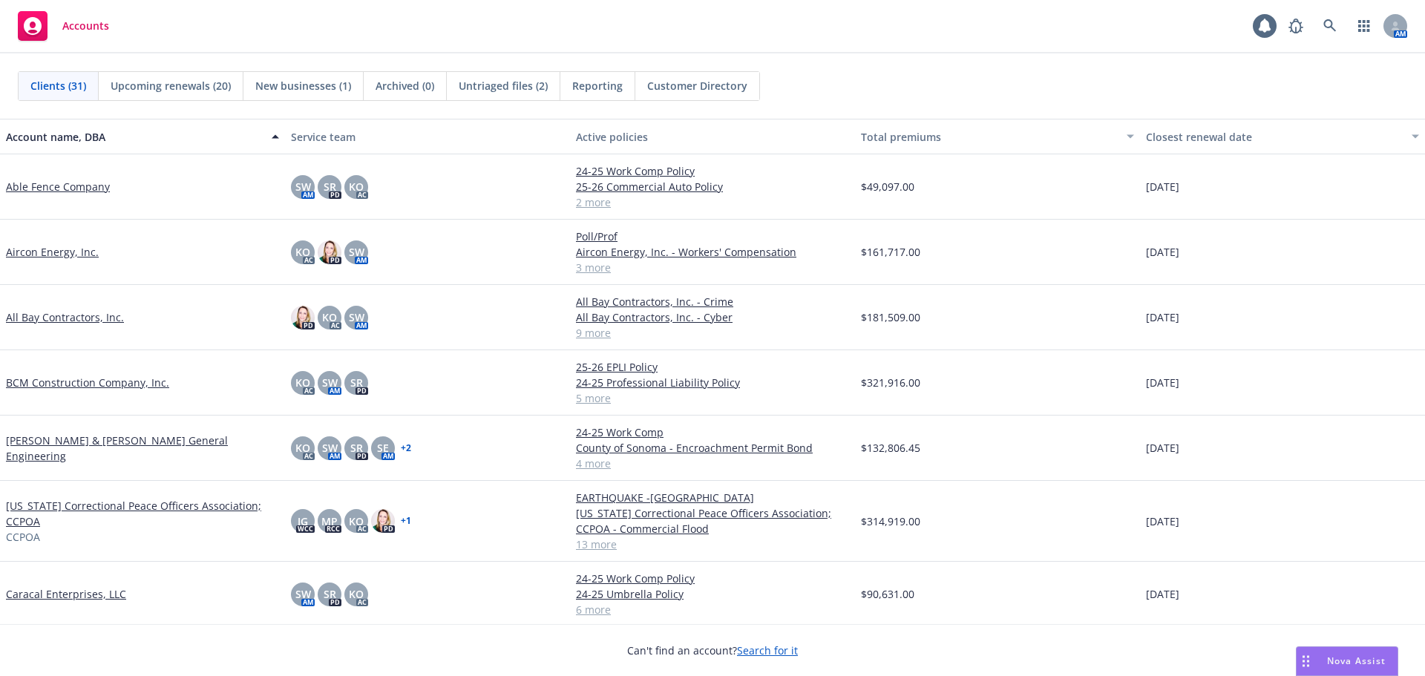
click at [191, 85] on span "Upcoming renewals (20)" at bounding box center [171, 86] width 120 height 16
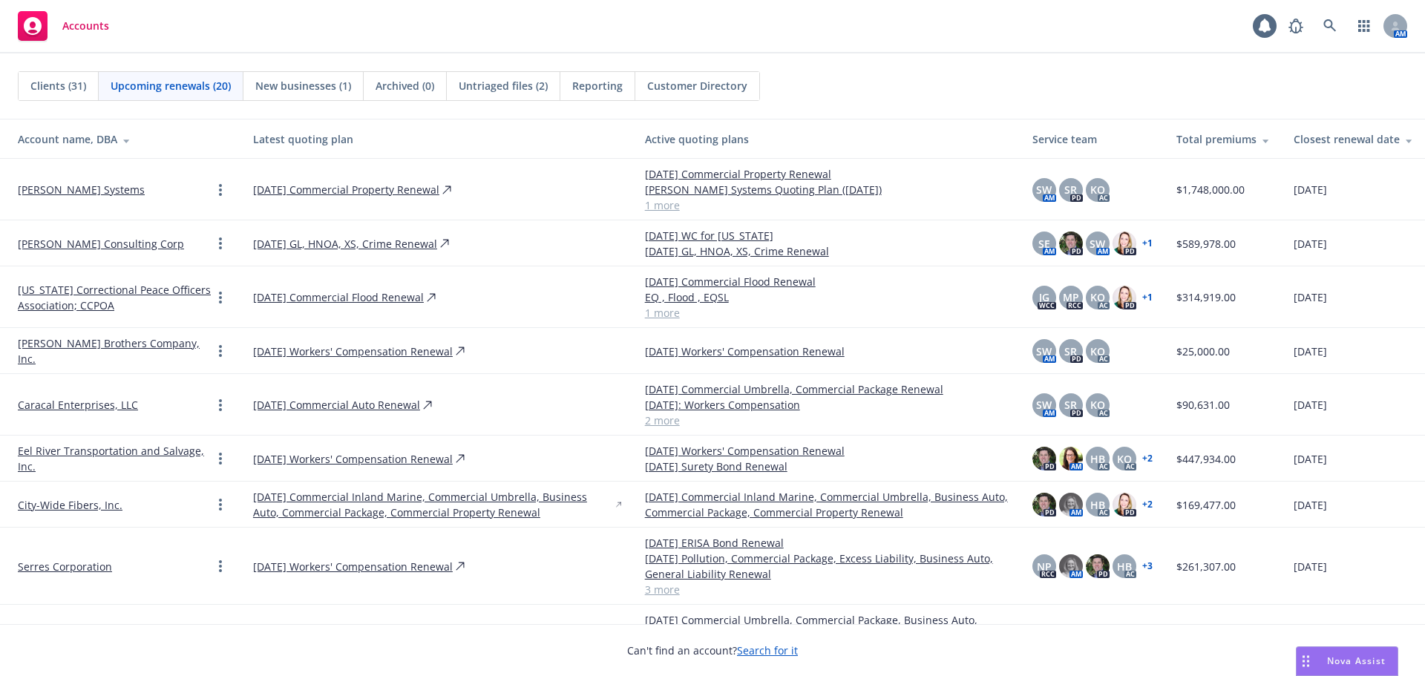
click at [301, 397] on link "[DATE] Commercial Auto Renewal" at bounding box center [336, 405] width 167 height 16
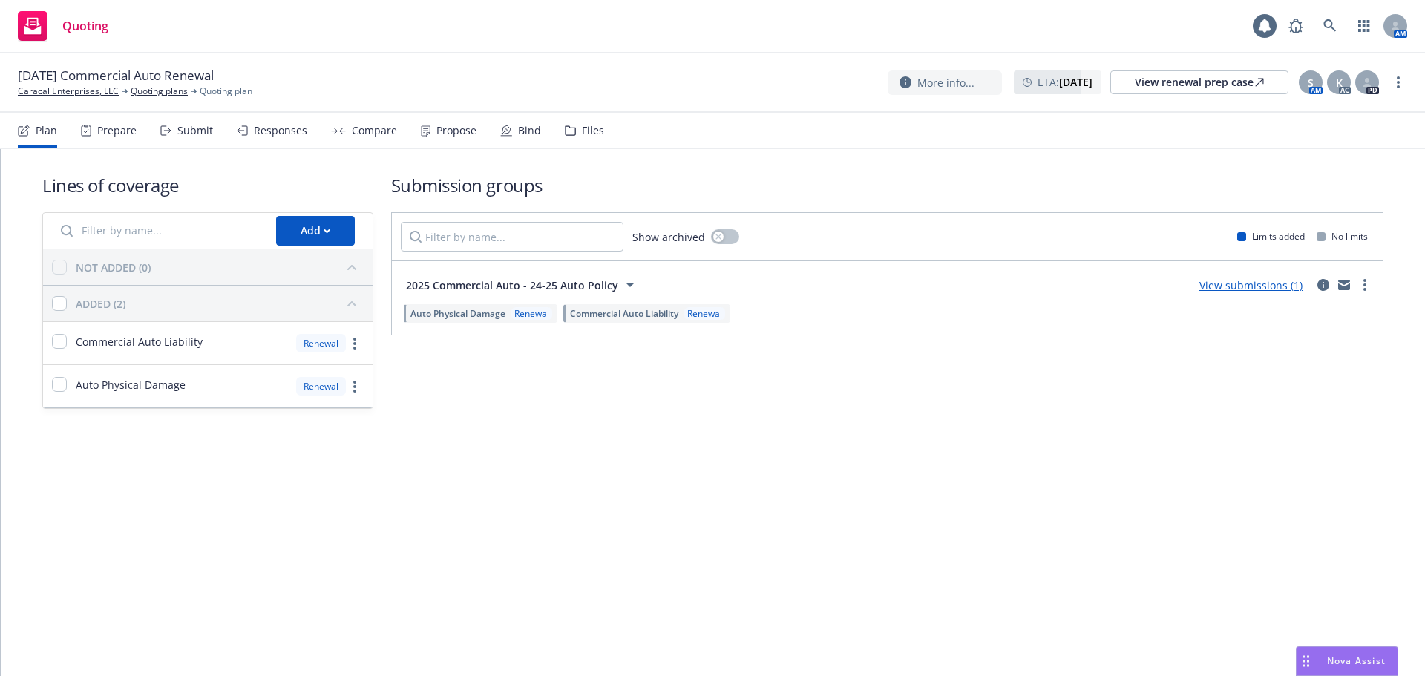
click at [356, 298] on div "button" at bounding box center [352, 304] width 24 height 24
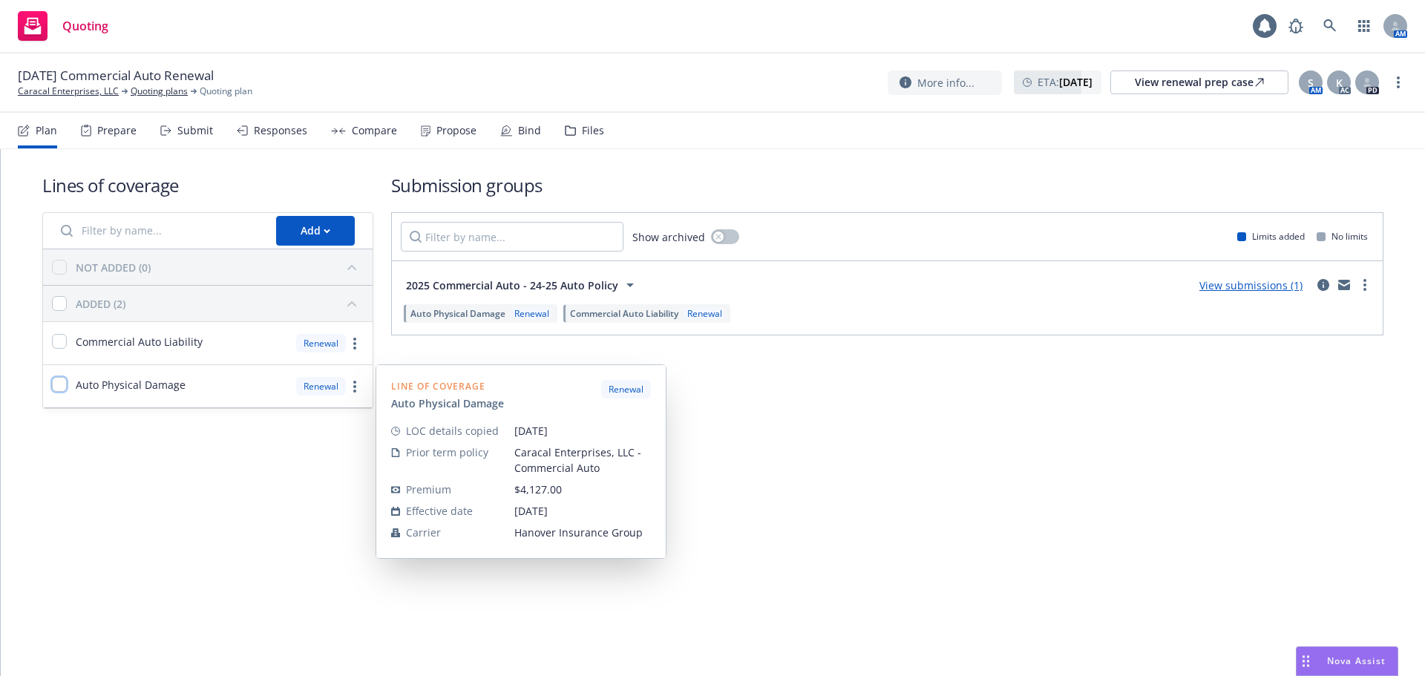
click at [64, 385] on input "checkbox" at bounding box center [59, 384] width 15 height 15
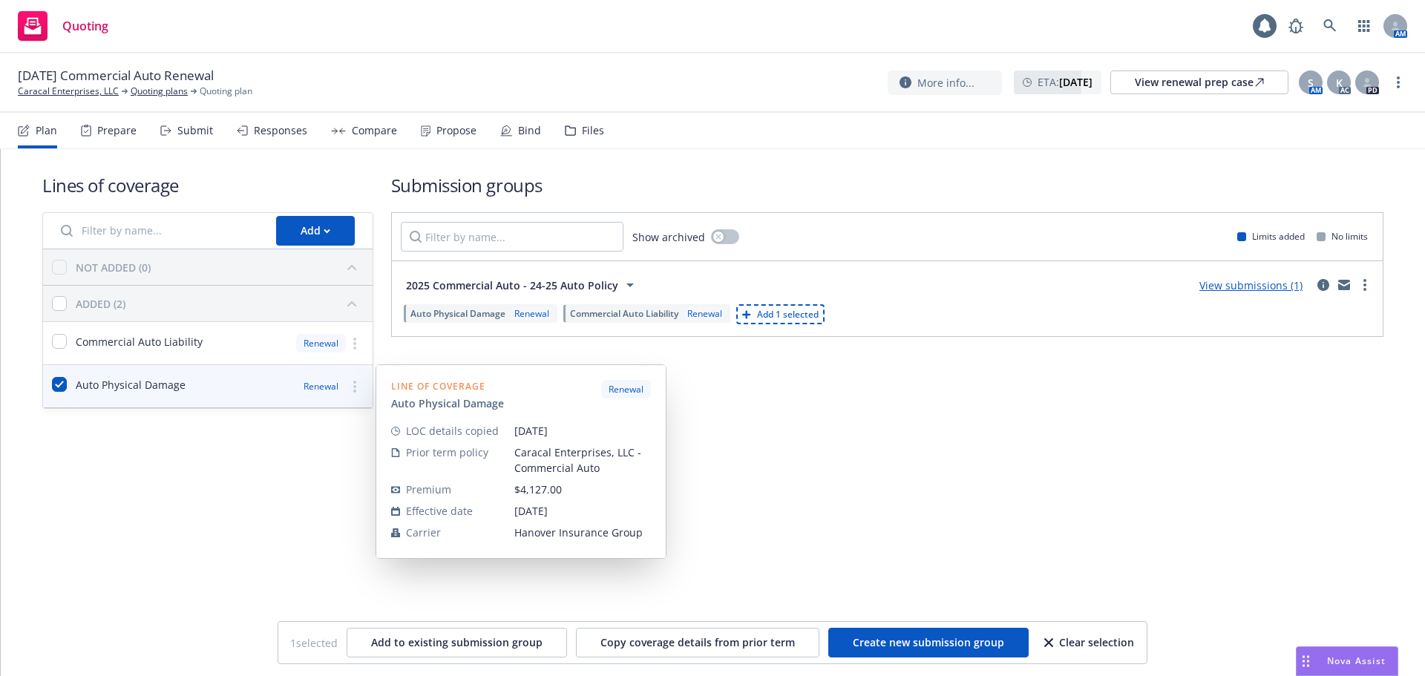
click at [355, 385] on circle "more" at bounding box center [354, 386] width 3 height 3
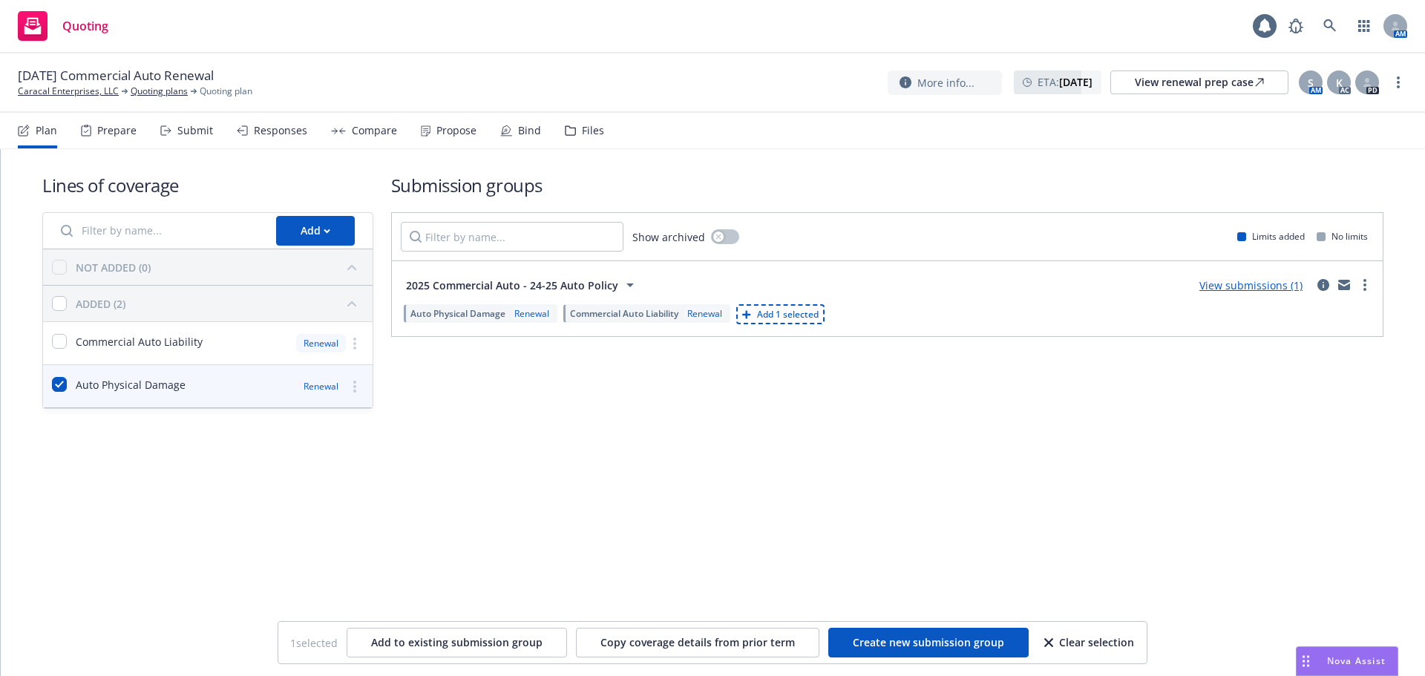
click at [71, 382] on div "Auto Physical Damage" at bounding box center [119, 386] width 134 height 18
checkbox input "false"
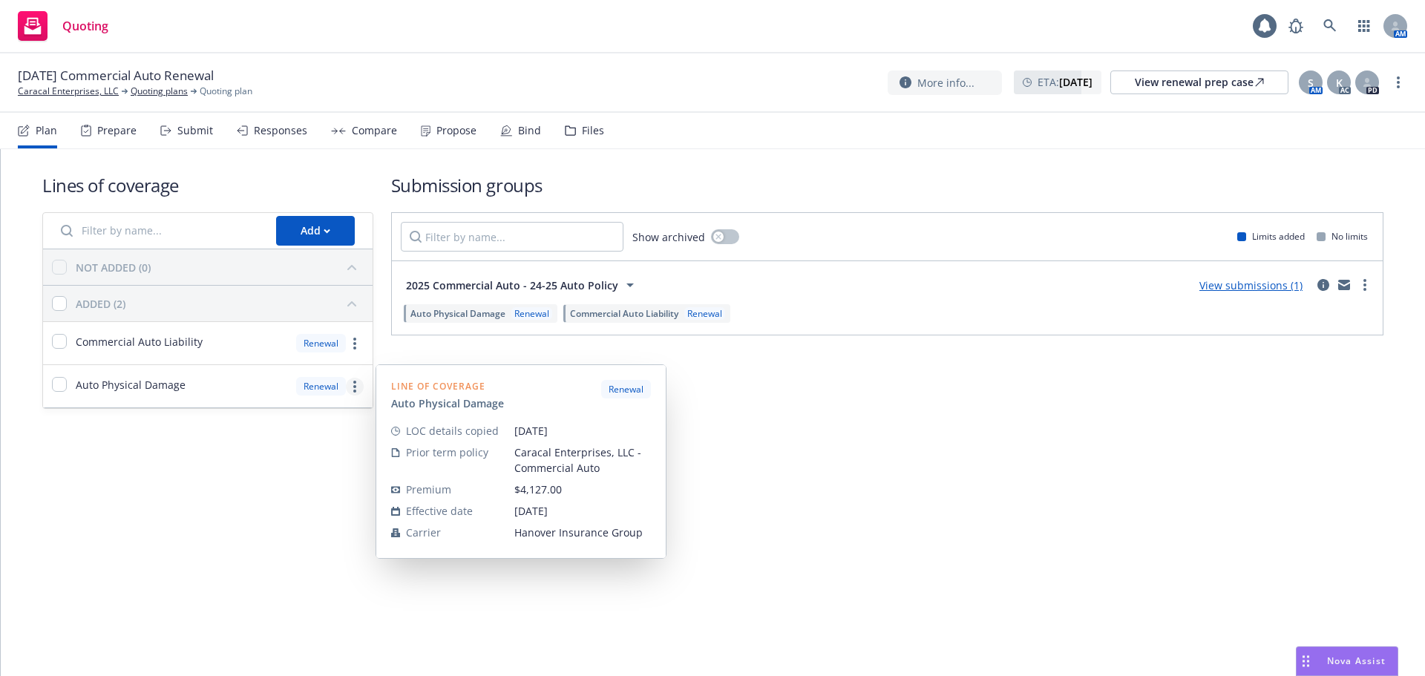
click at [361, 391] on link "more" at bounding box center [355, 387] width 18 height 18
click at [304, 546] on span "Remove from all submission groups" at bounding box center [245, 542] width 215 height 14
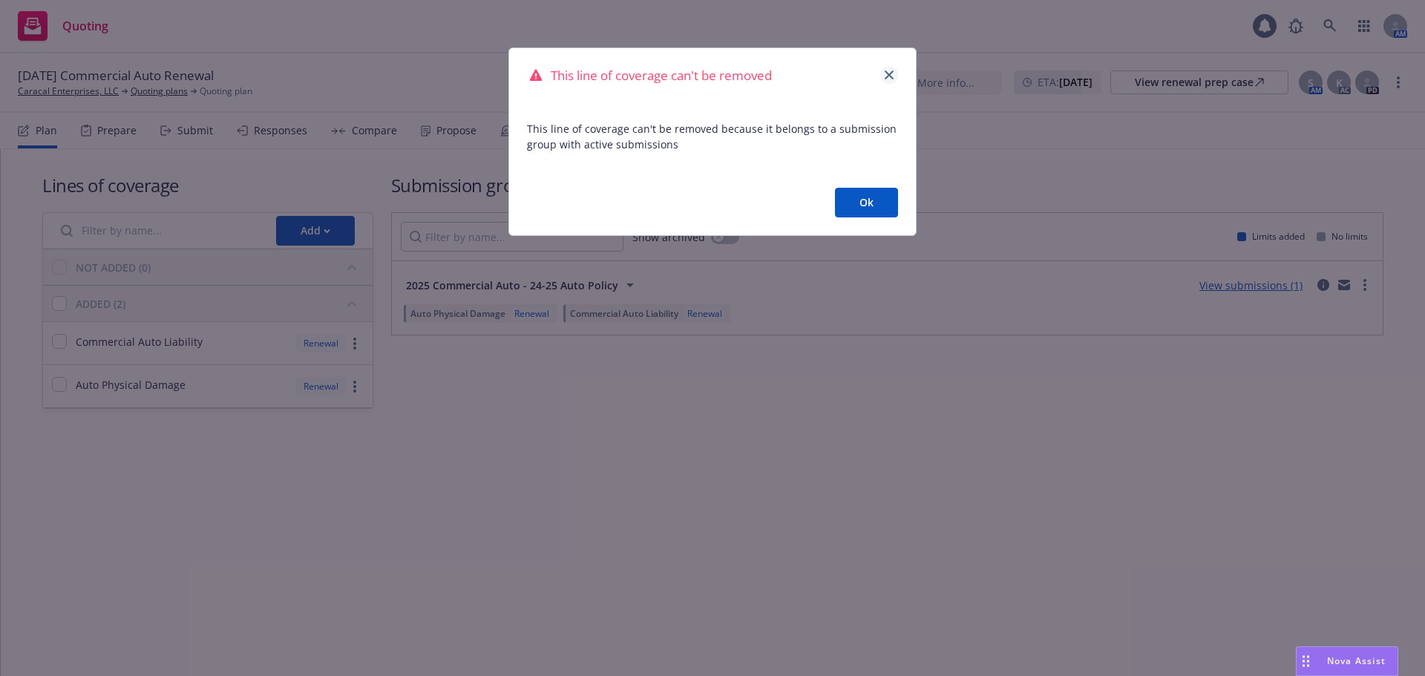
drag, startPoint x: 898, startPoint y: 75, endPoint x: 887, endPoint y: 73, distance: 11.2
click at [898, 75] on div "This line of coverage can't be removed" at bounding box center [712, 75] width 407 height 55
click at [886, 73] on icon "close" at bounding box center [889, 75] width 9 height 9
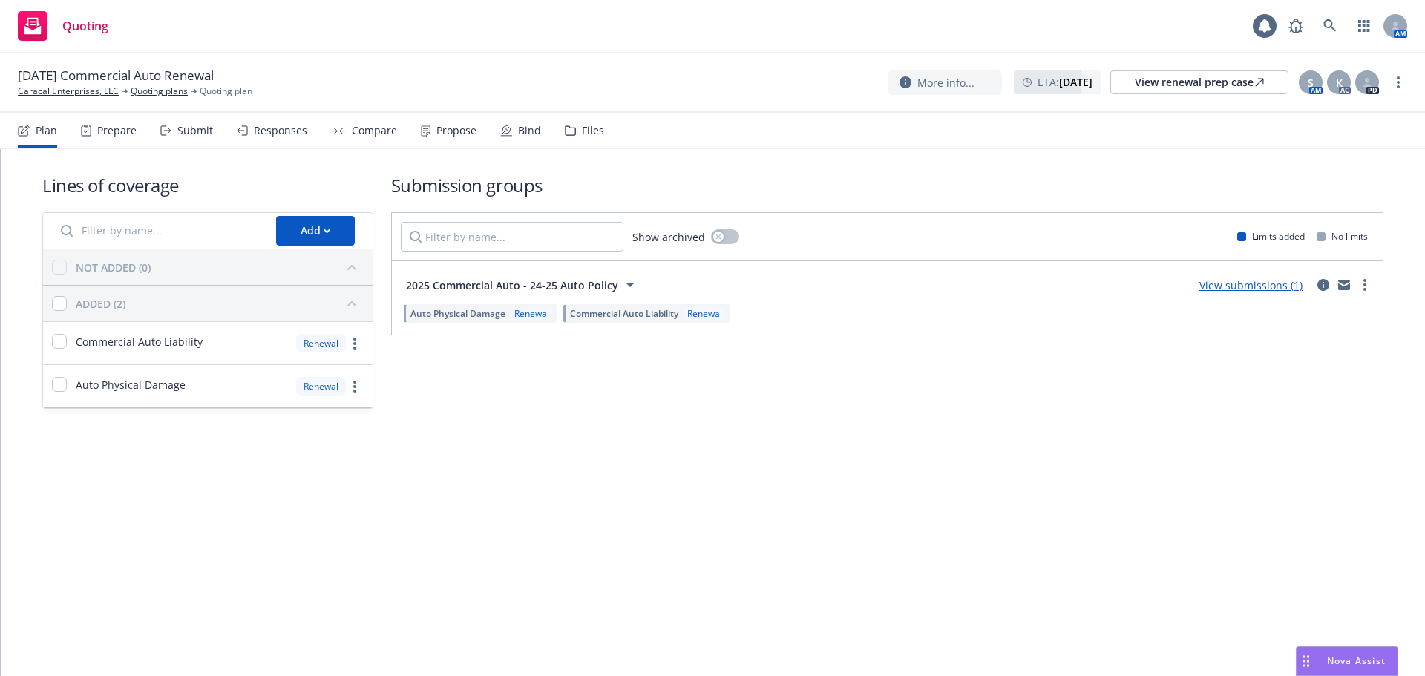
click at [191, 128] on div "Submit" at bounding box center [195, 131] width 36 height 12
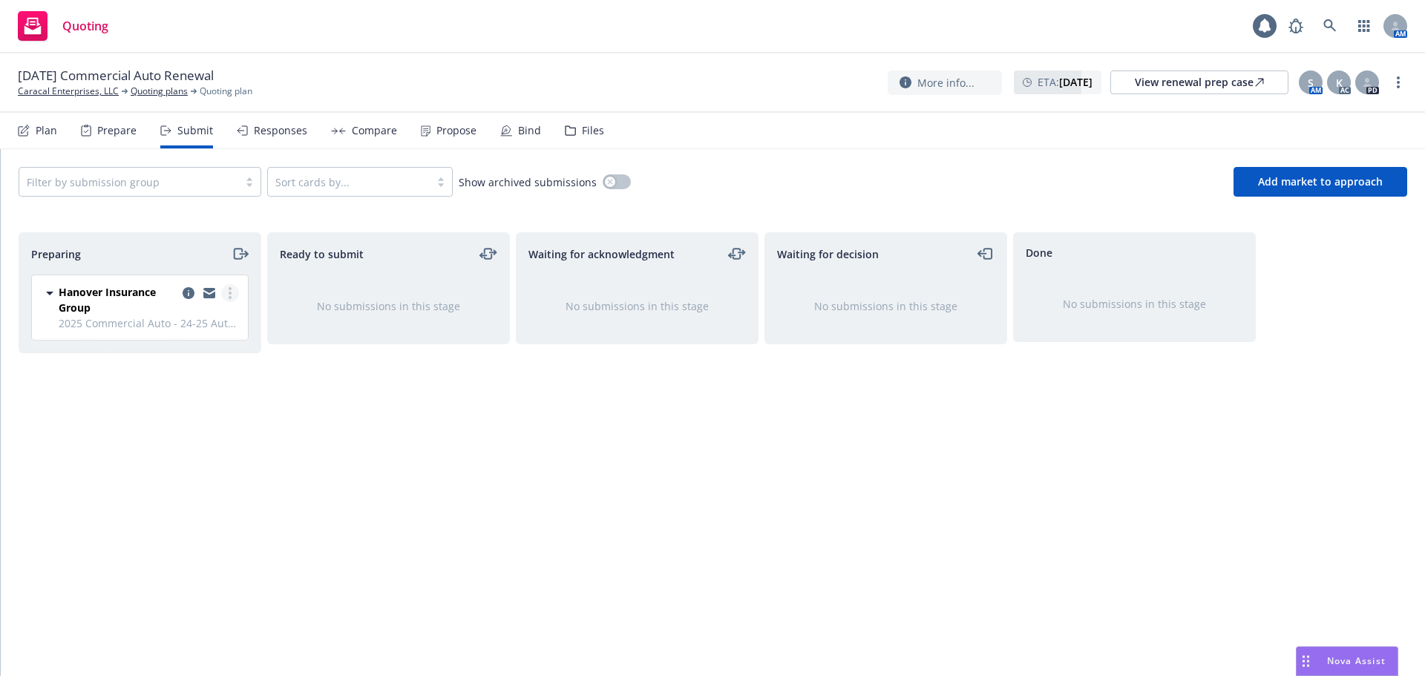
click at [228, 299] on link "more" at bounding box center [230, 293] width 18 height 18
click at [184, 286] on link "copy logging email" at bounding box center [189, 293] width 18 height 18
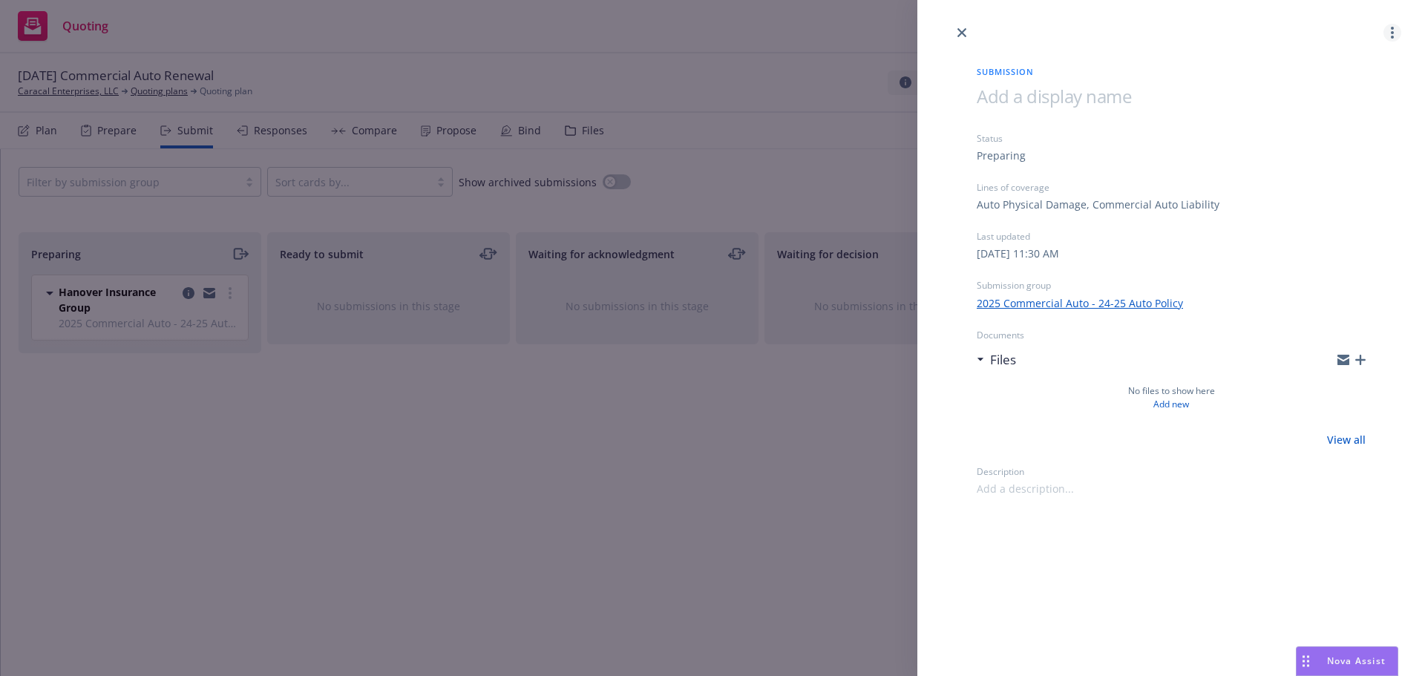
click at [1395, 32] on link "more" at bounding box center [1393, 33] width 18 height 18
click at [1353, 100] on span "Archive submission" at bounding box center [1334, 98] width 133 height 14
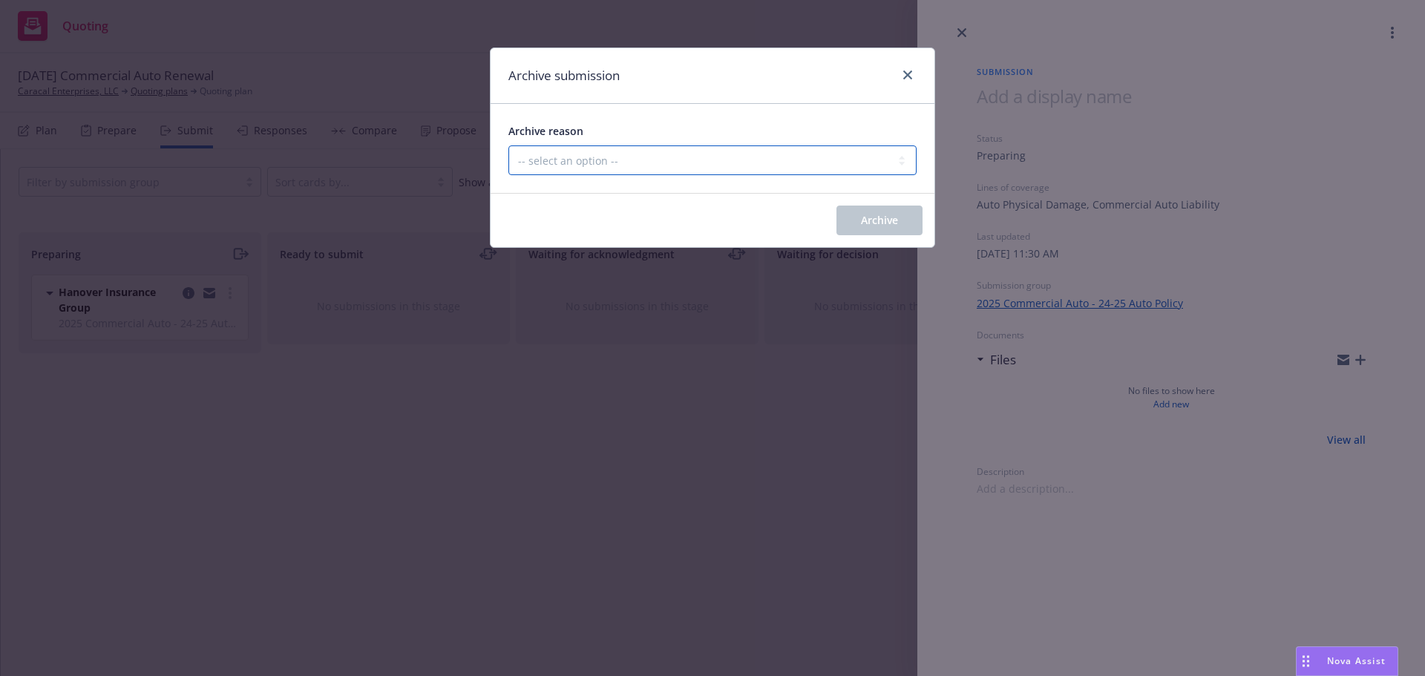
click at [856, 157] on select "-- select an option -- Carrier unresponsive Client decided not to proceed with …" at bounding box center [713, 161] width 408 height 30
select select "MADE_BY_MISTAKE"
click at [509, 146] on select "-- select an option -- Carrier unresponsive Client decided not to proceed with …" at bounding box center [713, 161] width 408 height 30
click at [870, 215] on span "Archive" at bounding box center [879, 220] width 37 height 14
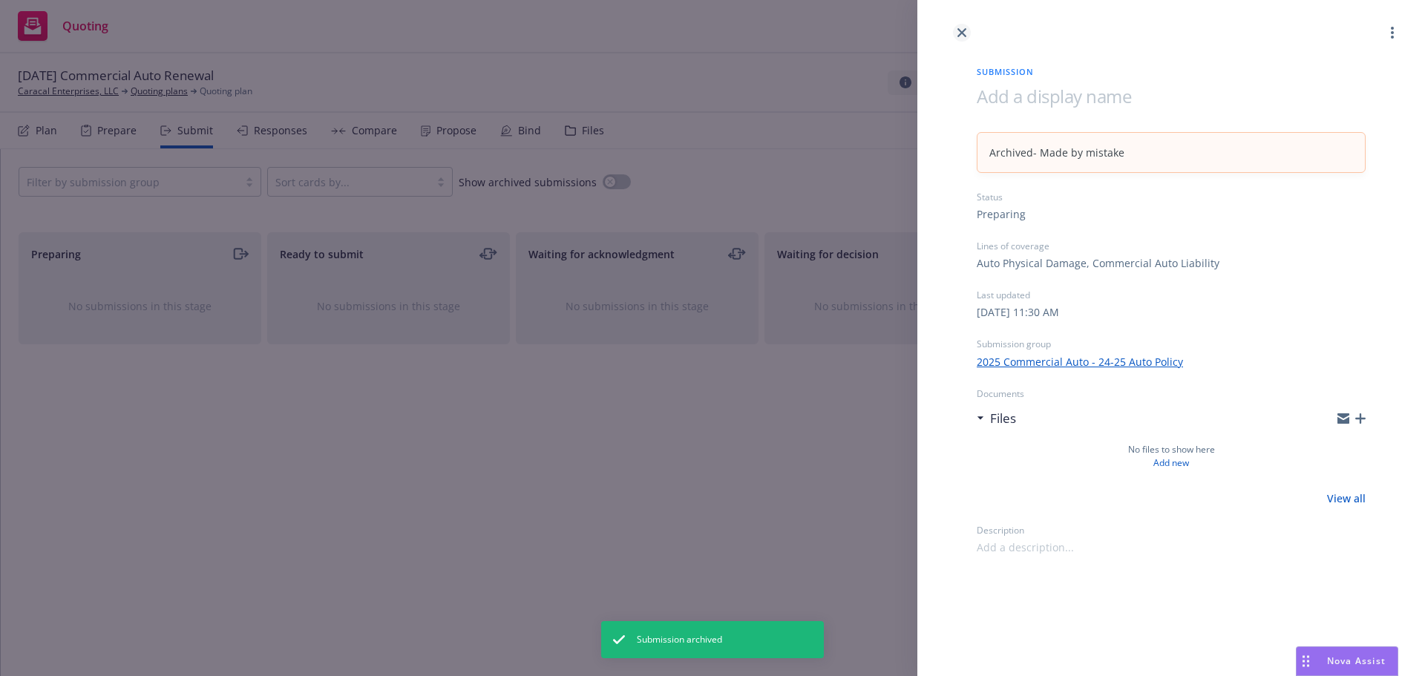
click at [959, 37] on link "close" at bounding box center [962, 33] width 18 height 18
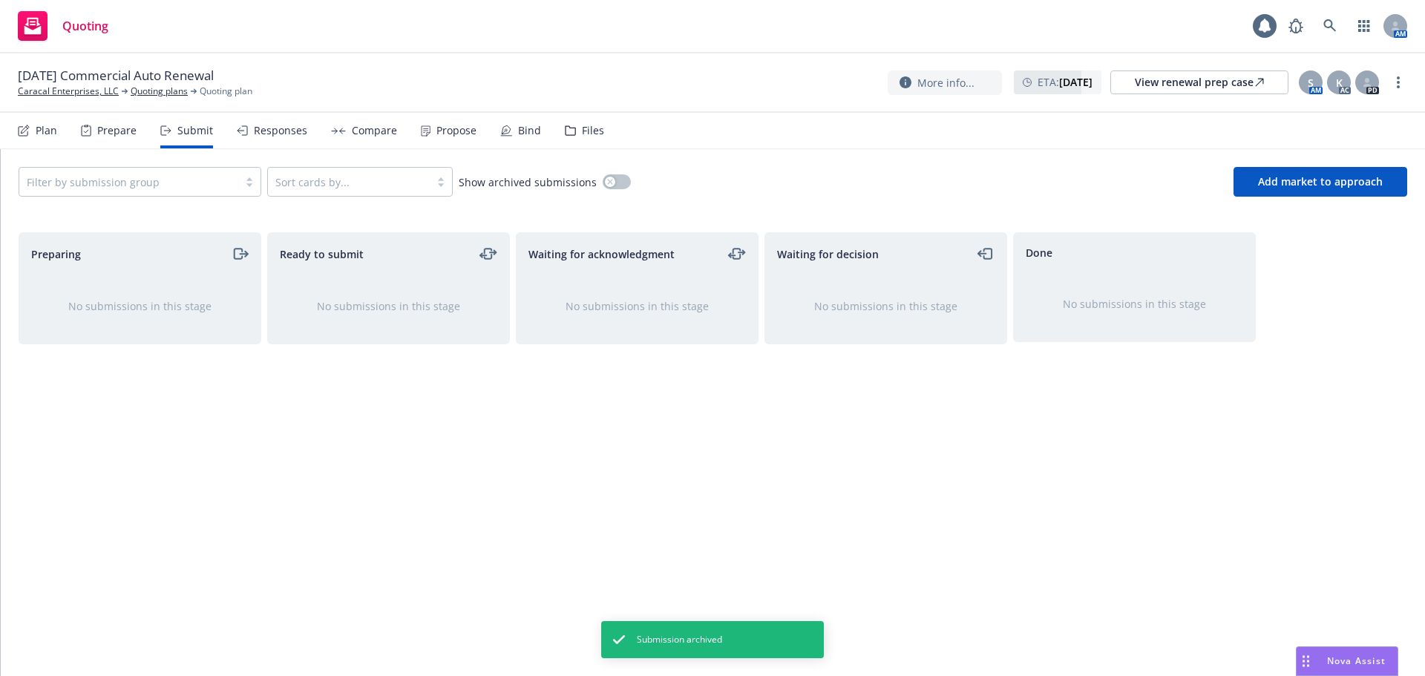
click at [36, 128] on div "Plan" at bounding box center [47, 131] width 22 height 12
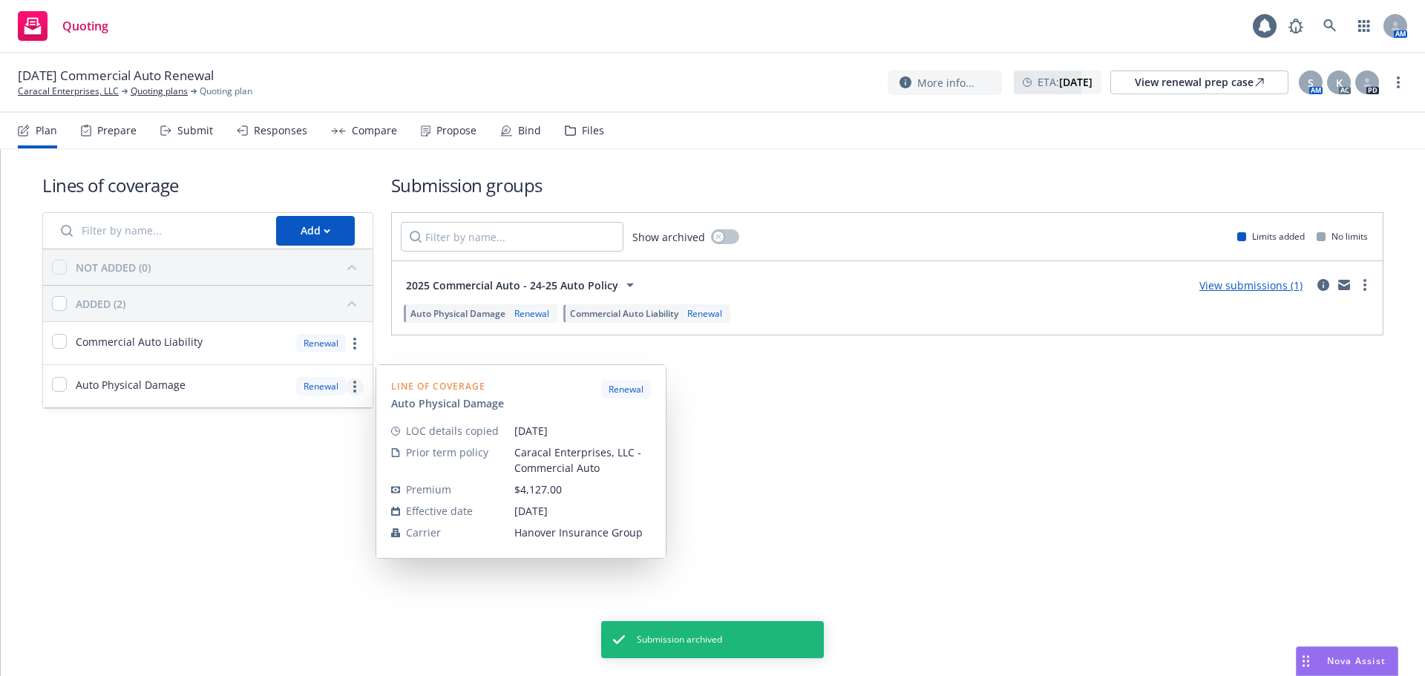
click at [351, 388] on link "more" at bounding box center [355, 387] width 18 height 18
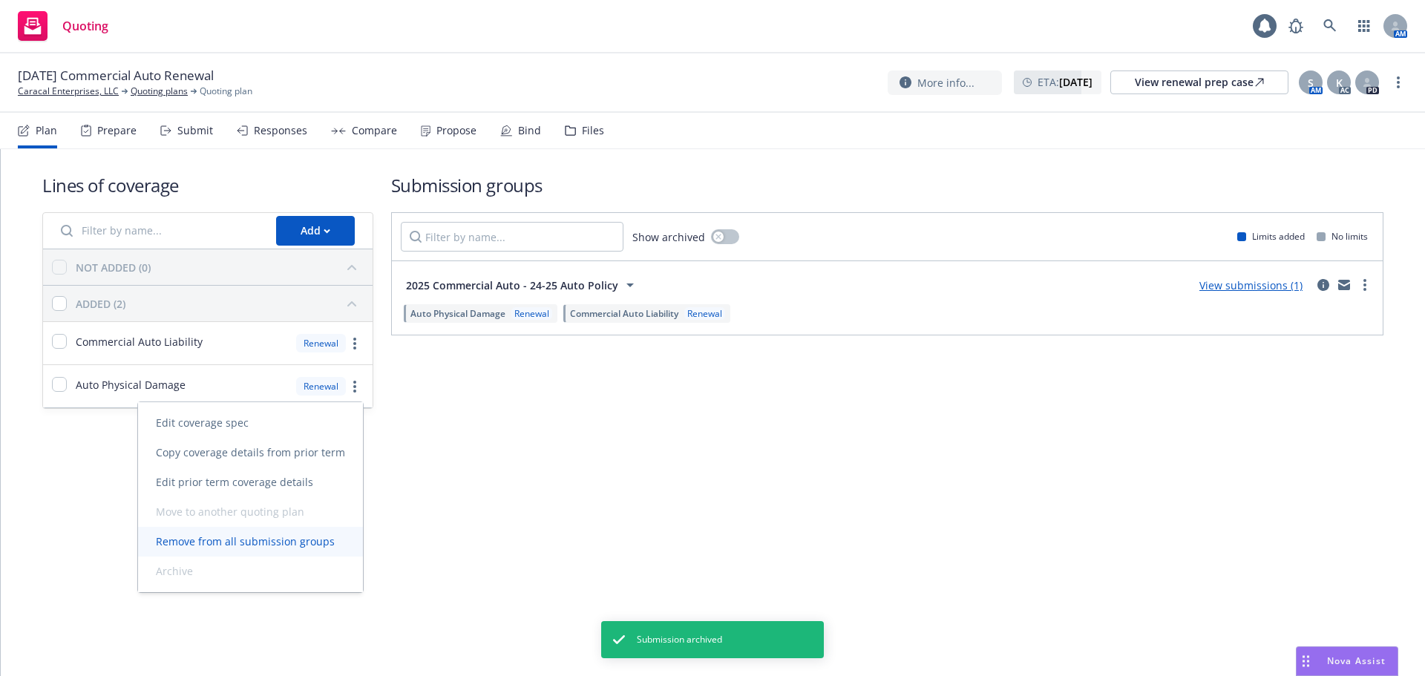
click at [250, 544] on span "Remove from all submission groups" at bounding box center [245, 542] width 215 height 14
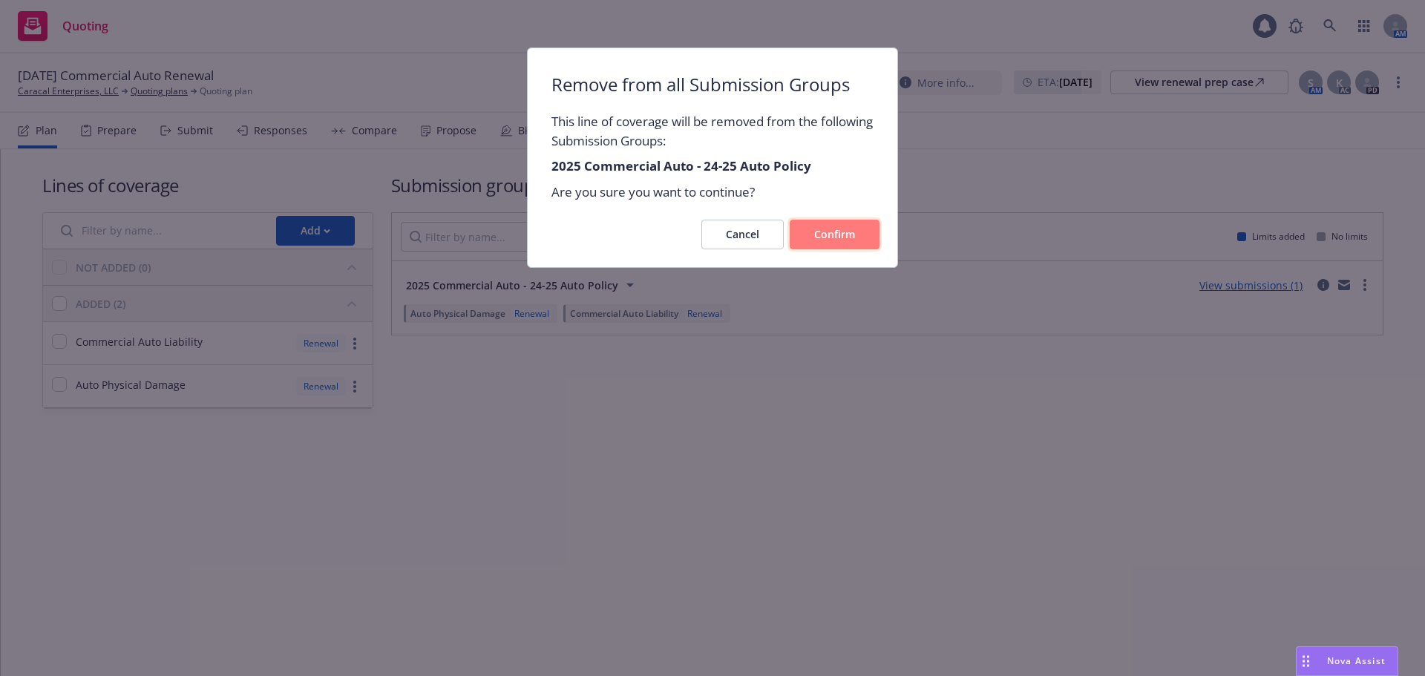
click at [824, 232] on span "Confirm" at bounding box center [834, 234] width 41 height 14
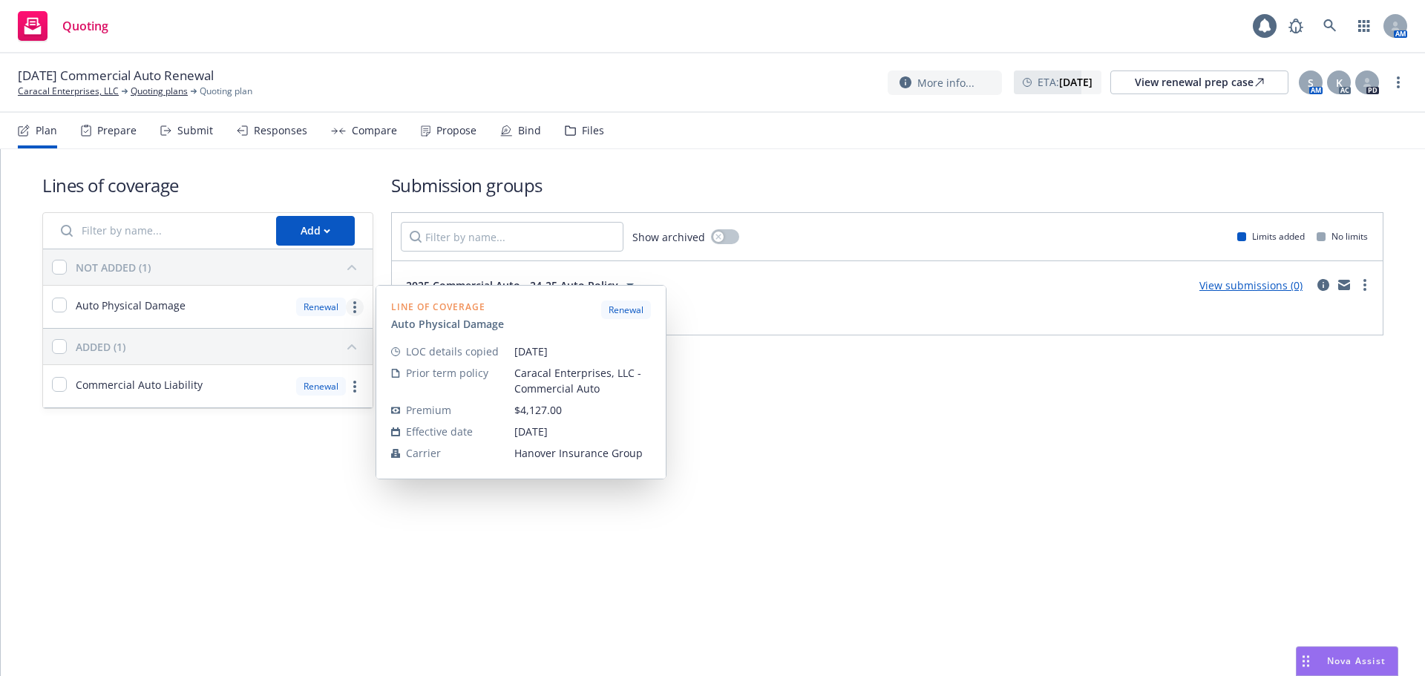
click at [357, 310] on link "more" at bounding box center [355, 307] width 18 height 18
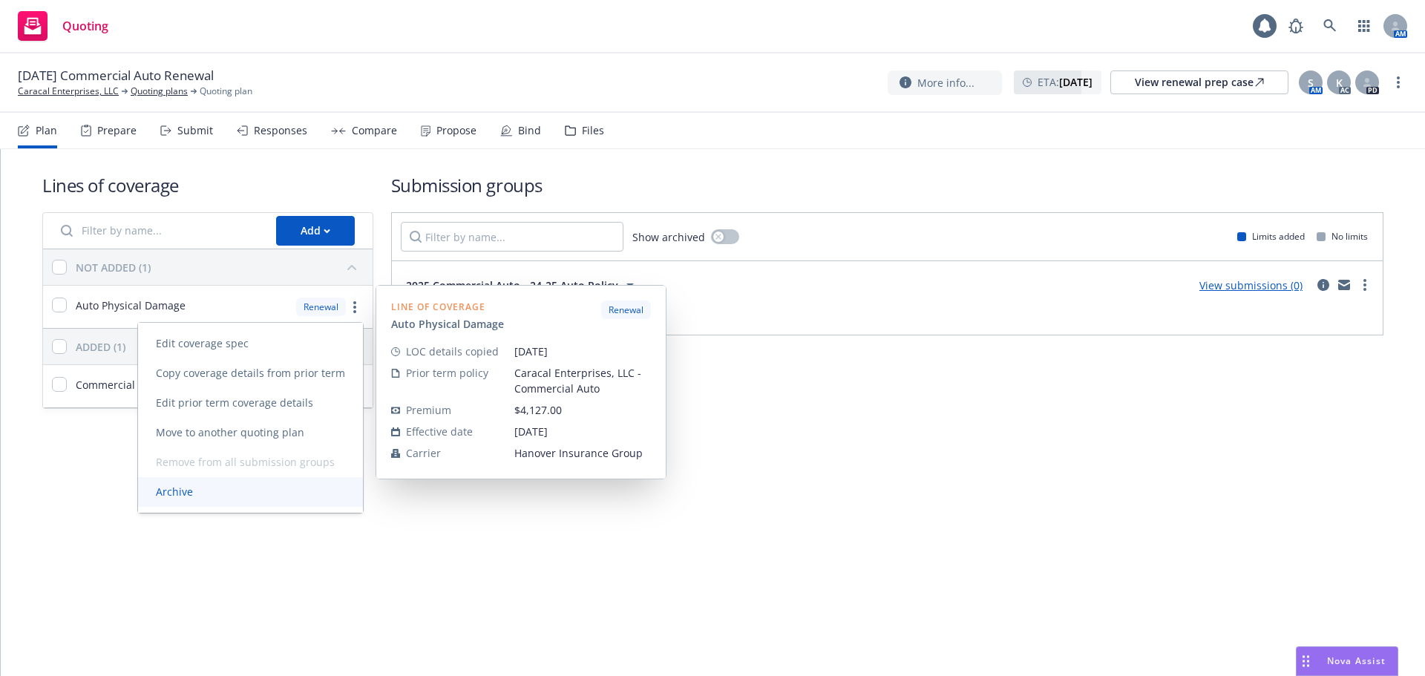
click at [263, 503] on link "Archive" at bounding box center [250, 492] width 225 height 30
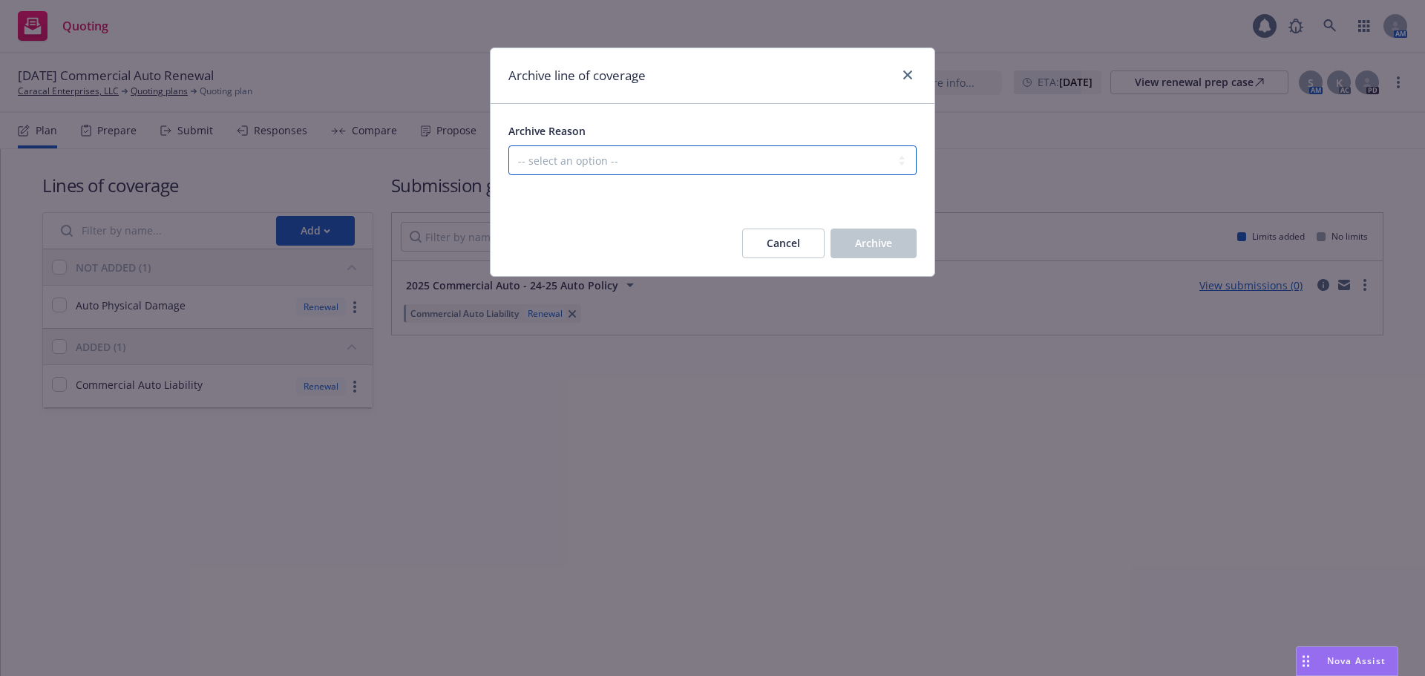
click at [737, 169] on select "-- select an option -- Created in error Duplicated" at bounding box center [713, 161] width 408 height 30
select select "ARCHIVED_DUPLICATE"
click at [509, 146] on select "-- select an option -- Created in error Duplicated" at bounding box center [713, 161] width 408 height 30
click at [865, 242] on span "Archive" at bounding box center [873, 243] width 37 height 14
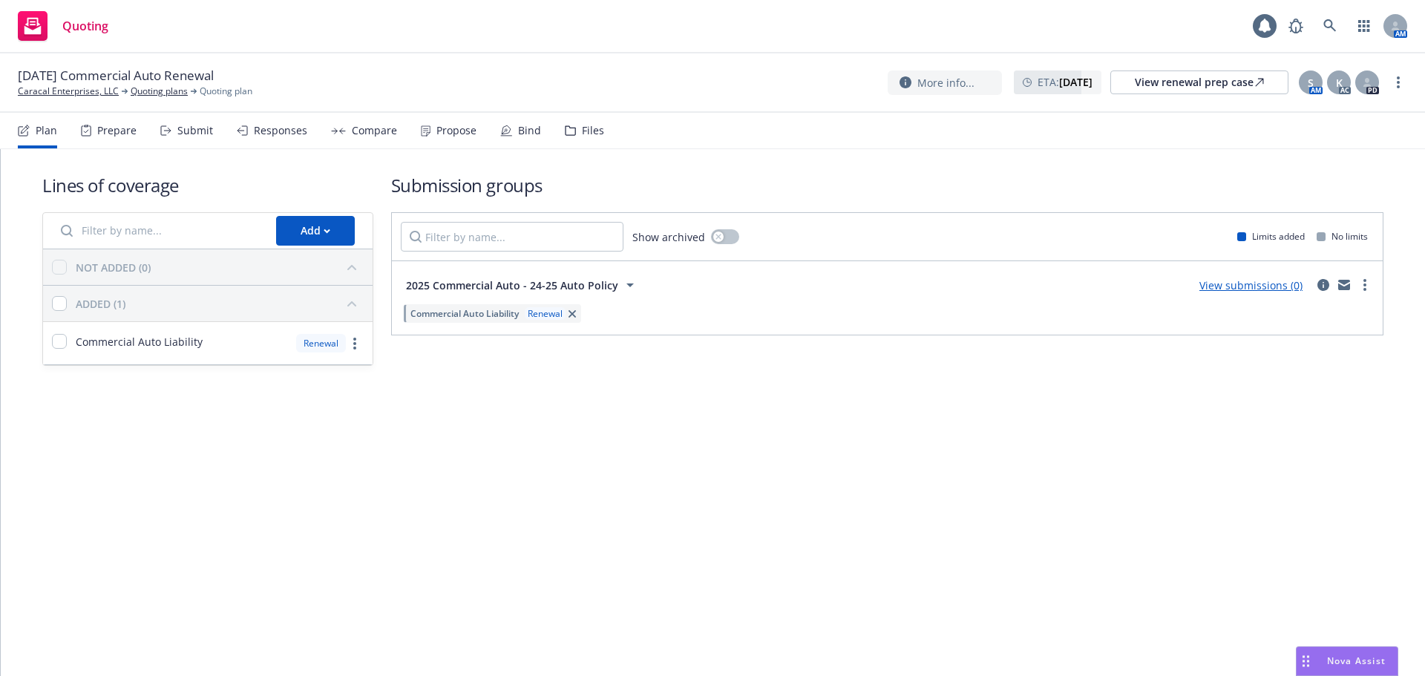
click at [170, 135] on icon at bounding box center [165, 130] width 11 height 10
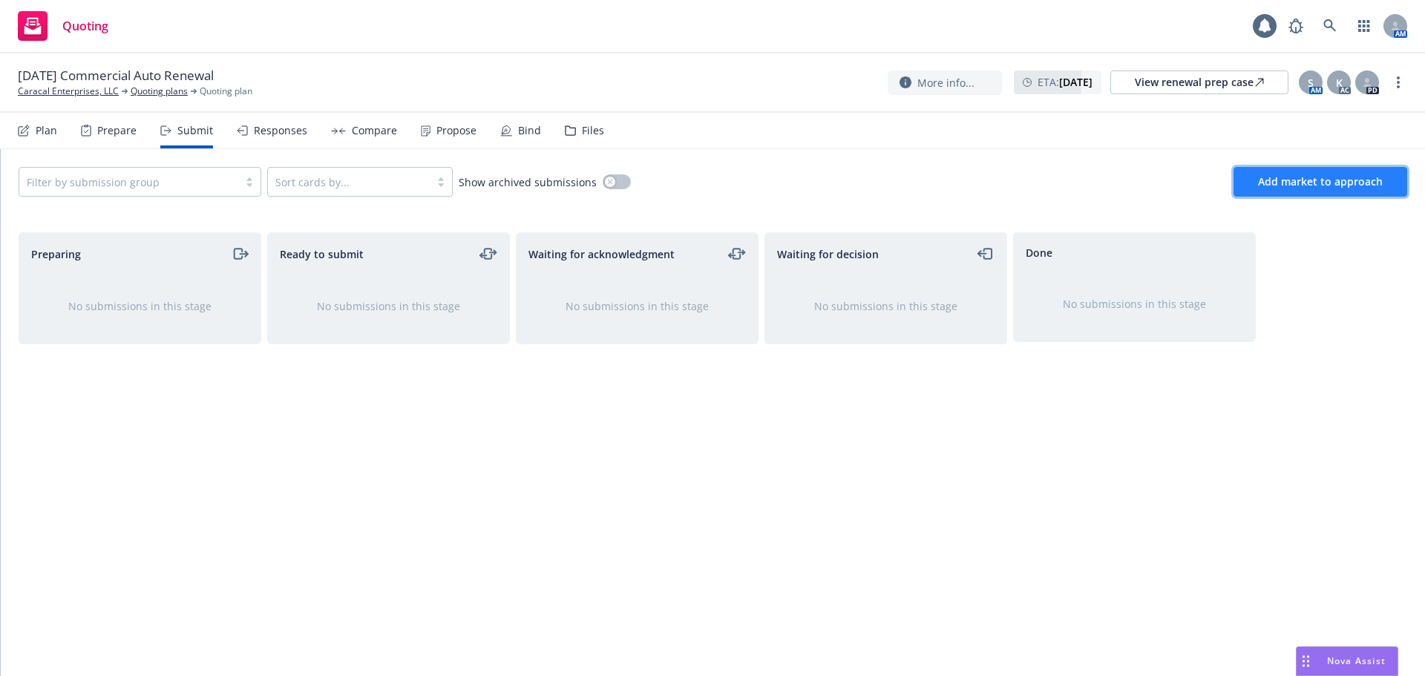
click at [1293, 184] on span "Add market to approach" at bounding box center [1320, 181] width 125 height 14
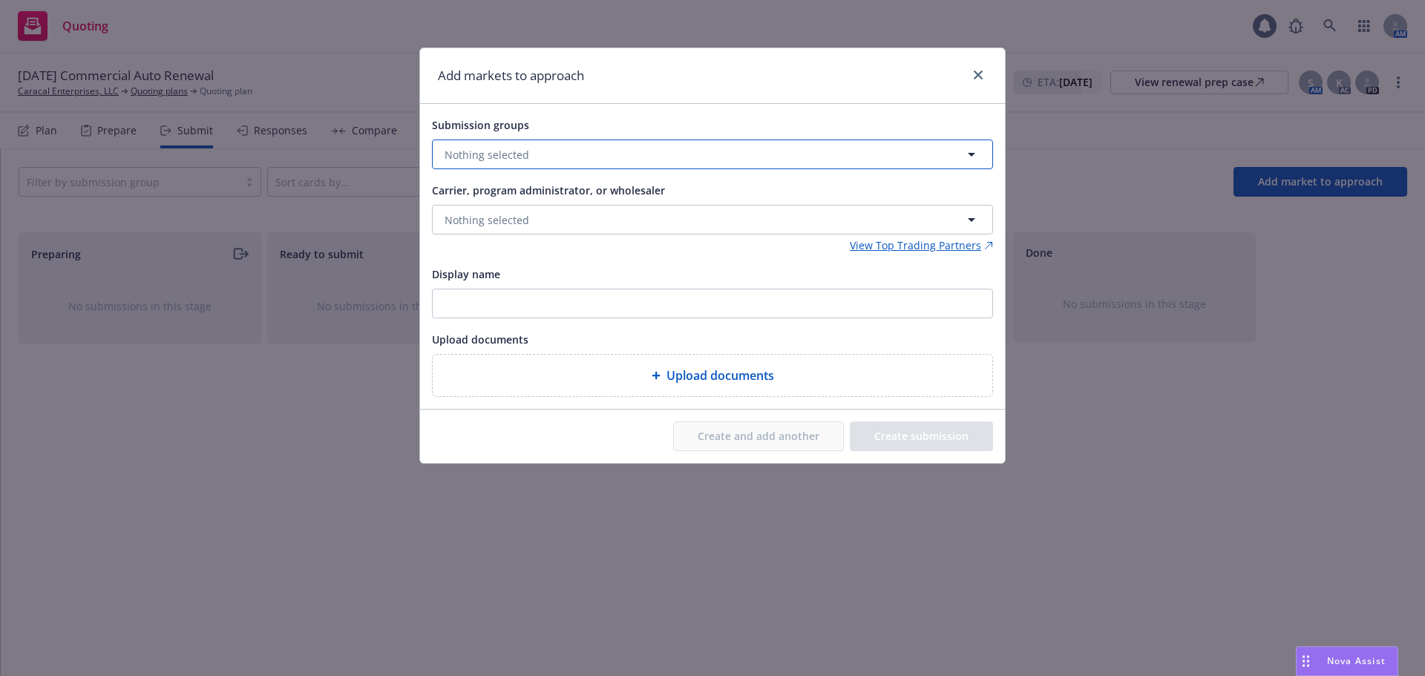
click at [766, 160] on button "Nothing selected" at bounding box center [712, 155] width 561 height 30
click at [457, 231] on input "checkbox" at bounding box center [455, 228] width 15 height 15
checkbox input "true"
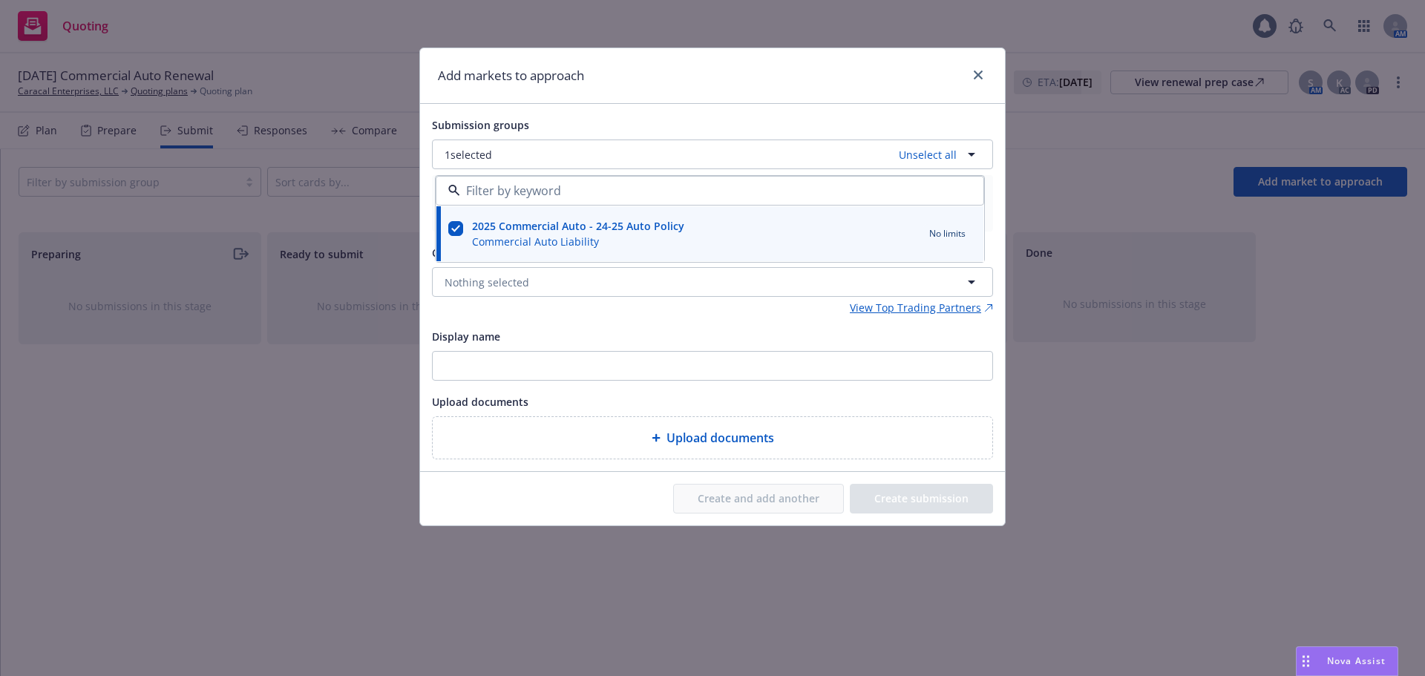
click at [603, 326] on div "Submission groups 1 selected Unselect all 2025 Commercial Auto - 24-25 Auto Pol…" at bounding box center [712, 288] width 561 height 344
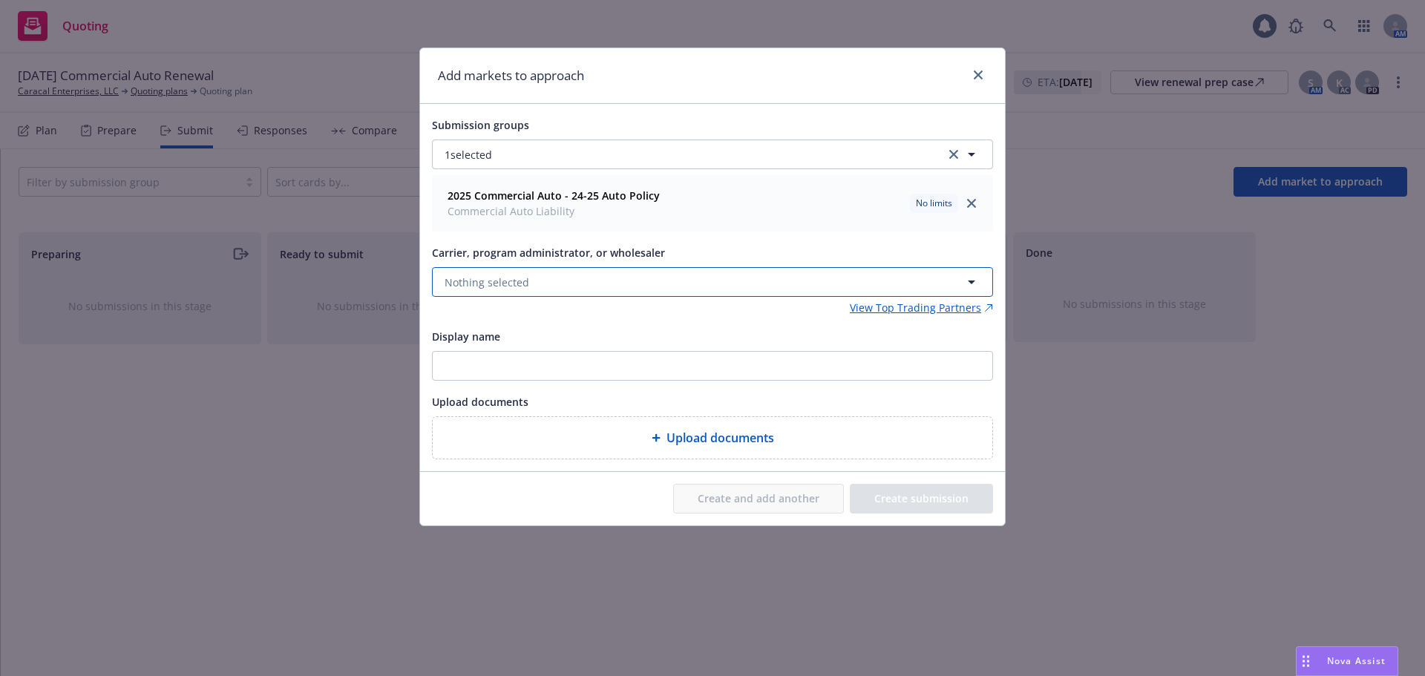
click at [599, 290] on button "Nothing selected" at bounding box center [712, 282] width 561 height 30
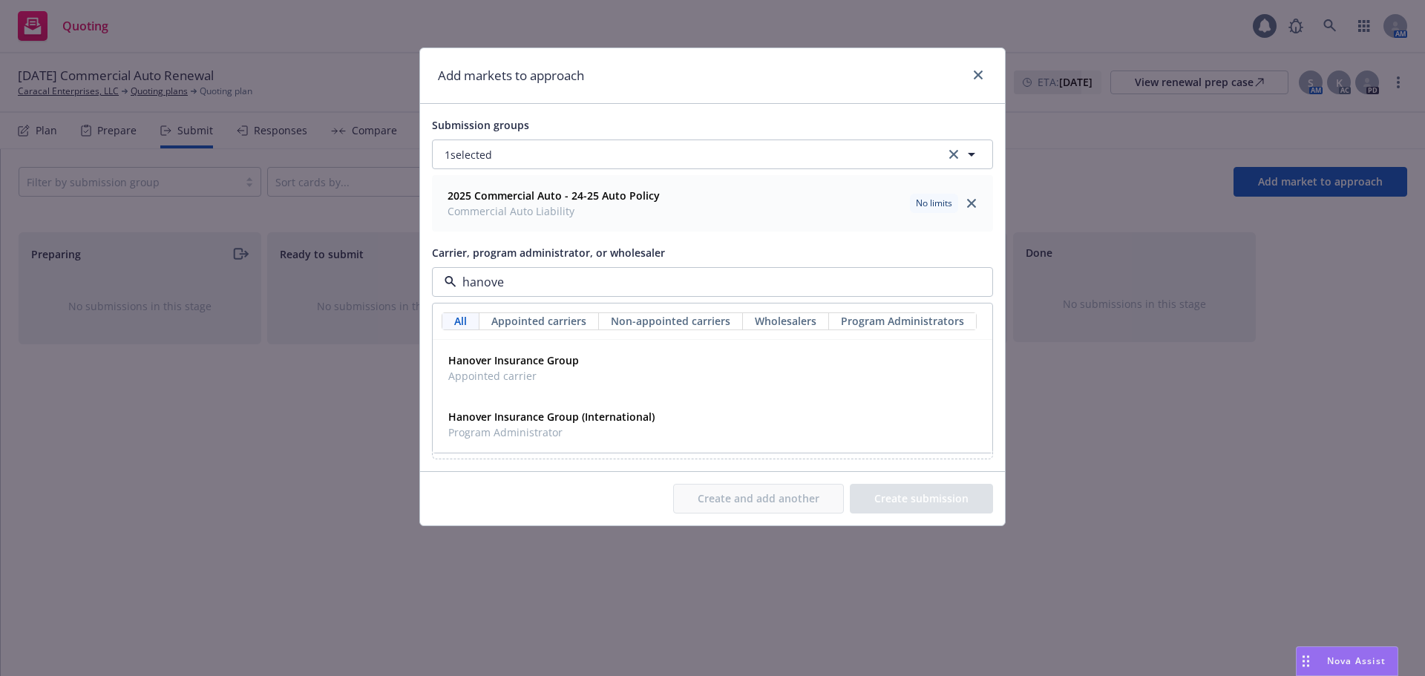
type input "hanover"
click at [568, 375] on span "Appointed carrier" at bounding box center [513, 376] width 131 height 16
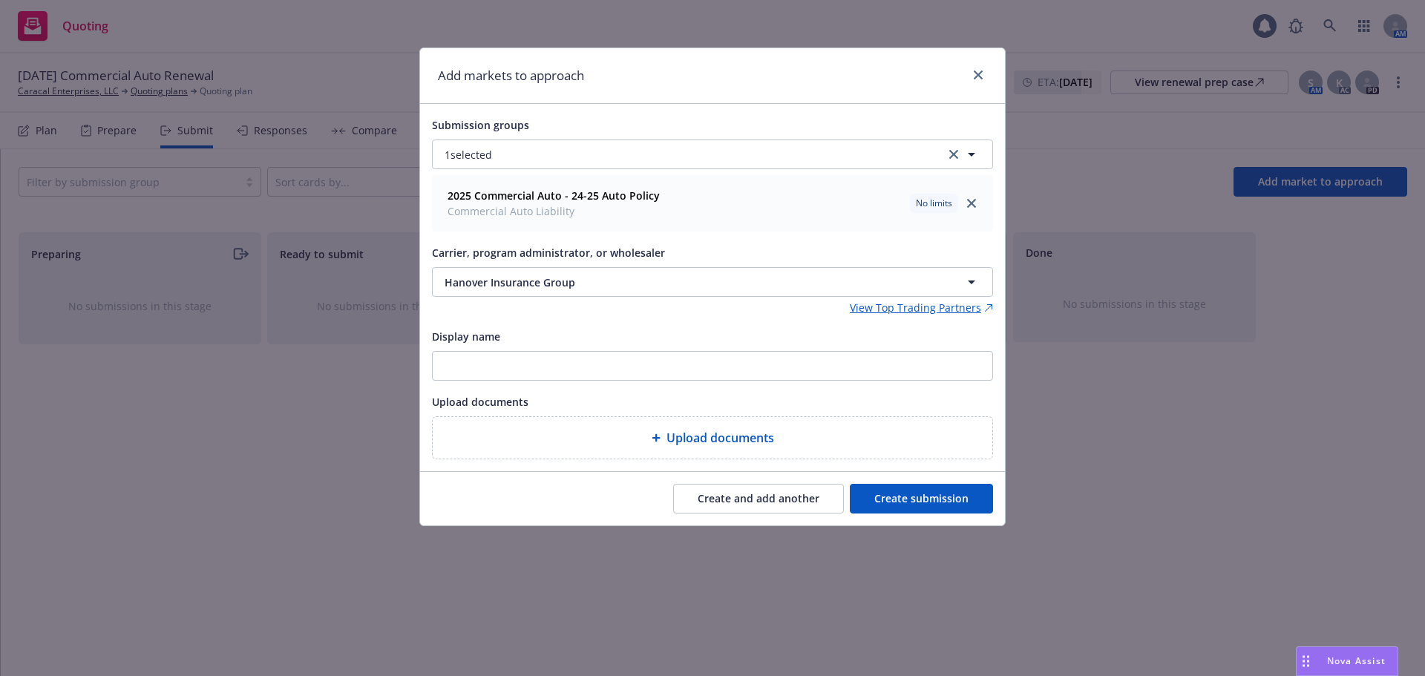
click at [716, 189] on div "2025 Commercial Auto - 24-25 Auto Policy Commercial Auto Liability No limits" at bounding box center [713, 203] width 542 height 37
click at [632, 204] on span "Commercial Auto Liability" at bounding box center [554, 211] width 212 height 16
click at [615, 195] on strong "2025 Commercial Auto - 24-25 Auto Policy" at bounding box center [554, 196] width 212 height 14
click at [574, 195] on strong "2025 Commercial Auto - 24-25 Auto Policy" at bounding box center [554, 196] width 212 height 14
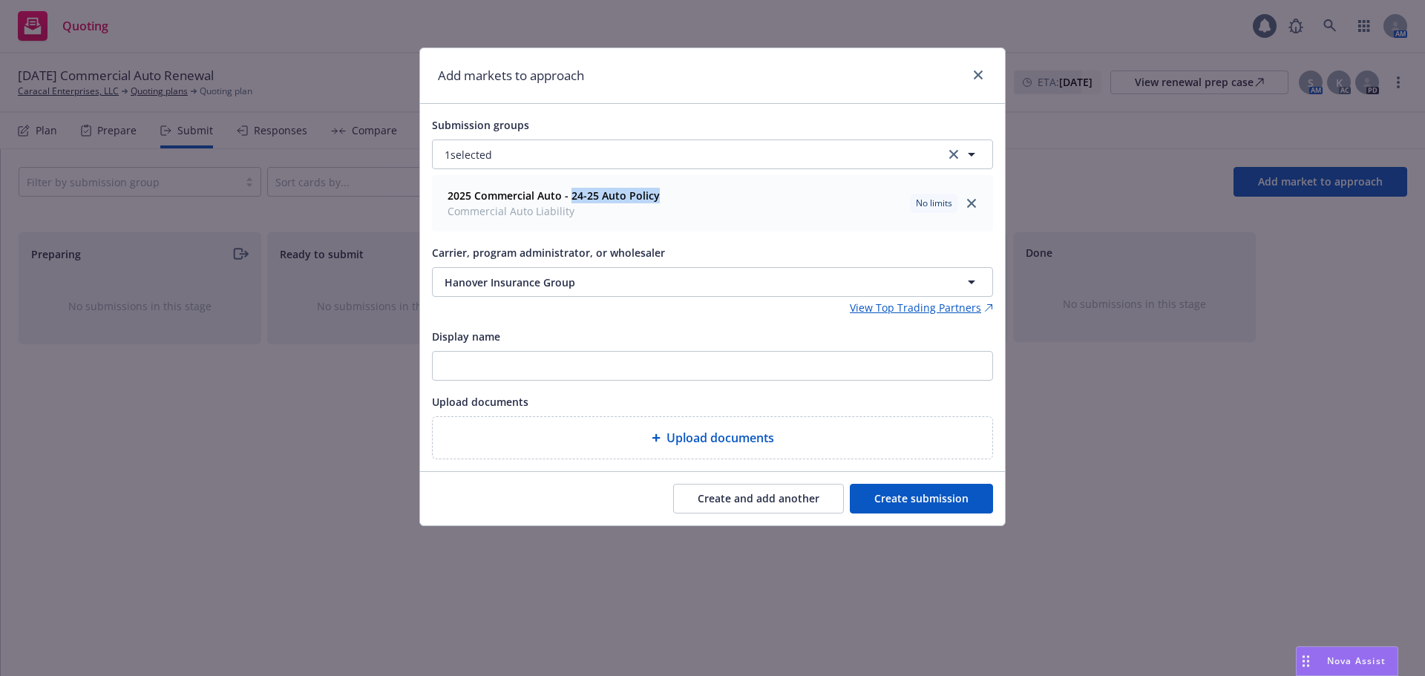
drag, startPoint x: 574, startPoint y: 195, endPoint x: 637, endPoint y: 189, distance: 63.5
click at [637, 189] on strong "2025 Commercial Auto - 24-25 Auto Policy" at bounding box center [554, 196] width 212 height 14
click at [981, 76] on icon "close" at bounding box center [978, 75] width 9 height 9
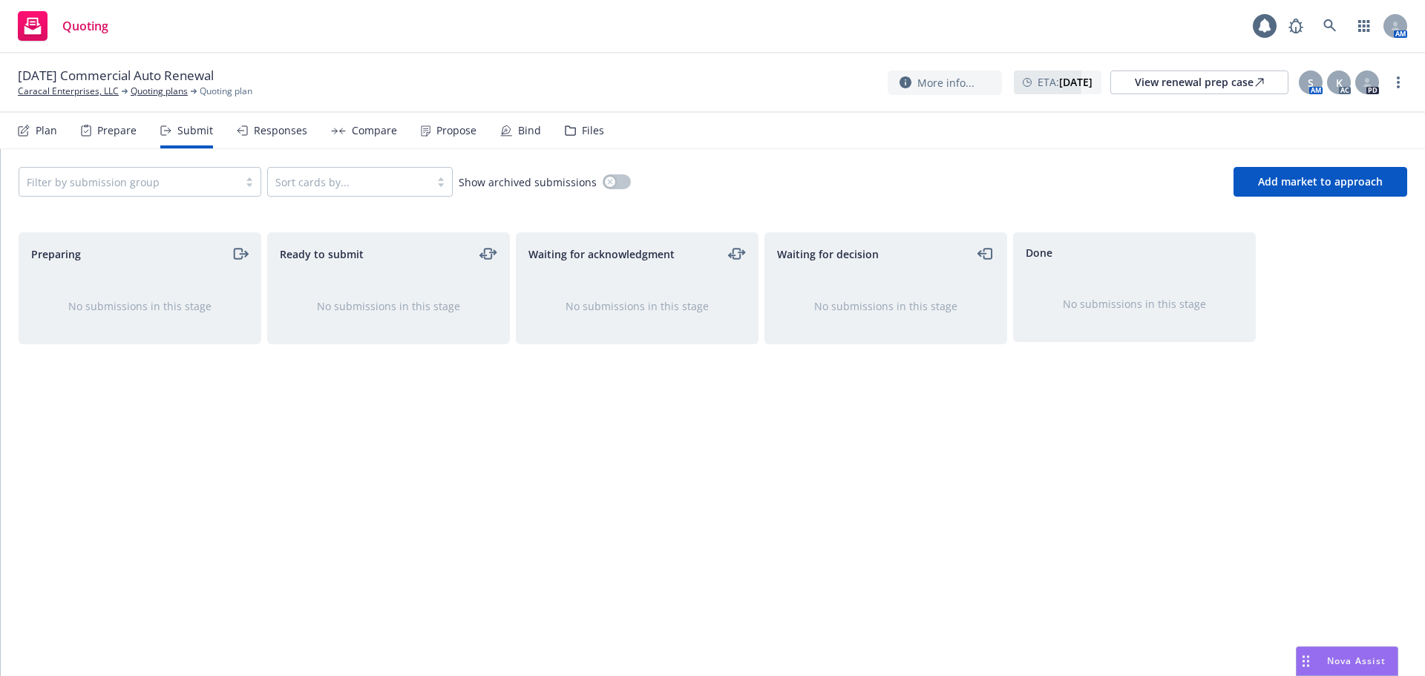
click at [34, 123] on div "Plan" at bounding box center [37, 131] width 39 height 36
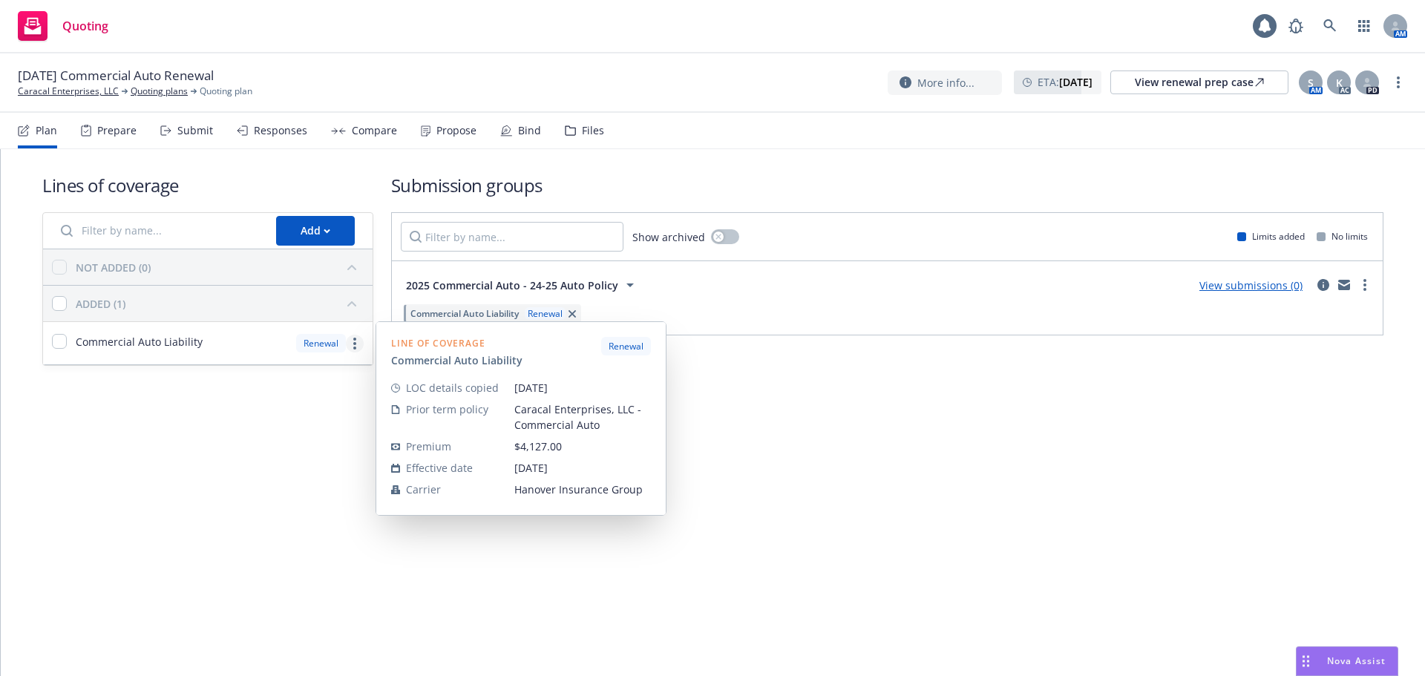
click at [354, 345] on icon "more" at bounding box center [354, 344] width 3 height 12
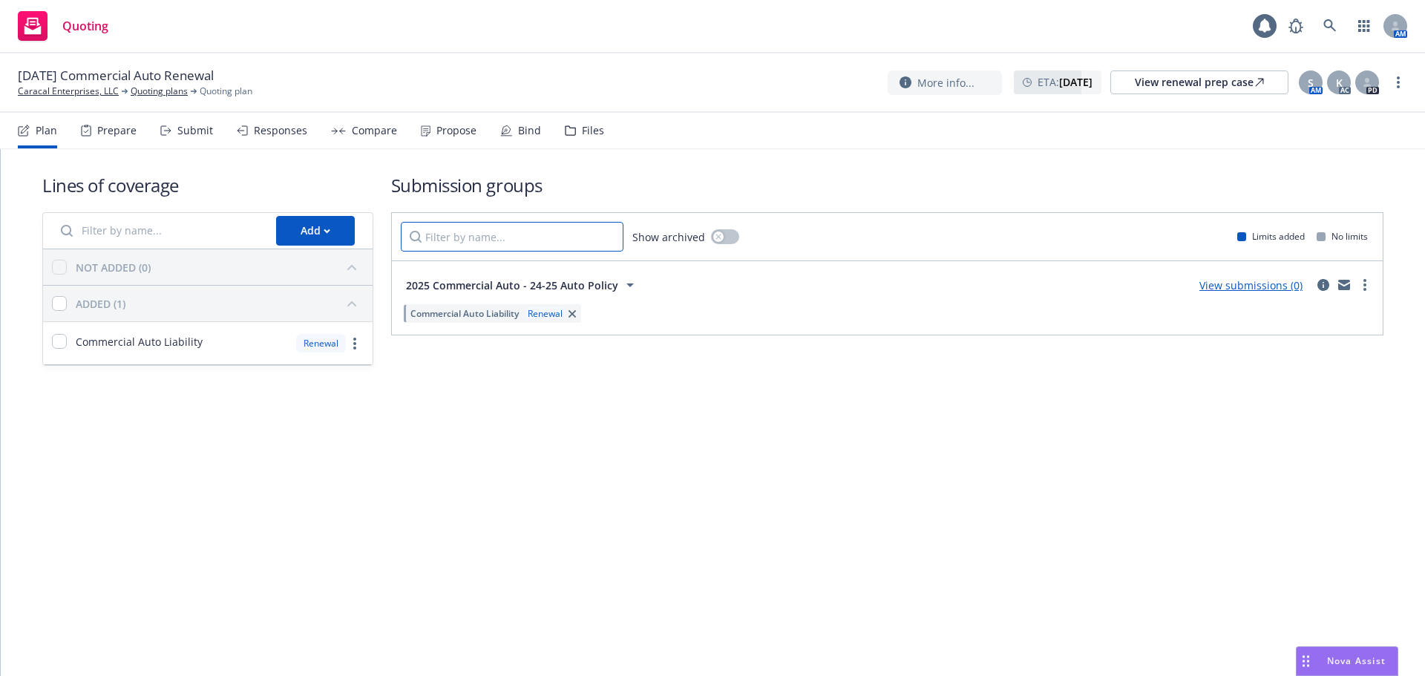
click at [500, 236] on input "Filter by name..." at bounding box center [512, 237] width 223 height 30
click at [1364, 279] on icon "more" at bounding box center [1365, 285] width 3 height 12
click at [1320, 286] on icon "circleInformation" at bounding box center [1324, 285] width 12 height 12
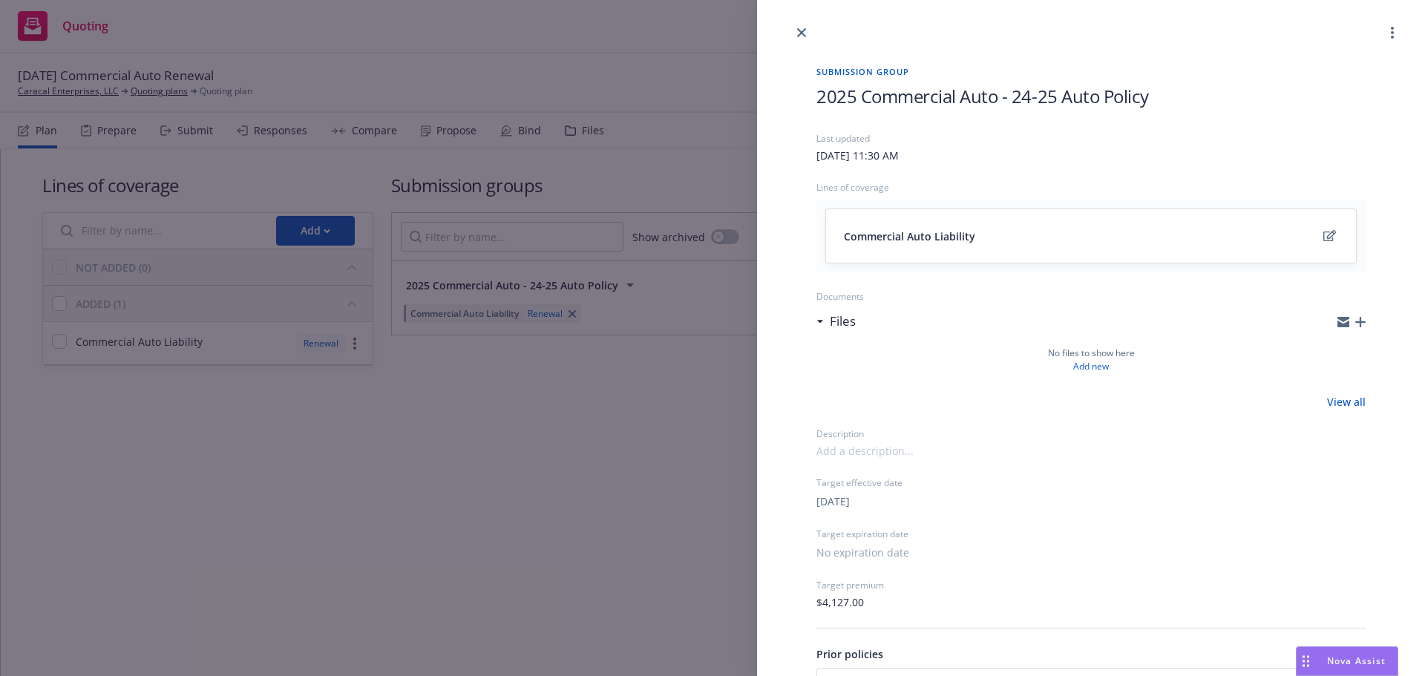
click at [1019, 81] on div "Submission group" at bounding box center [1091, 74] width 549 height 19
click at [1009, 93] on span "2025 Commercial Auto - 24-25 Auto Policy" at bounding box center [983, 96] width 333 height 24
drag, startPoint x: 1001, startPoint y: 101, endPoint x: 1171, endPoint y: 114, distance: 170.5
click at [1171, 114] on div "2025 Commercial Auto - 24-25 Auto Policy" at bounding box center [1091, 108] width 549 height 48
drag, startPoint x: 857, startPoint y: 101, endPoint x: 815, endPoint y: 100, distance: 41.6
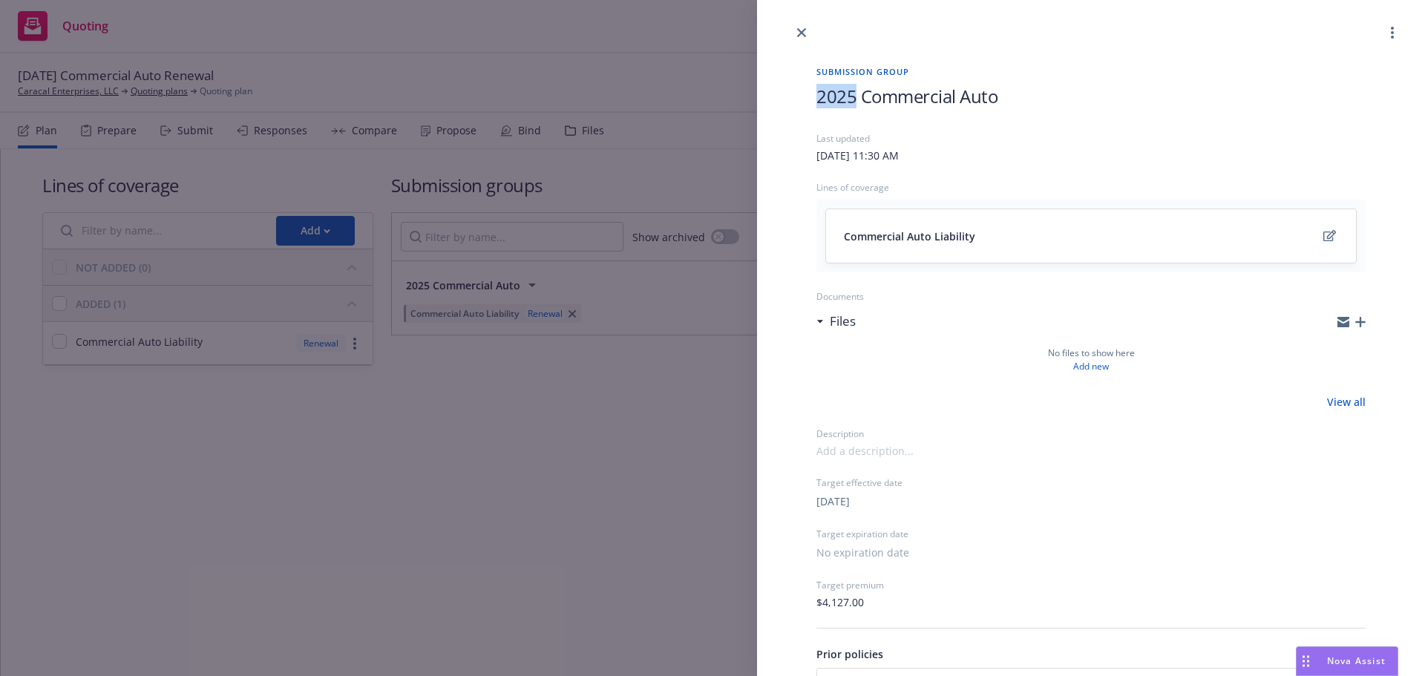
click at [815, 100] on div "Submission group 2025 Commercial Auto Last updated Tuesday, August 26, 2025 at …" at bounding box center [1091, 430] width 597 height 777
click at [801, 31] on icon "close" at bounding box center [801, 32] width 9 height 9
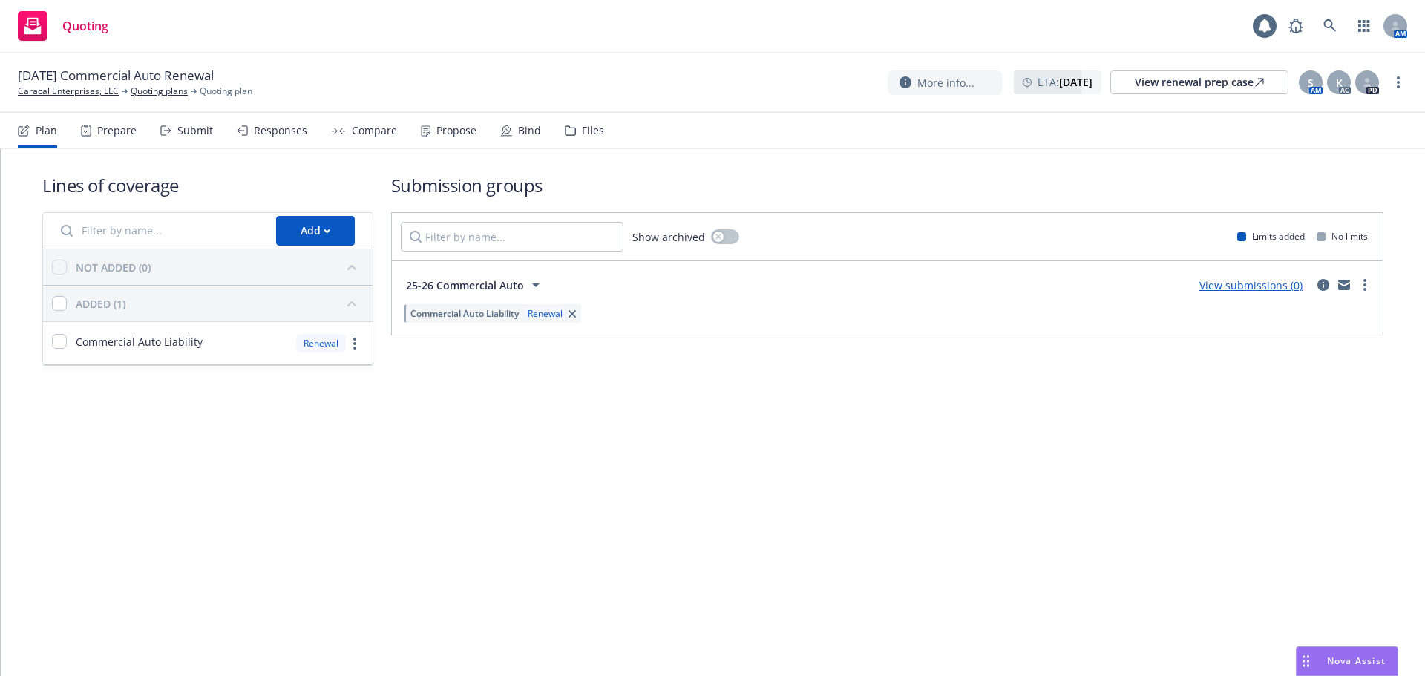
click at [183, 131] on div "Submit" at bounding box center [195, 131] width 36 height 12
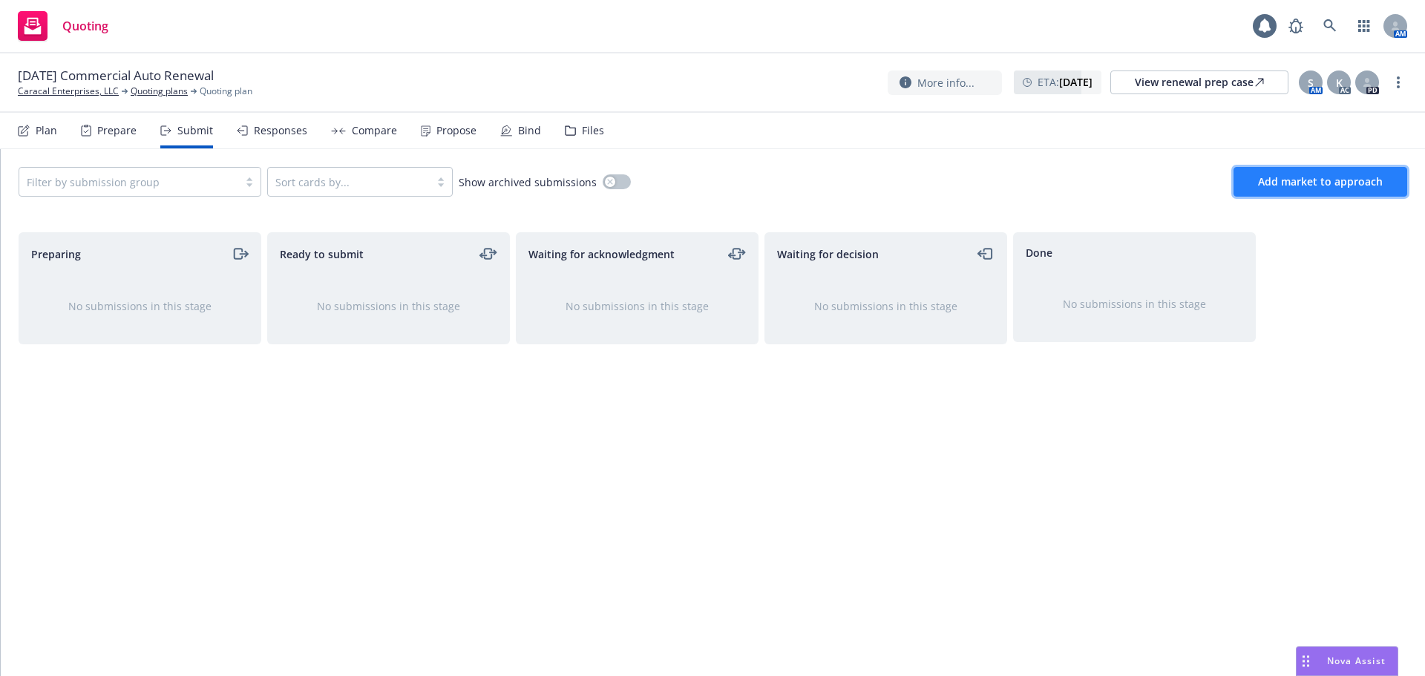
click at [1312, 181] on span "Add market to approach" at bounding box center [1320, 181] width 125 height 14
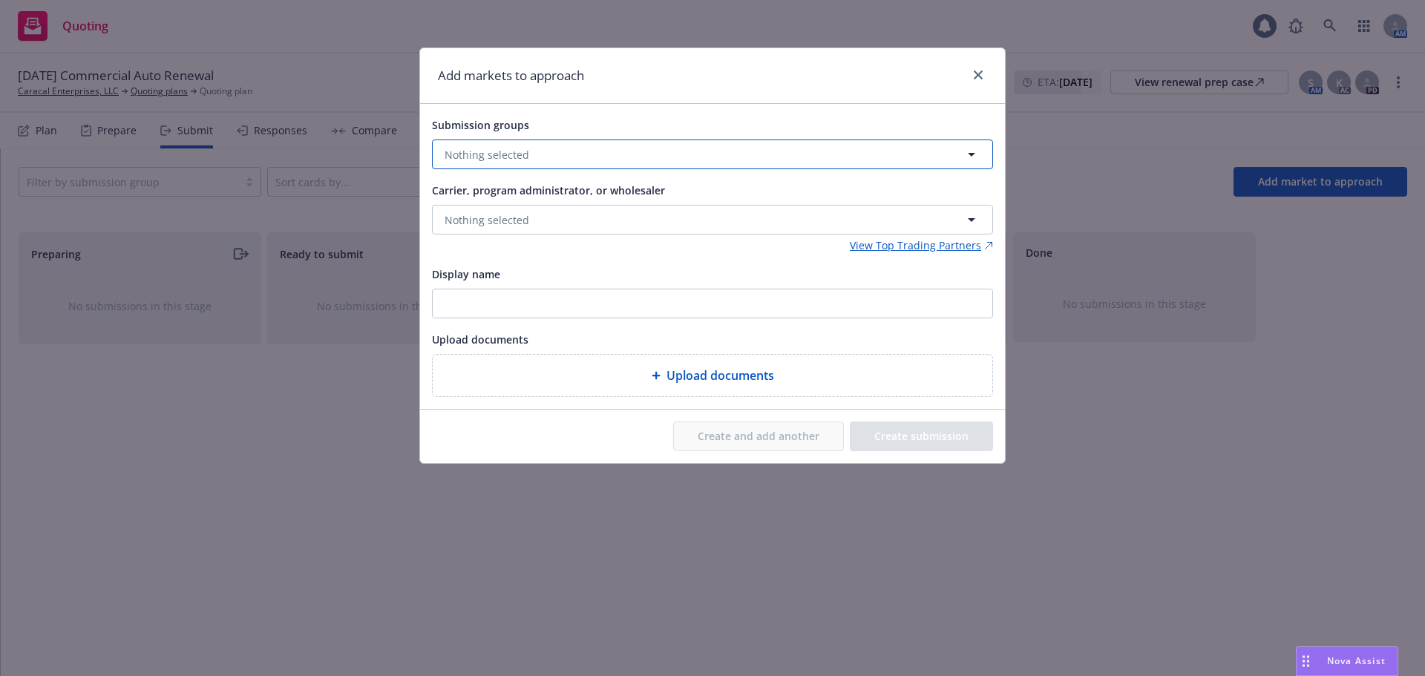
click at [644, 161] on button "Nothing selected" at bounding box center [712, 155] width 561 height 30
click at [456, 234] on input "checkbox" at bounding box center [455, 228] width 15 height 15
checkbox input "true"
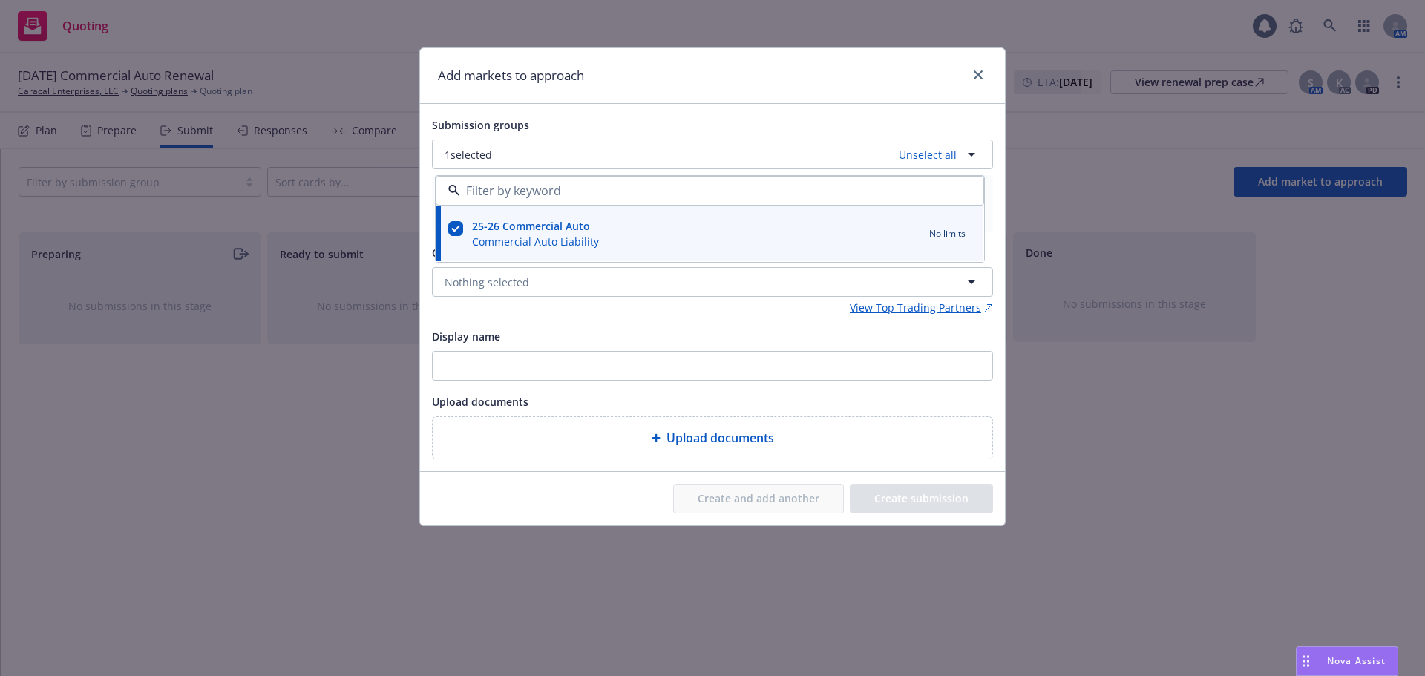
click at [679, 348] on div "Display name" at bounding box center [712, 353] width 561 height 53
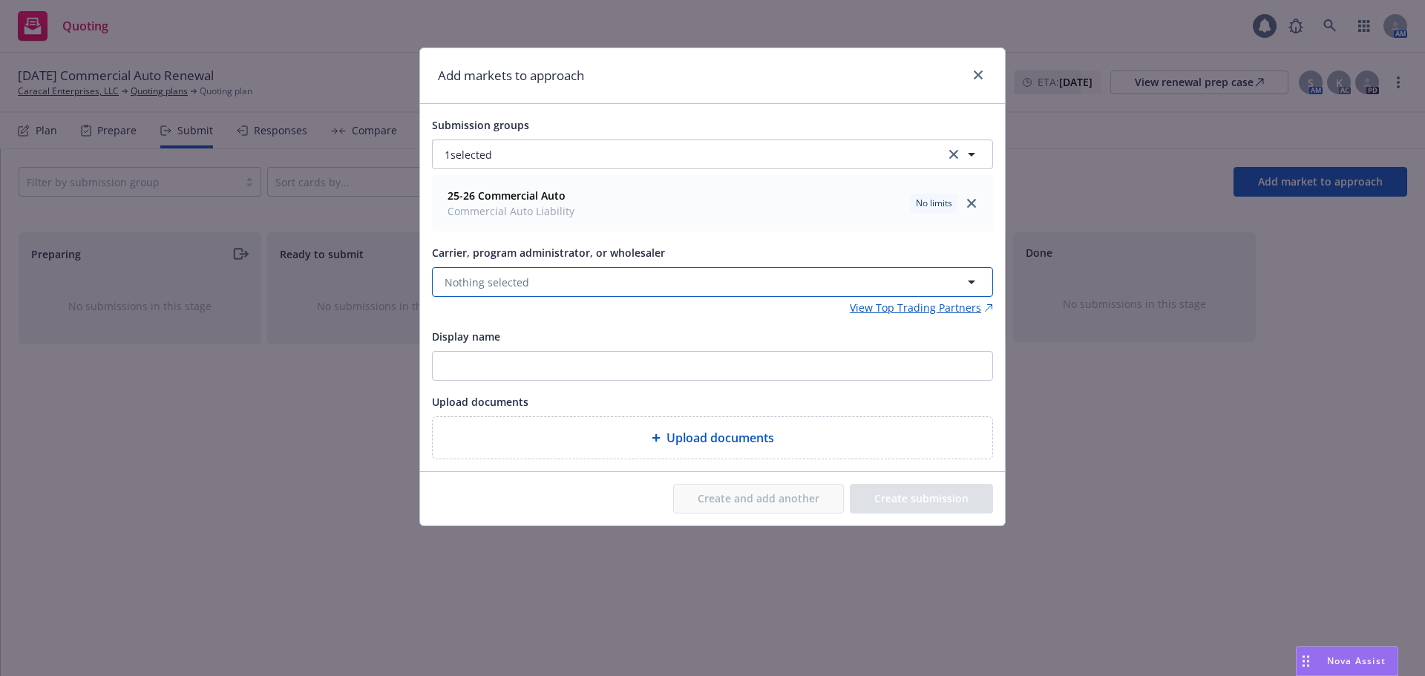
click at [535, 277] on button "Nothing selected" at bounding box center [712, 282] width 561 height 30
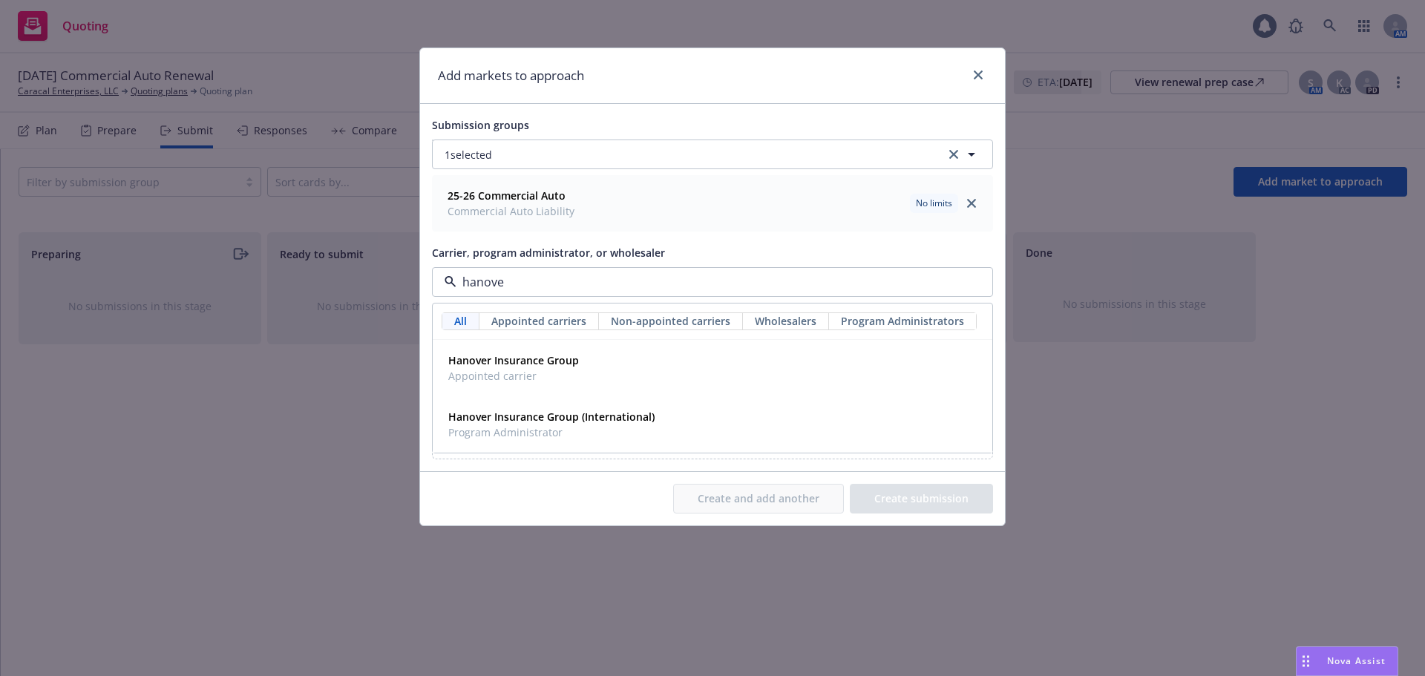
type input "hanover"
click at [546, 371] on span "Appointed carrier" at bounding box center [513, 376] width 131 height 16
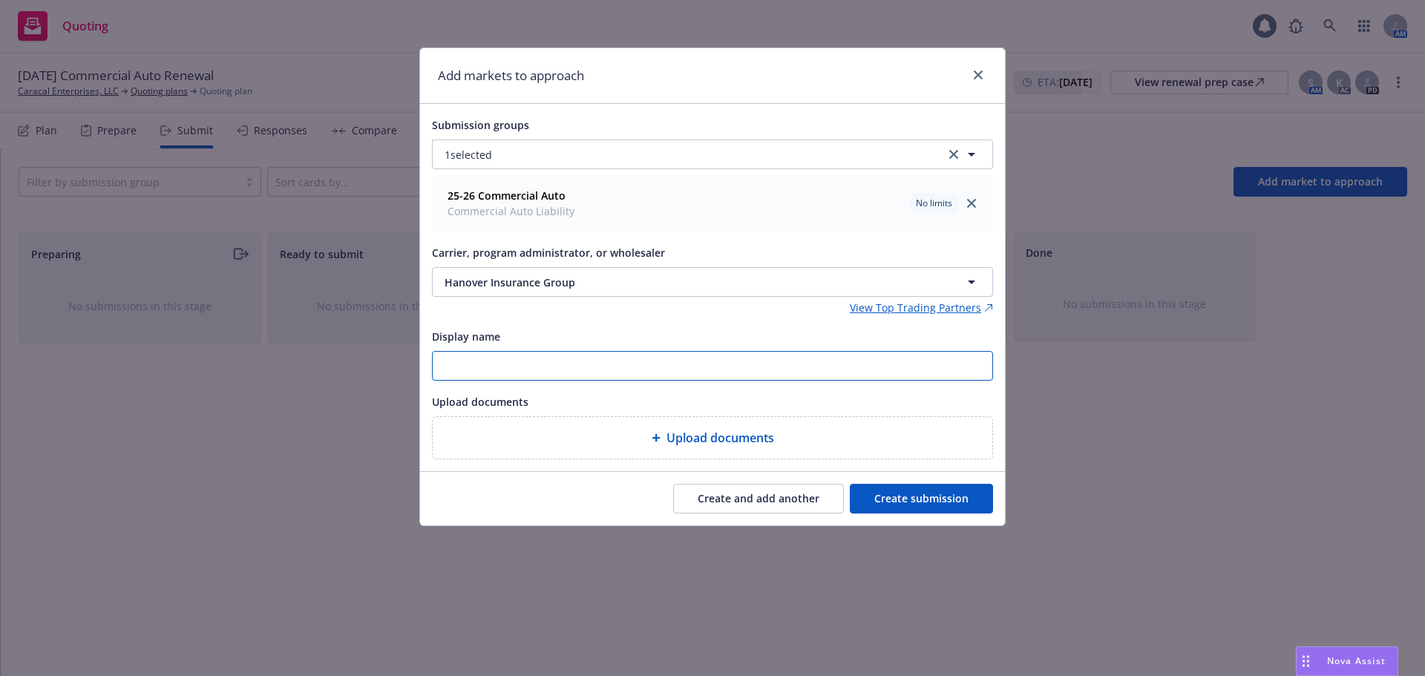
click at [535, 365] on input "Display name" at bounding box center [713, 366] width 560 height 28
click at [840, 408] on div "Upload documents" at bounding box center [712, 402] width 561 height 18
click at [952, 497] on button "Create submission" at bounding box center [921, 499] width 143 height 30
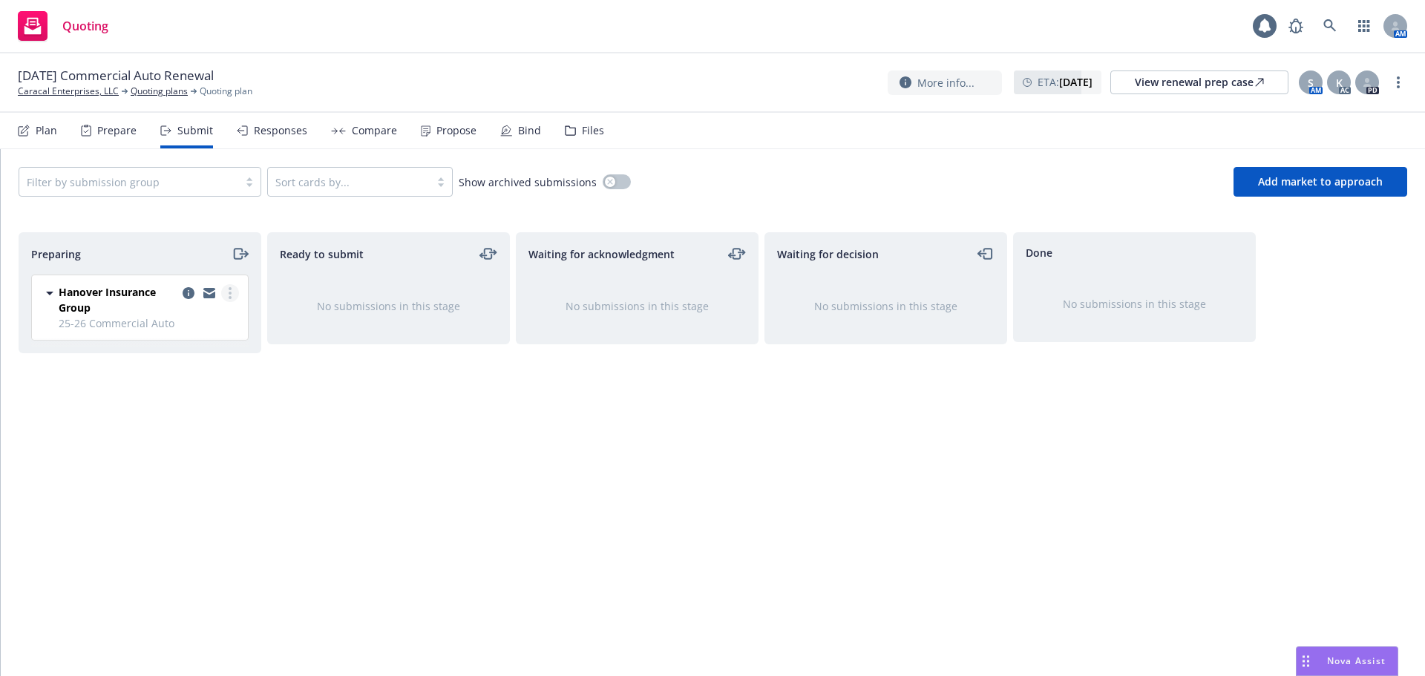
click at [225, 293] on link "more" at bounding box center [230, 293] width 18 height 18
click at [169, 419] on span "Add accepted decision" at bounding box center [164, 412] width 148 height 14
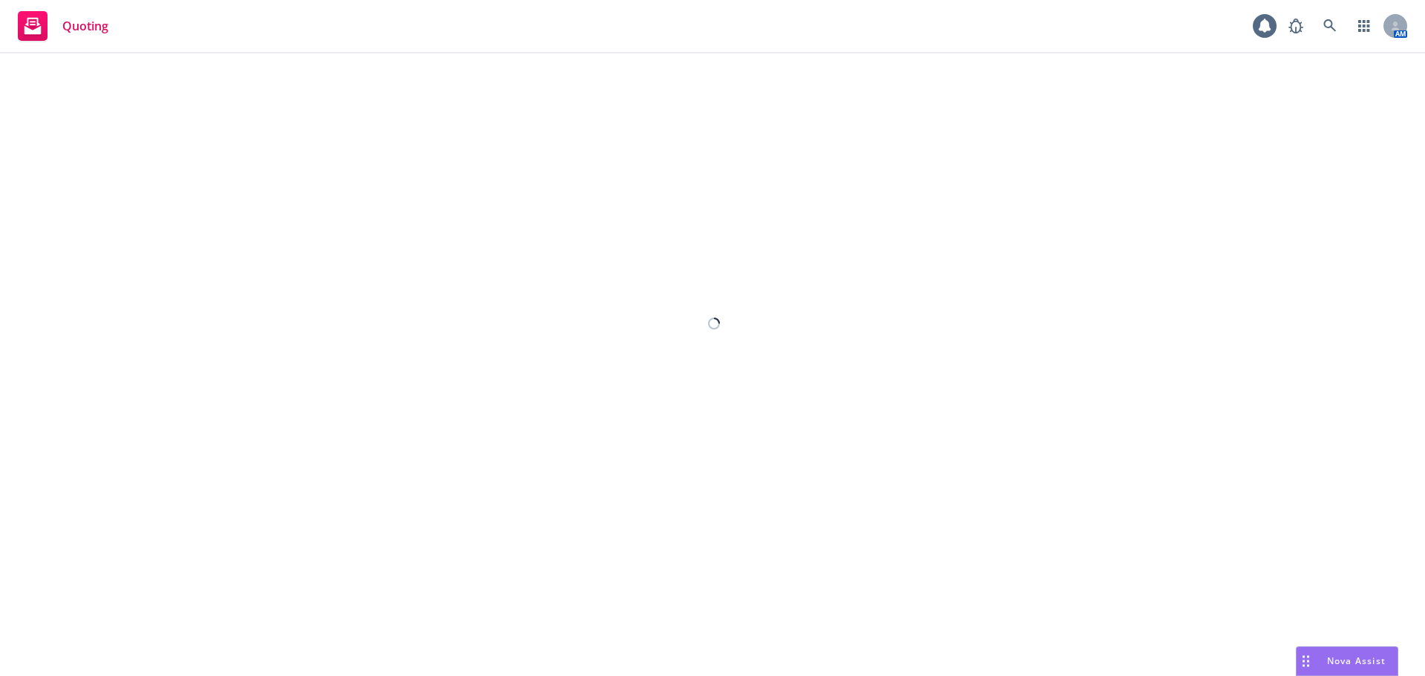
select select "12"
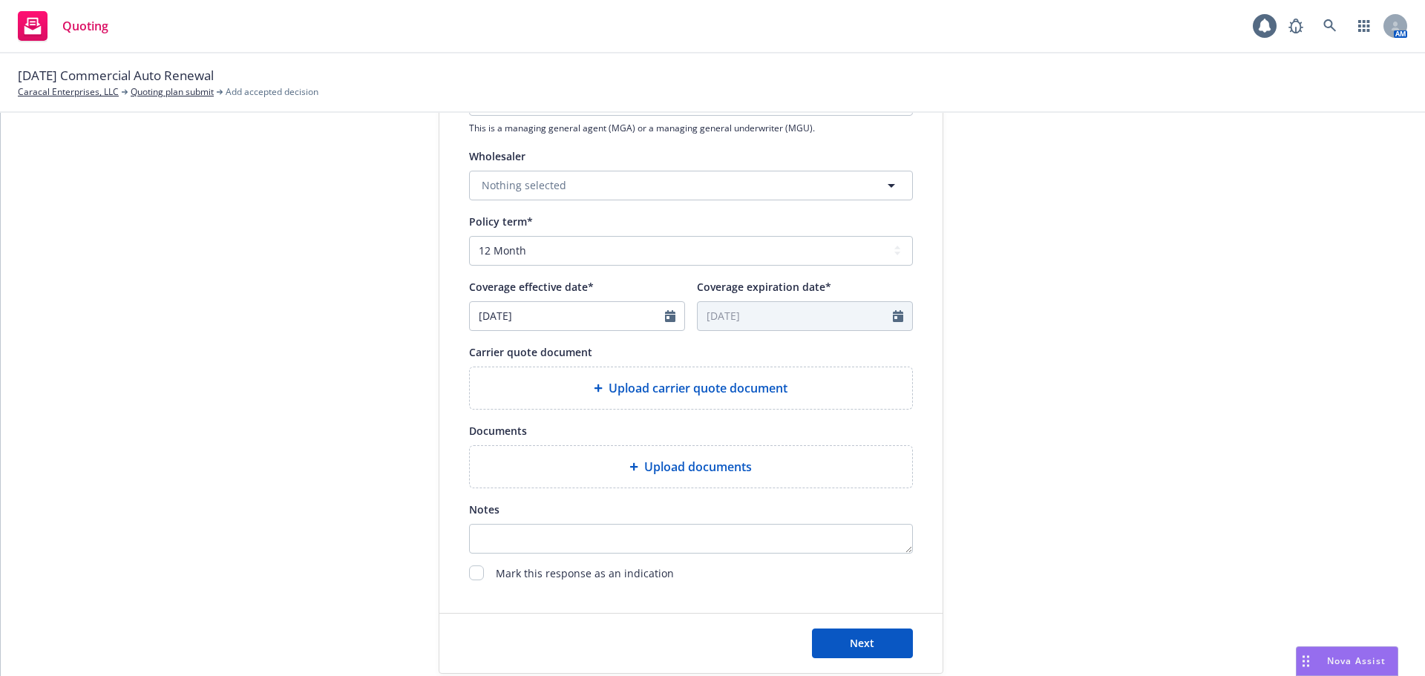
scroll to position [551, 0]
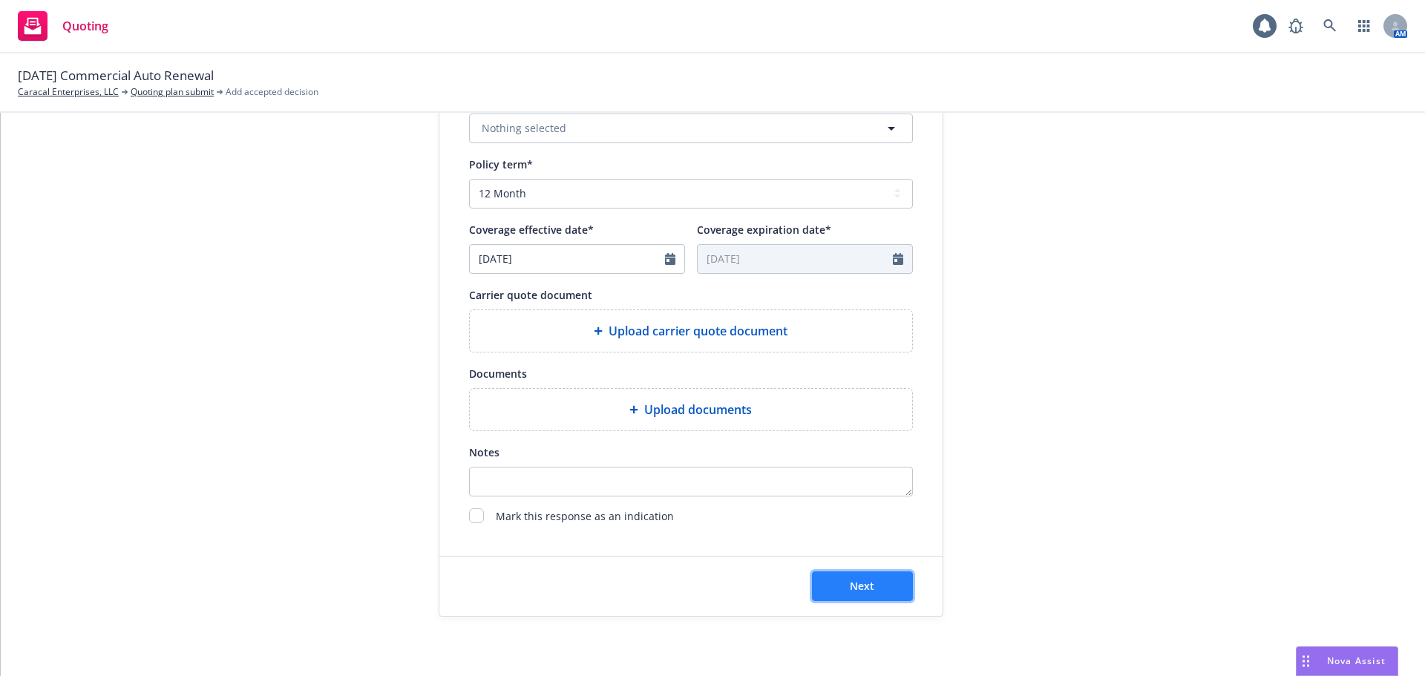
click at [843, 587] on button "Next" at bounding box center [862, 587] width 101 height 30
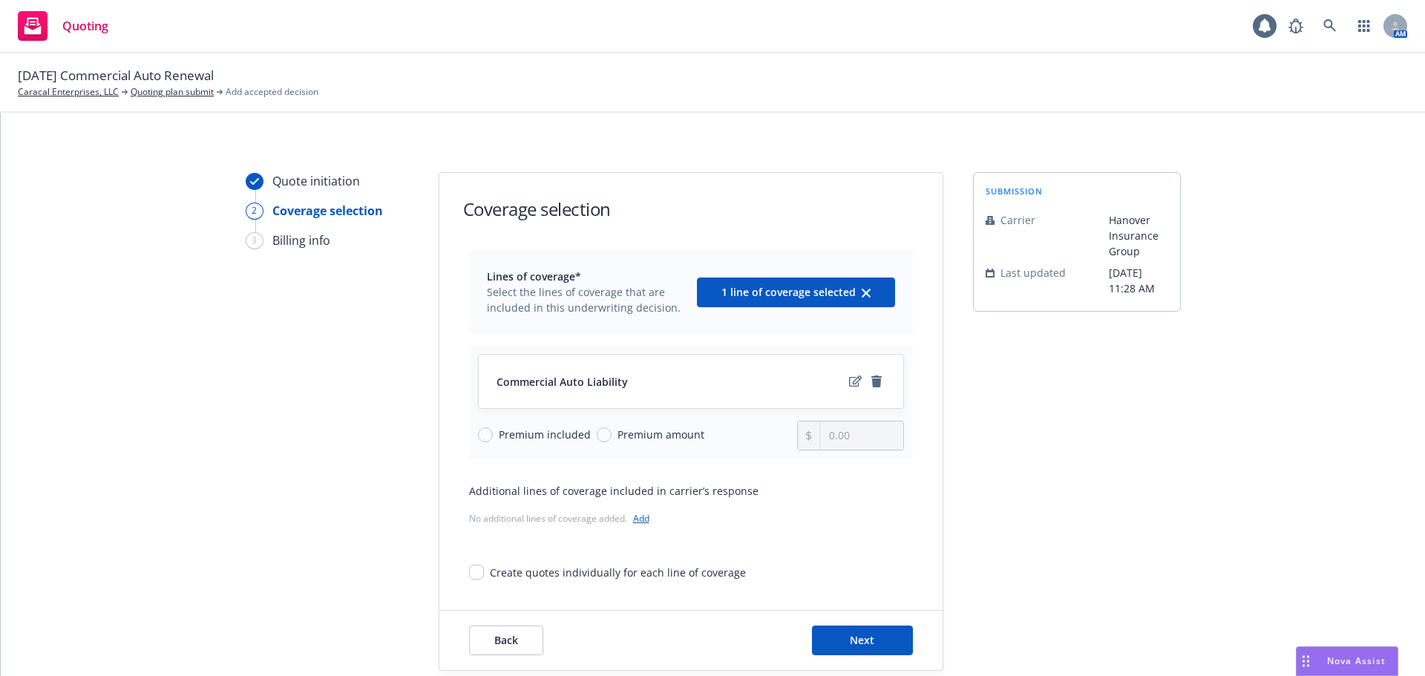
scroll to position [54, 0]
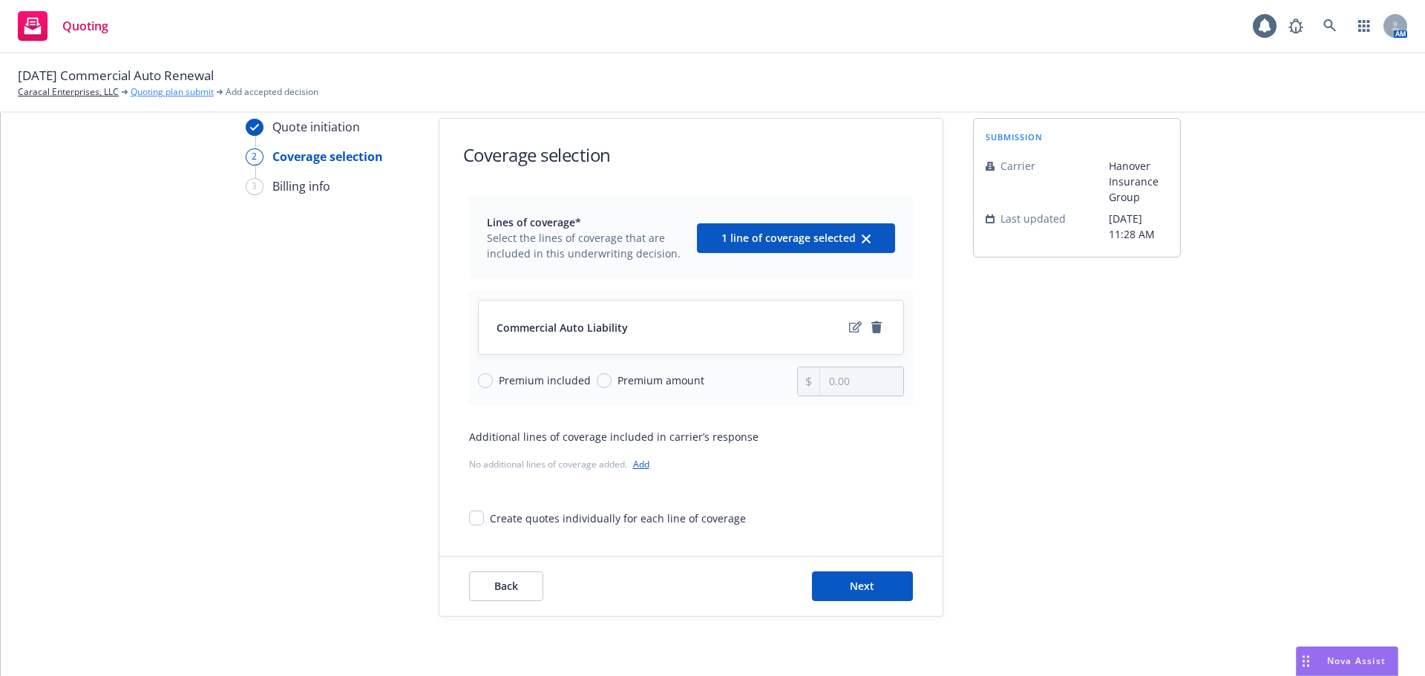
click at [174, 91] on link "Quoting plan submit" at bounding box center [172, 91] width 83 height 13
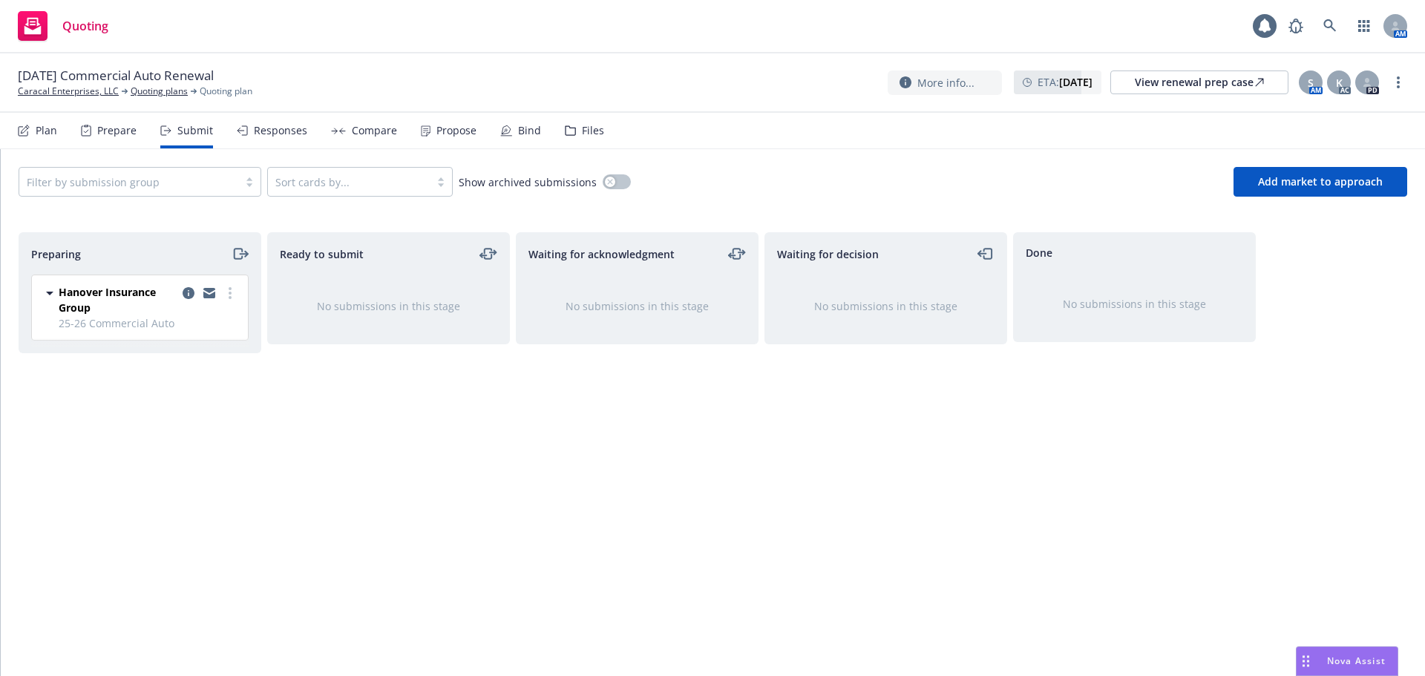
click at [42, 134] on div "Plan" at bounding box center [47, 131] width 22 height 12
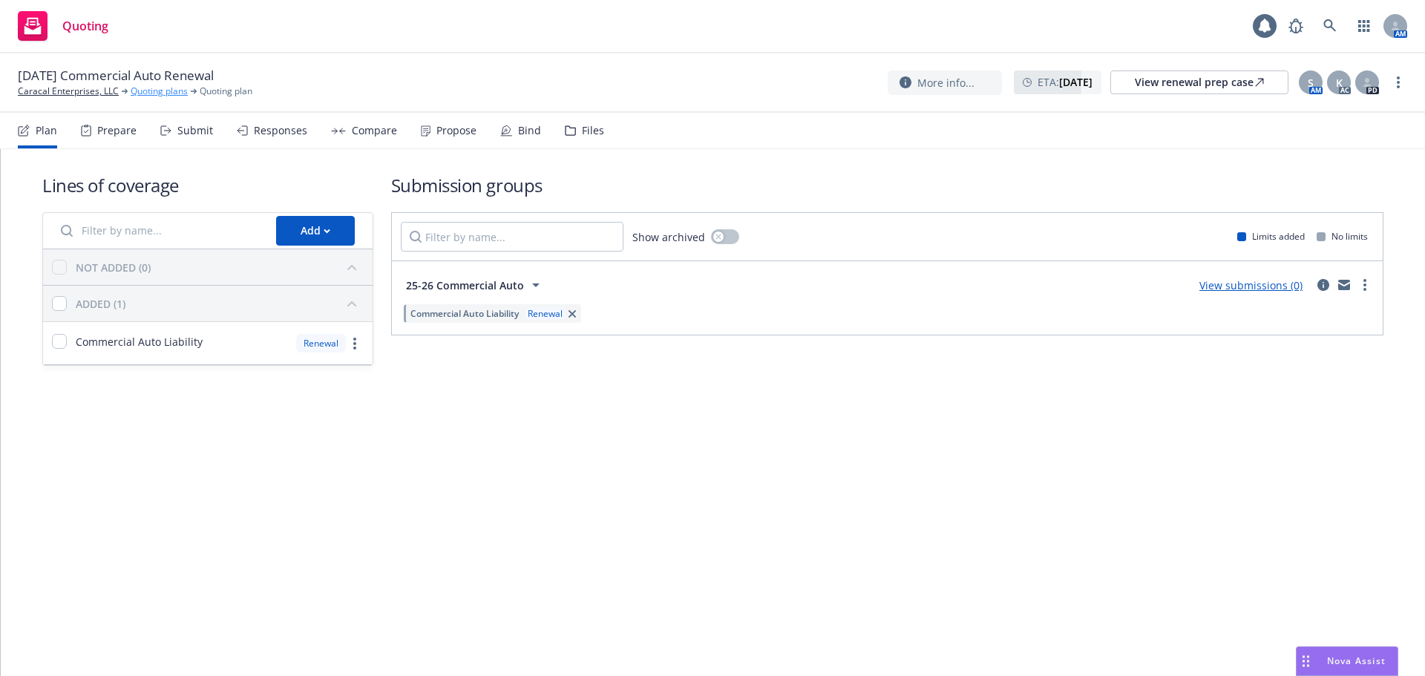
click at [160, 90] on link "Quoting plans" at bounding box center [159, 91] width 57 height 13
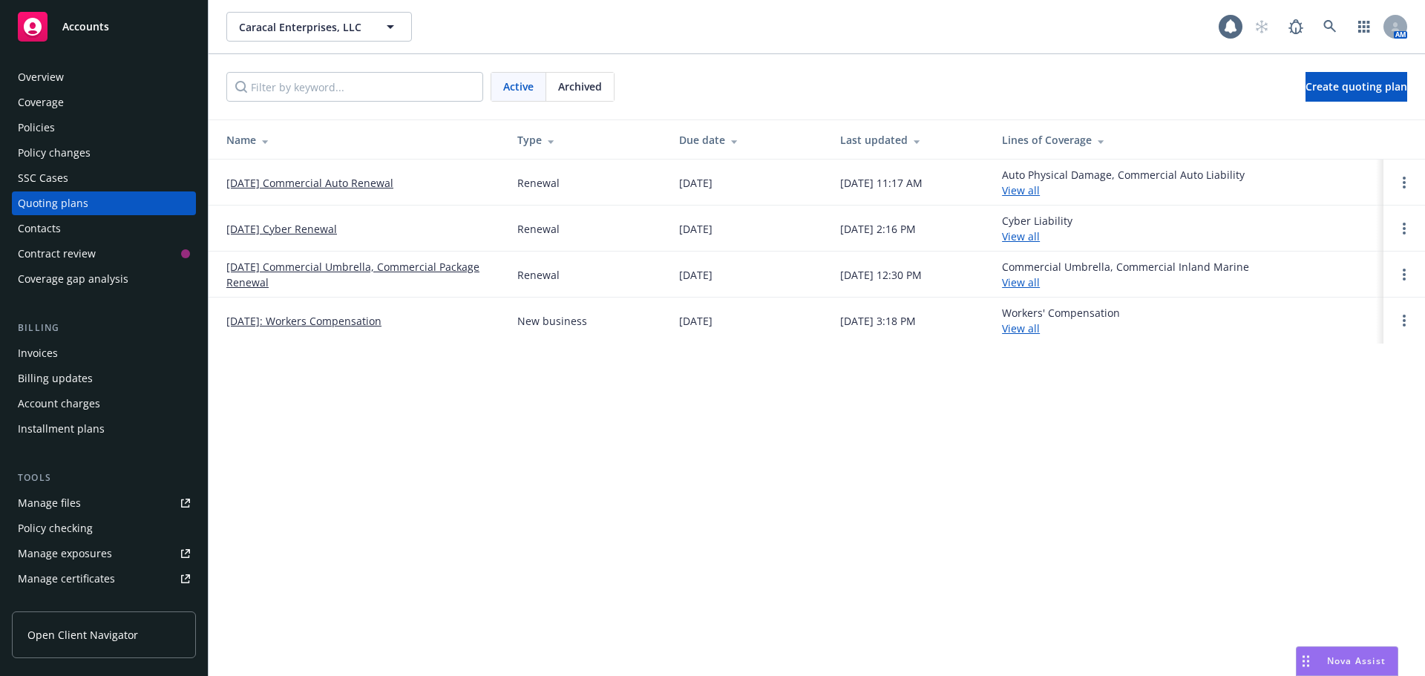
click at [51, 125] on div "Policies" at bounding box center [36, 128] width 37 height 24
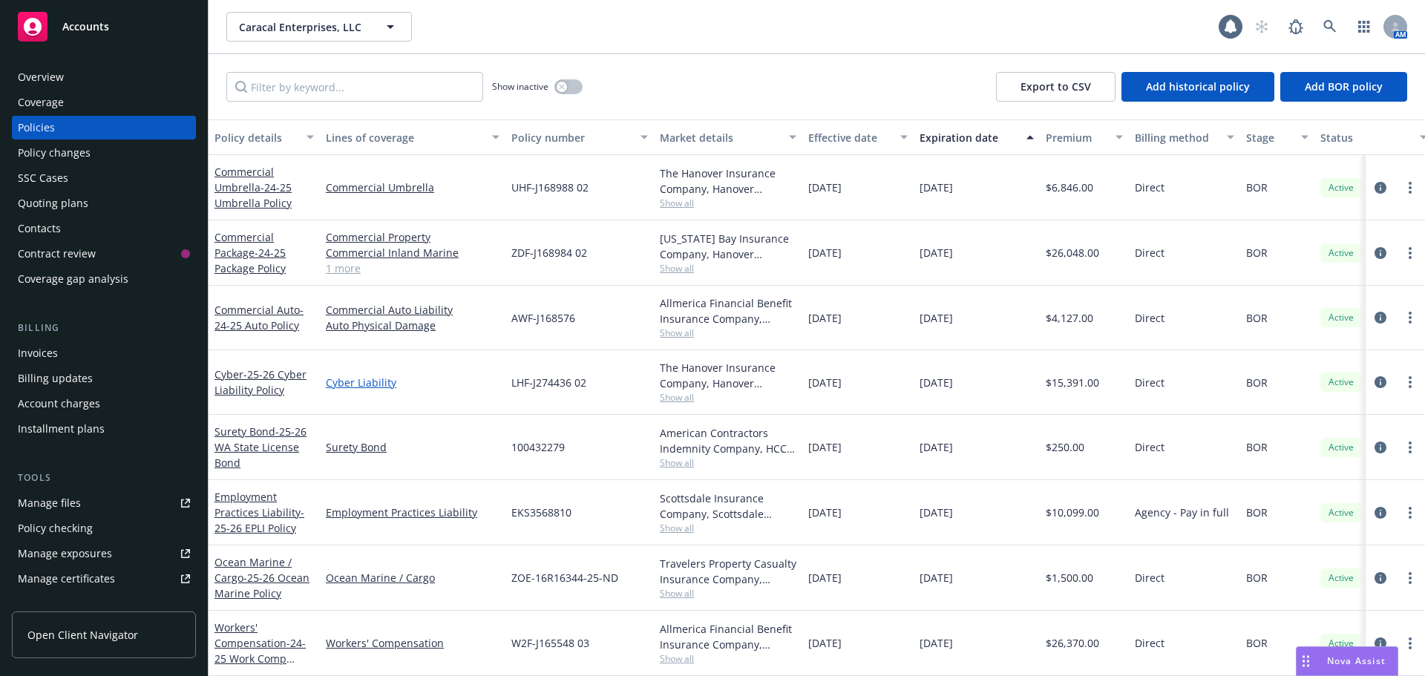
scroll to position [11, 0]
click at [248, 630] on link "Workers' Compensation - 24-25 Work Comp Policy" at bounding box center [260, 651] width 91 height 61
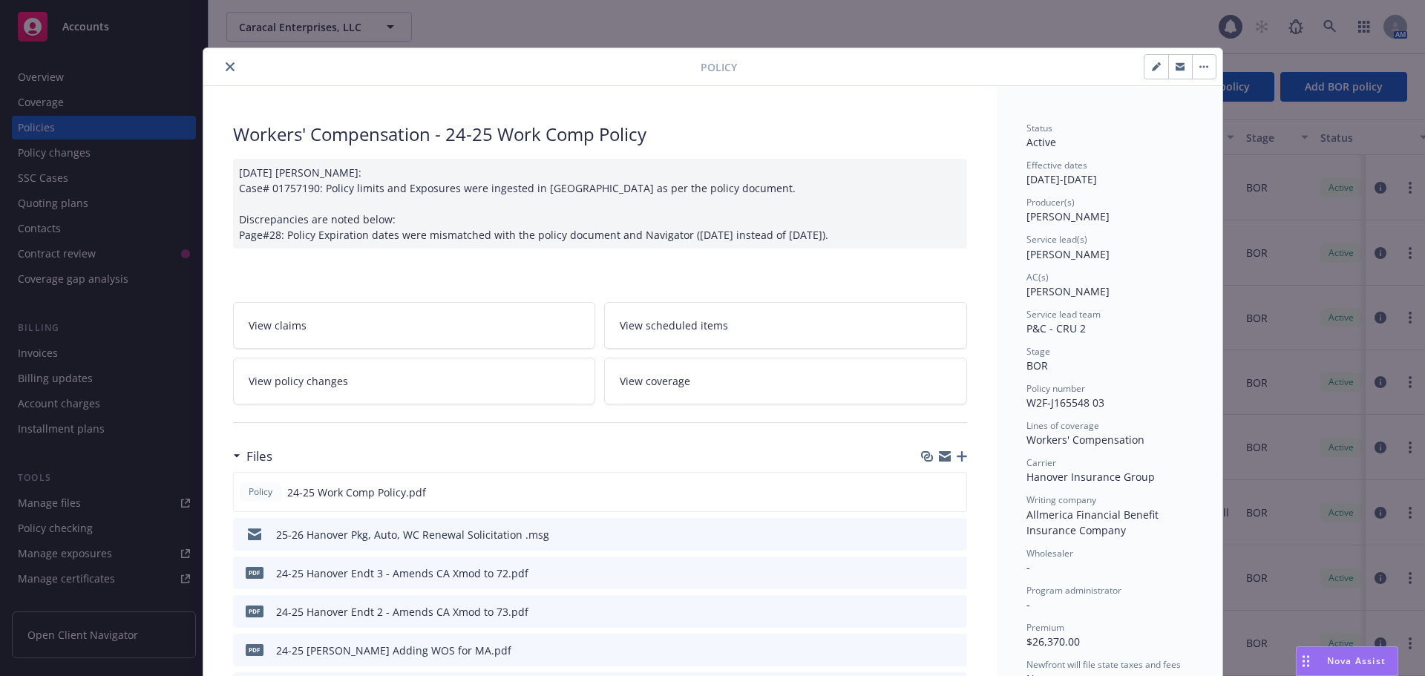
click at [1154, 71] on button "button" at bounding box center [1157, 67] width 24 height 24
select select "BOR"
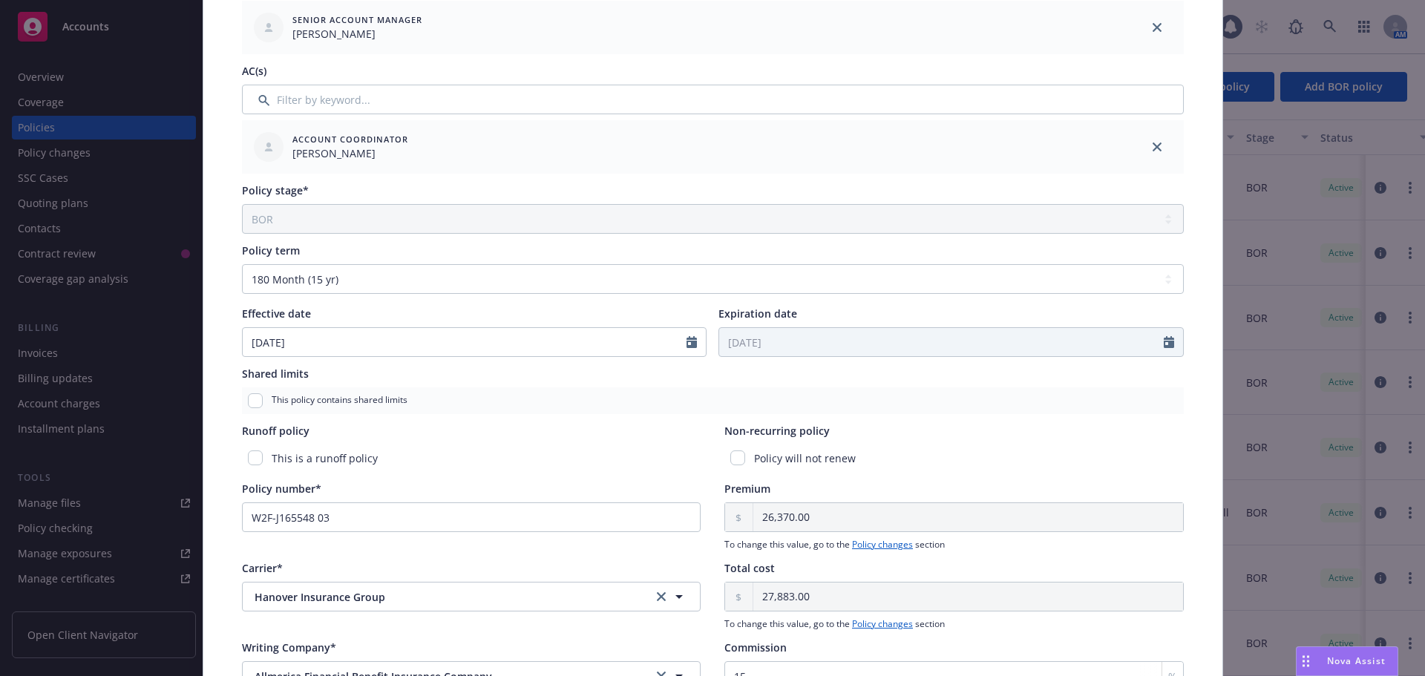
scroll to position [445, 0]
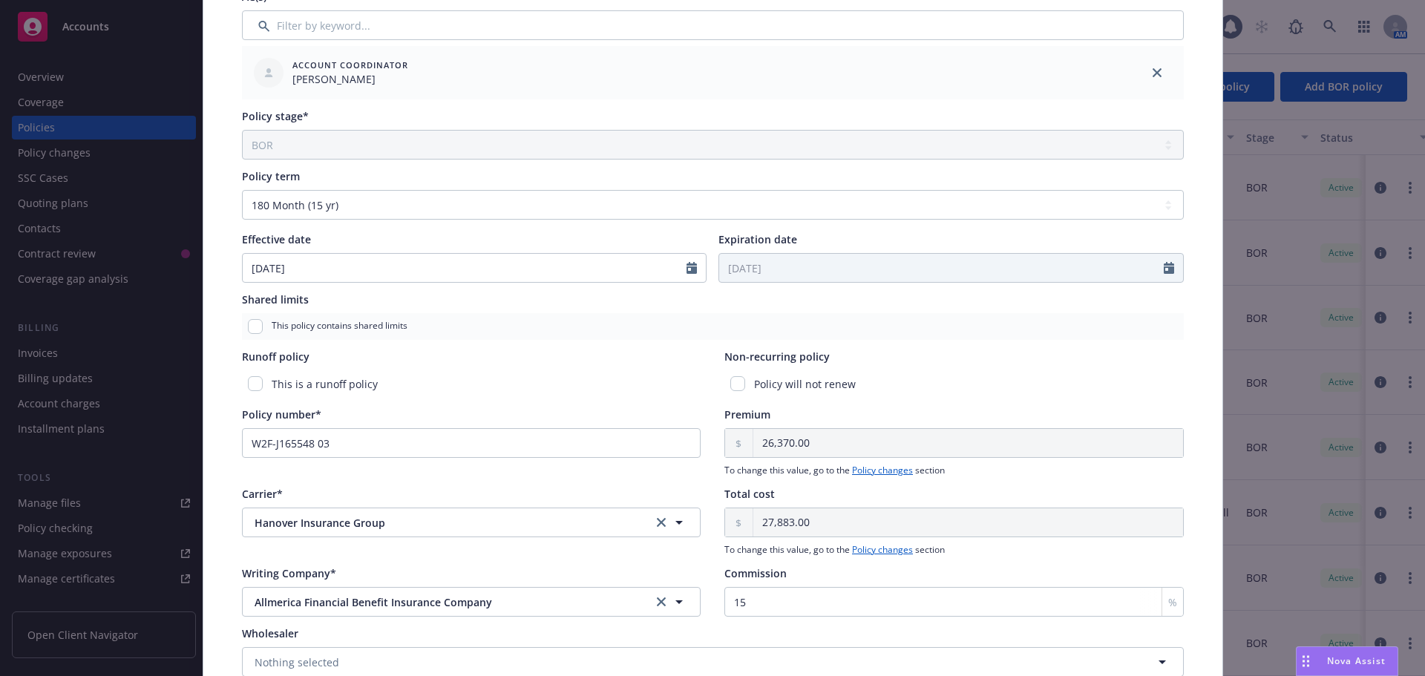
click at [462, 183] on div "Policy term" at bounding box center [713, 177] width 942 height 16
click at [448, 201] on select "Select policy term 12 Month 6 Month 4 Month 3 Month 2 Month 1 Month 36 Month (3…" at bounding box center [713, 205] width 942 height 30
select select "12"
click at [242, 190] on select "Select policy term 12 Month 6 Month 4 Month 3 Month 2 Month 1 Month 36 Month (3…" at bounding box center [713, 205] width 942 height 30
type input "[DATE]"
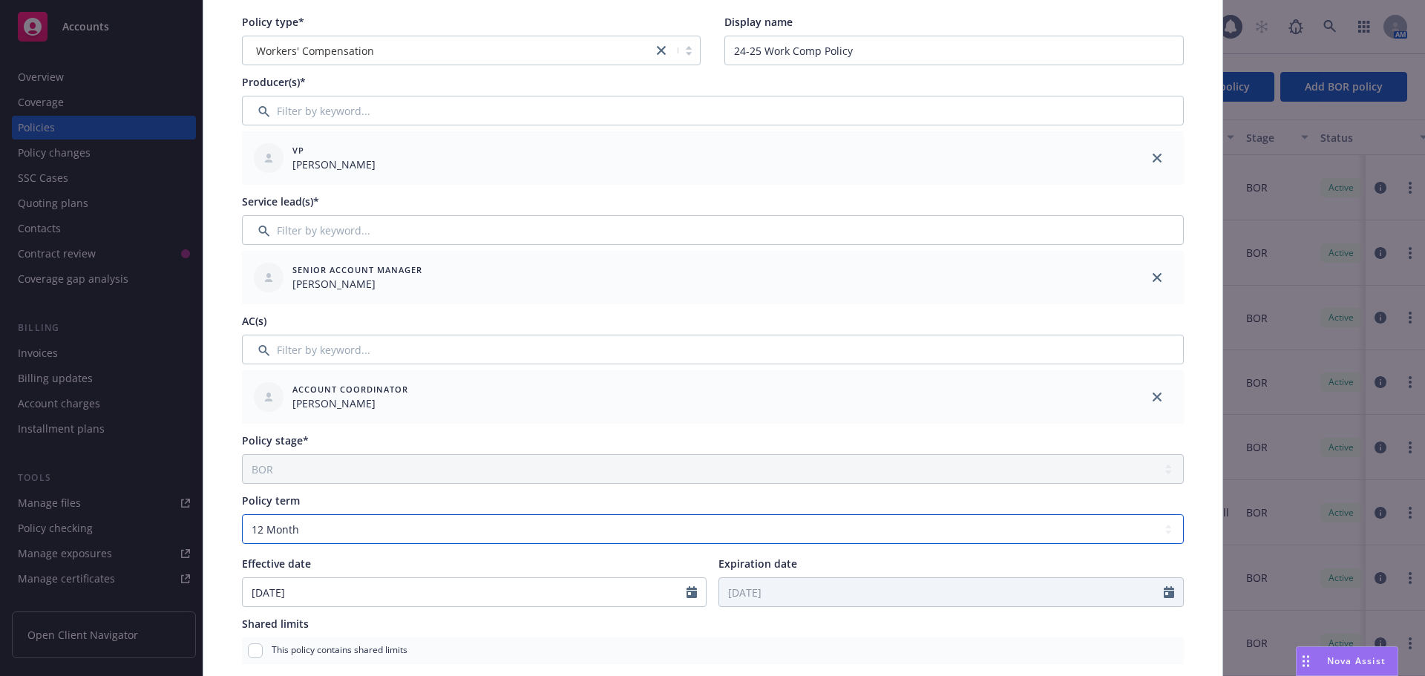
scroll to position [0, 0]
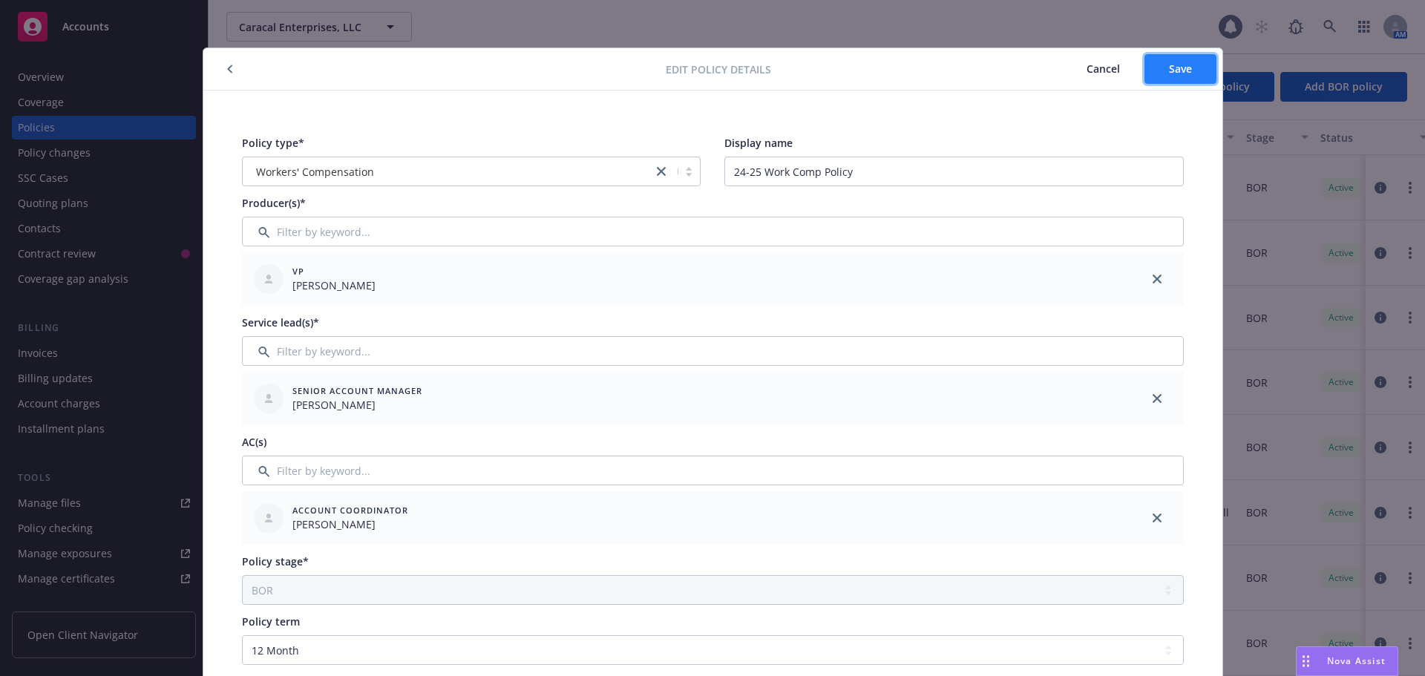
click at [1179, 63] on span "Save" at bounding box center [1180, 69] width 23 height 14
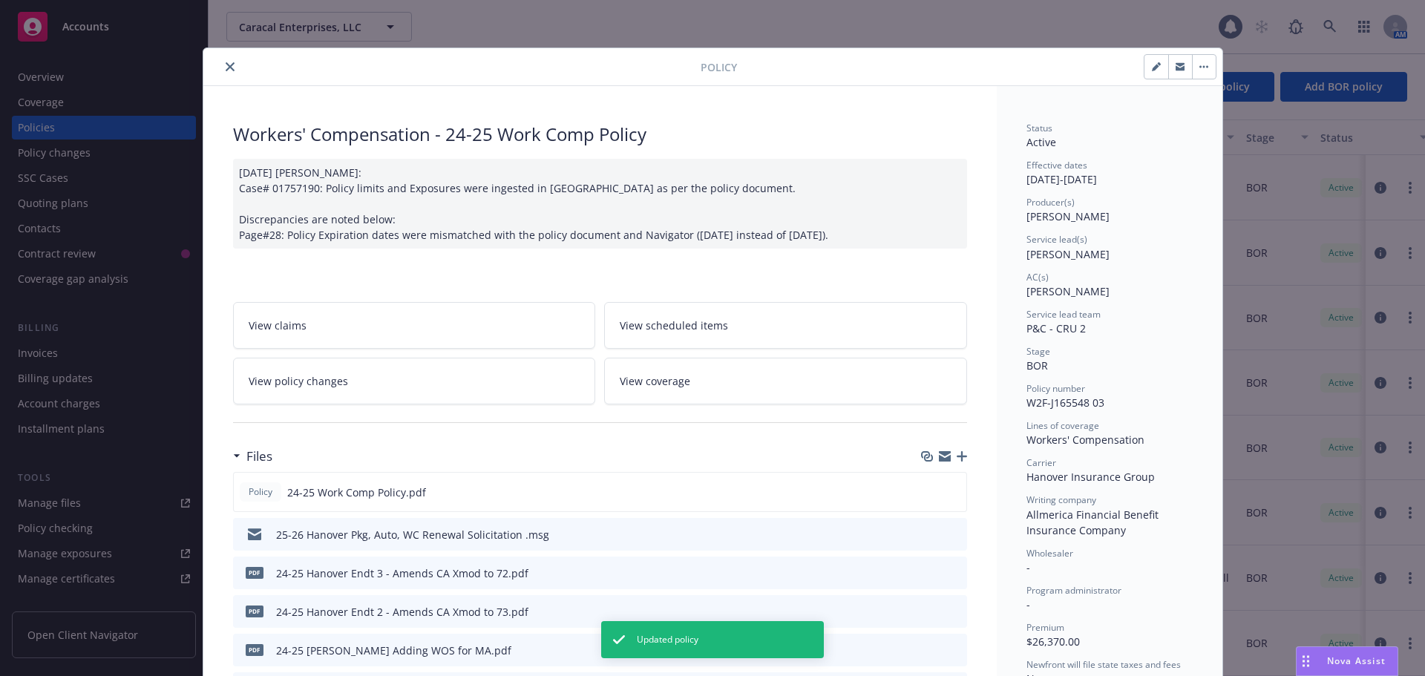
click at [221, 63] on button "close" at bounding box center [230, 67] width 18 height 18
